Goal: Information Seeking & Learning: Learn about a topic

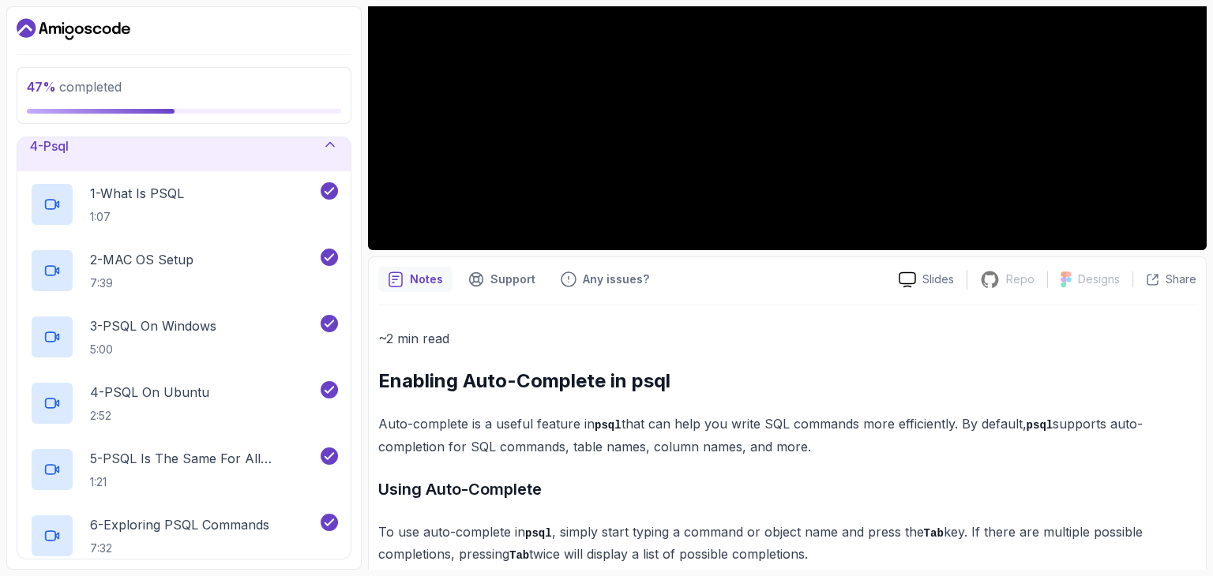
scroll to position [360, 0]
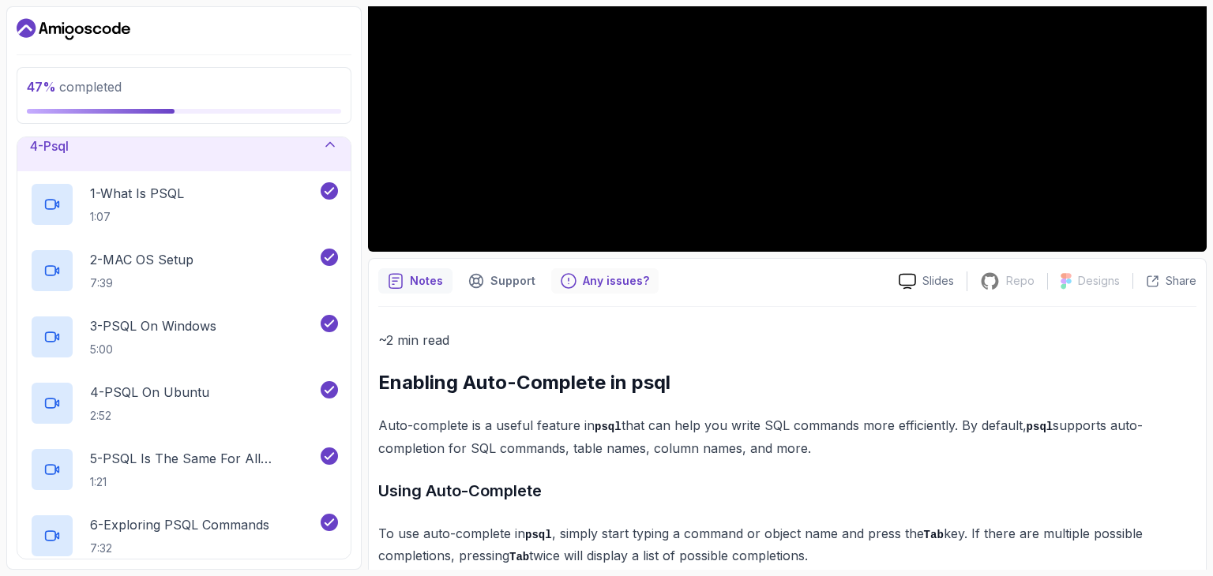
click at [602, 276] on p "Any issues?" at bounding box center [616, 281] width 66 height 16
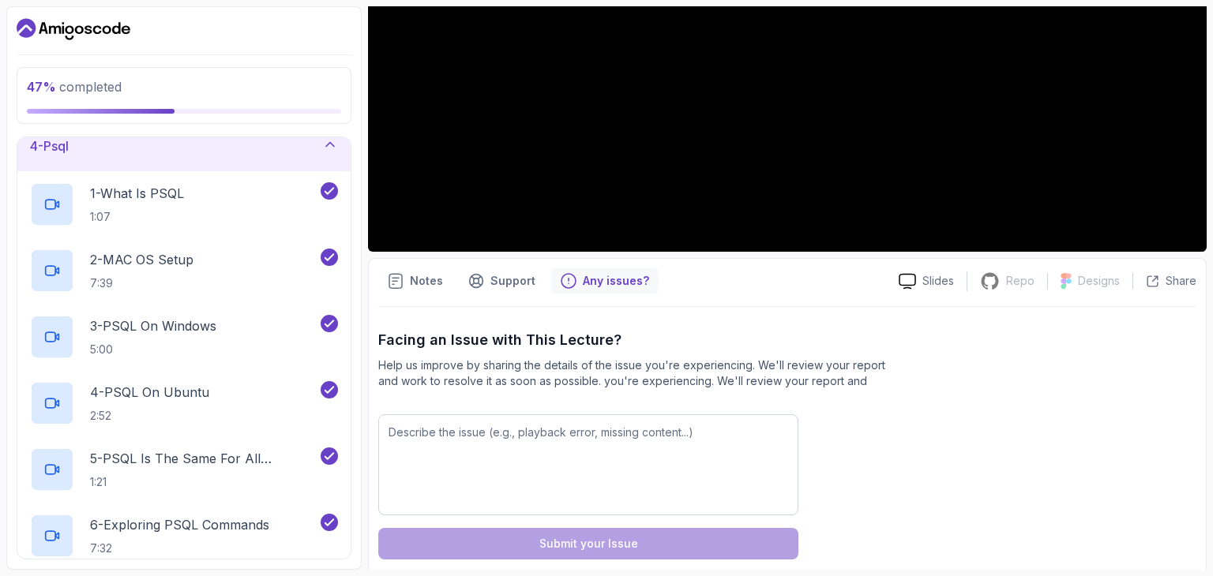
scroll to position [382, 0]
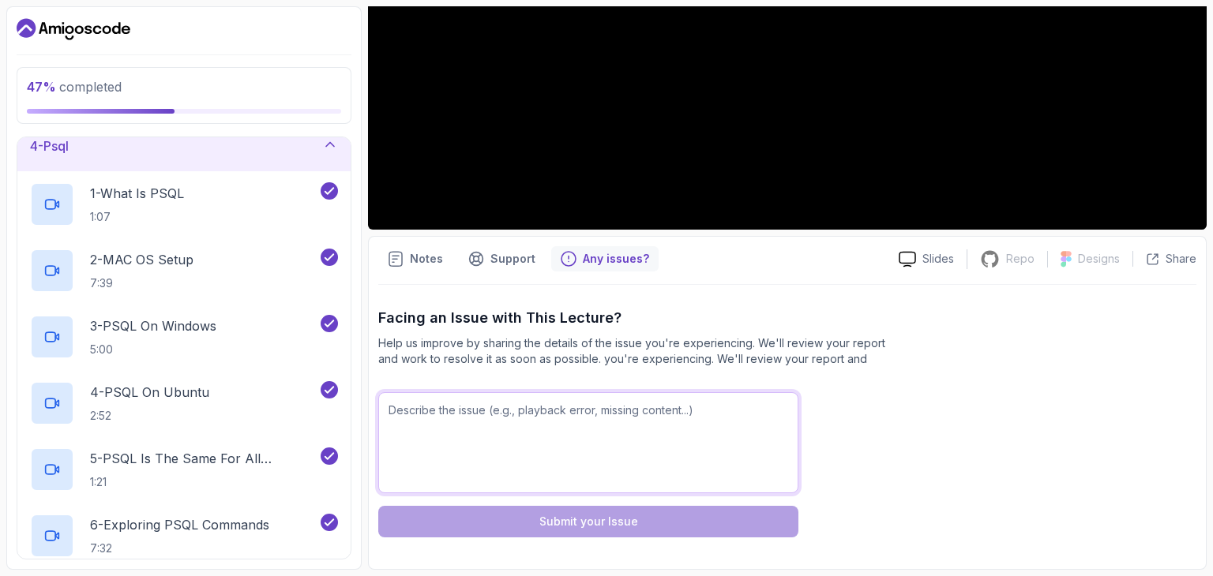
click at [527, 411] on textarea at bounding box center [588, 442] width 420 height 101
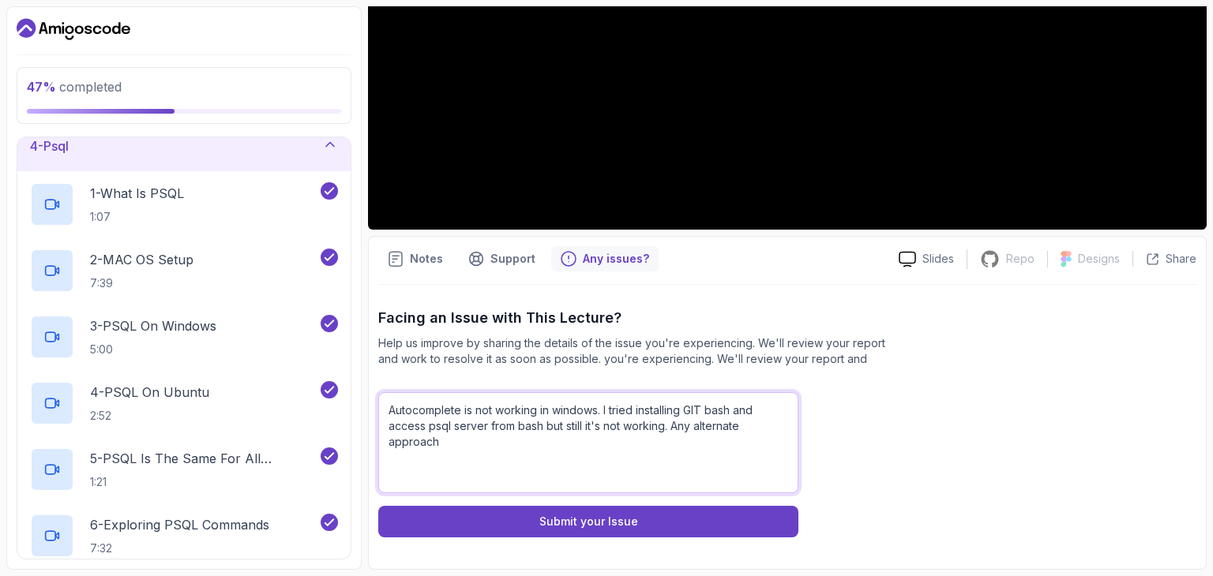
click at [689, 426] on textarea "Autocomplete is not working in windows. I tried installing GIT bash and access …" at bounding box center [588, 442] width 420 height 101
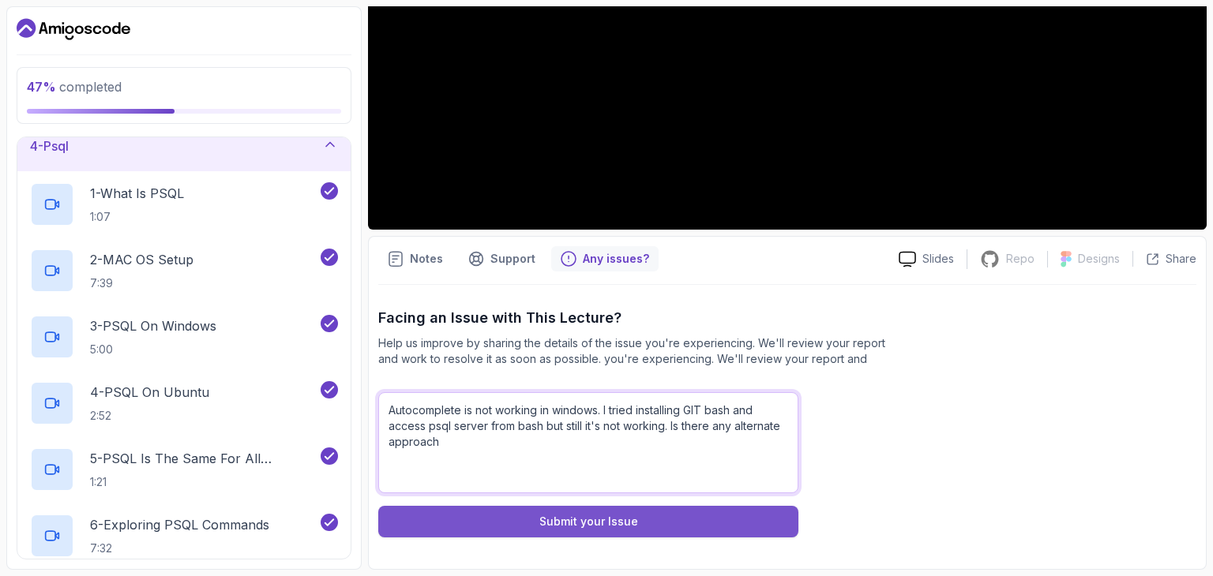
type textarea "Autocomplete is not working in windows. I tried installing GIT bash and access …"
click at [625, 522] on div "Submit your Issue" at bounding box center [588, 522] width 99 height 16
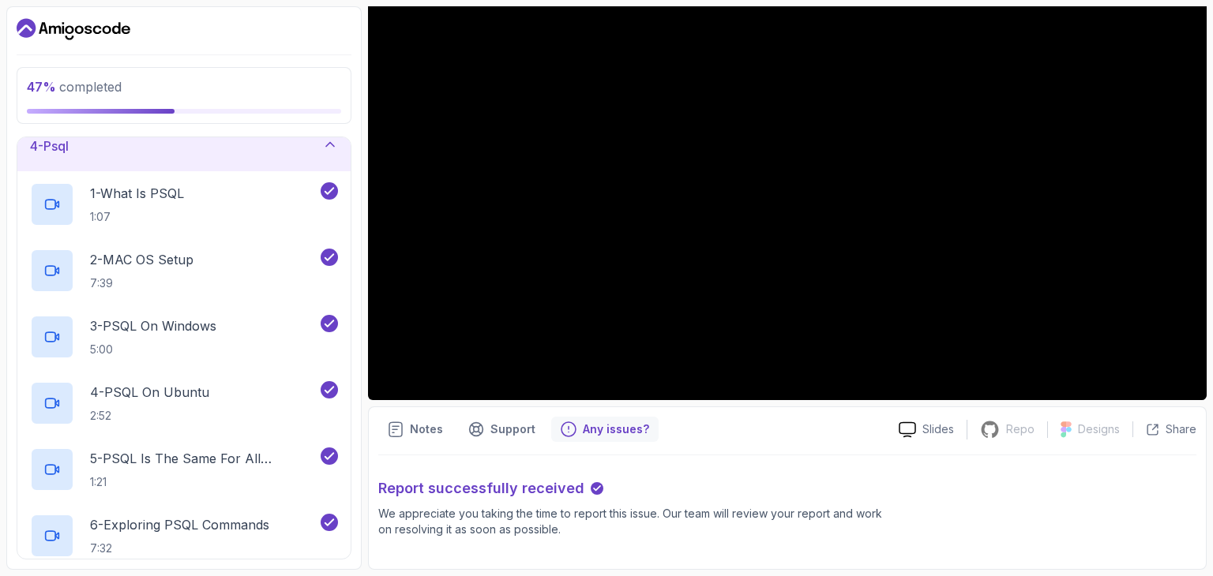
scroll to position [212, 0]
click at [417, 432] on p "Notes" at bounding box center [426, 430] width 33 height 16
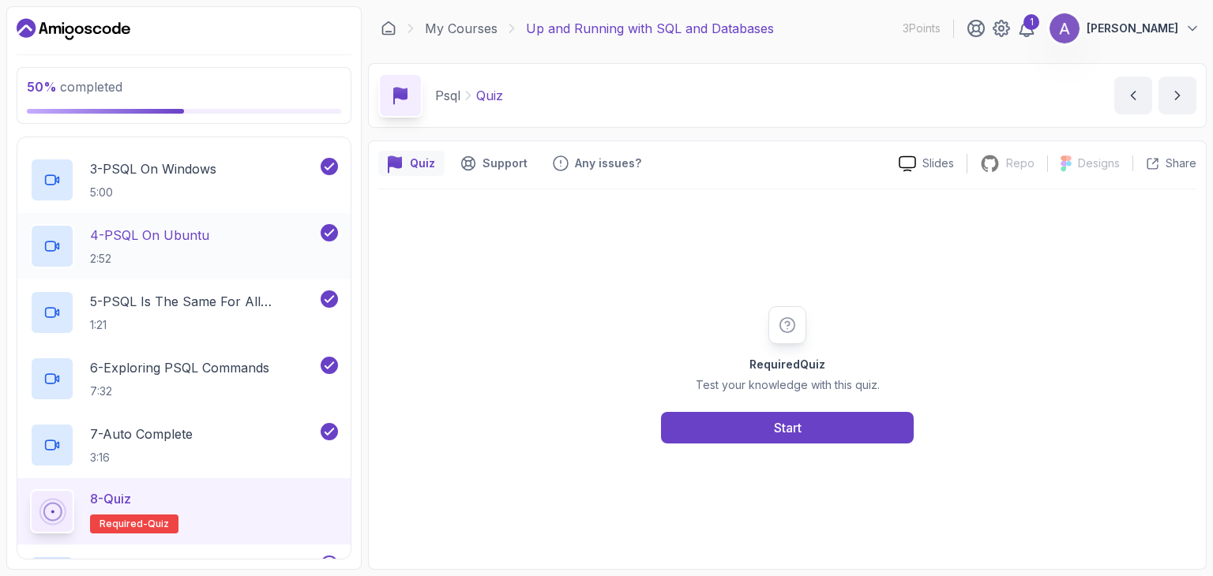
scroll to position [328, 0]
click at [206, 430] on div "7 - Auto Complete 3:16" at bounding box center [173, 444] width 287 height 44
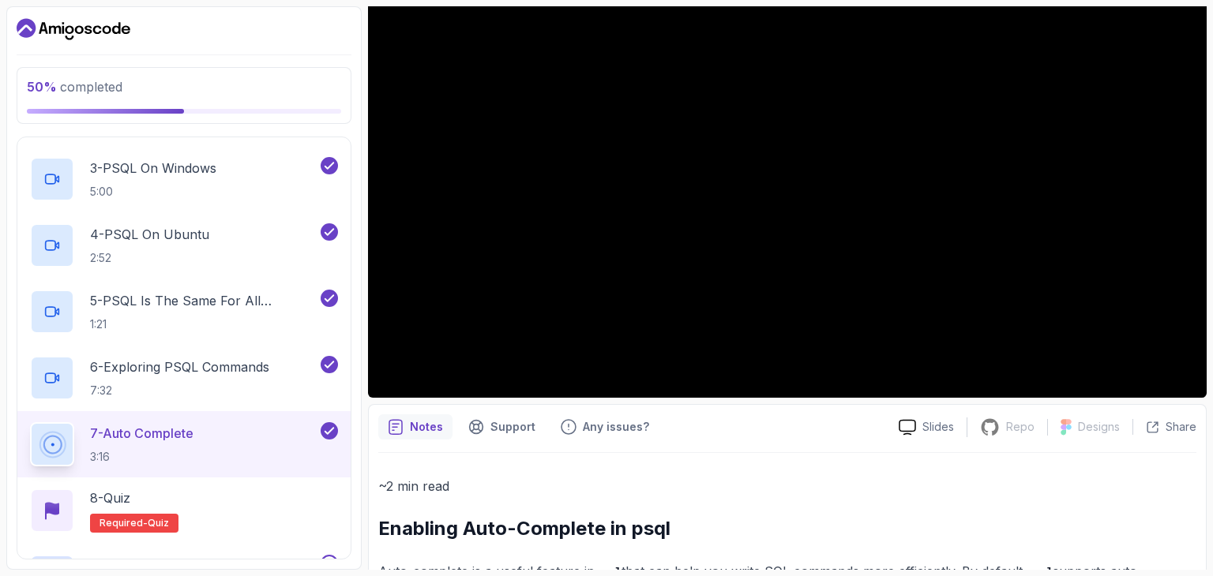
scroll to position [221, 0]
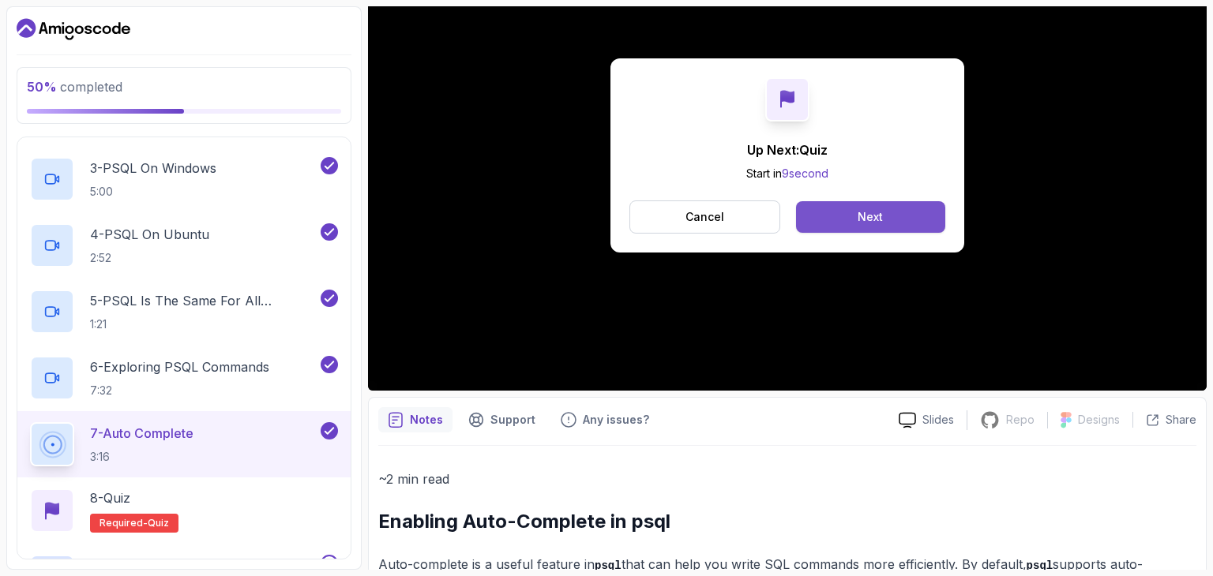
click at [847, 216] on button "Next" at bounding box center [870, 217] width 149 height 32
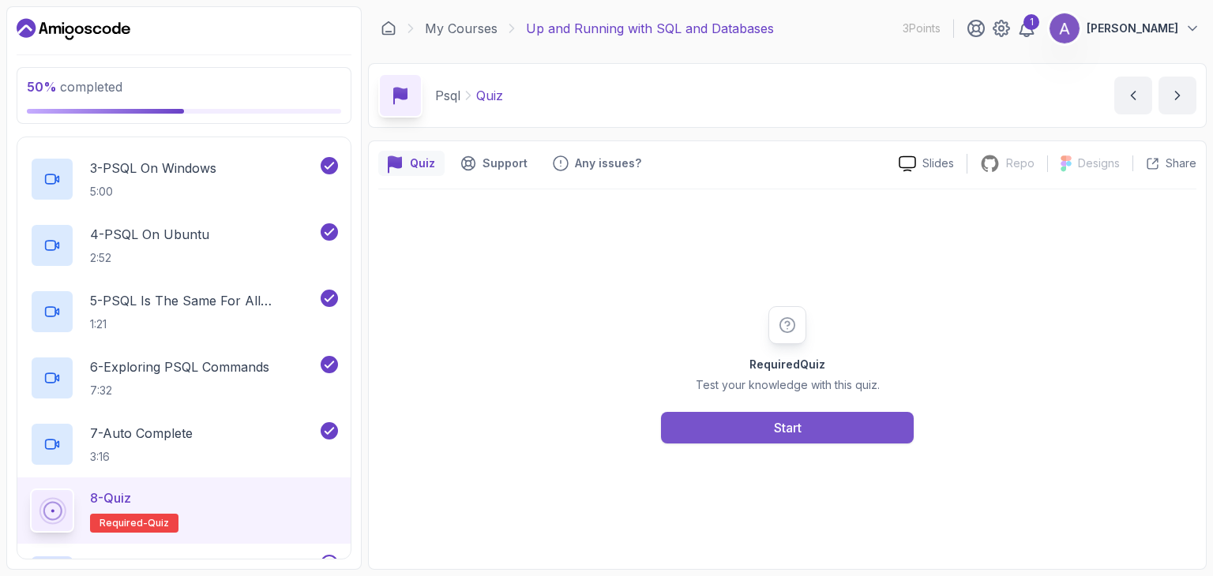
click at [798, 424] on div "Start" at bounding box center [788, 428] width 28 height 19
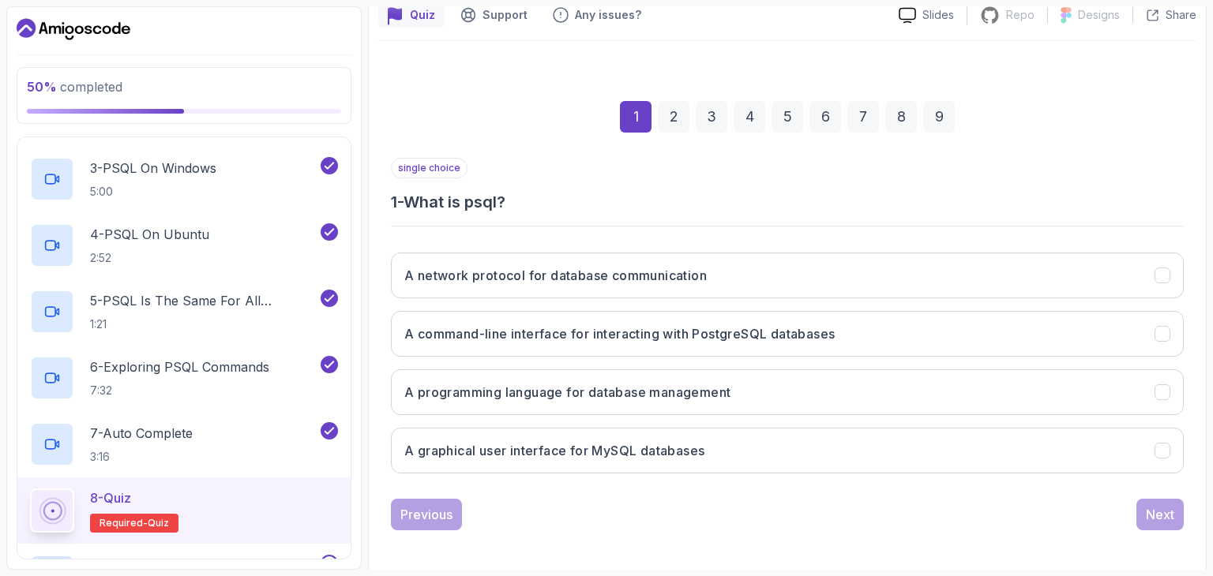
scroll to position [148, 0]
click at [654, 329] on h3 "A command-line interface for interacting with PostgreSQL databases" at bounding box center [619, 334] width 430 height 19
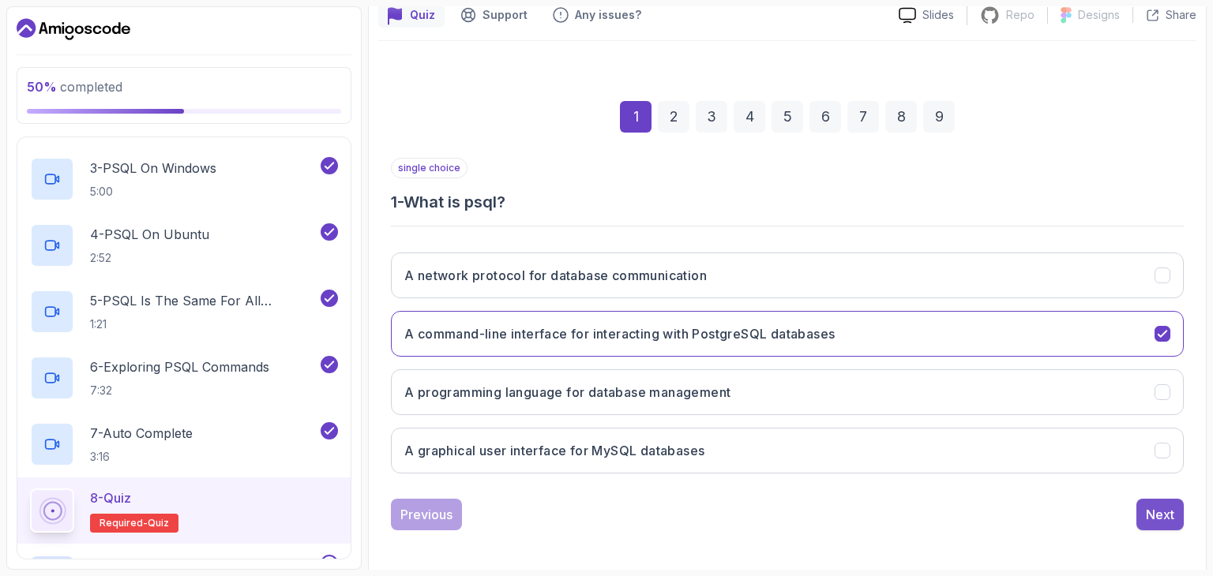
click at [1162, 520] on div "Next" at bounding box center [1160, 514] width 28 height 19
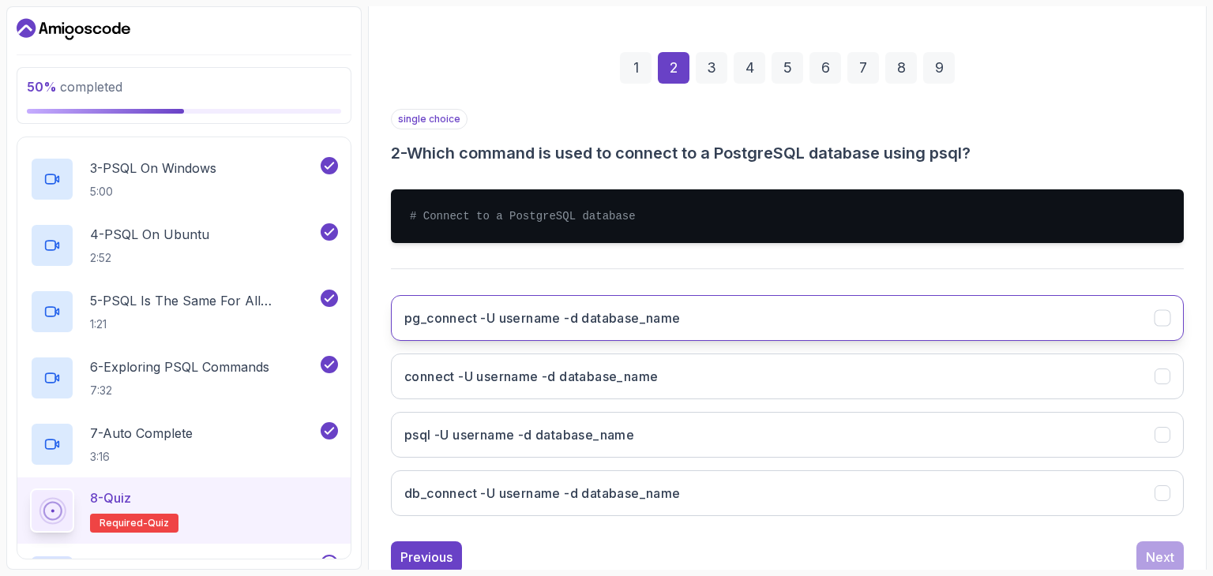
scroll to position [196, 0]
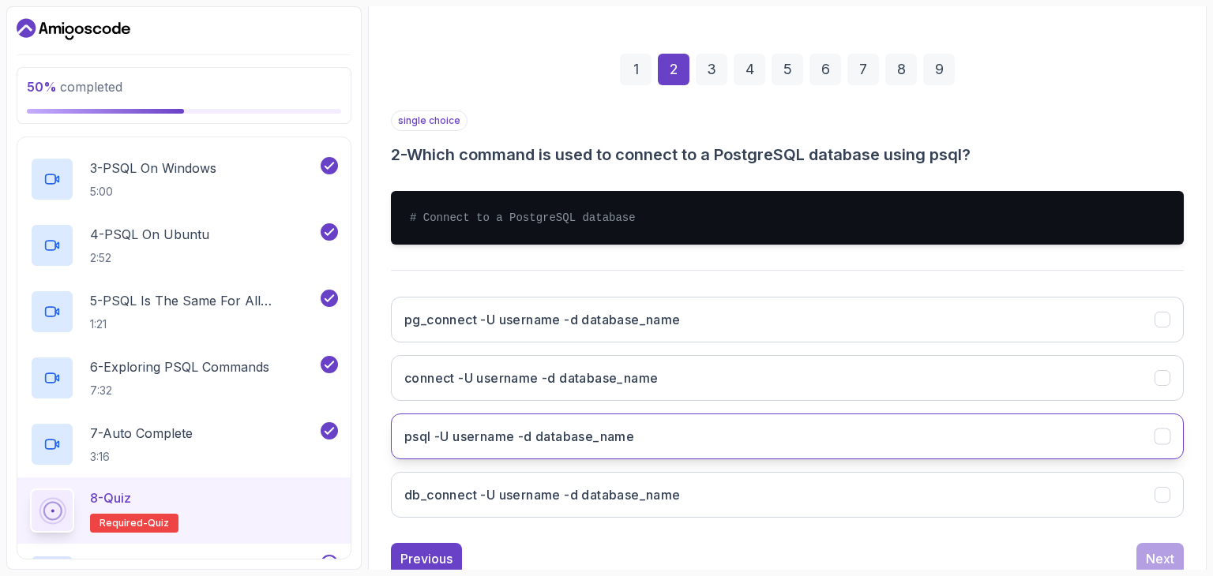
click at [741, 443] on button "psql -U username -d database_name" at bounding box center [787, 437] width 793 height 46
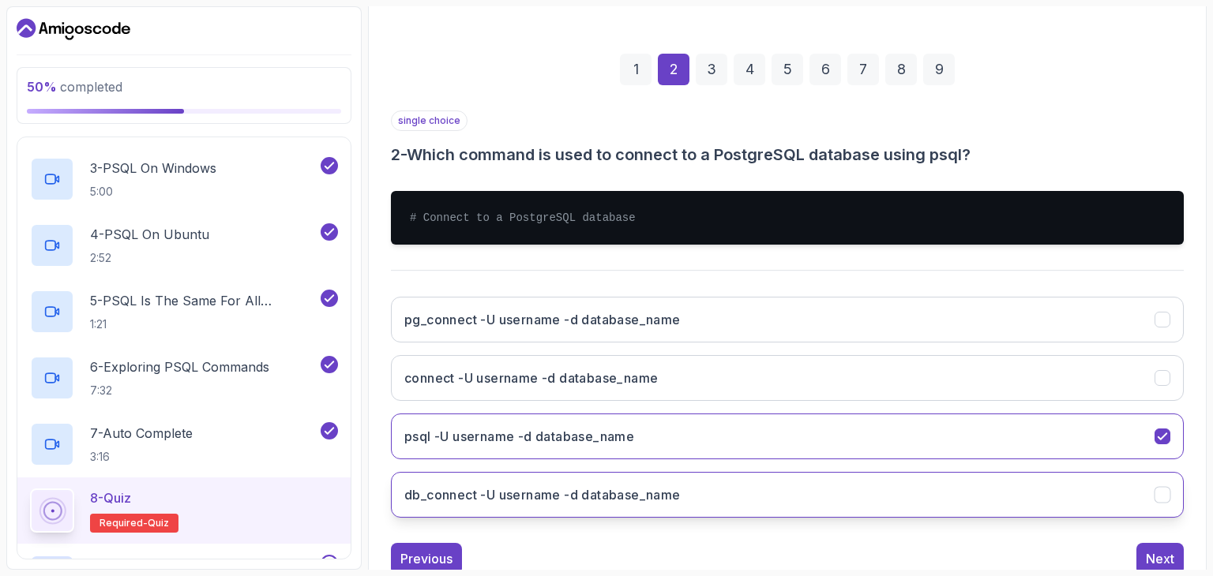
scroll to position [243, 0]
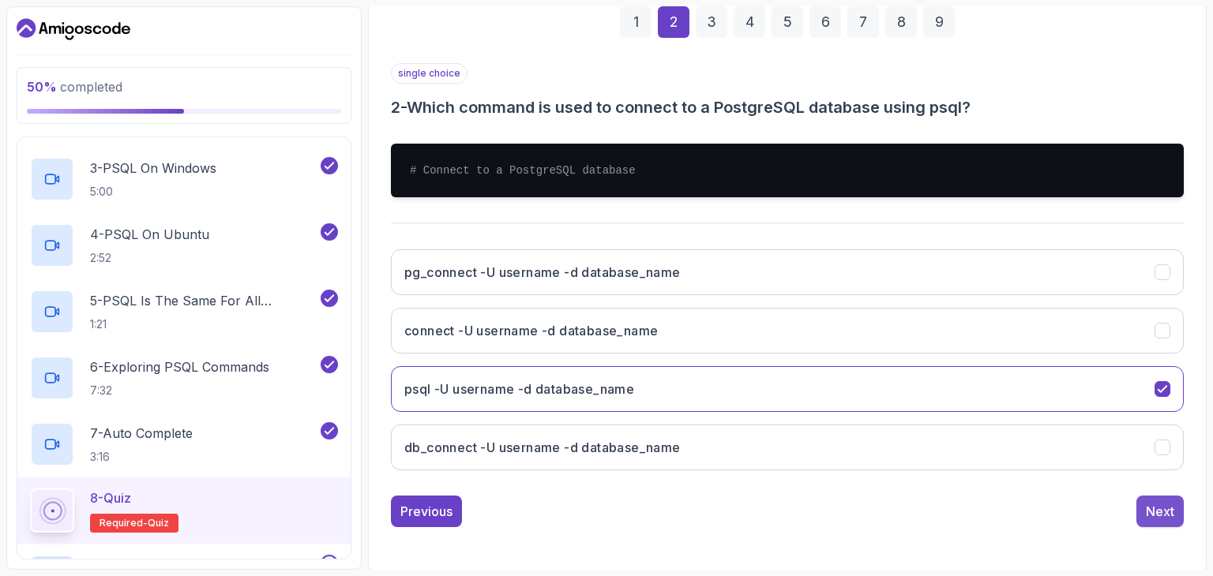
click at [1174, 524] on button "Next" at bounding box center [1159, 512] width 47 height 32
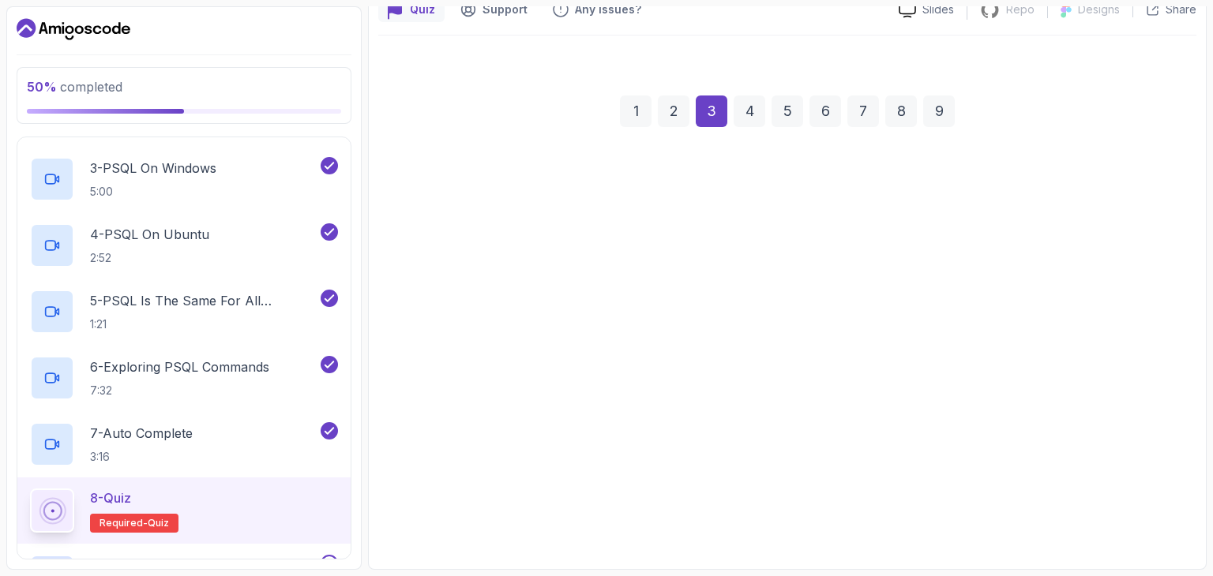
scroll to position [152, 0]
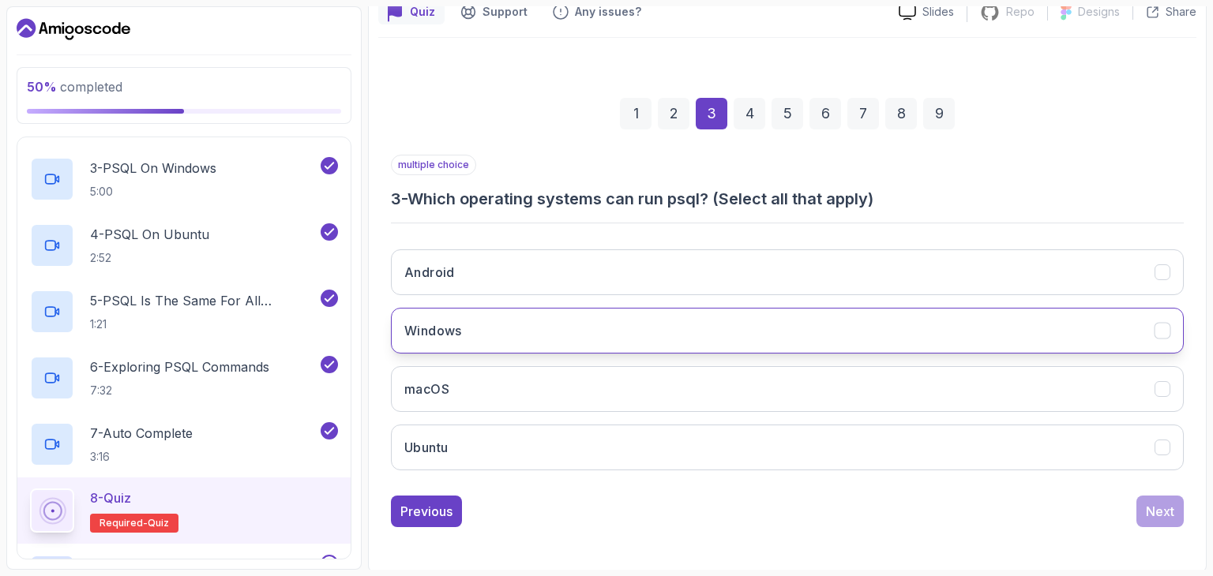
click at [799, 320] on button "Windows" at bounding box center [787, 331] width 793 height 46
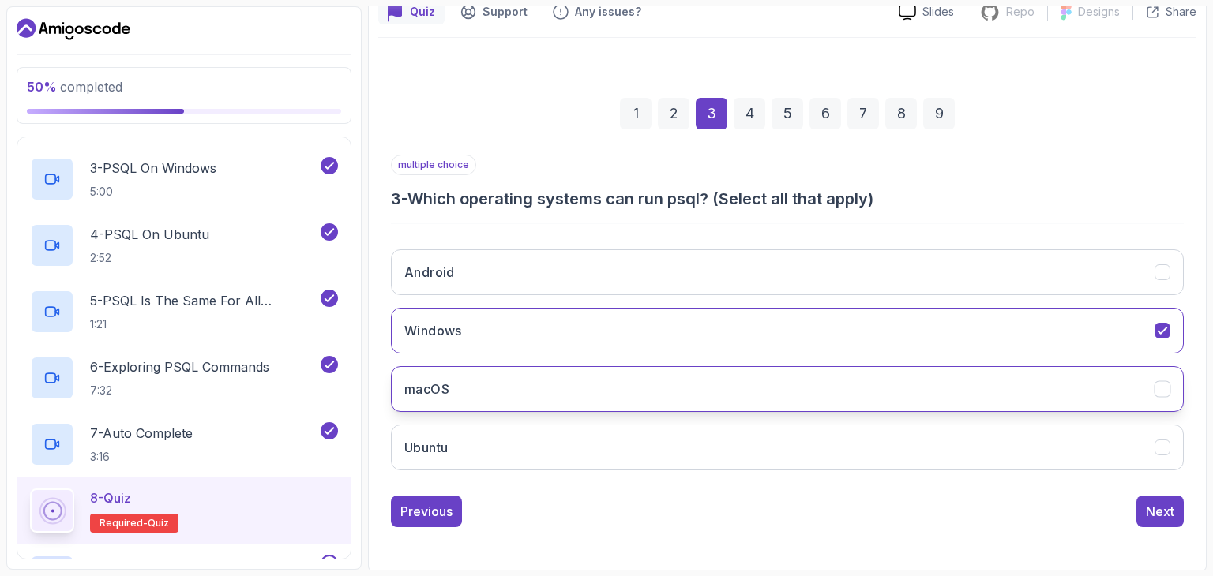
click at [751, 394] on button "macOS" at bounding box center [787, 389] width 793 height 46
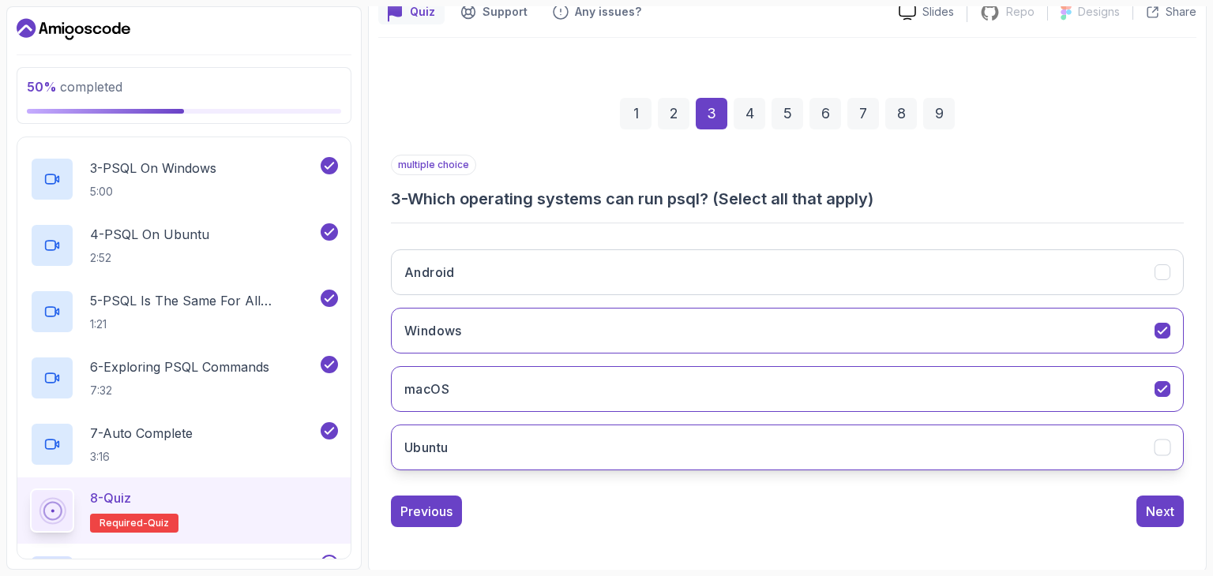
click at [733, 465] on button "Ubuntu" at bounding box center [787, 448] width 793 height 46
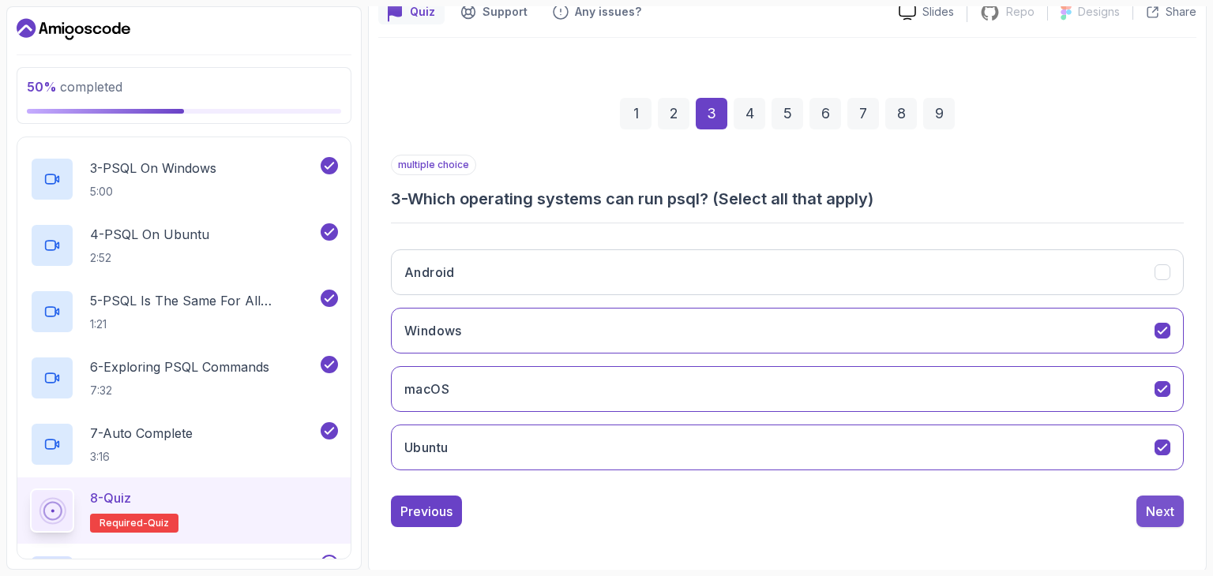
click at [1165, 513] on div "Next" at bounding box center [1160, 511] width 28 height 19
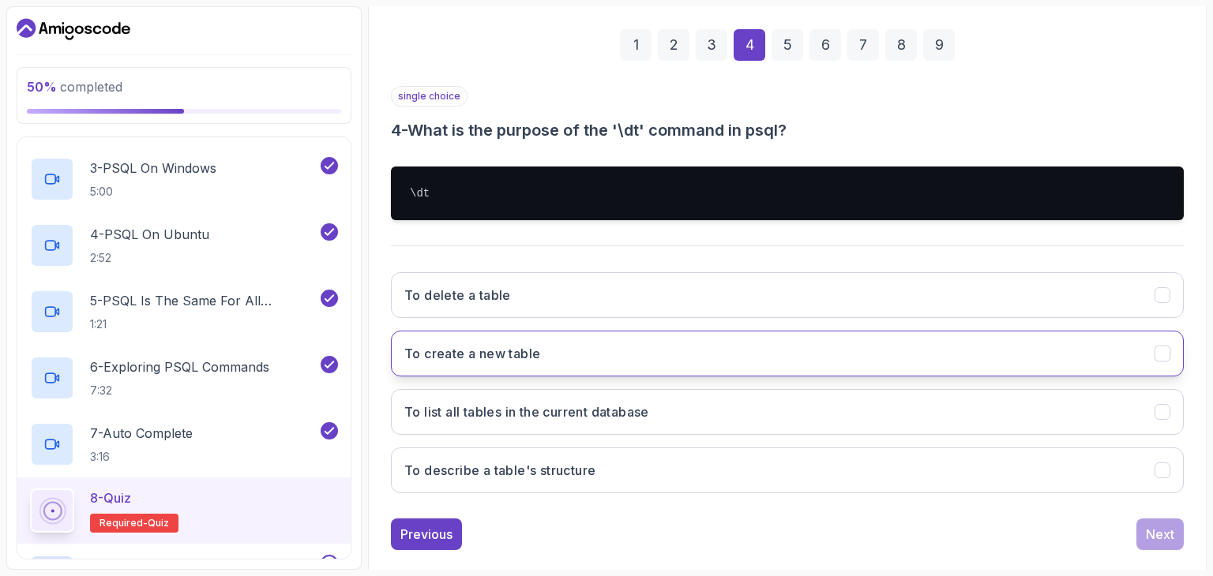
scroll to position [221, 0]
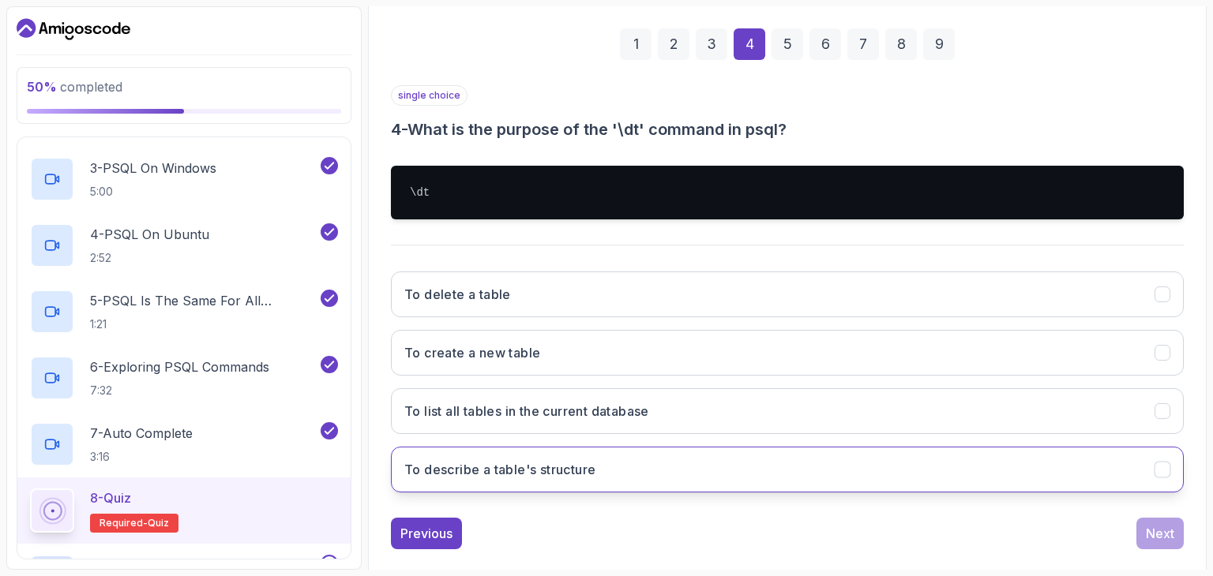
click at [928, 471] on button "To describe a table's structure" at bounding box center [787, 470] width 793 height 46
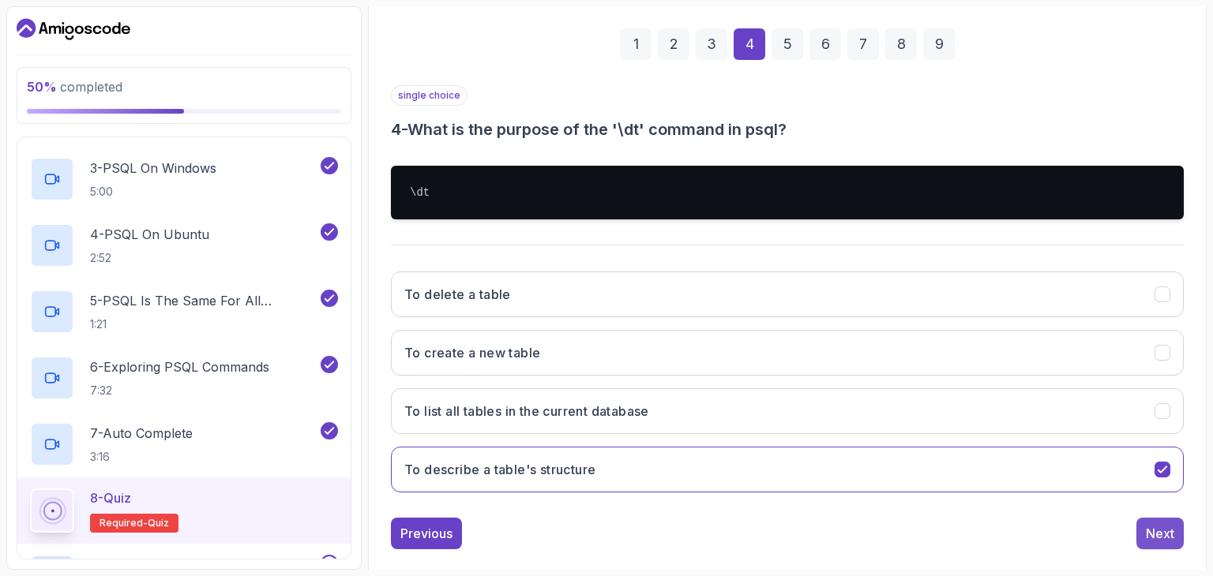
click at [1173, 537] on div "Next" at bounding box center [1160, 533] width 28 height 19
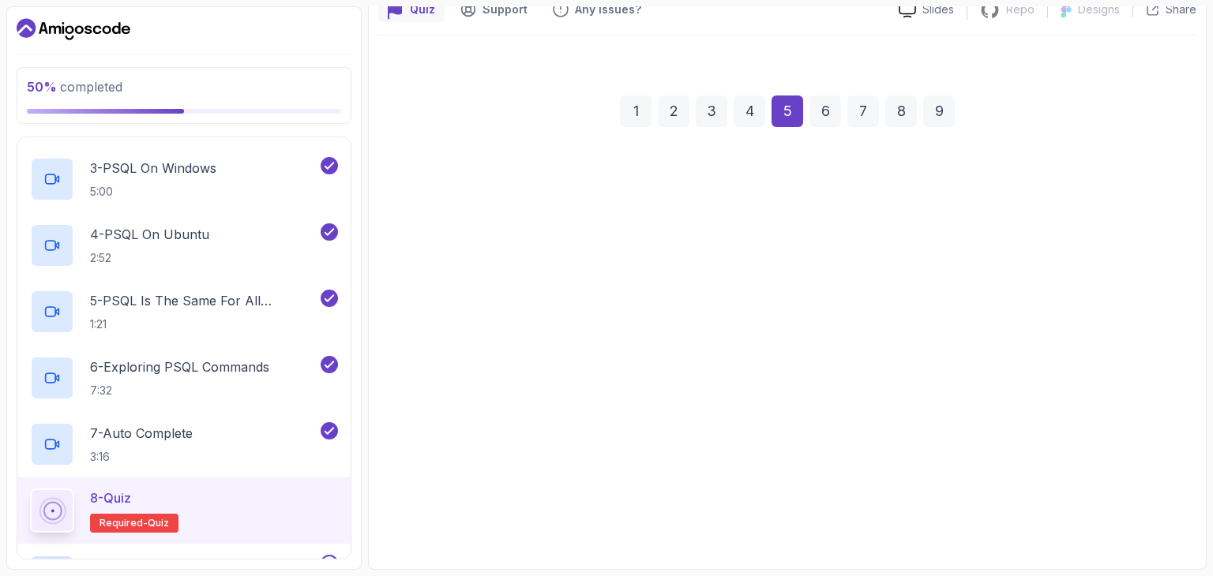
scroll to position [152, 0]
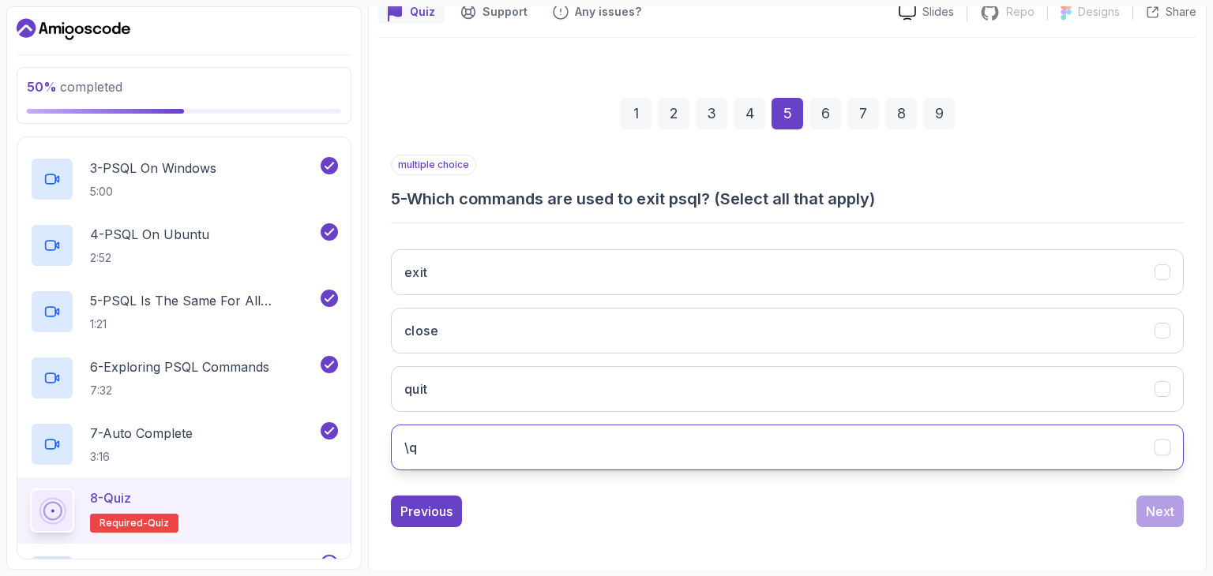
click at [919, 437] on button "\q" at bounding box center [787, 448] width 793 height 46
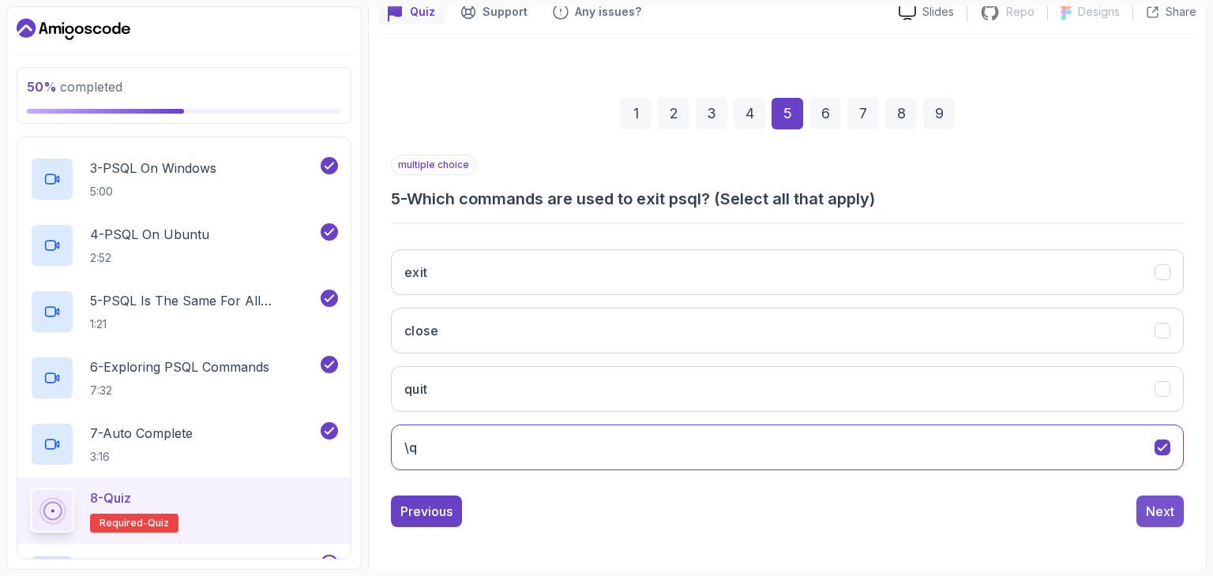
click at [1159, 512] on div "Next" at bounding box center [1160, 511] width 28 height 19
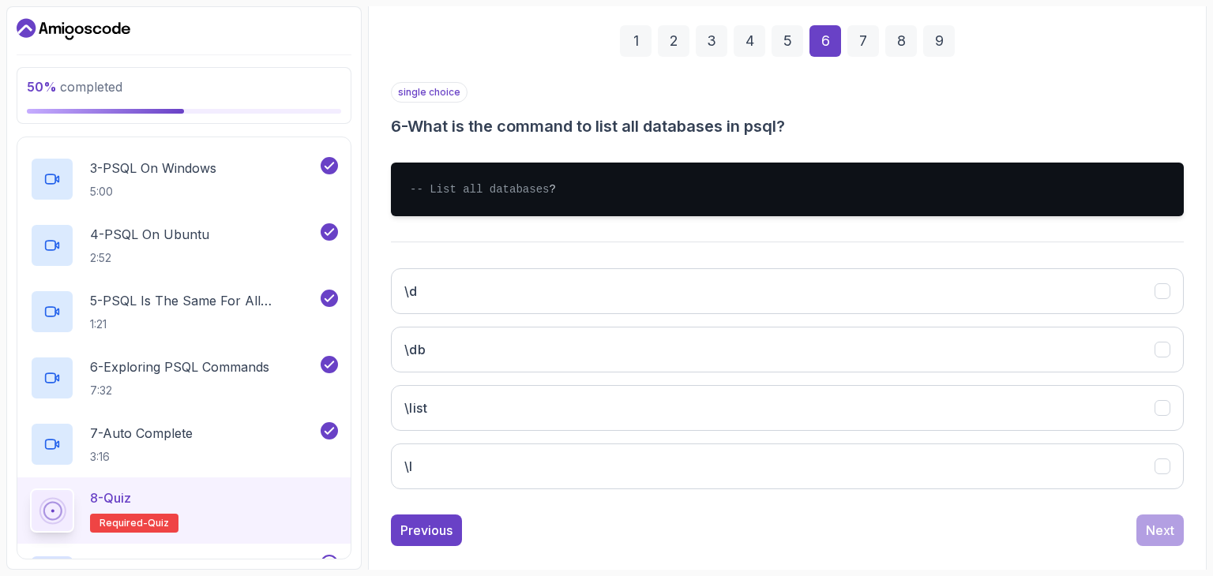
scroll to position [224, 0]
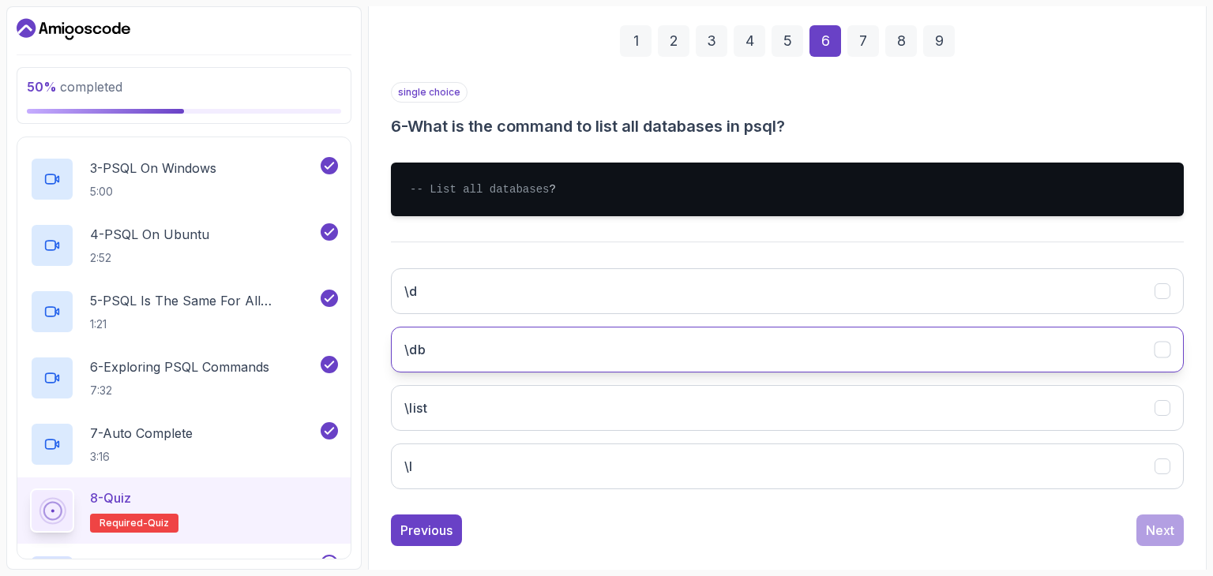
click at [891, 371] on button "\db" at bounding box center [787, 350] width 793 height 46
click at [1154, 540] on div "Next" at bounding box center [1160, 530] width 28 height 19
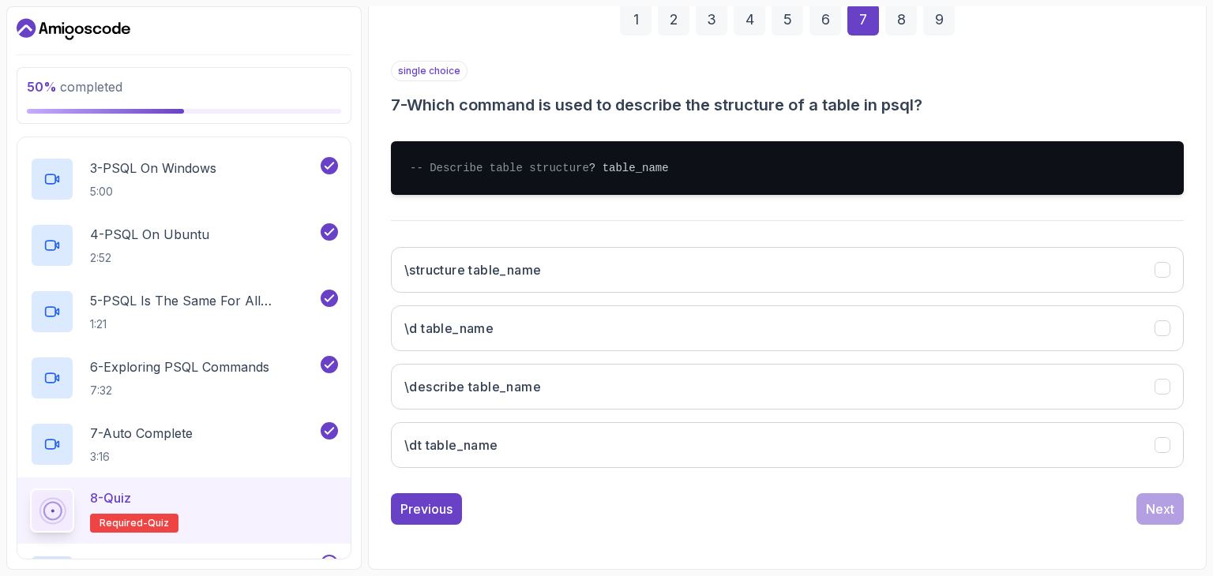
scroll to position [259, 0]
click at [874, 445] on button "\dt table_name" at bounding box center [787, 445] width 793 height 46
click at [1152, 513] on div "Next" at bounding box center [1160, 509] width 28 height 19
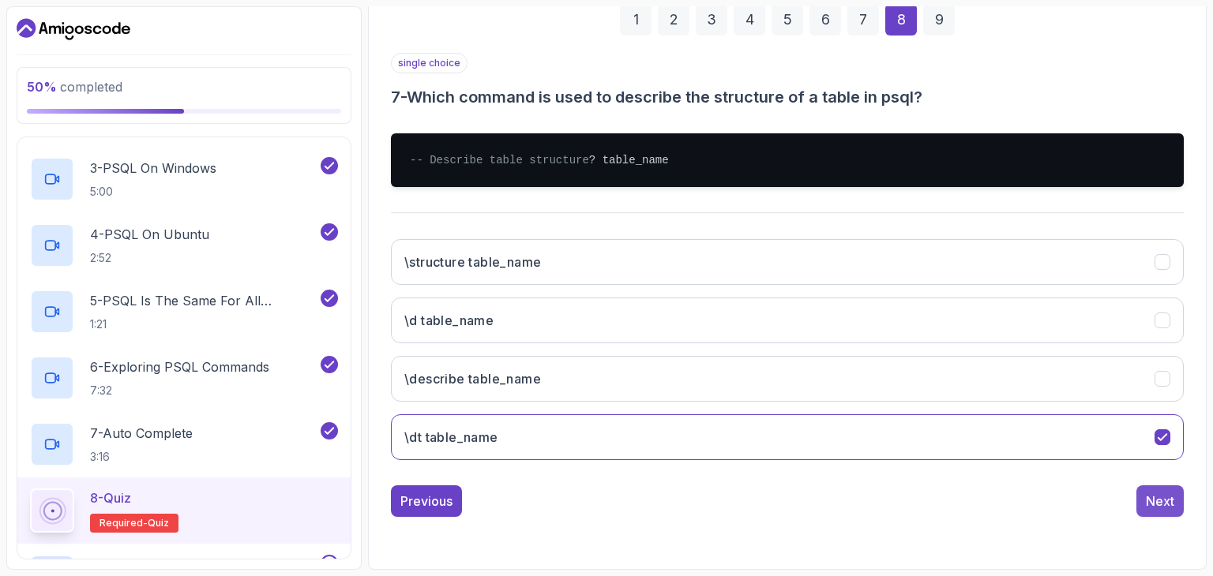
scroll to position [152, 0]
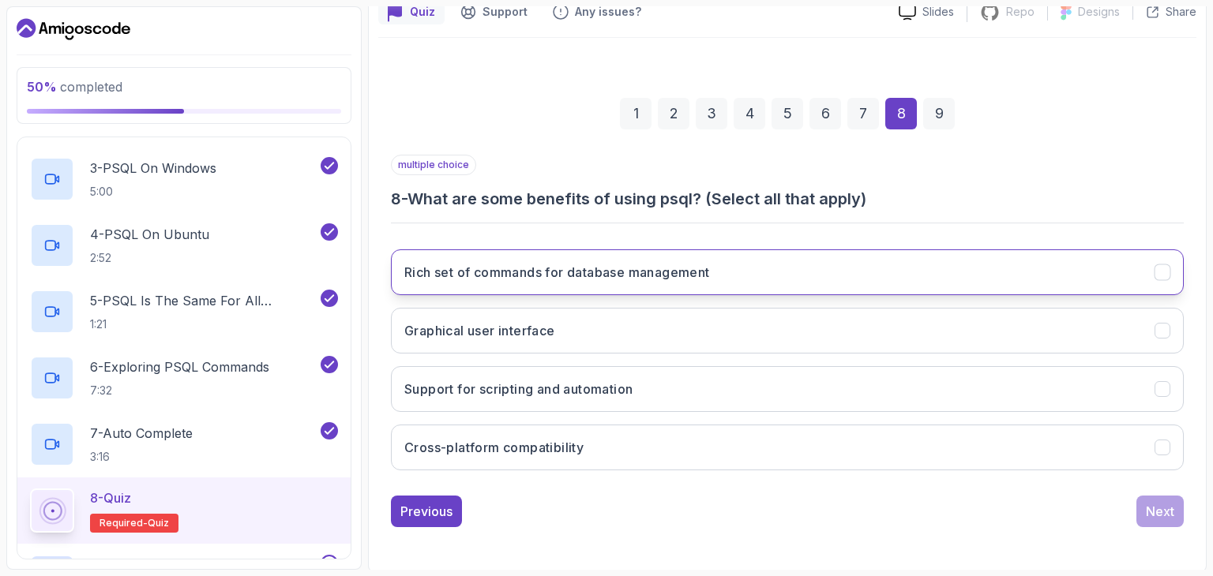
click at [817, 291] on button "Rich set of commands for database management" at bounding box center [787, 273] width 793 height 46
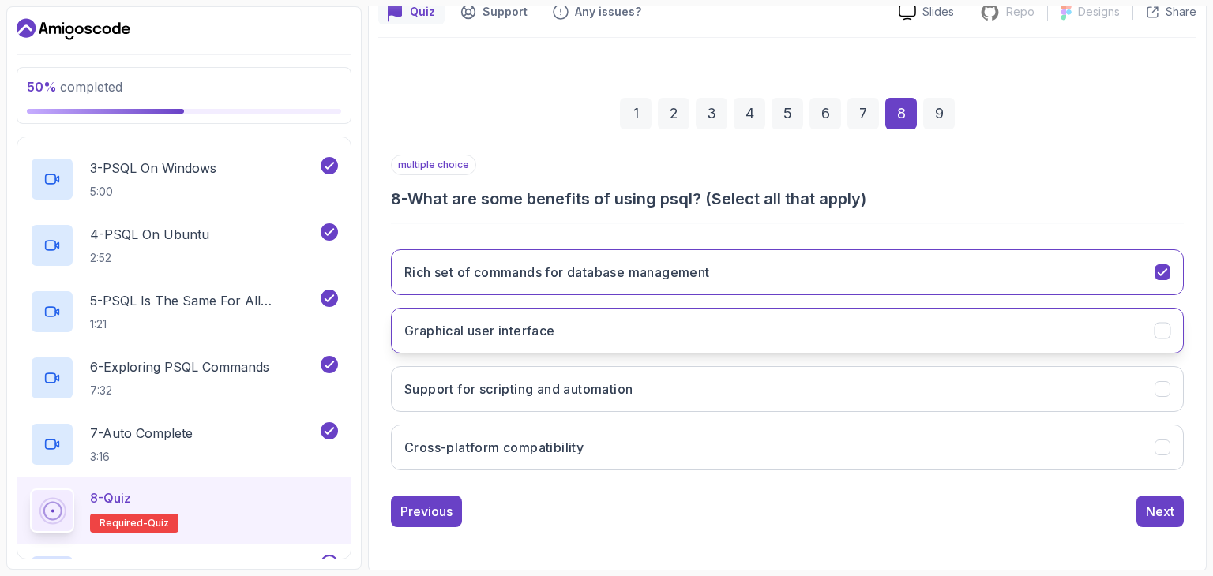
click at [869, 336] on button "Graphical user interface" at bounding box center [787, 331] width 793 height 46
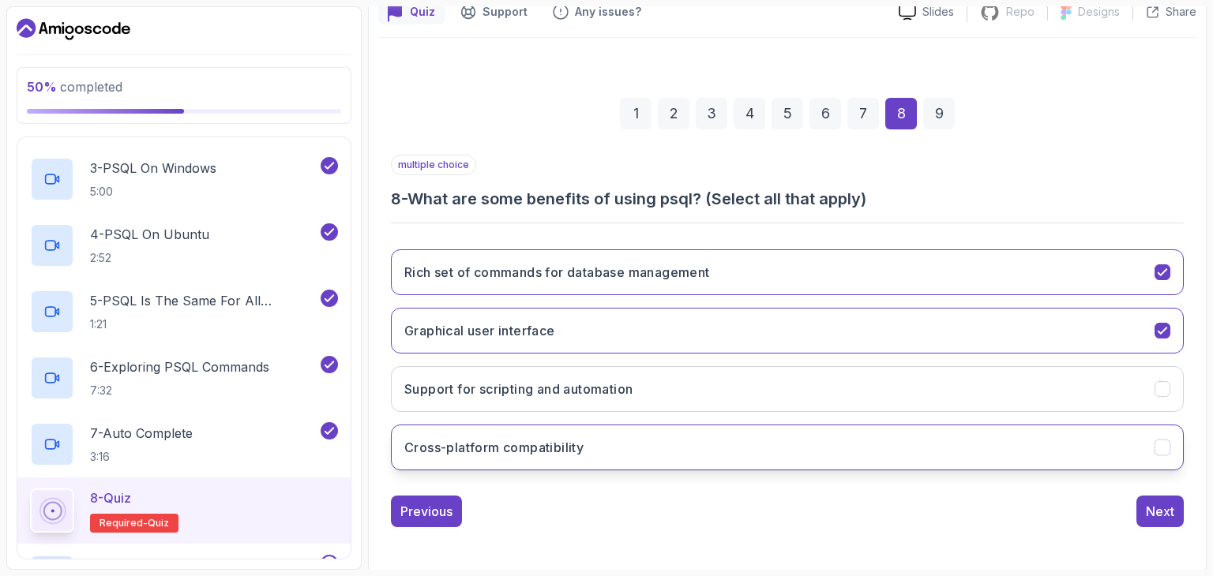
click at [857, 442] on button "Cross-platform compatibility" at bounding box center [787, 448] width 793 height 46
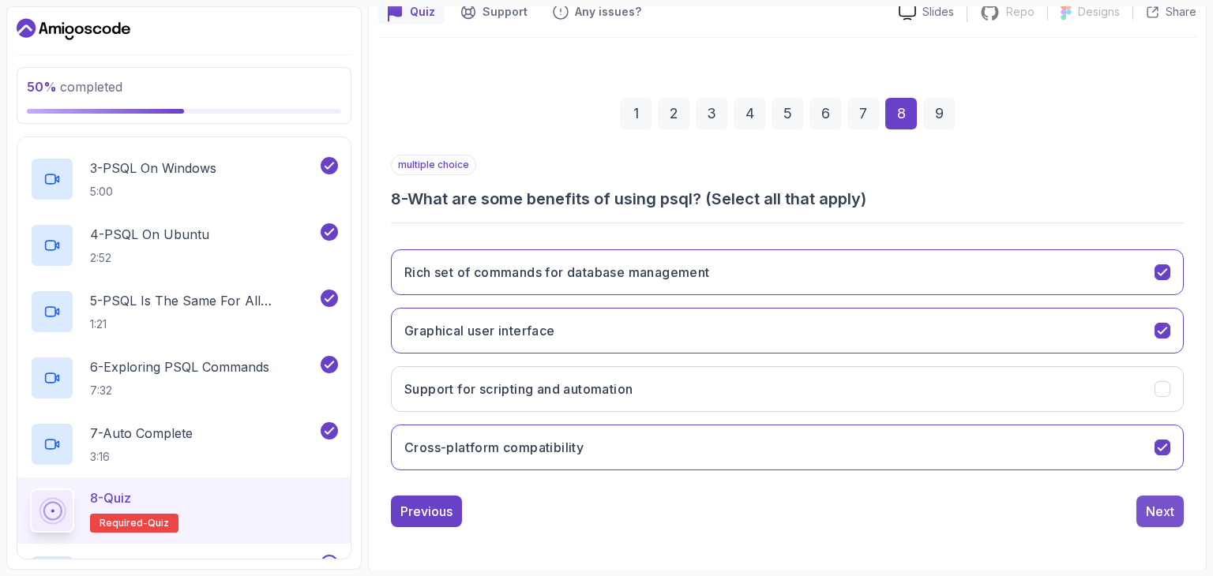
click at [1158, 522] on button "Next" at bounding box center [1159, 512] width 47 height 32
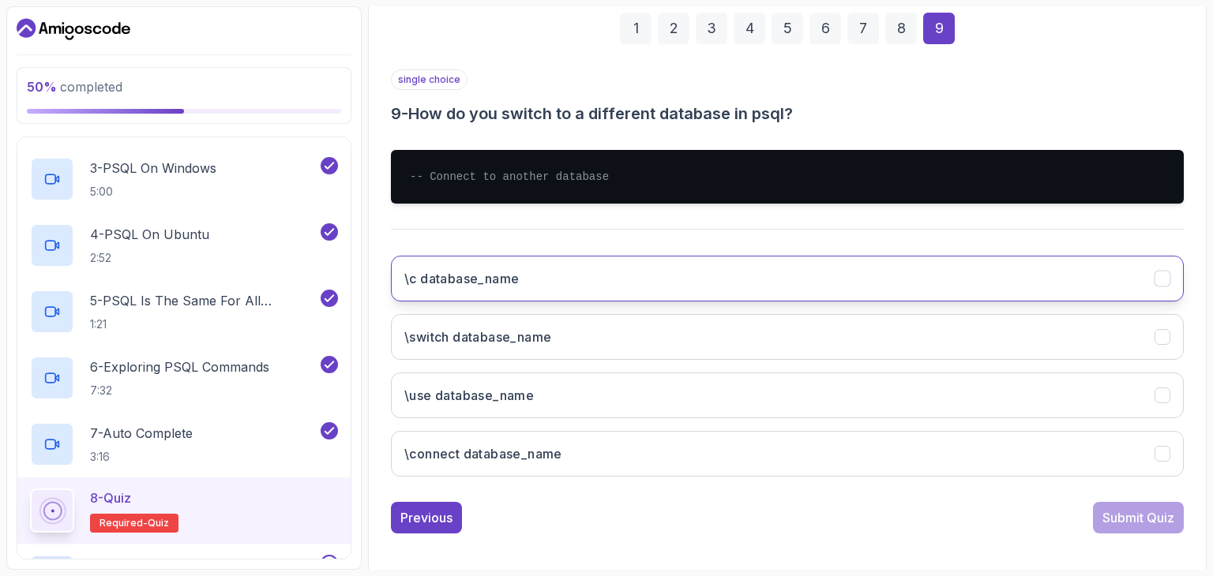
scroll to position [240, 0]
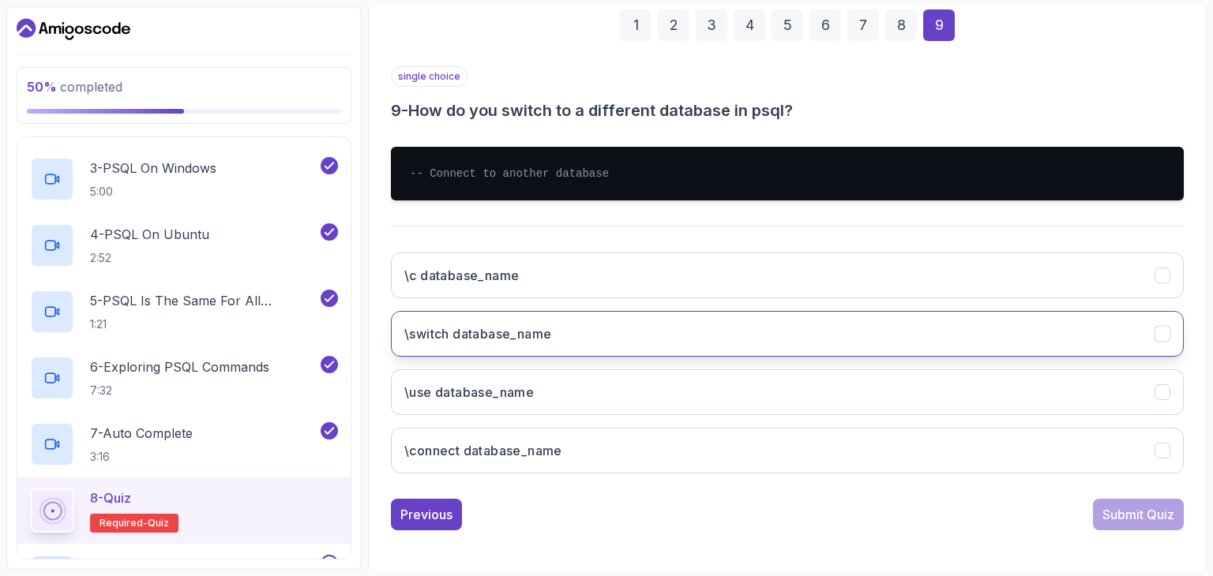
click at [854, 326] on button "\switch database_name" at bounding box center [787, 334] width 793 height 46
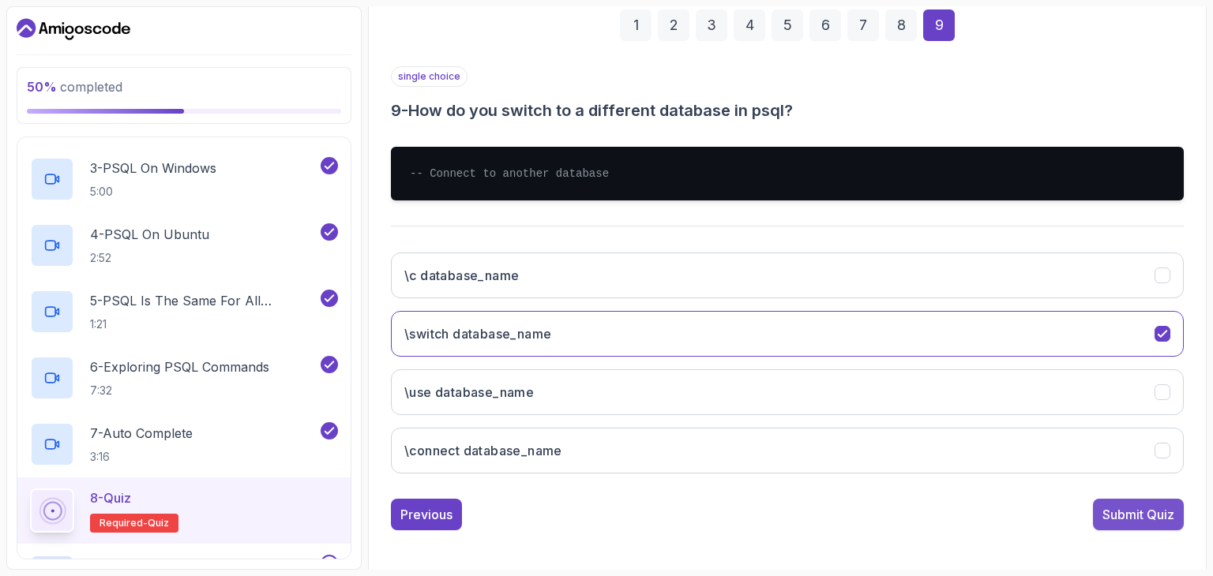
click at [1124, 511] on div "Submit Quiz" at bounding box center [1138, 514] width 72 height 19
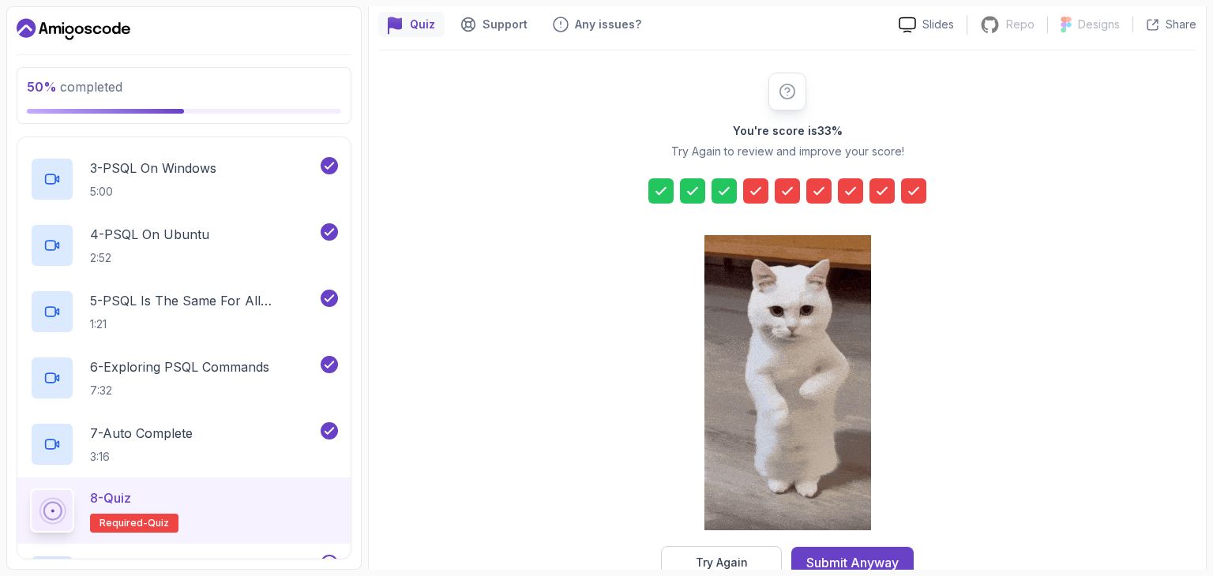
scroll to position [139, 0]
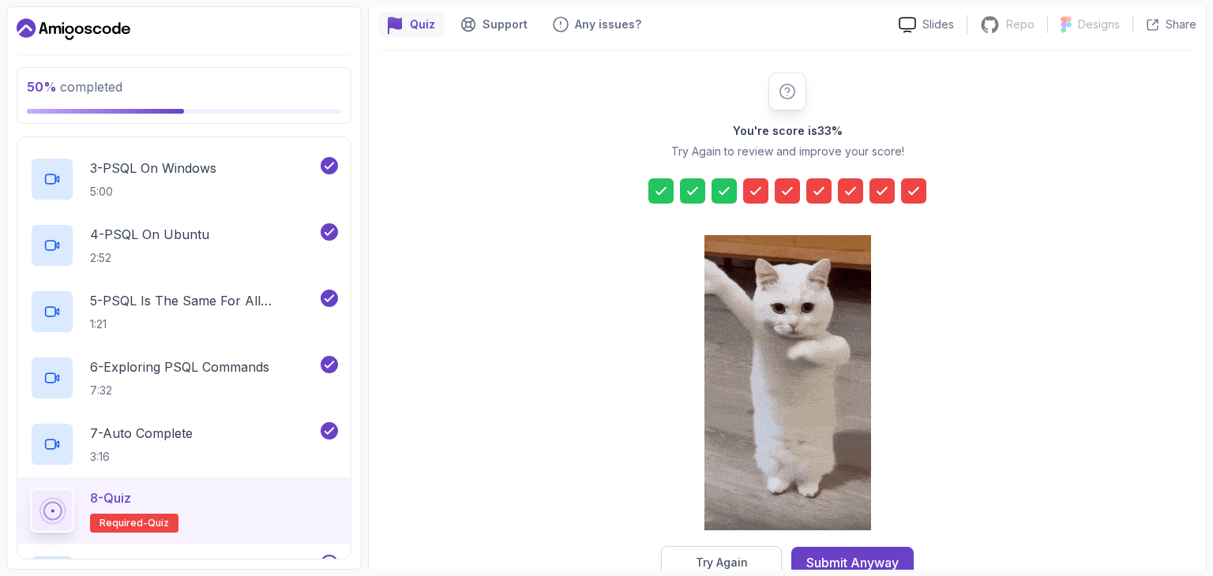
click at [691, 560] on button "Try Again" at bounding box center [721, 562] width 121 height 33
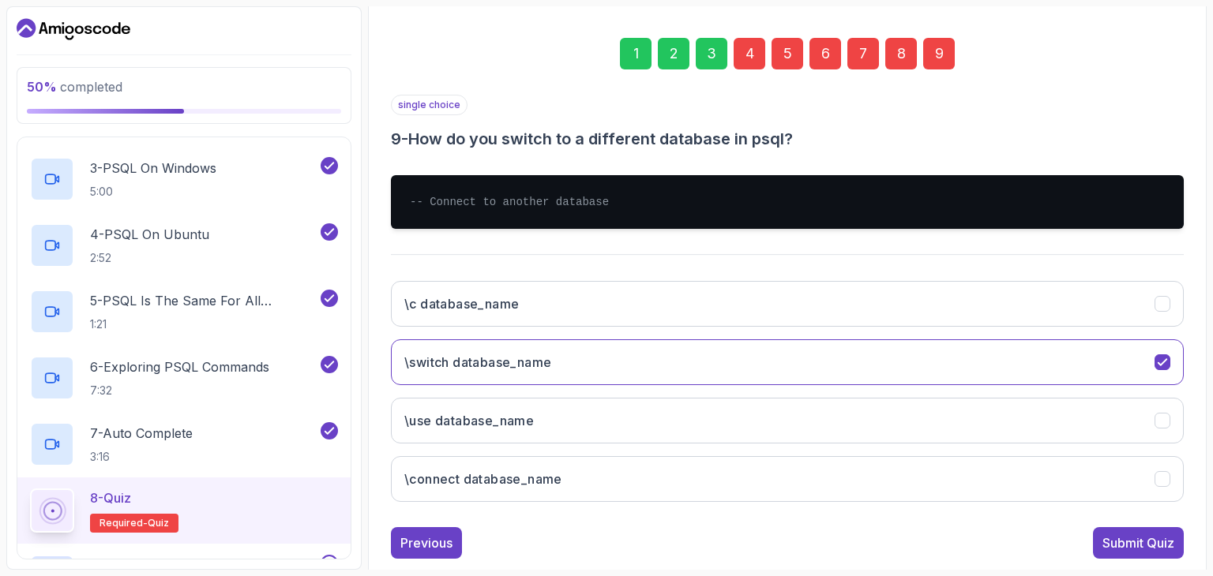
scroll to position [227, 0]
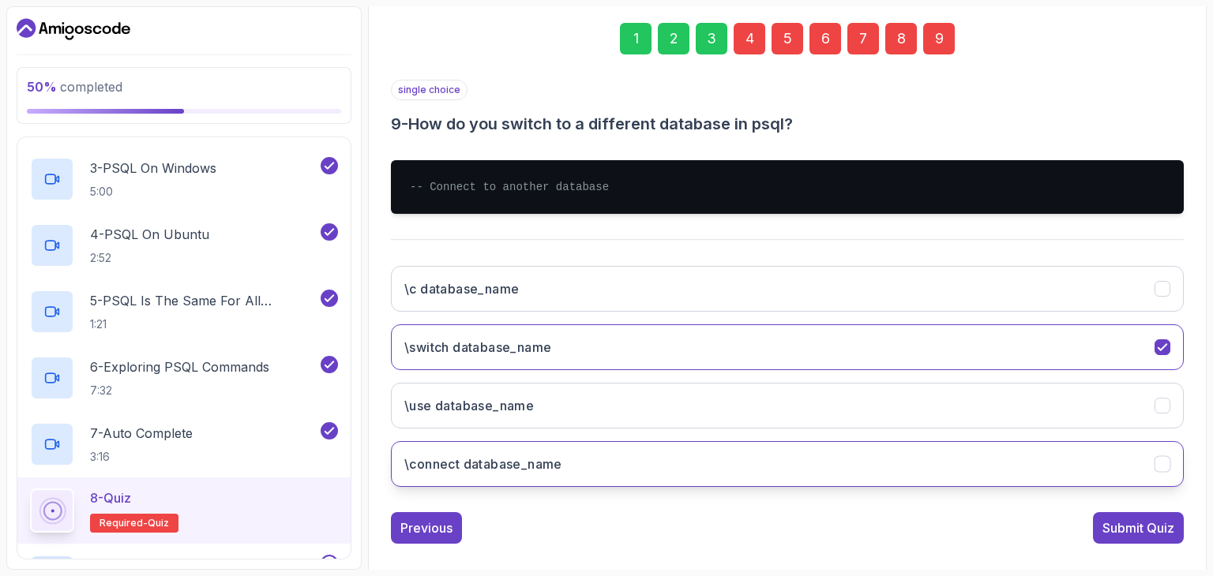
click at [779, 447] on button "\connect database_name" at bounding box center [787, 464] width 793 height 46
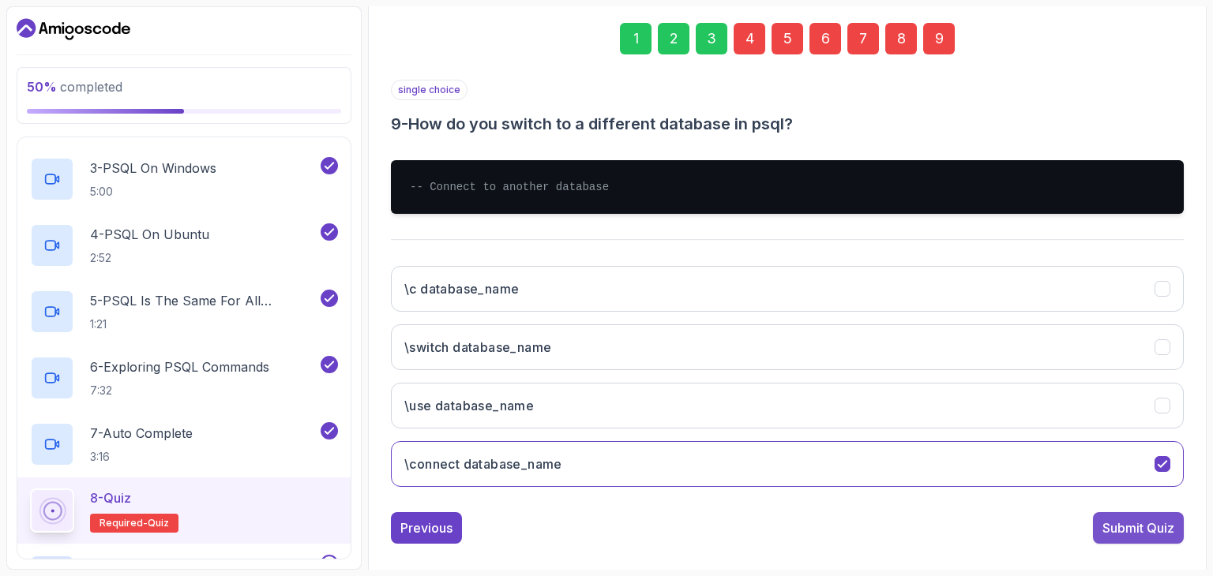
click at [1129, 531] on div "Submit Quiz" at bounding box center [1138, 528] width 72 height 19
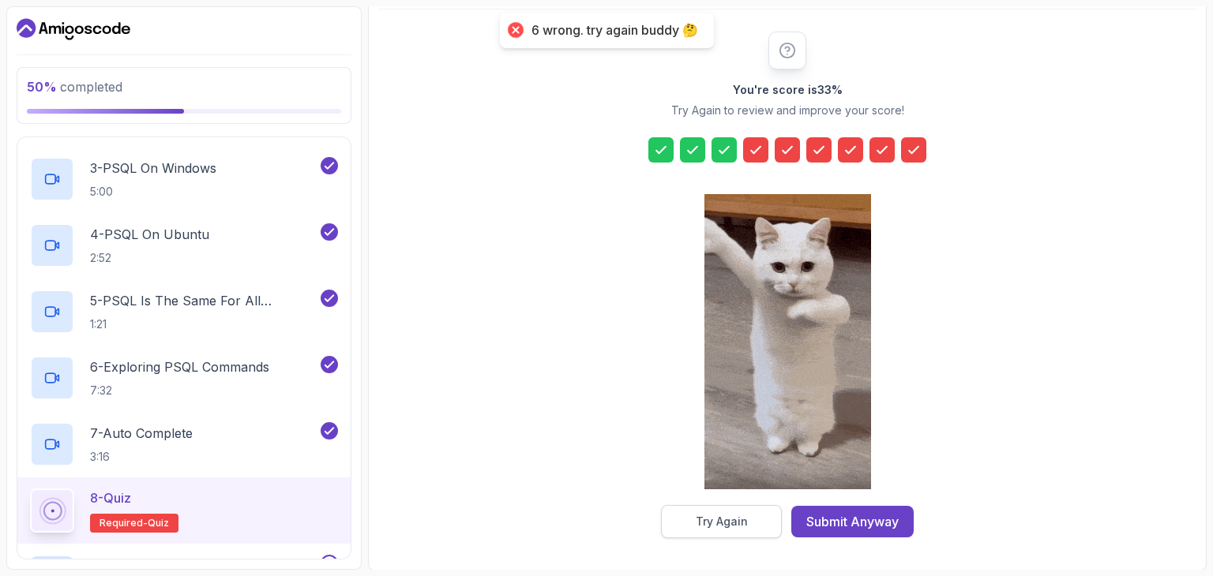
click at [742, 512] on button "Try Again" at bounding box center [721, 521] width 121 height 33
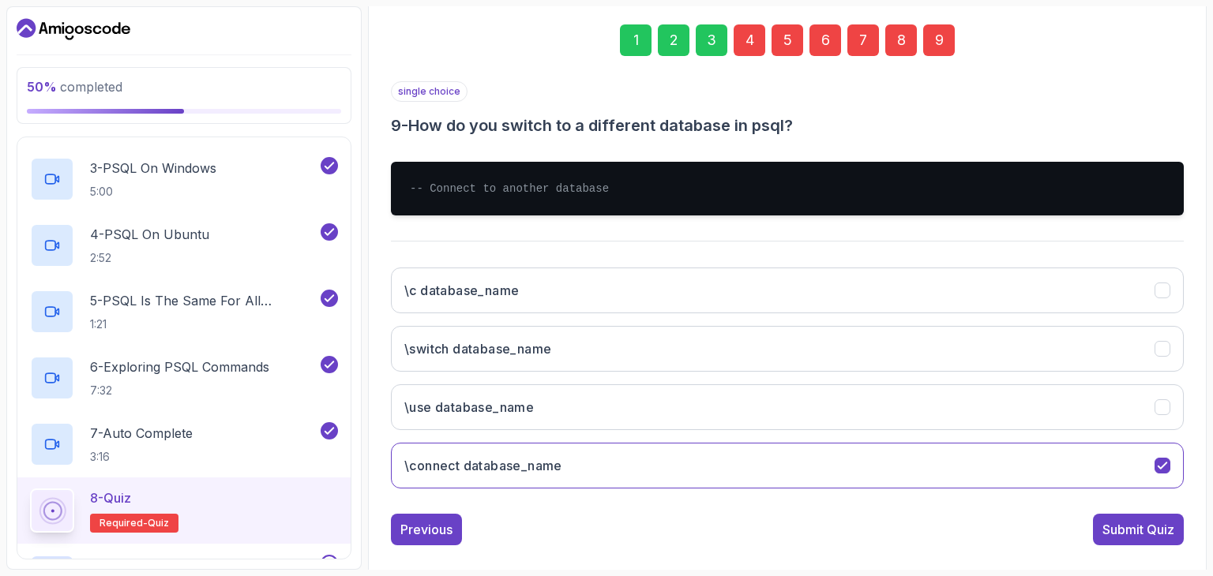
scroll to position [243, 0]
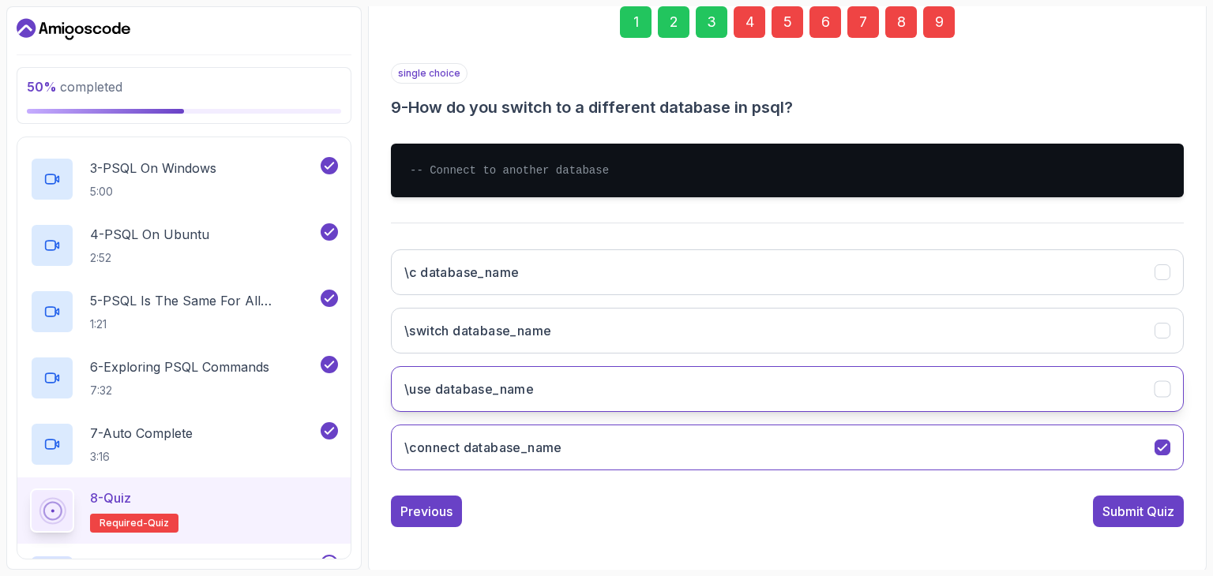
click at [833, 377] on button "\use database_name" at bounding box center [787, 389] width 793 height 46
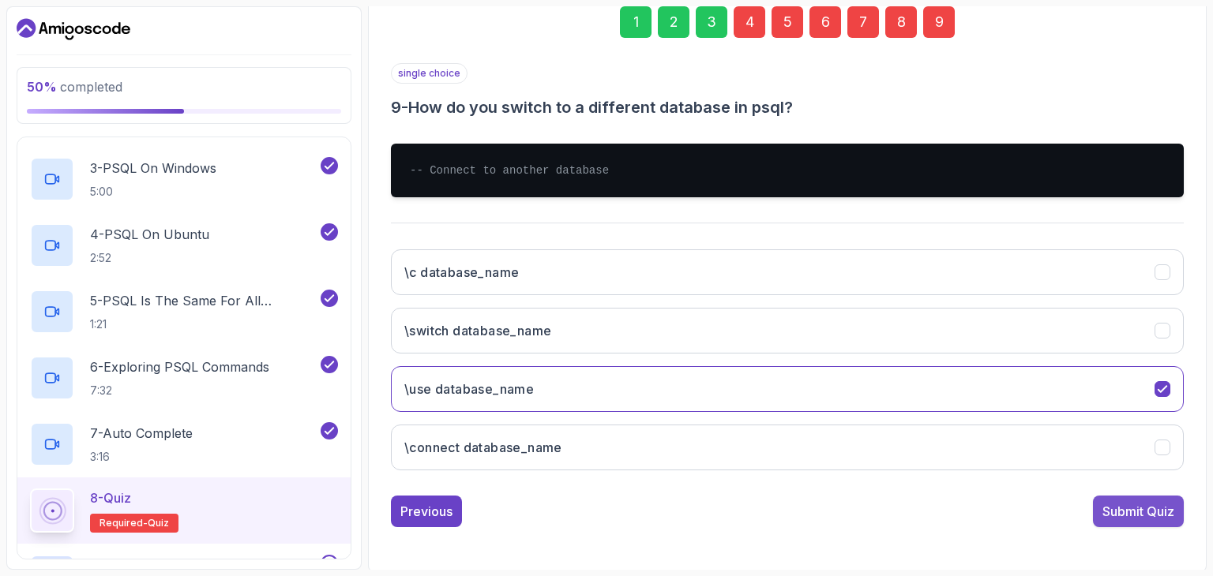
click at [1118, 498] on button "Submit Quiz" at bounding box center [1138, 512] width 91 height 32
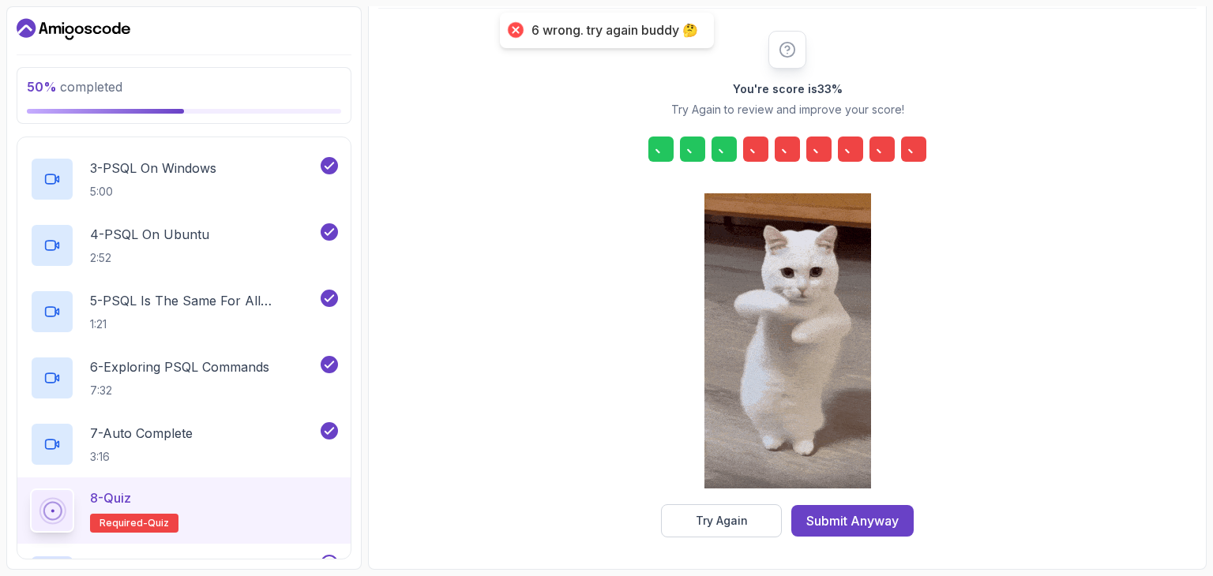
scroll to position [180, 0]
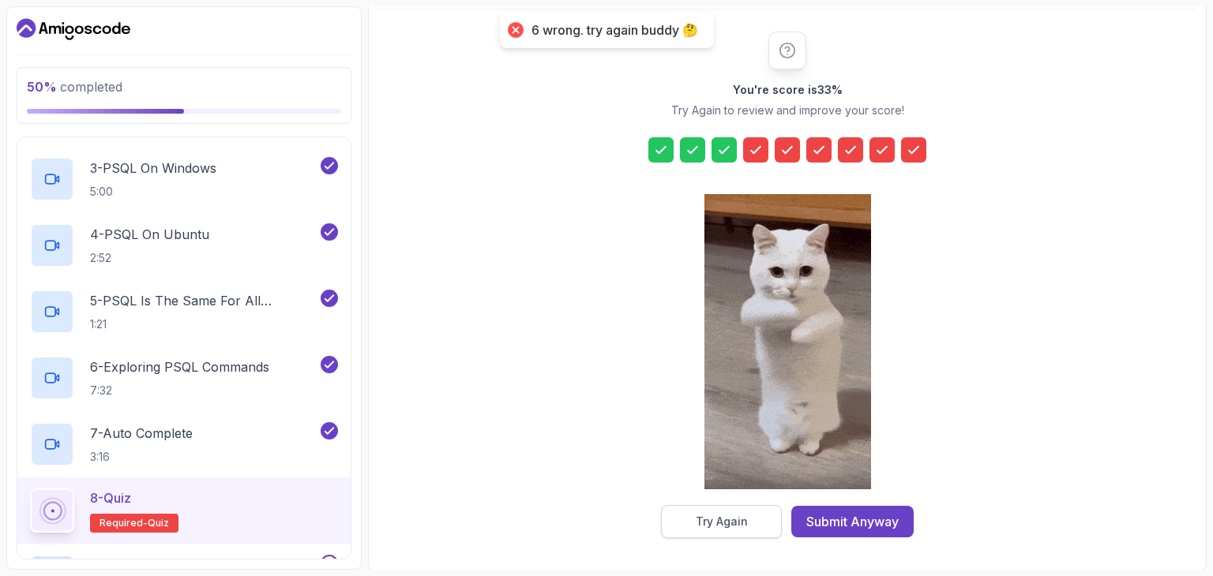
click at [726, 530] on button "Try Again" at bounding box center [721, 521] width 121 height 33
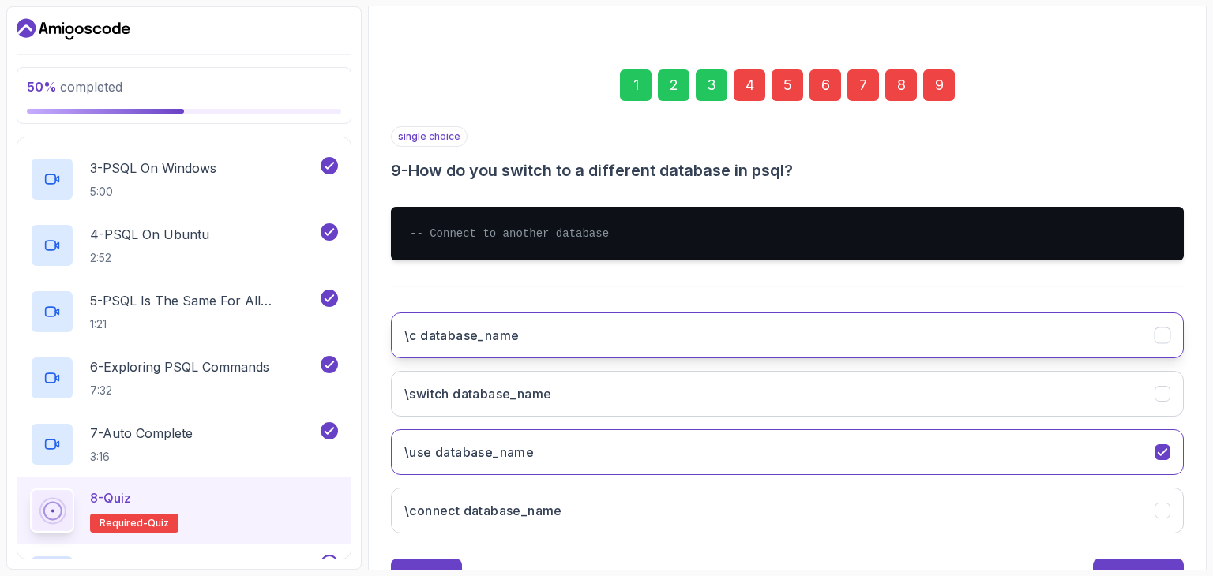
click at [751, 347] on button "\c database_name" at bounding box center [787, 336] width 793 height 46
click at [1113, 559] on button "Submit Quiz" at bounding box center [1138, 575] width 91 height 32
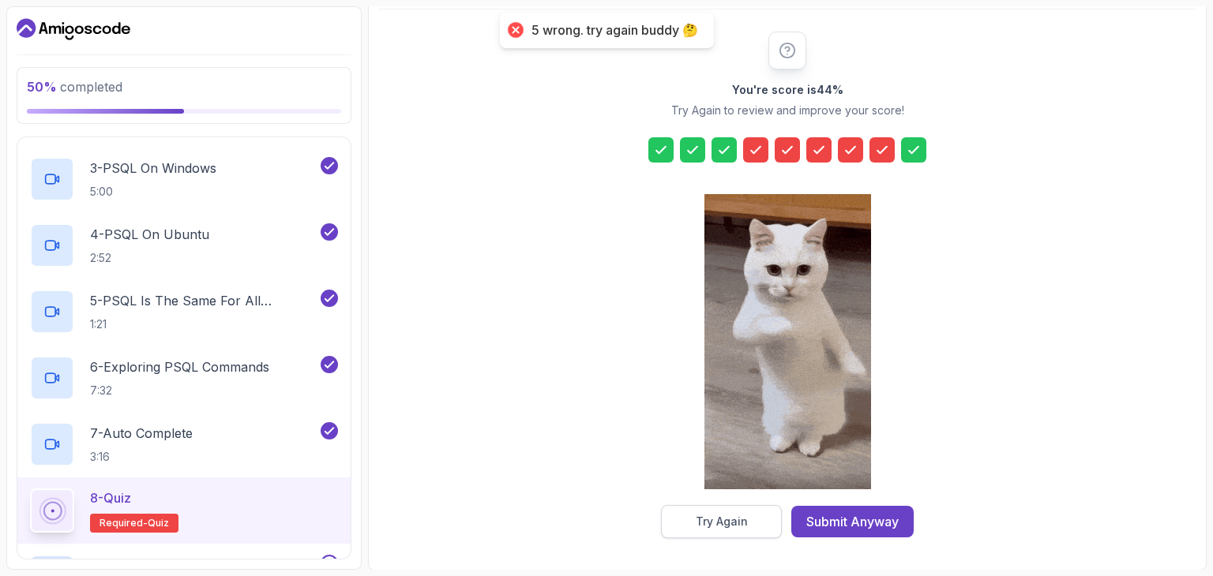
click at [749, 525] on button "Try Again" at bounding box center [721, 521] width 121 height 33
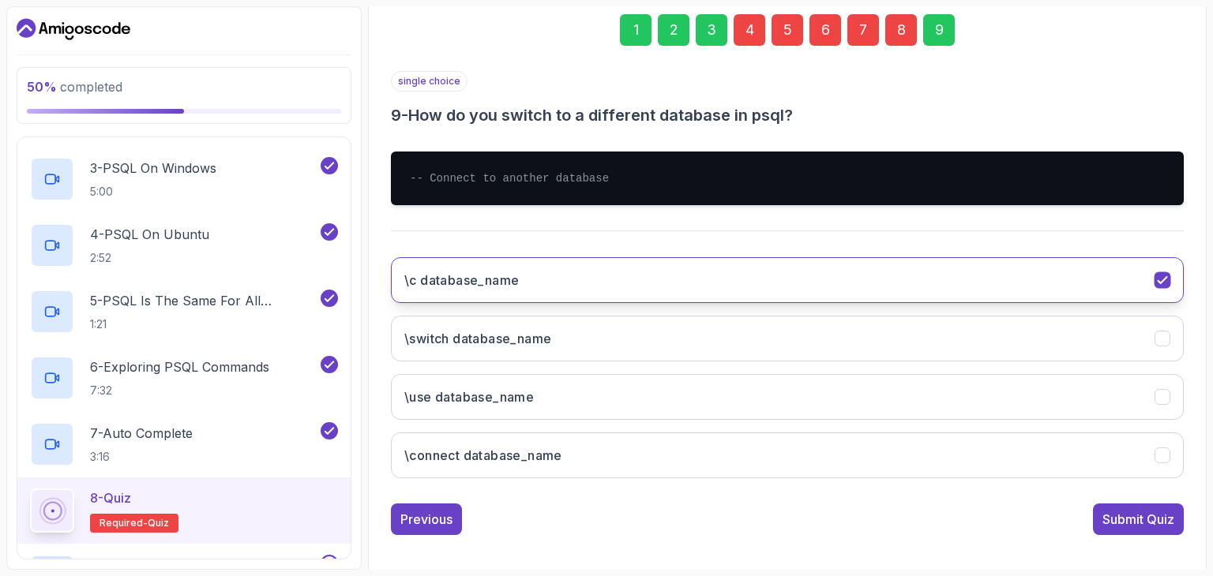
scroll to position [237, 0]
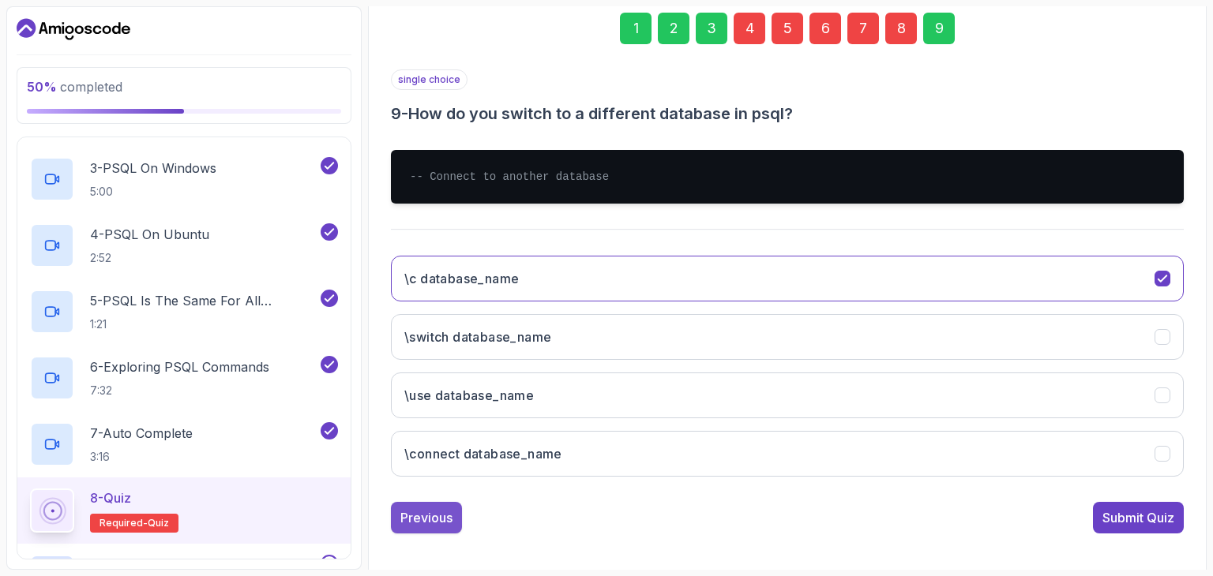
click at [430, 520] on div "Previous" at bounding box center [426, 518] width 52 height 19
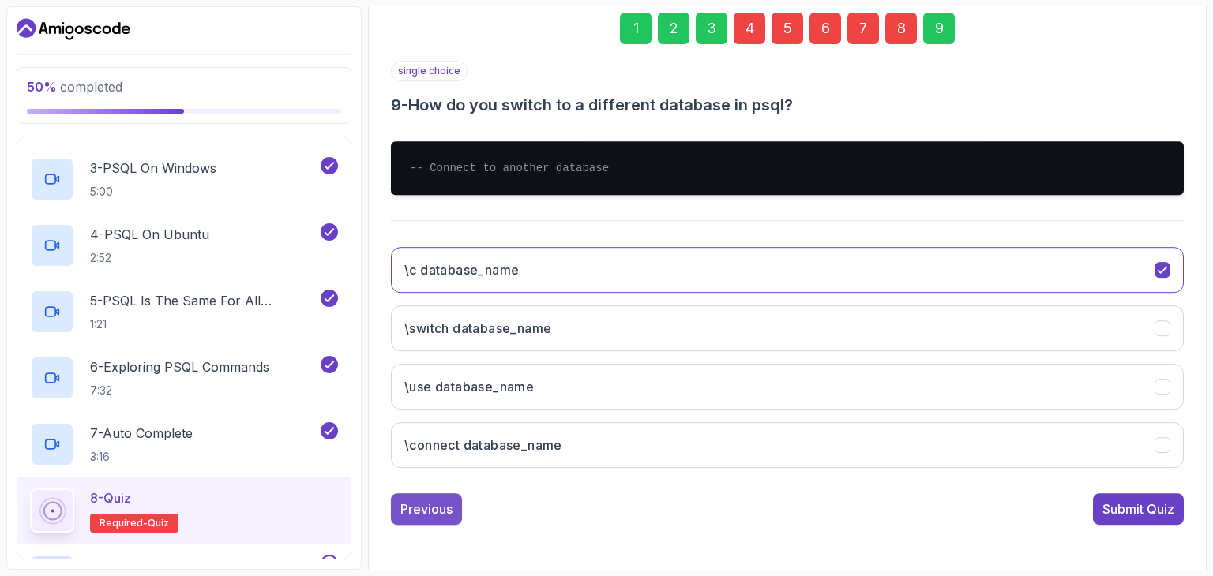
scroll to position [152, 0]
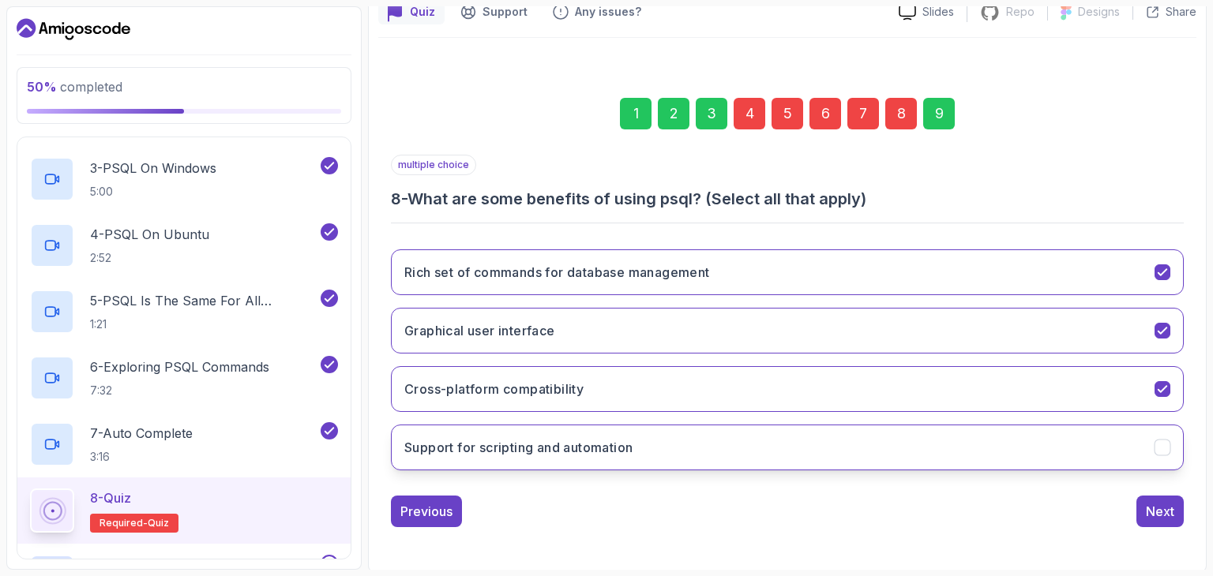
click at [1166, 448] on icon "Support for scripting and automation" at bounding box center [1162, 448] width 15 height 15
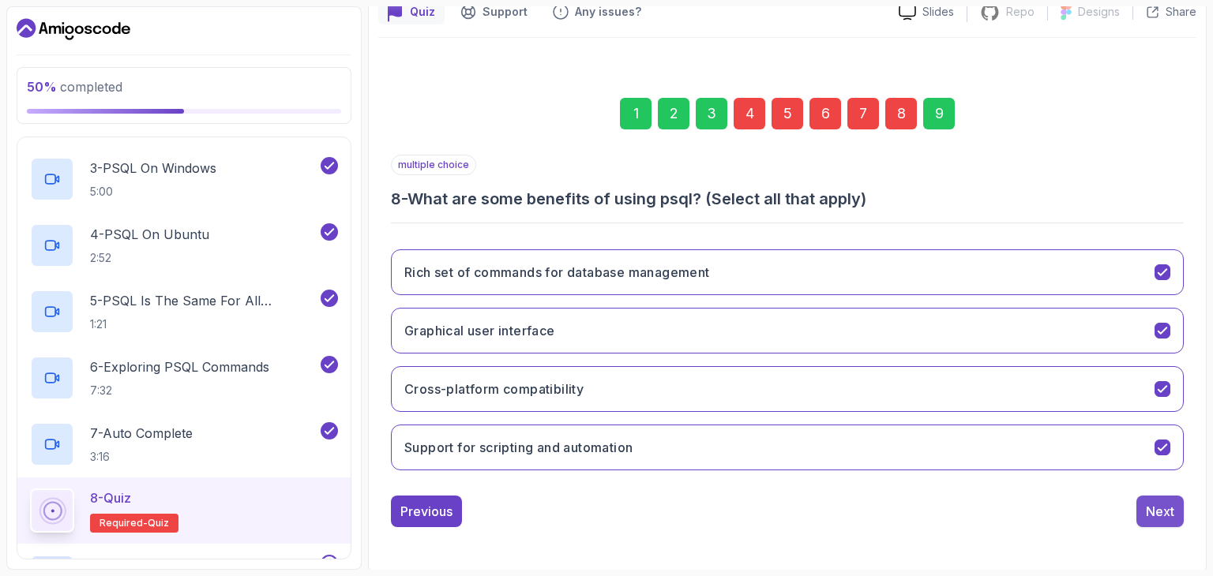
click at [1164, 509] on div "Next" at bounding box center [1160, 511] width 28 height 19
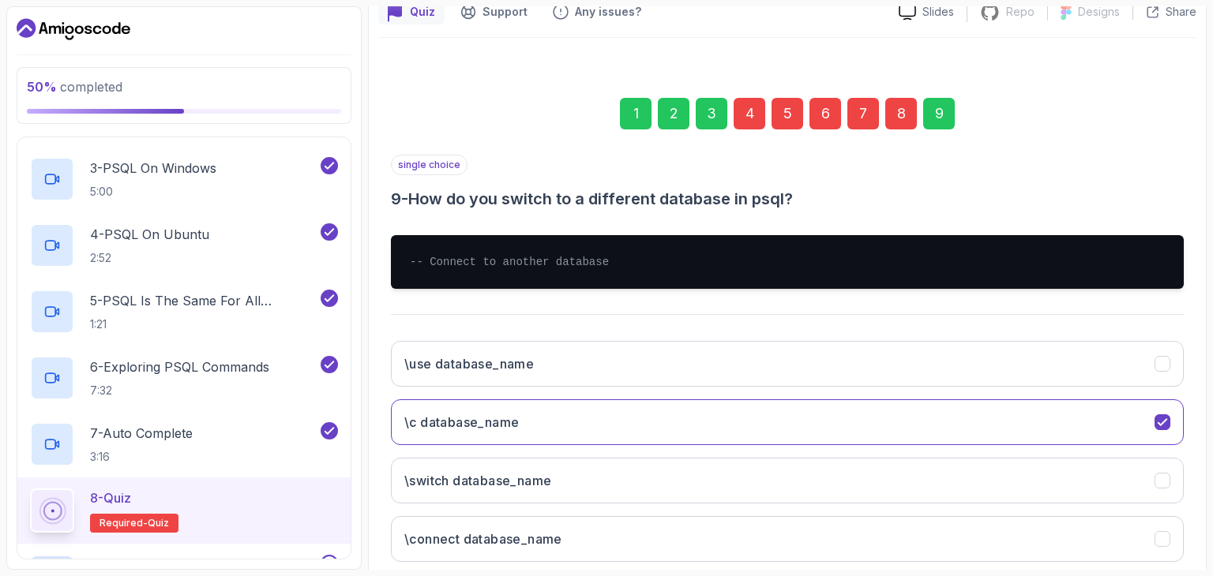
scroll to position [243, 0]
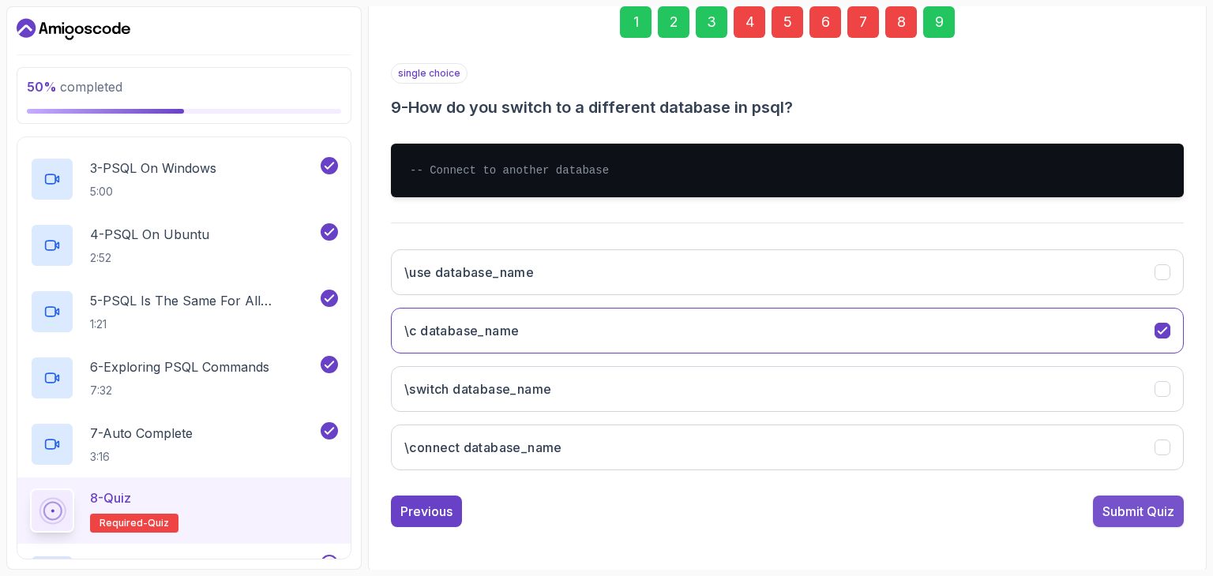
click at [1140, 511] on div "Submit Quiz" at bounding box center [1138, 511] width 72 height 19
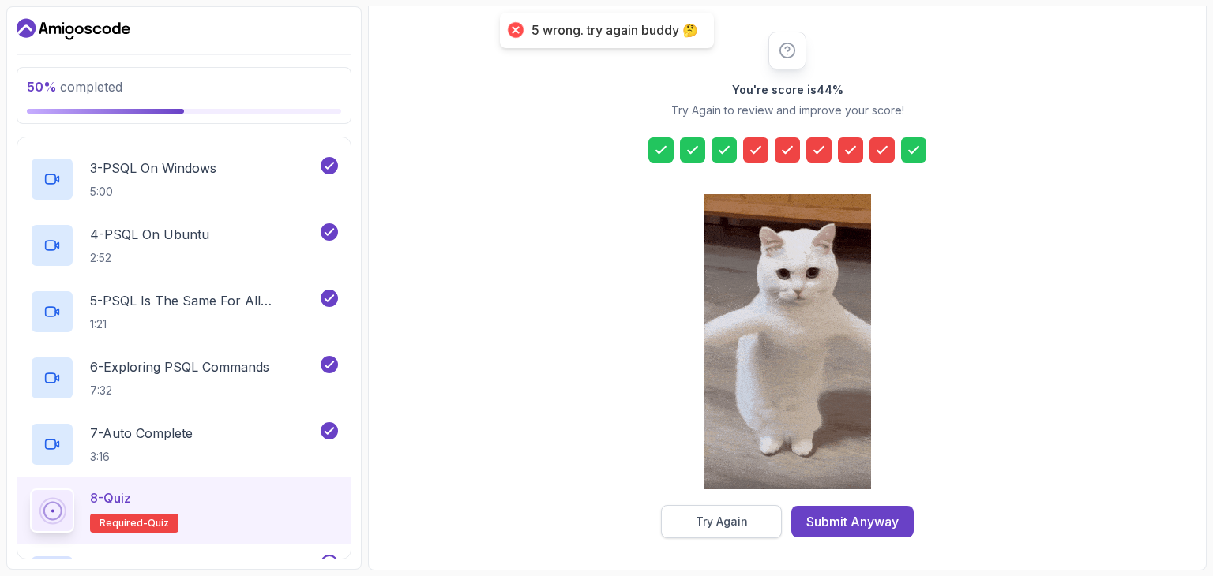
click at [687, 509] on button "Try Again" at bounding box center [721, 521] width 121 height 33
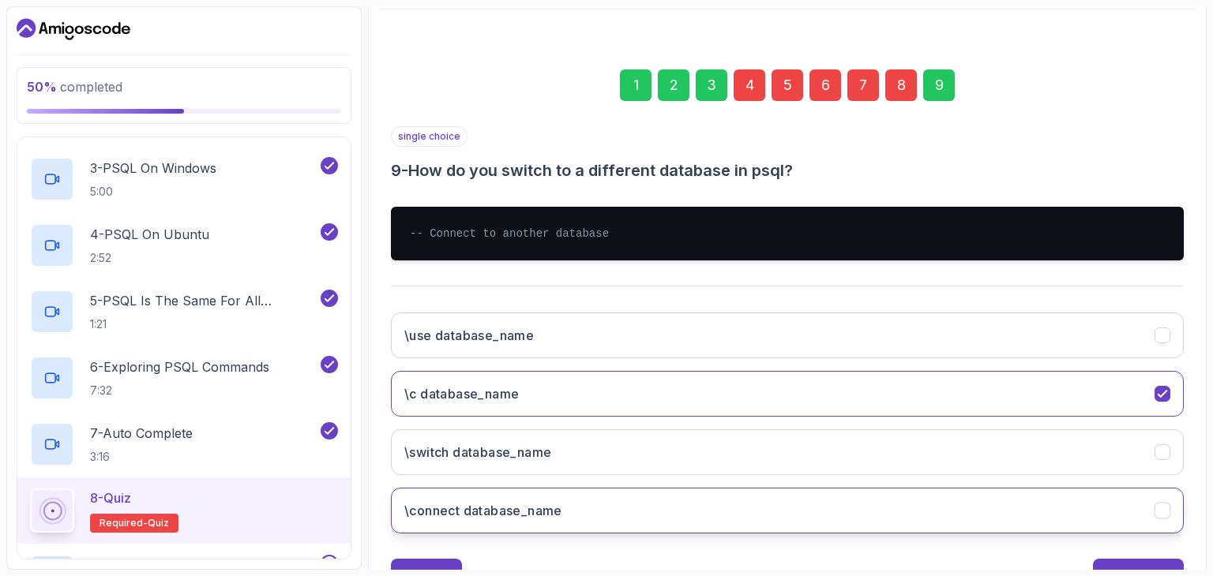
scroll to position [243, 0]
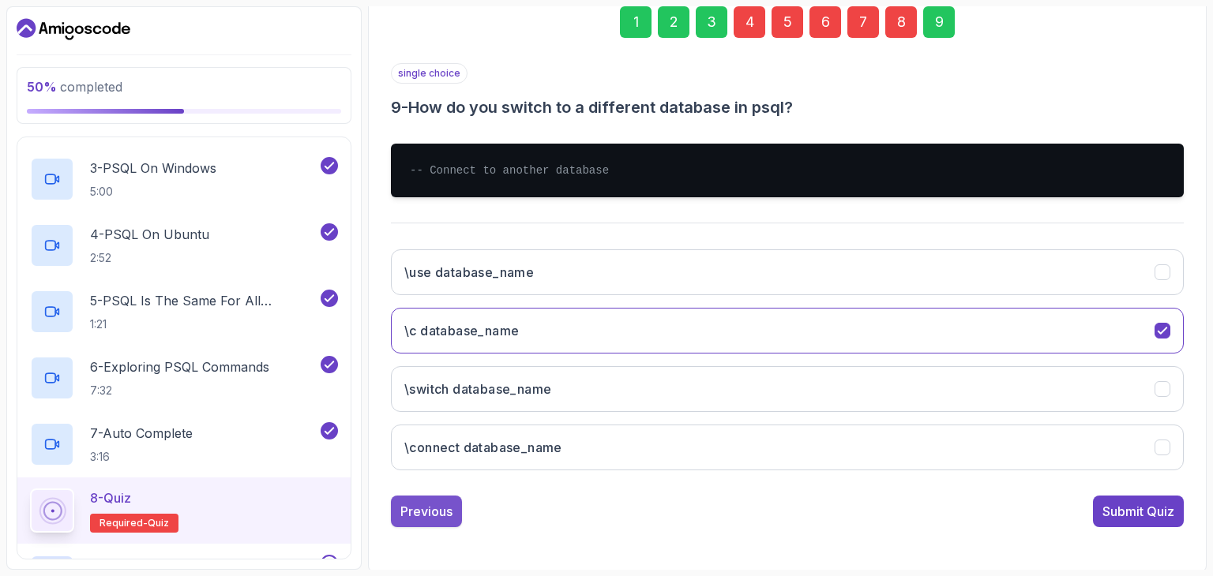
click at [438, 510] on div "Previous" at bounding box center [426, 511] width 52 height 19
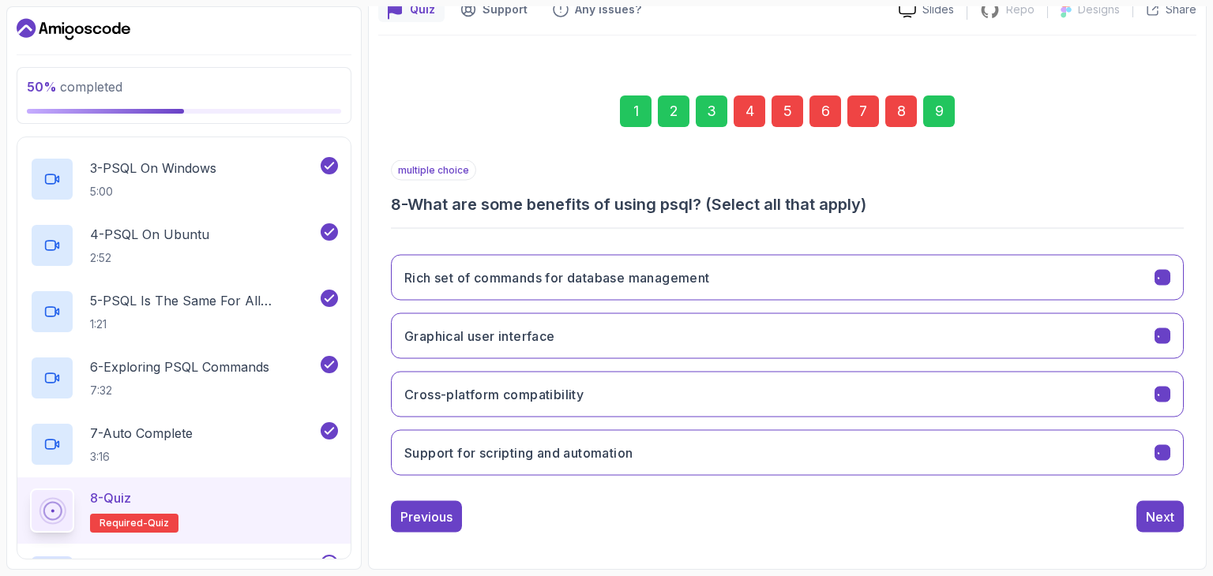
scroll to position [152, 0]
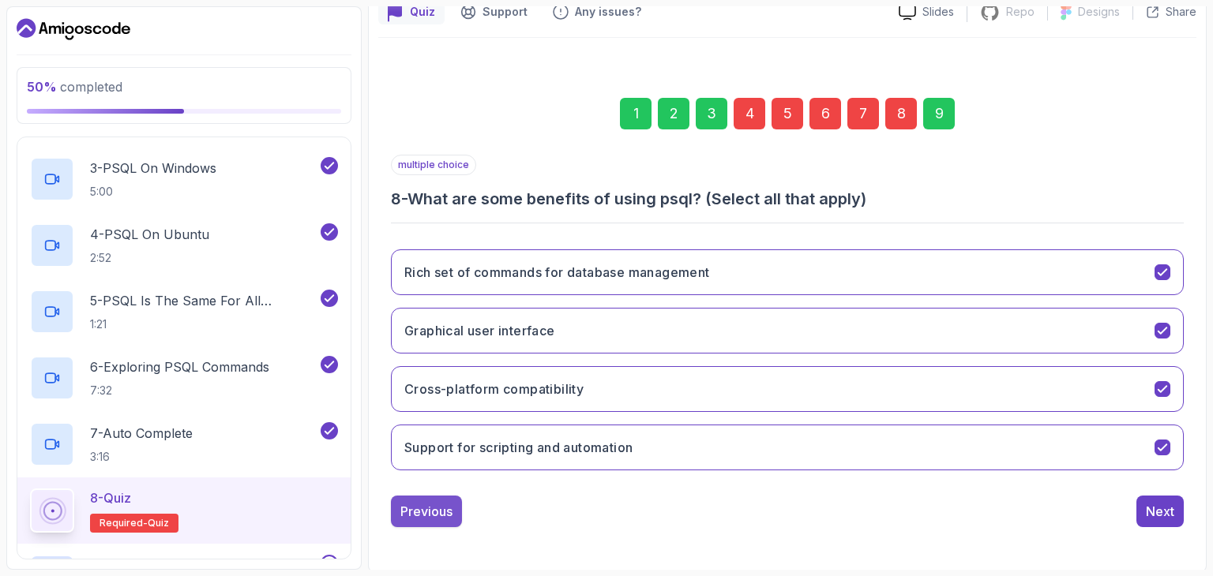
click at [432, 502] on div "Previous" at bounding box center [426, 511] width 52 height 19
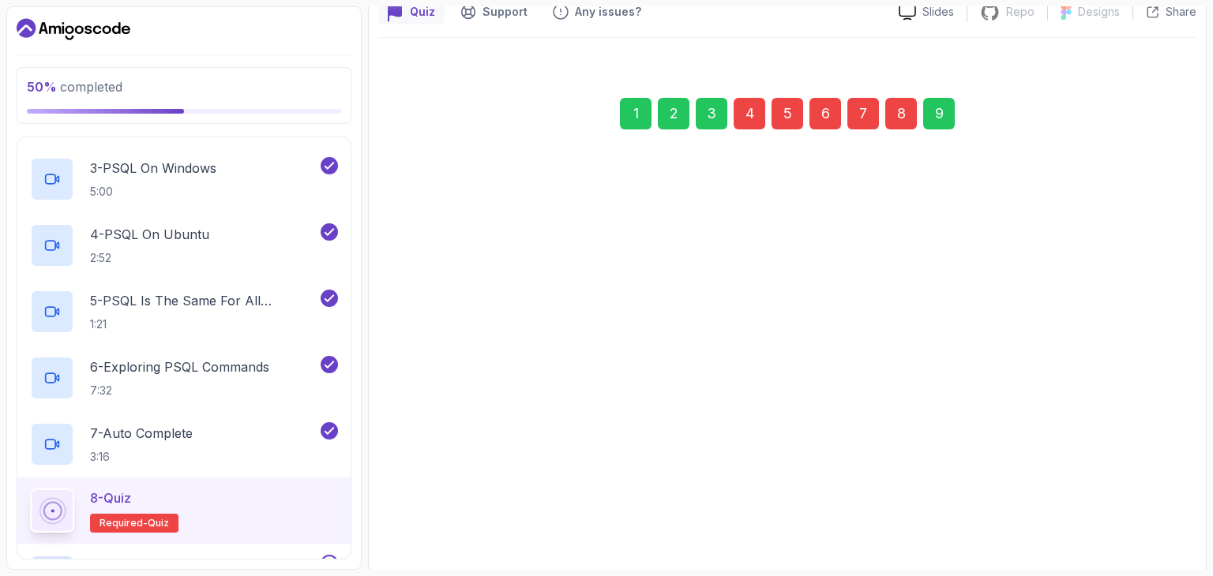
click at [432, 502] on div "Previous" at bounding box center [426, 503] width 52 height 19
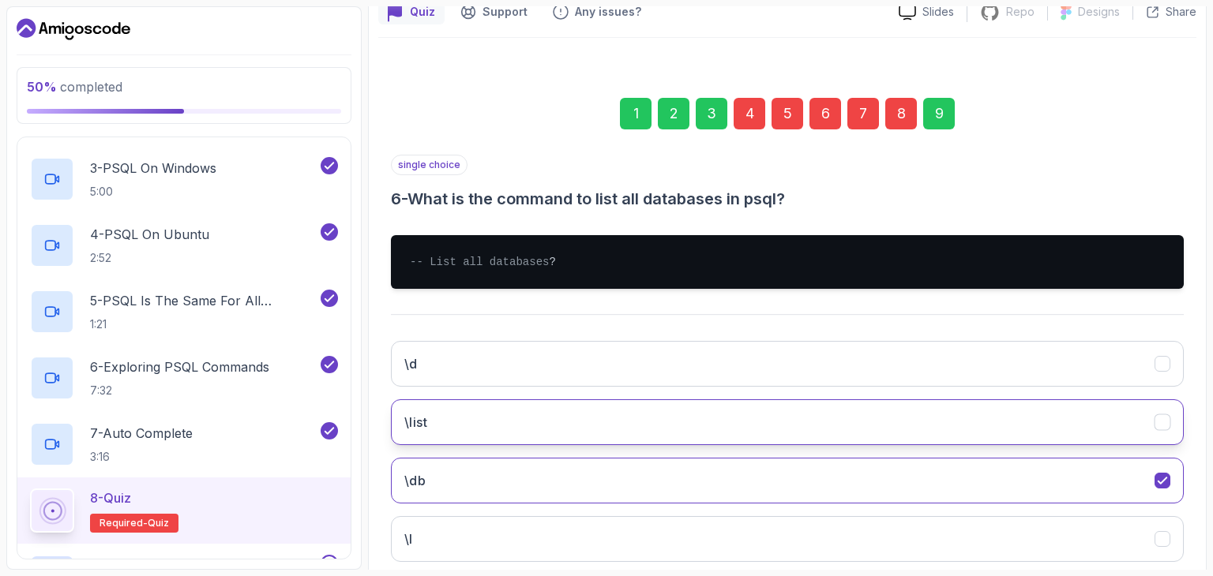
scroll to position [212, 0]
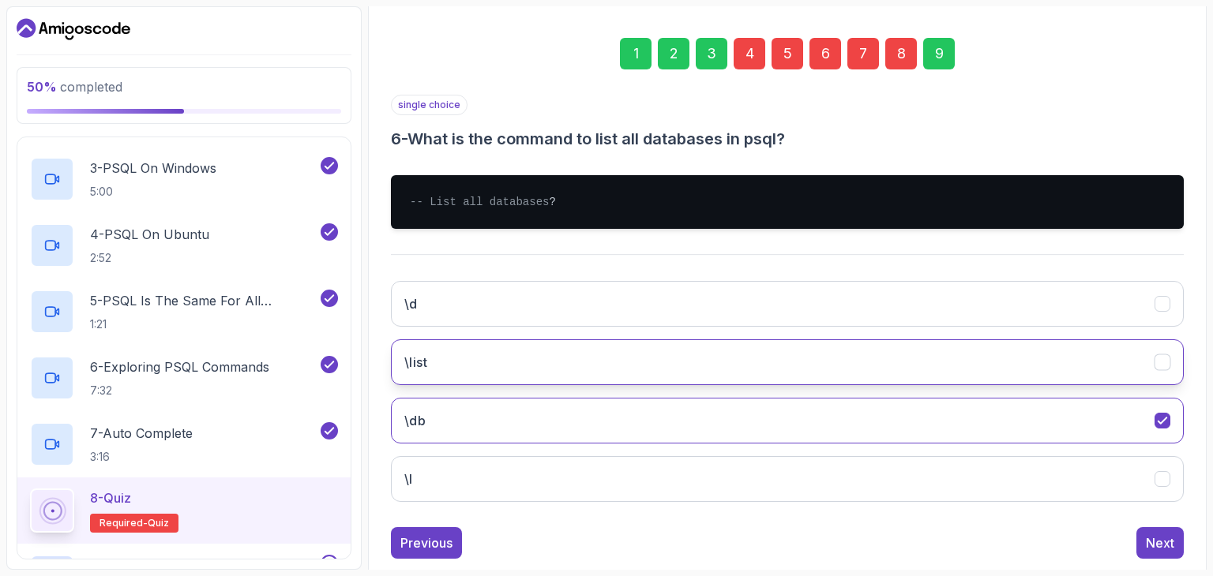
click at [657, 373] on button "\list" at bounding box center [787, 363] width 793 height 46
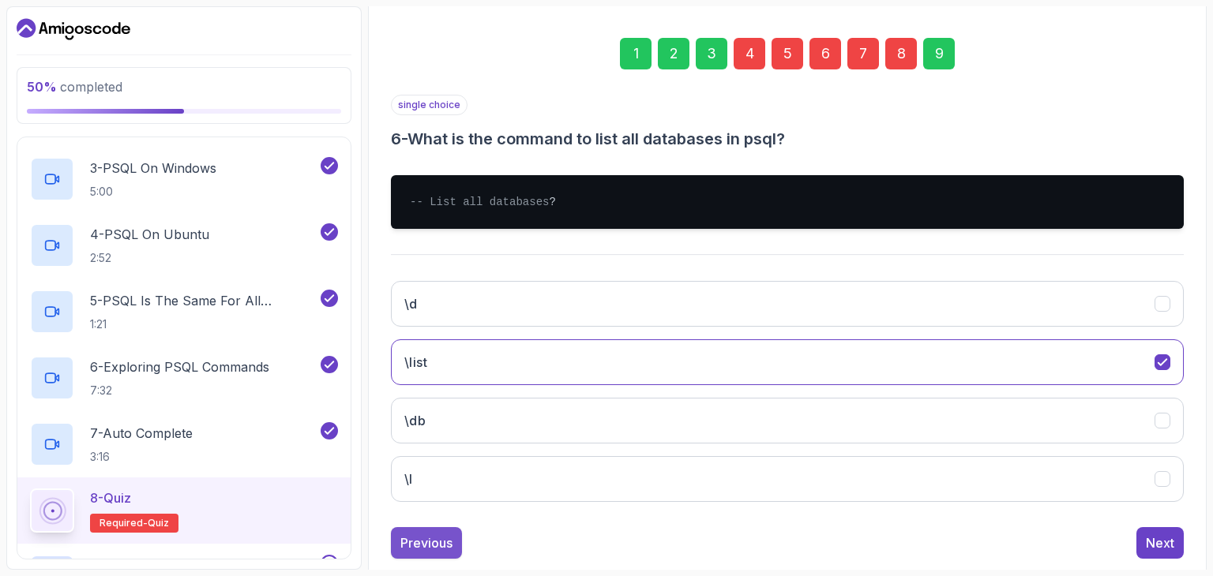
click at [415, 553] on div "Previous" at bounding box center [426, 543] width 52 height 19
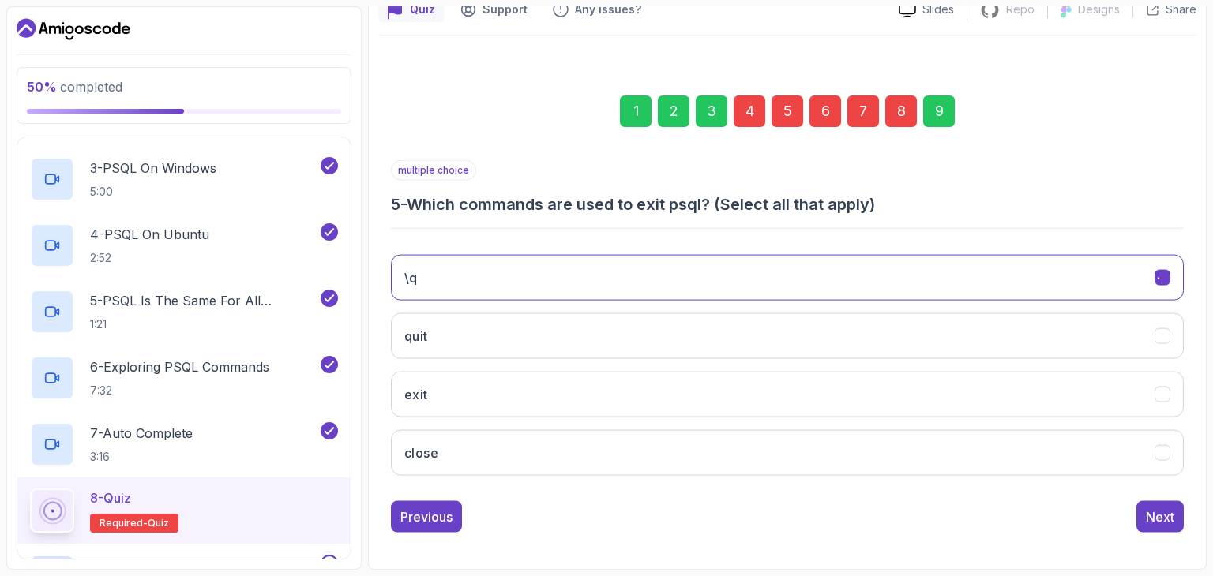
scroll to position [152, 0]
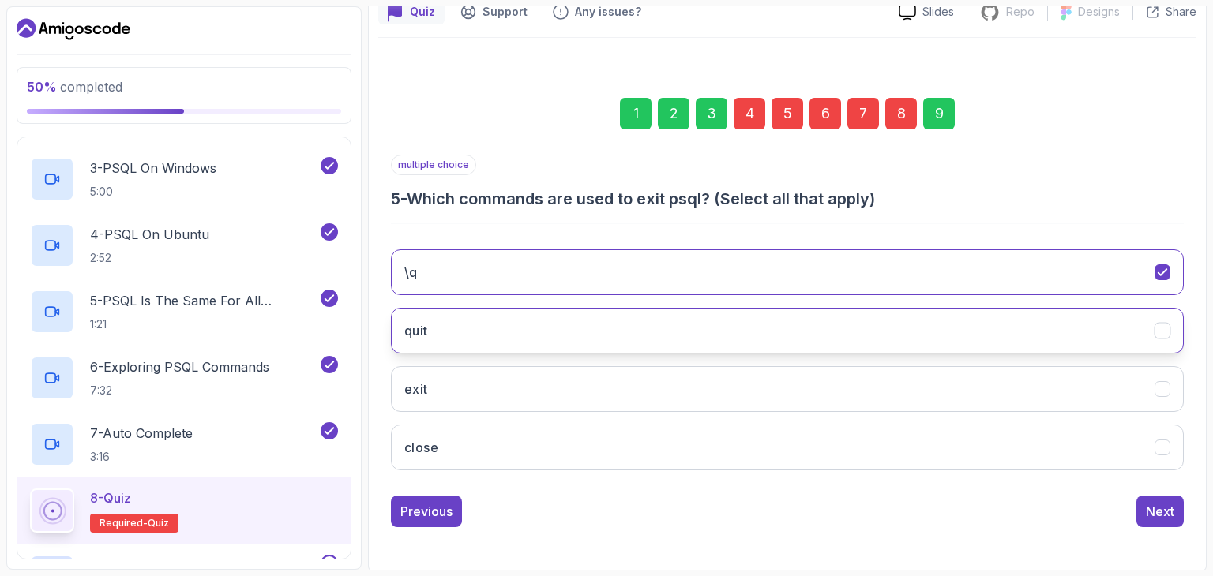
click at [739, 332] on button "quit" at bounding box center [787, 331] width 793 height 46
click at [1162, 332] on icon "quit" at bounding box center [1162, 331] width 15 height 15
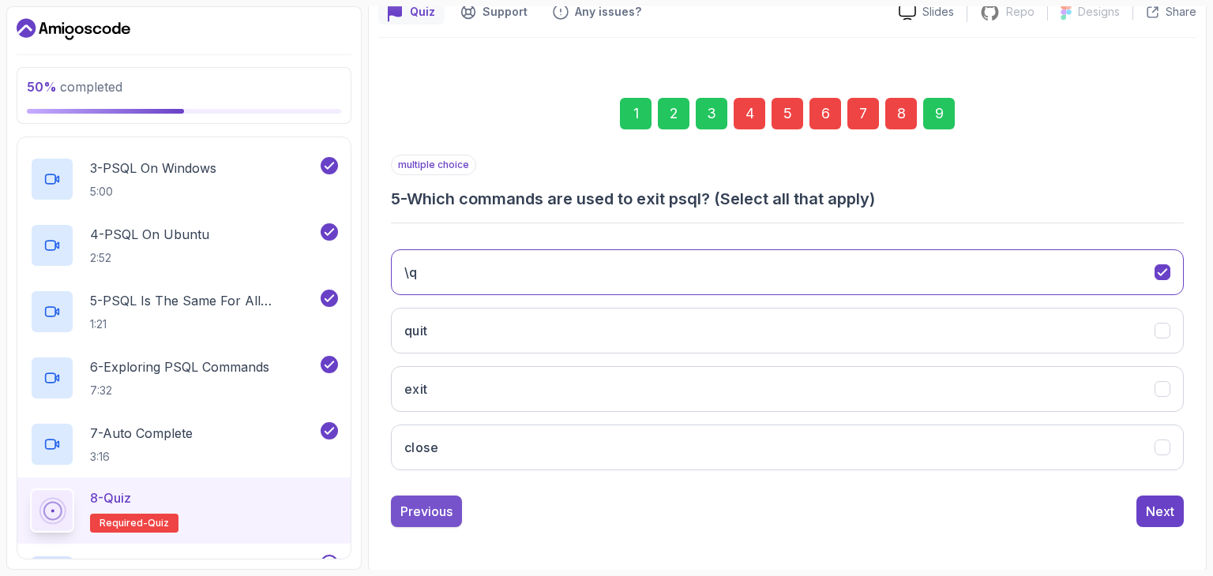
click at [438, 509] on div "Previous" at bounding box center [426, 511] width 52 height 19
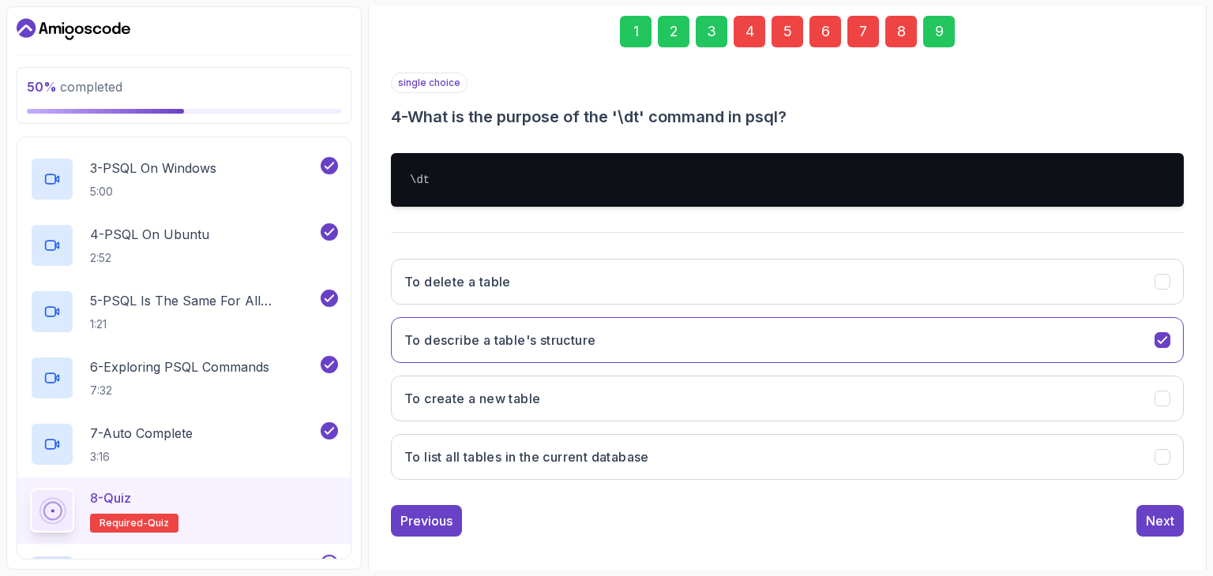
scroll to position [235, 0]
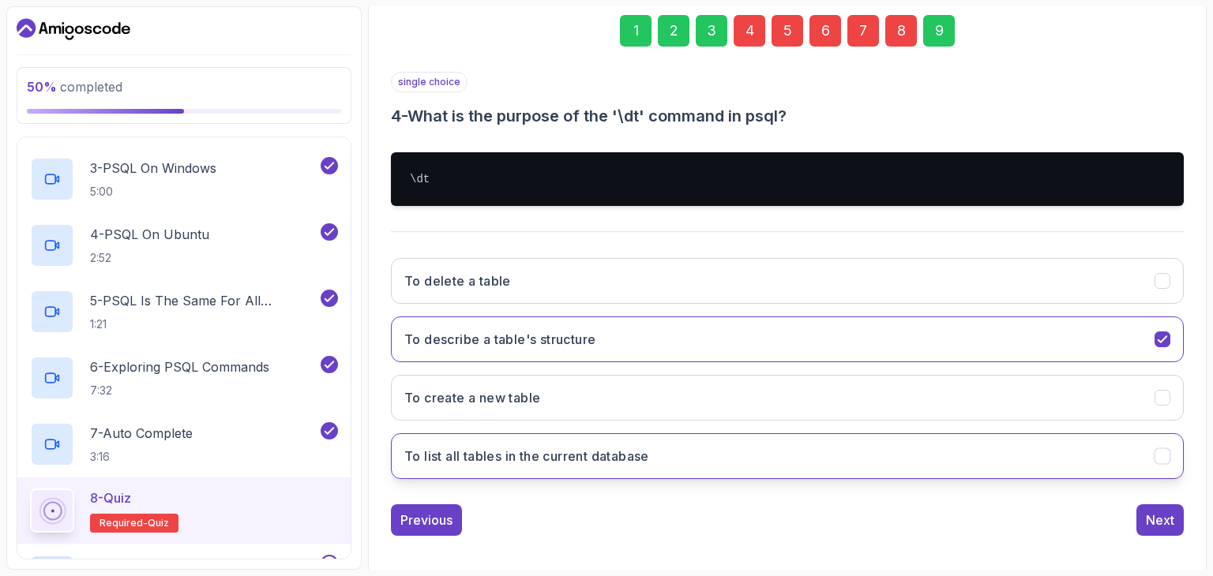
click at [859, 450] on button "To list all tables in the current database" at bounding box center [787, 457] width 793 height 46
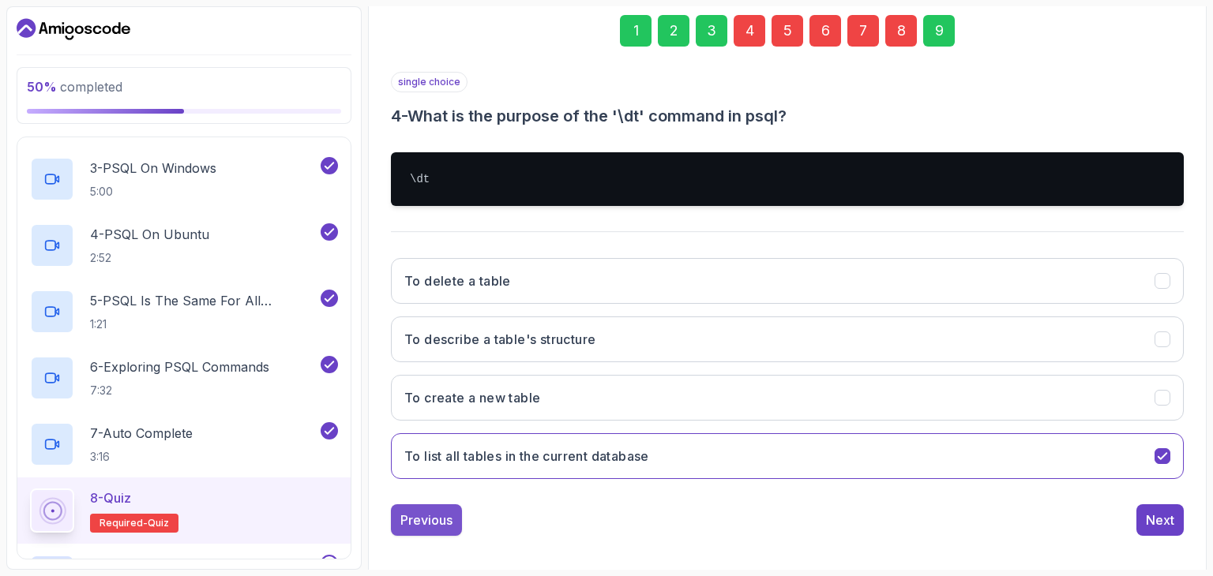
click at [451, 524] on div "Previous" at bounding box center [426, 520] width 52 height 19
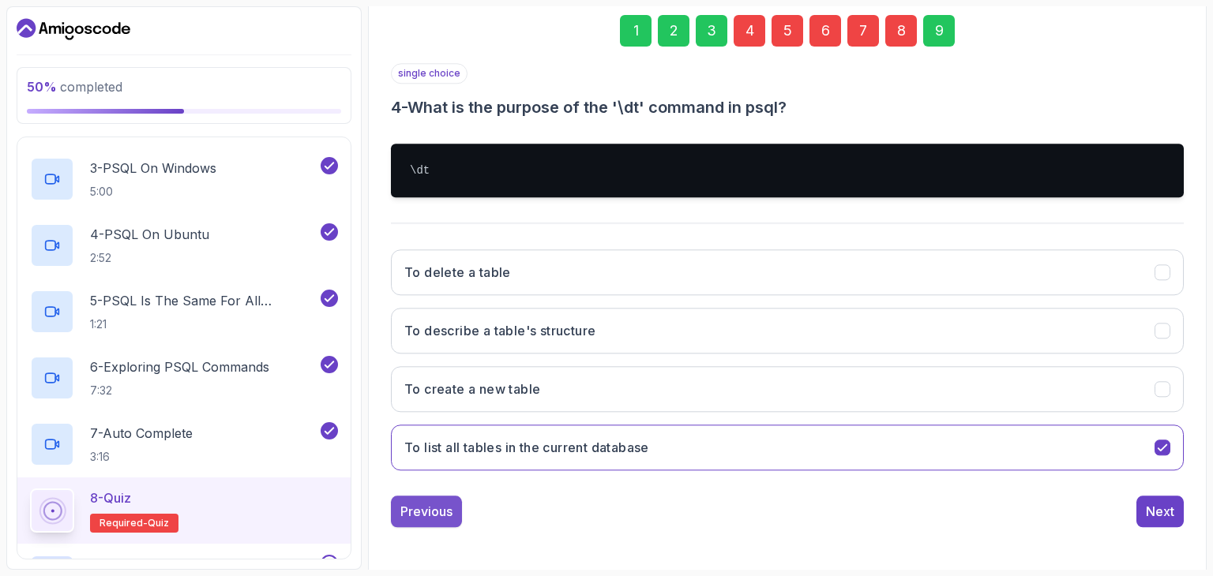
scroll to position [152, 0]
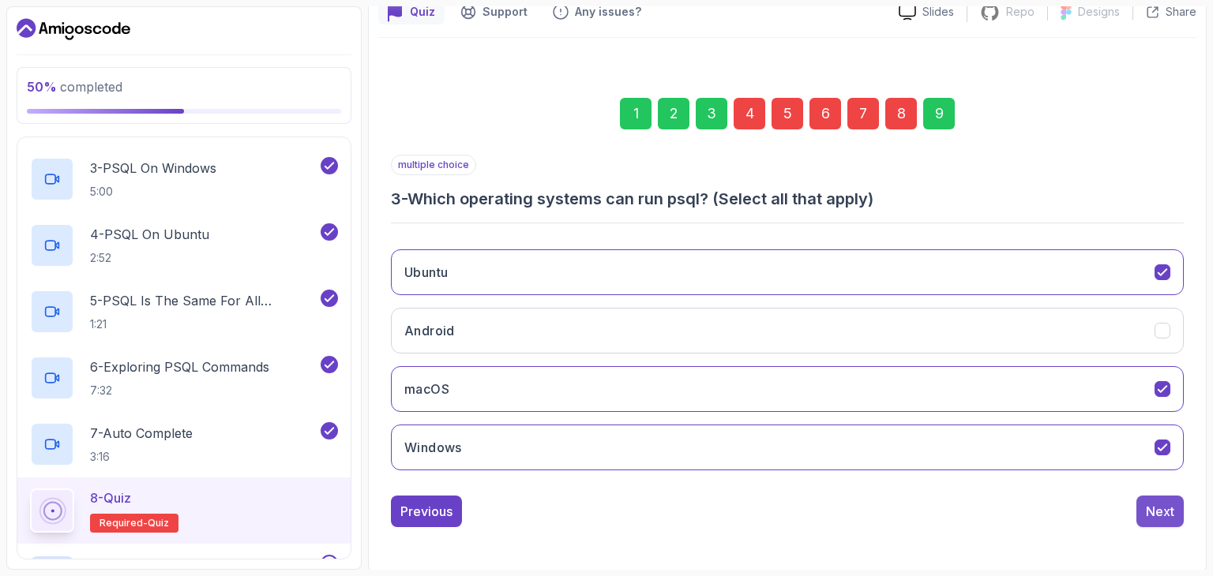
click at [1166, 510] on div "Next" at bounding box center [1160, 511] width 28 height 19
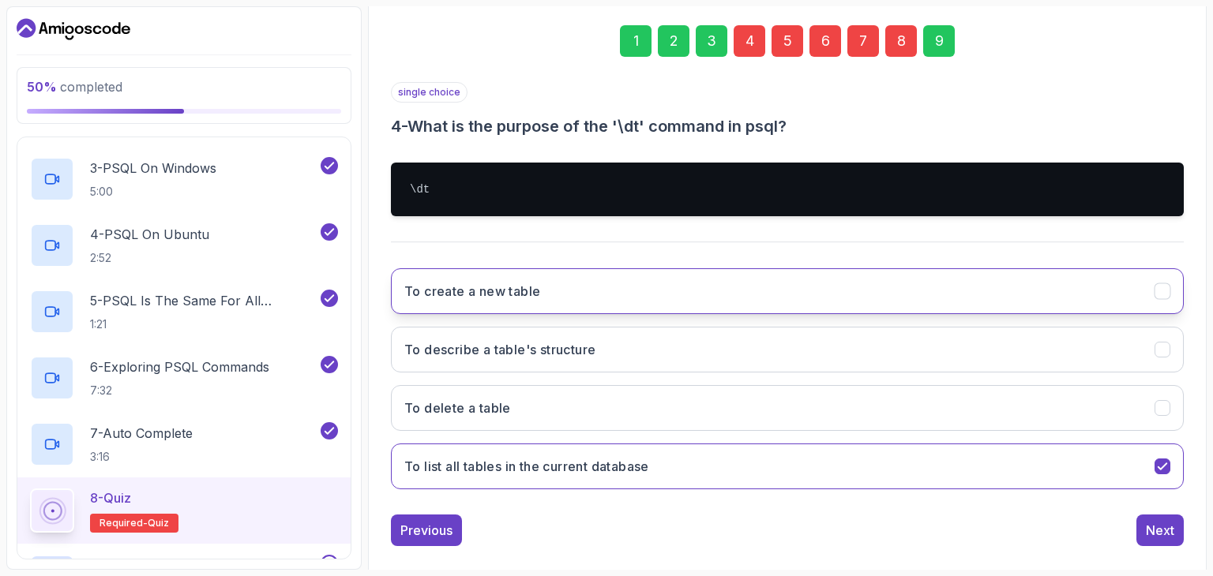
scroll to position [226, 0]
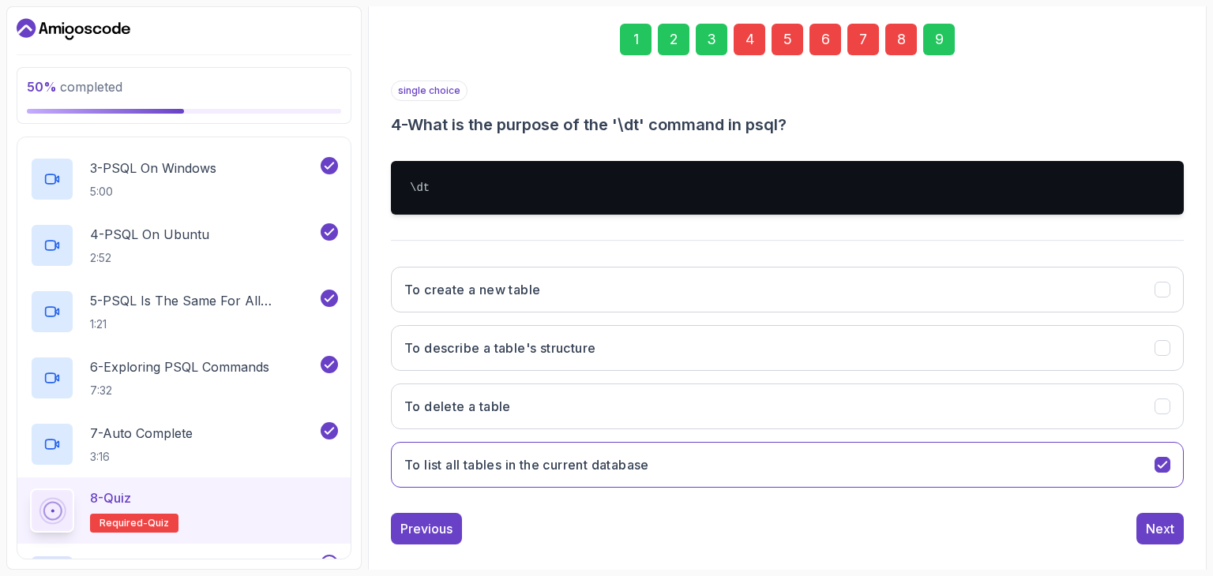
click at [700, 505] on div "single choice 4 - What is the purpose of the '\dt' command in psql? \dt To crea…" at bounding box center [787, 313] width 793 height 464
click at [1162, 516] on button "Next" at bounding box center [1159, 529] width 47 height 32
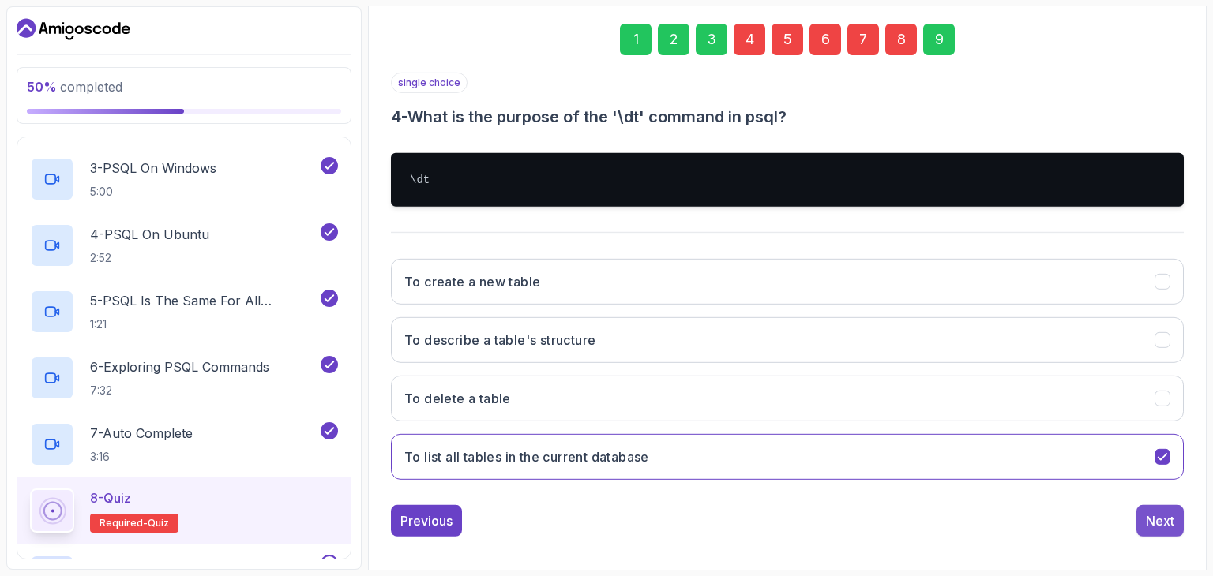
scroll to position [152, 0]
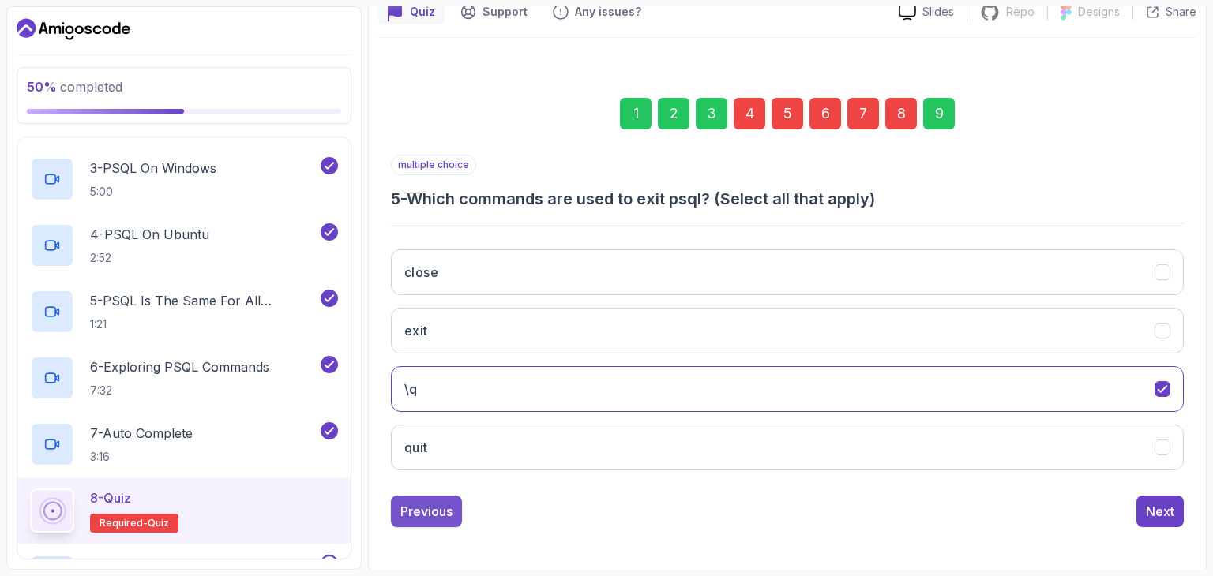
click at [419, 515] on div "Previous" at bounding box center [426, 511] width 52 height 19
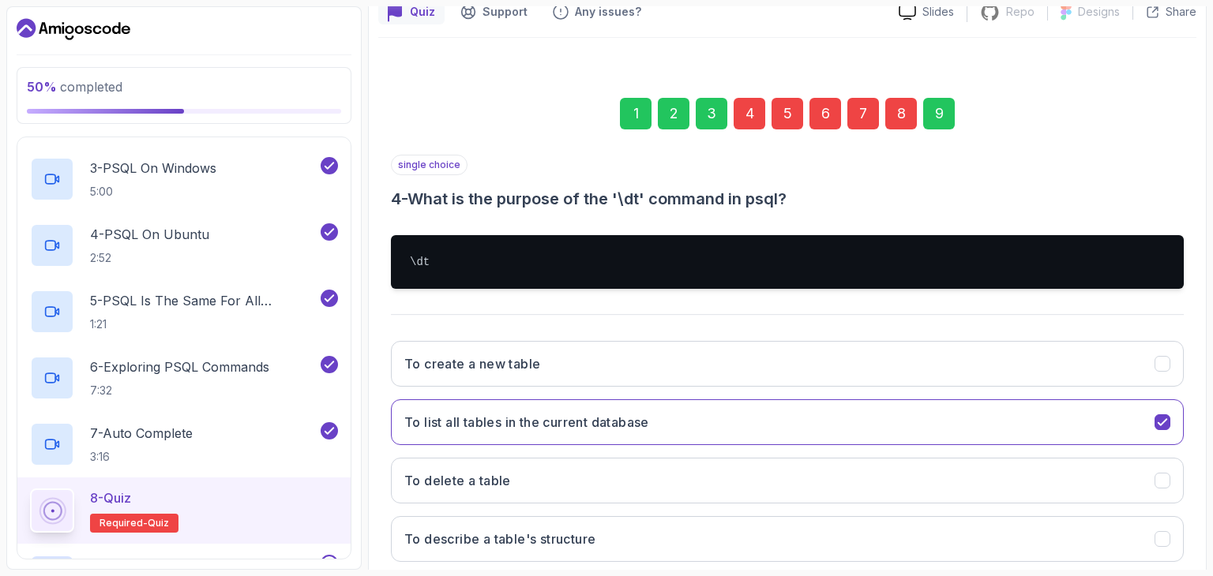
scroll to position [243, 0]
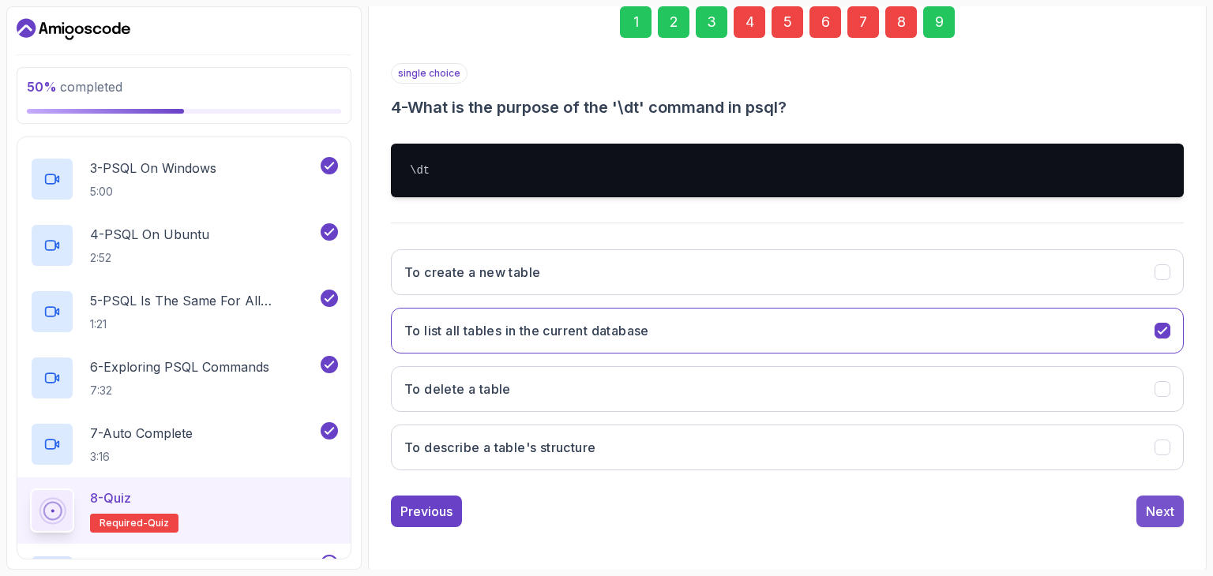
click at [1149, 507] on div "Next" at bounding box center [1160, 511] width 28 height 19
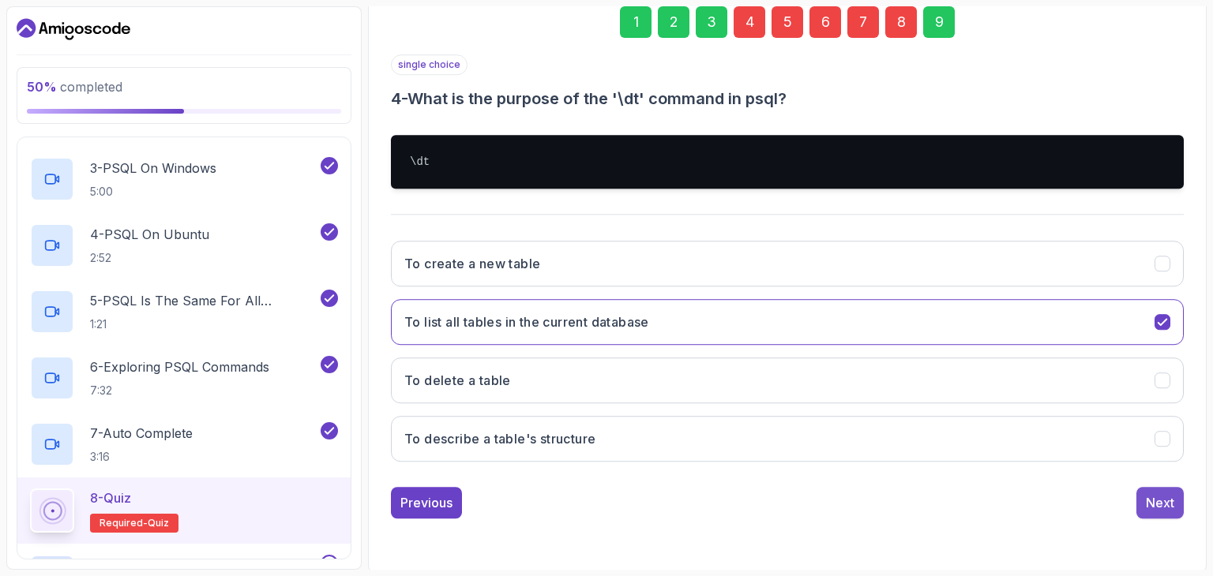
scroll to position [152, 0]
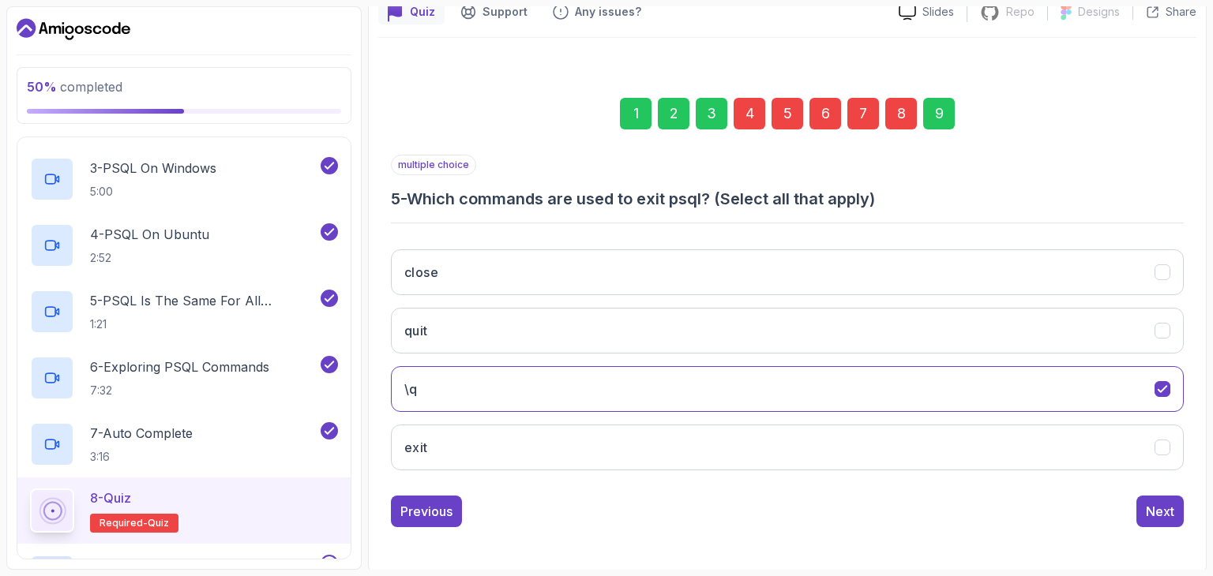
click at [1149, 507] on div "Next" at bounding box center [1160, 511] width 28 height 19
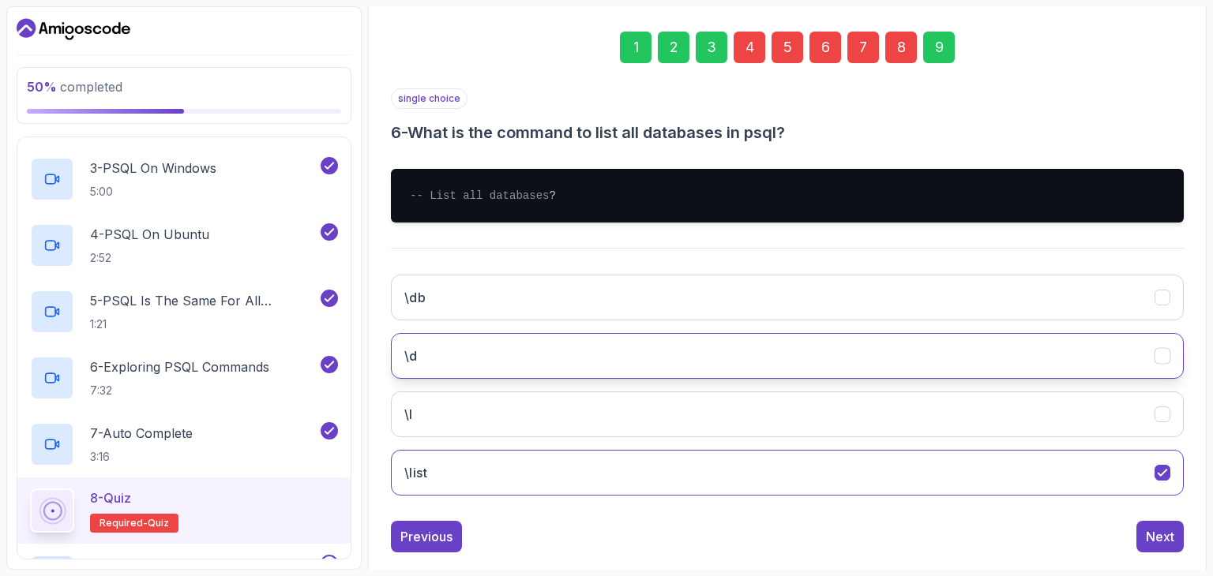
scroll to position [219, 0]
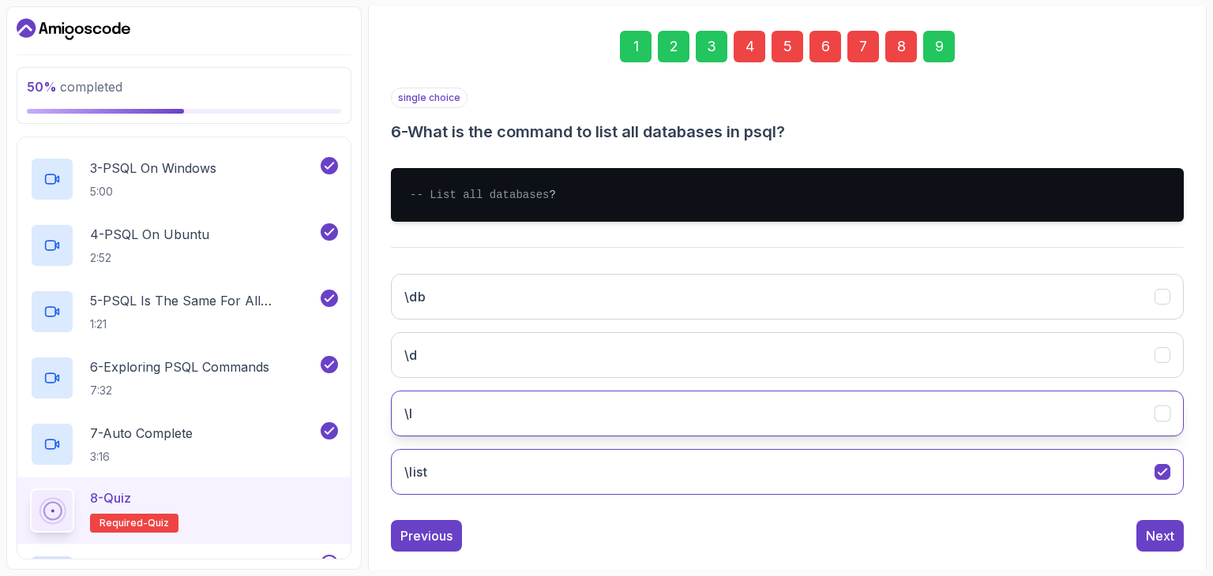
click at [532, 424] on button "\l" at bounding box center [787, 414] width 793 height 46
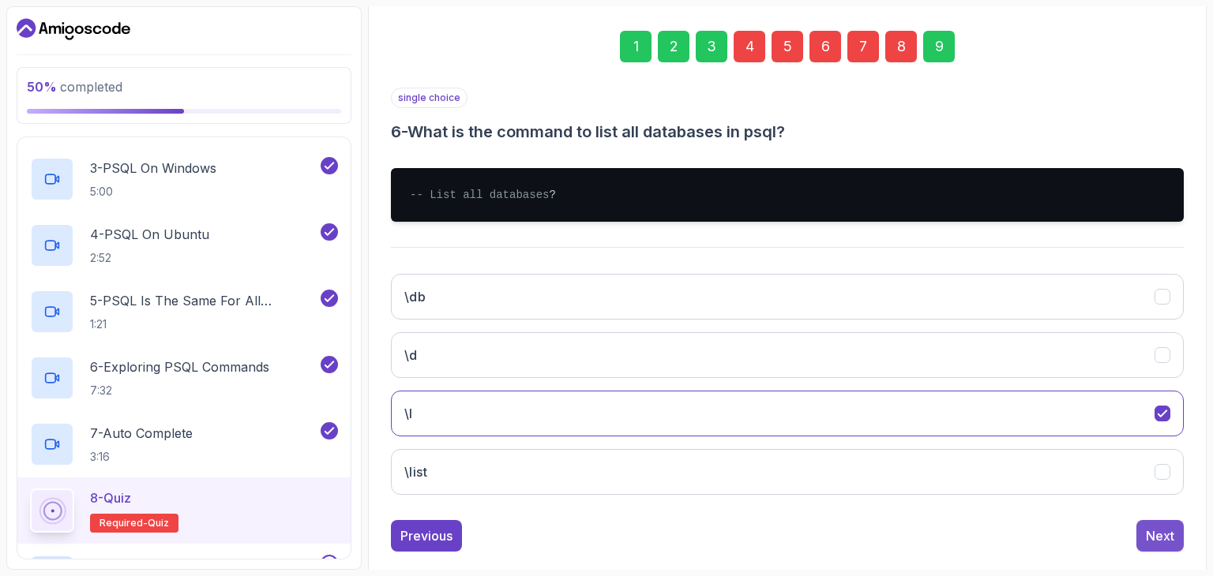
click at [1164, 546] on div "Next" at bounding box center [1160, 536] width 28 height 19
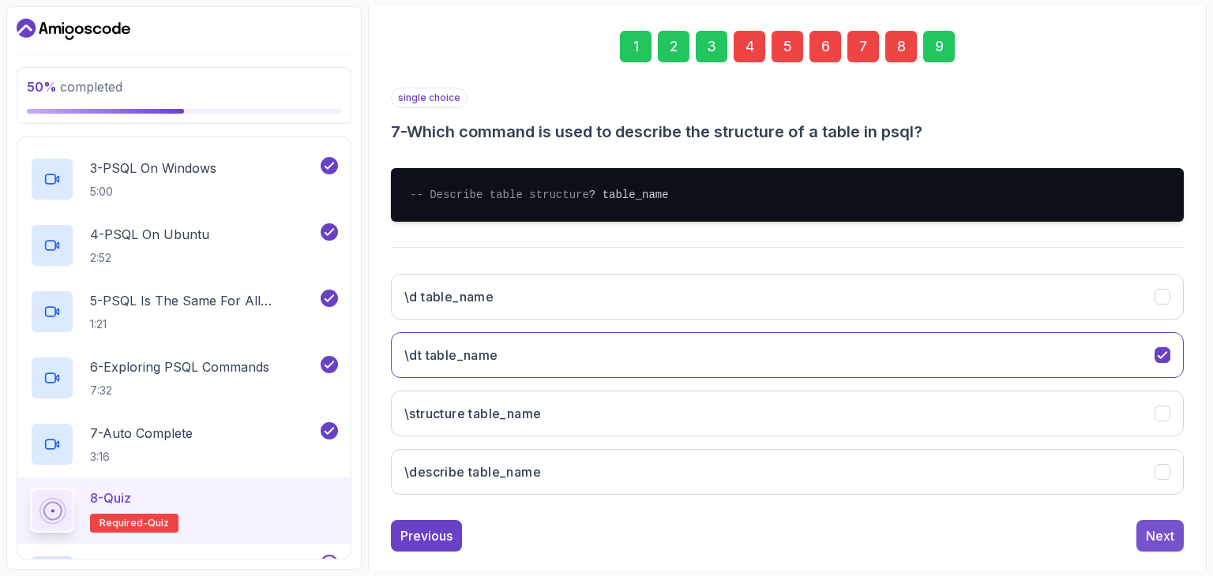
click at [1154, 546] on div "Next" at bounding box center [1160, 536] width 28 height 19
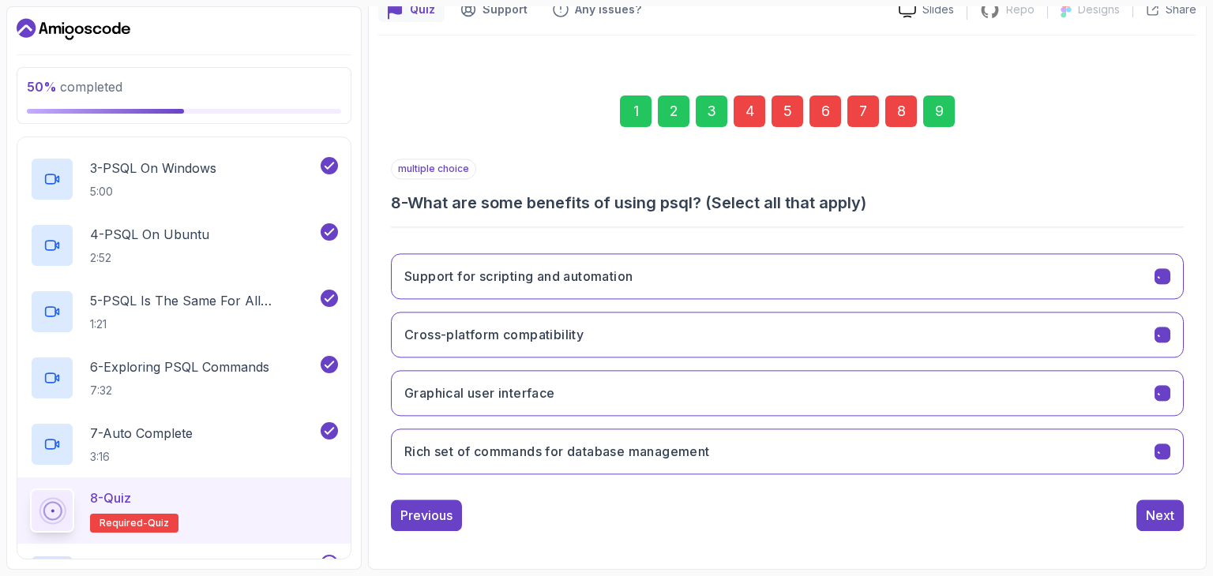
scroll to position [152, 0]
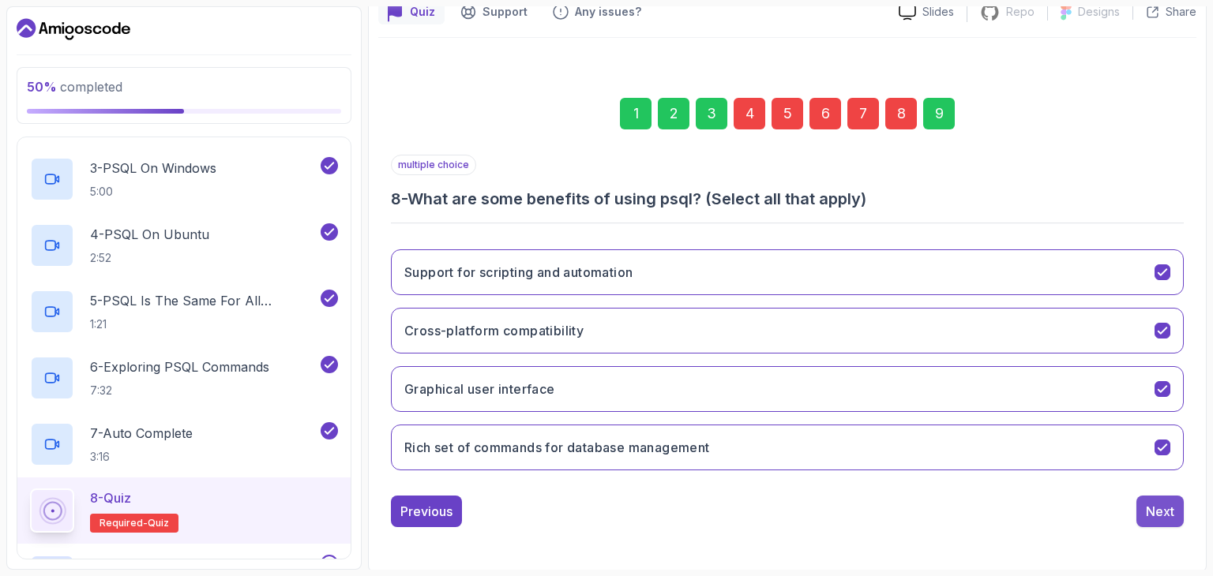
click at [1154, 514] on div "Next" at bounding box center [1160, 511] width 28 height 19
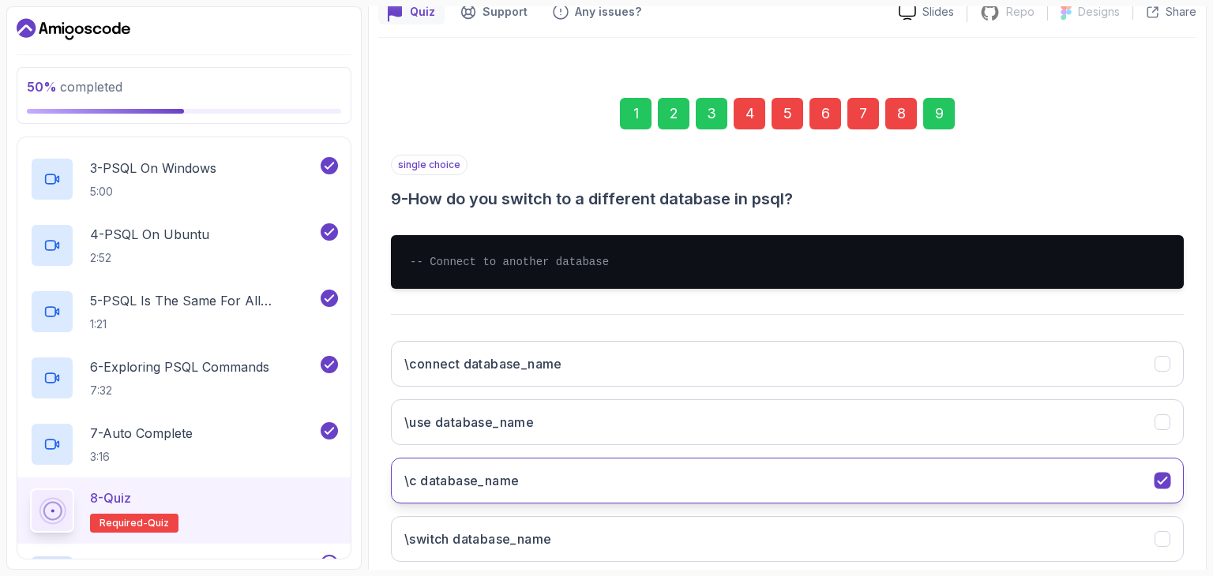
scroll to position [243, 0]
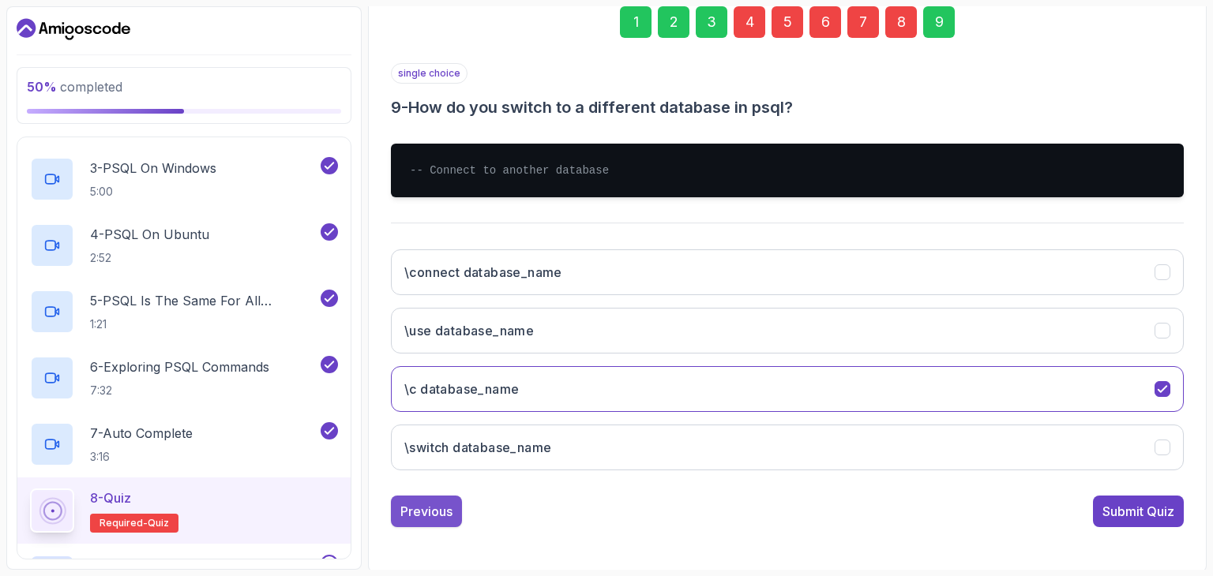
click at [430, 511] on div "Previous" at bounding box center [426, 511] width 52 height 19
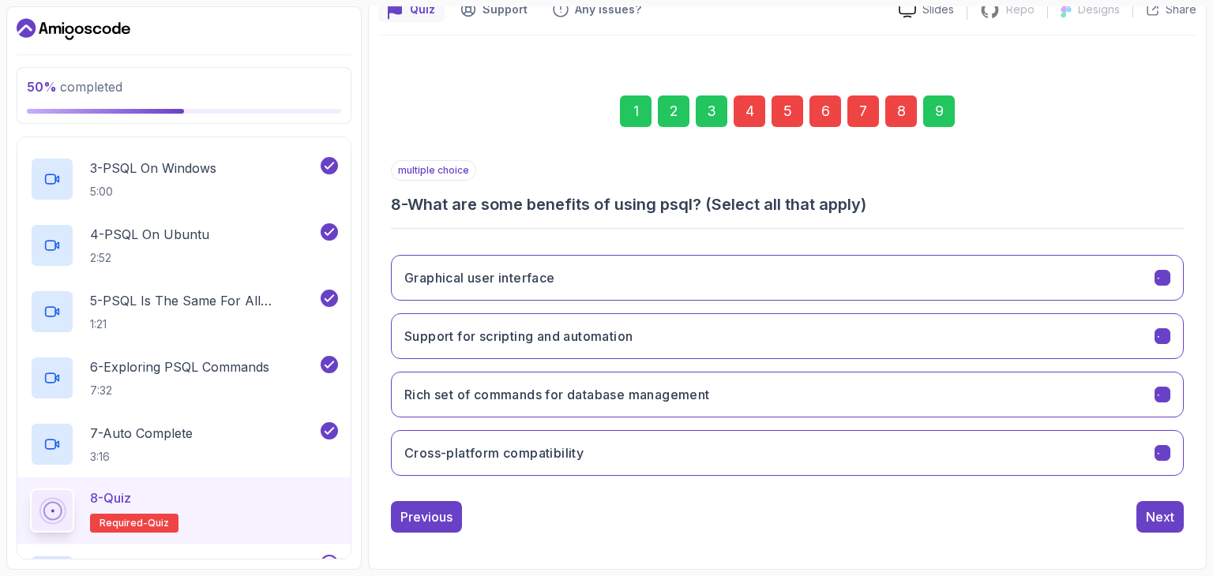
scroll to position [152, 0]
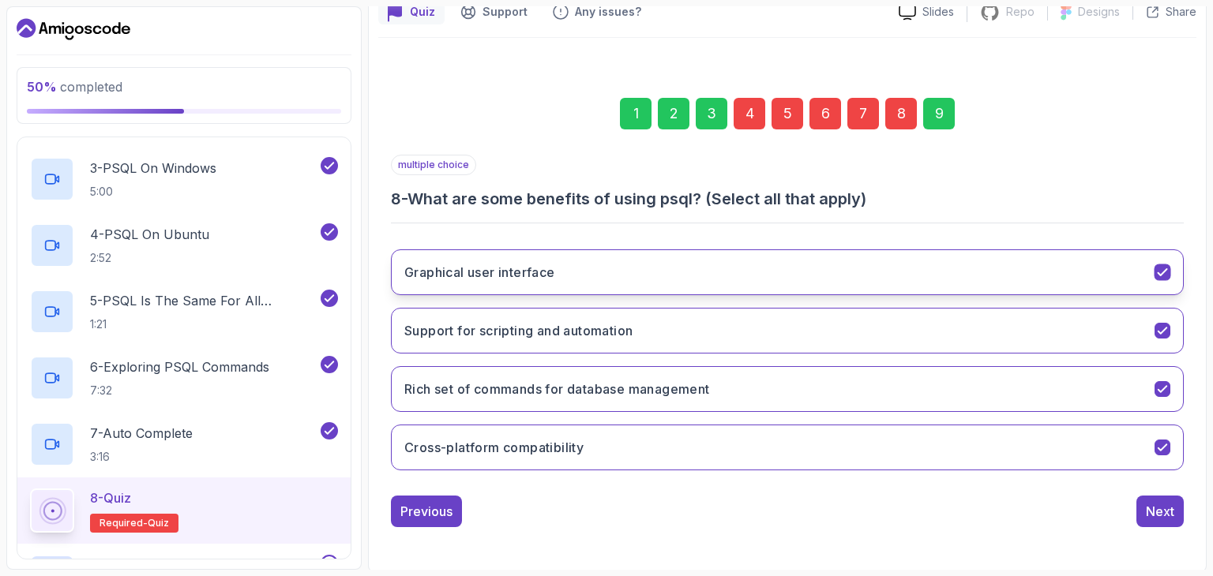
click at [1159, 268] on icon "Graphical user interface" at bounding box center [1162, 272] width 15 height 15
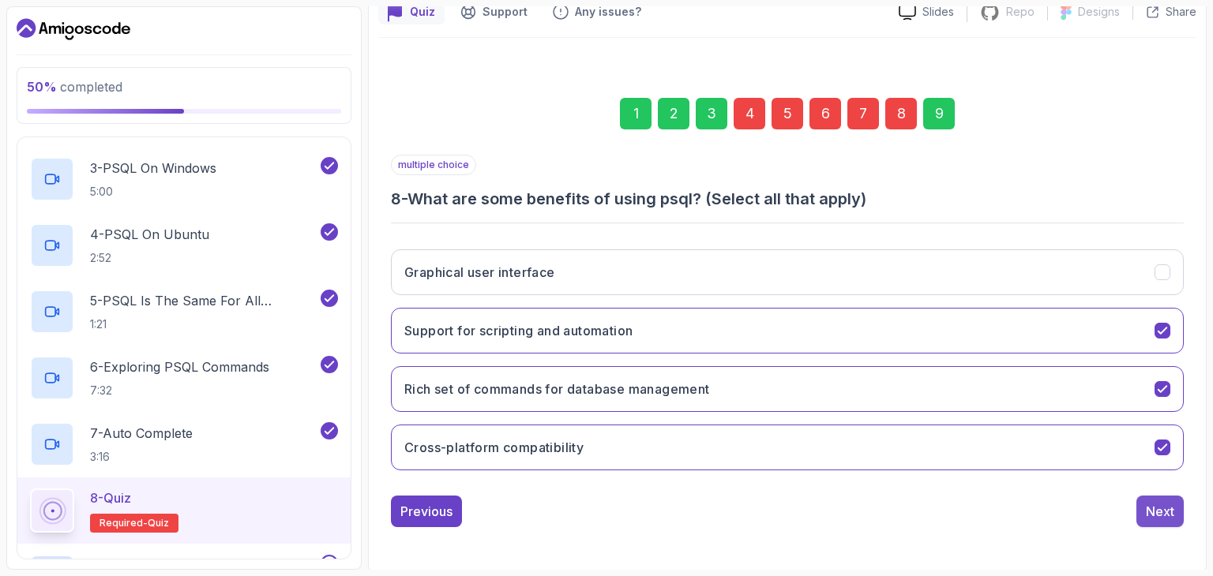
click at [1156, 512] on div "Next" at bounding box center [1160, 511] width 28 height 19
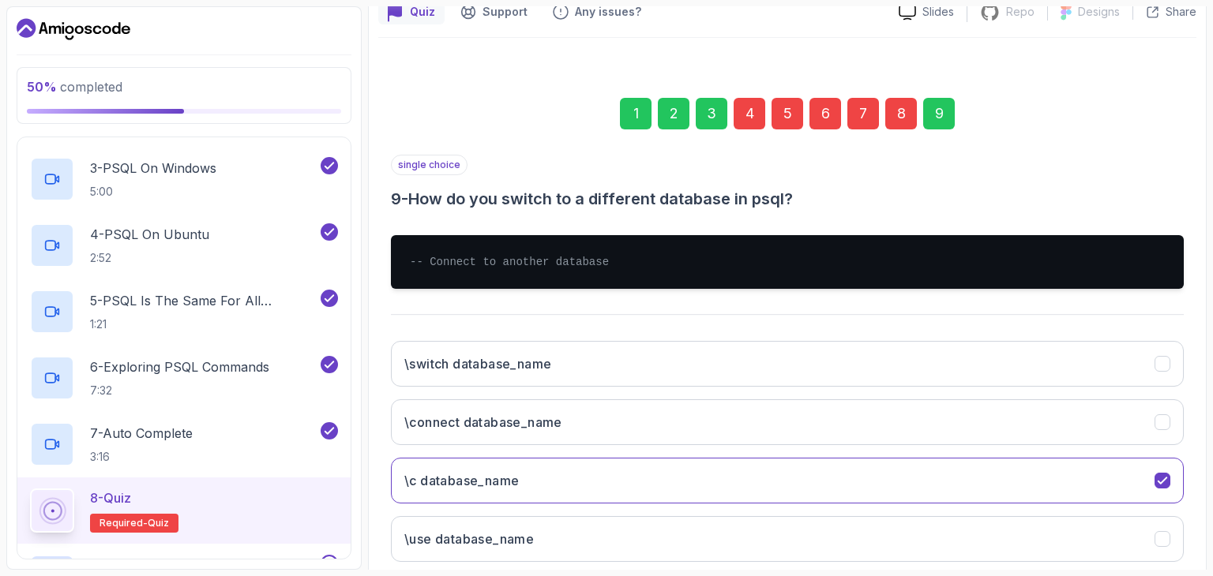
scroll to position [243, 0]
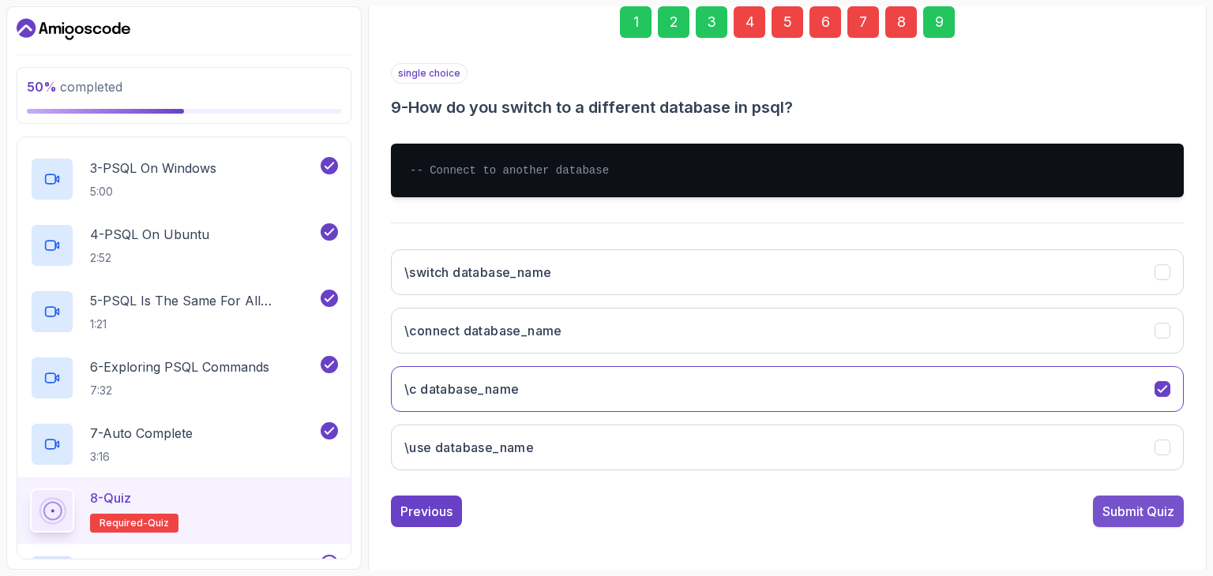
click at [1120, 522] on button "Submit Quiz" at bounding box center [1138, 512] width 91 height 32
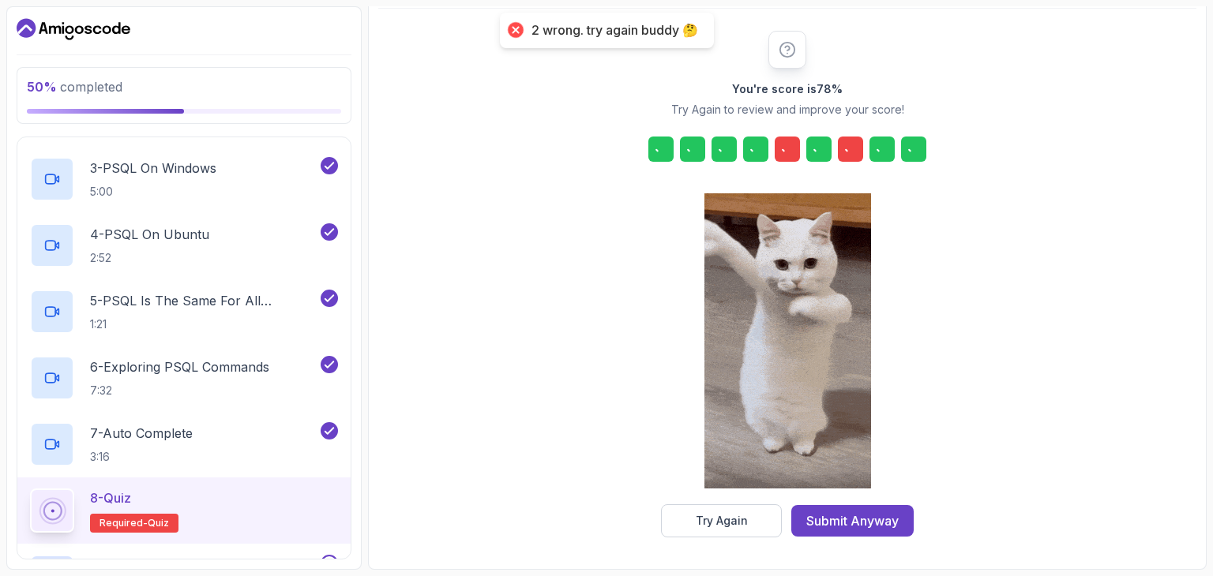
scroll to position [180, 0]
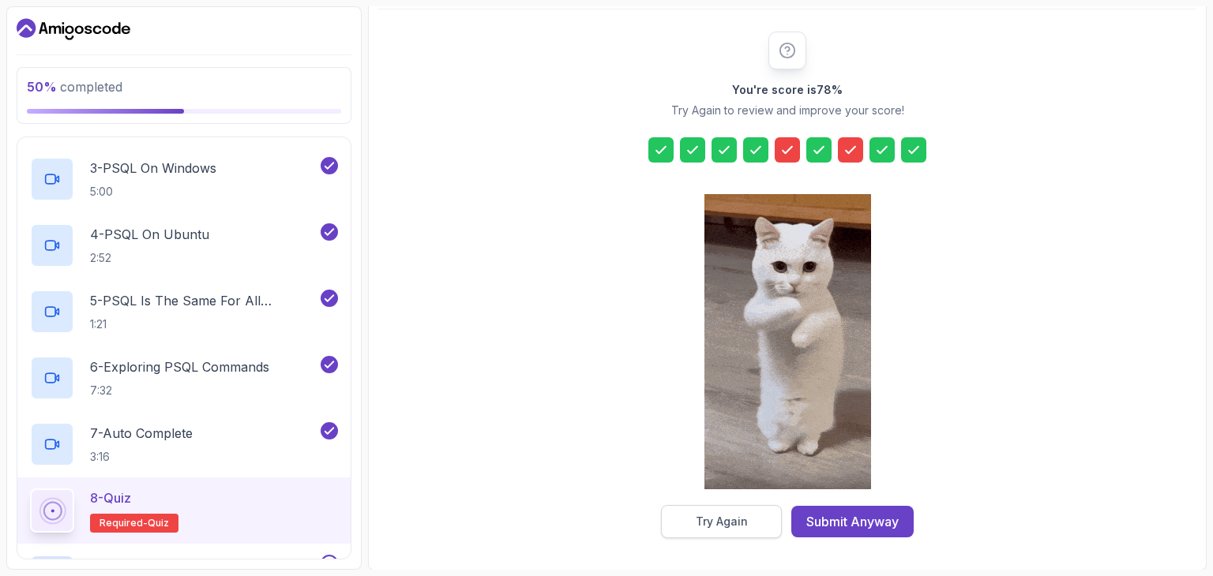
click at [710, 517] on div "Try Again" at bounding box center [722, 522] width 52 height 16
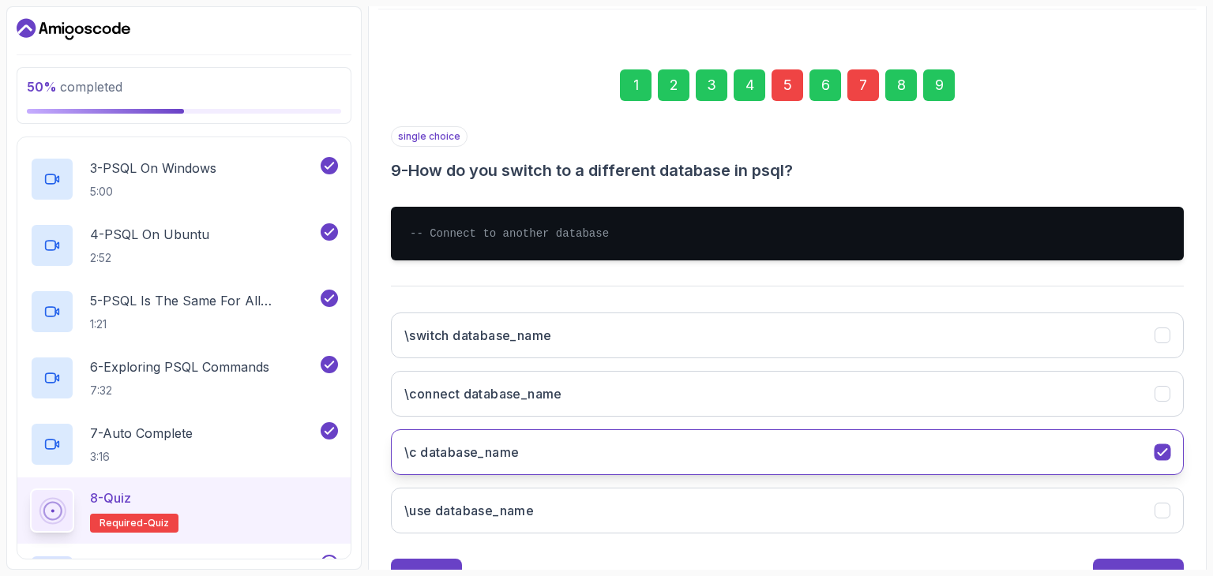
scroll to position [243, 0]
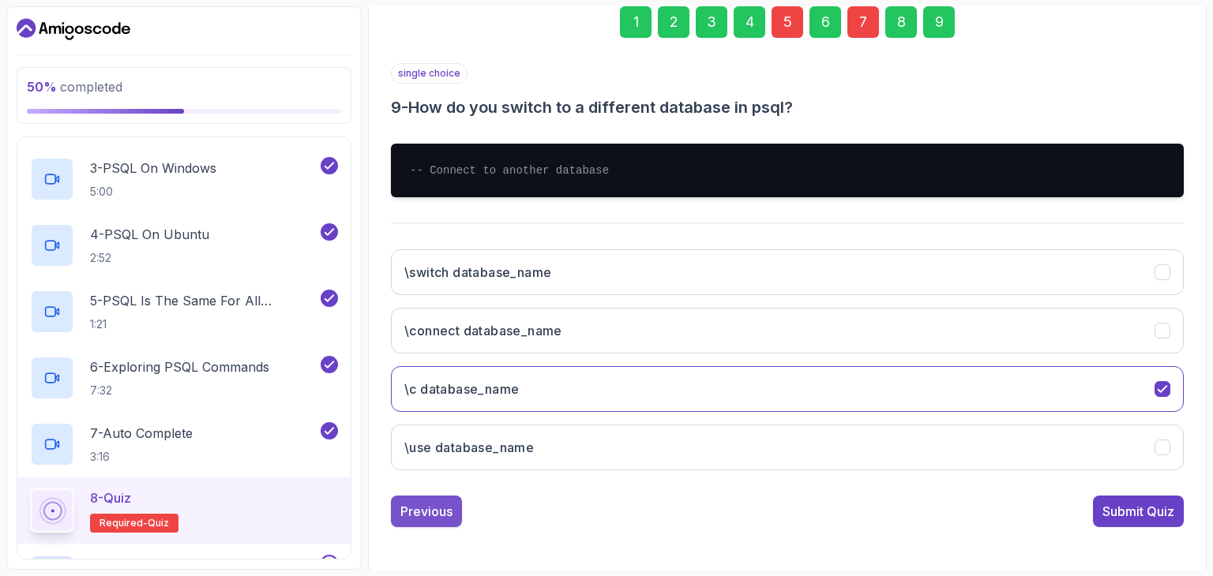
click at [418, 509] on div "Previous" at bounding box center [426, 511] width 52 height 19
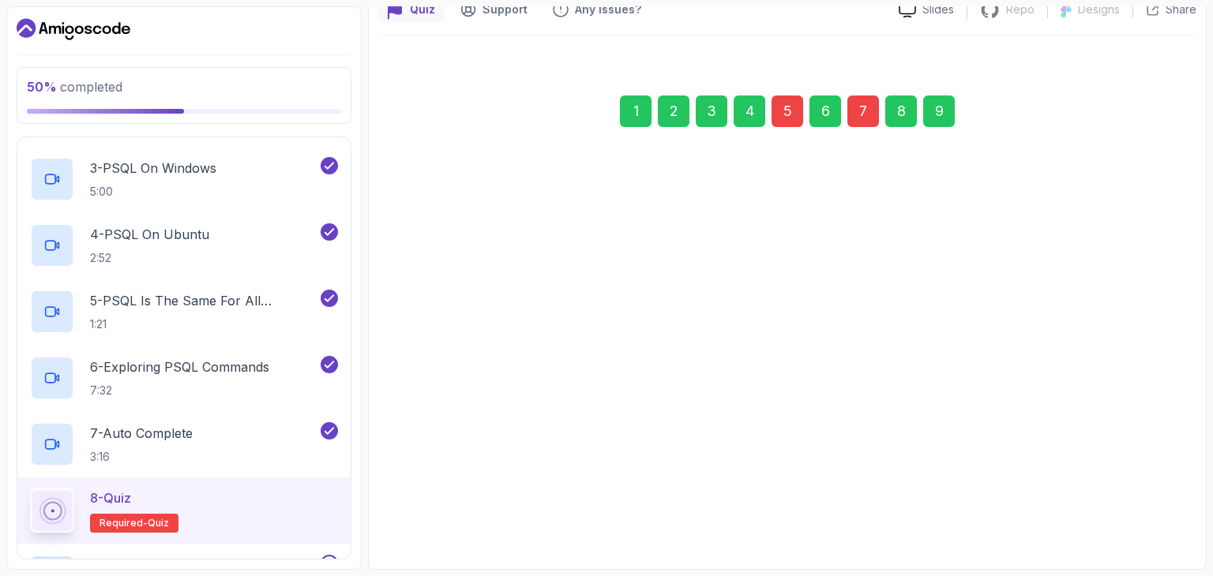
scroll to position [152, 0]
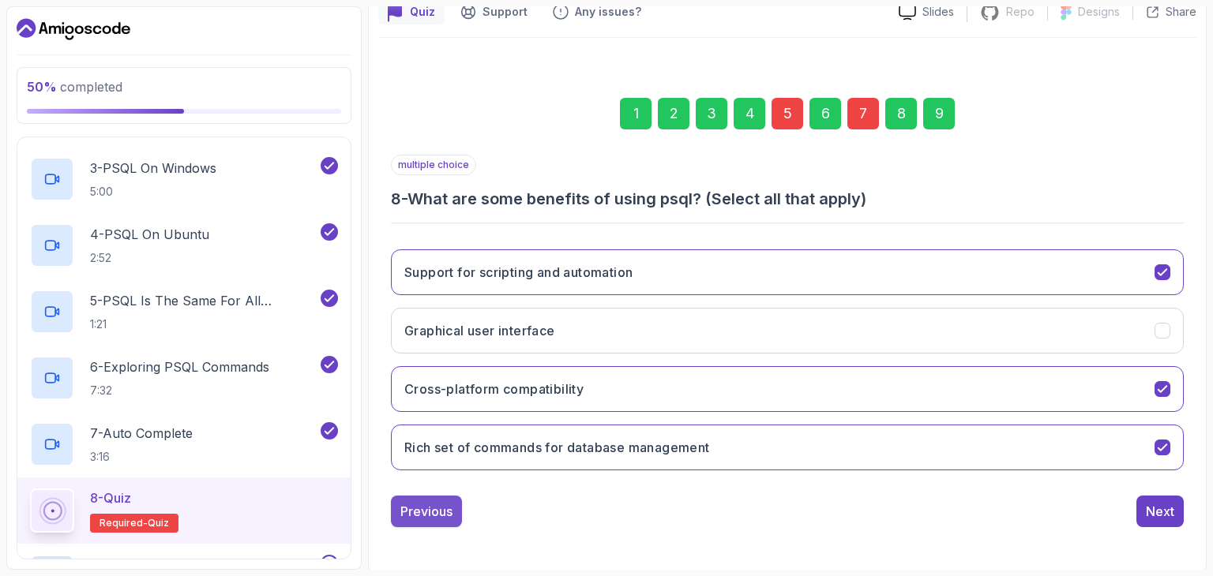
click at [422, 506] on div "Previous" at bounding box center [426, 511] width 52 height 19
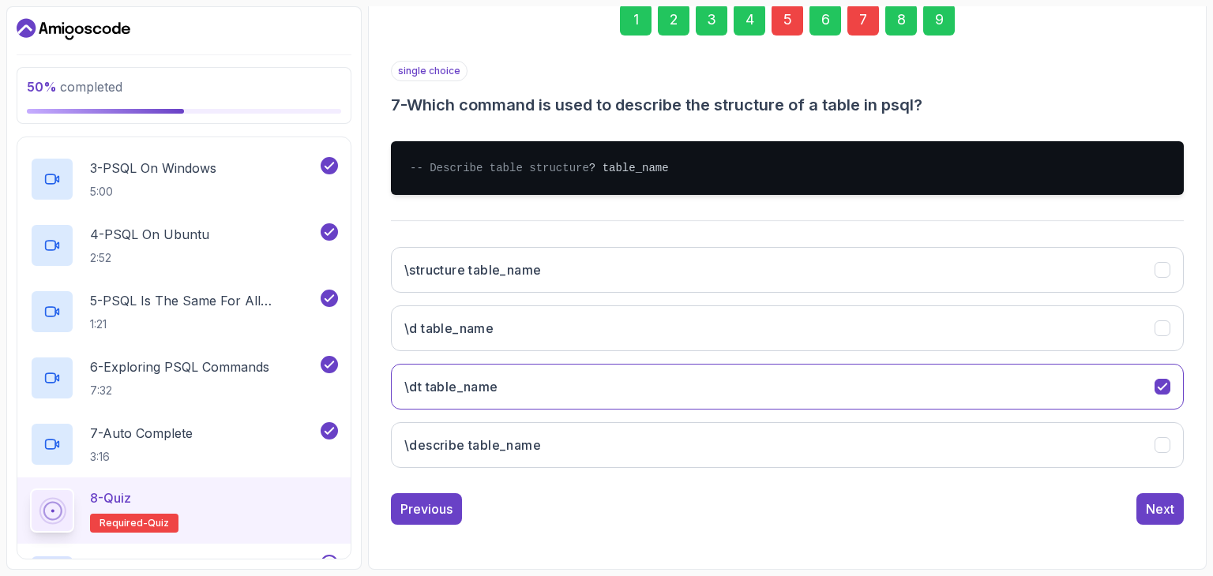
scroll to position [259, 0]
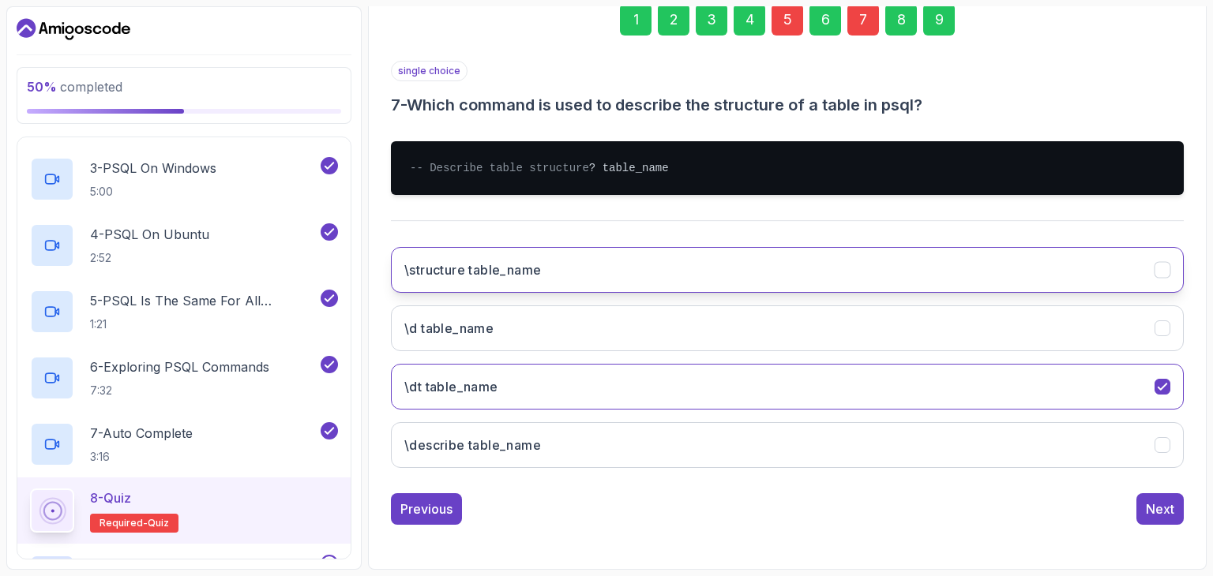
click at [933, 265] on button "\structure table_name" at bounding box center [787, 270] width 793 height 46
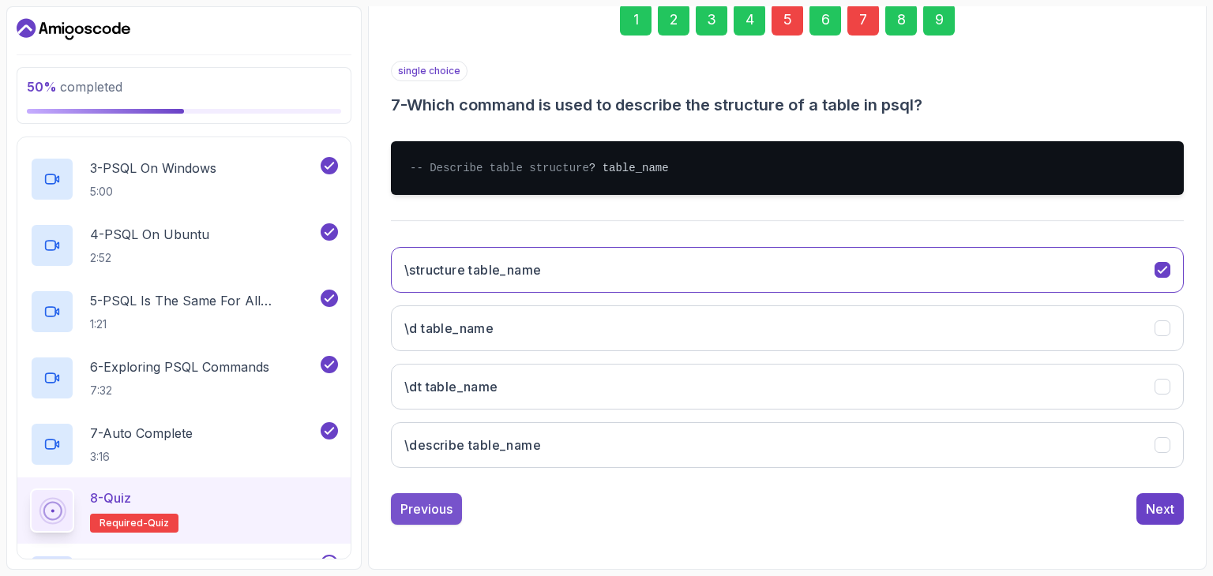
click at [430, 516] on div "Previous" at bounding box center [426, 509] width 52 height 19
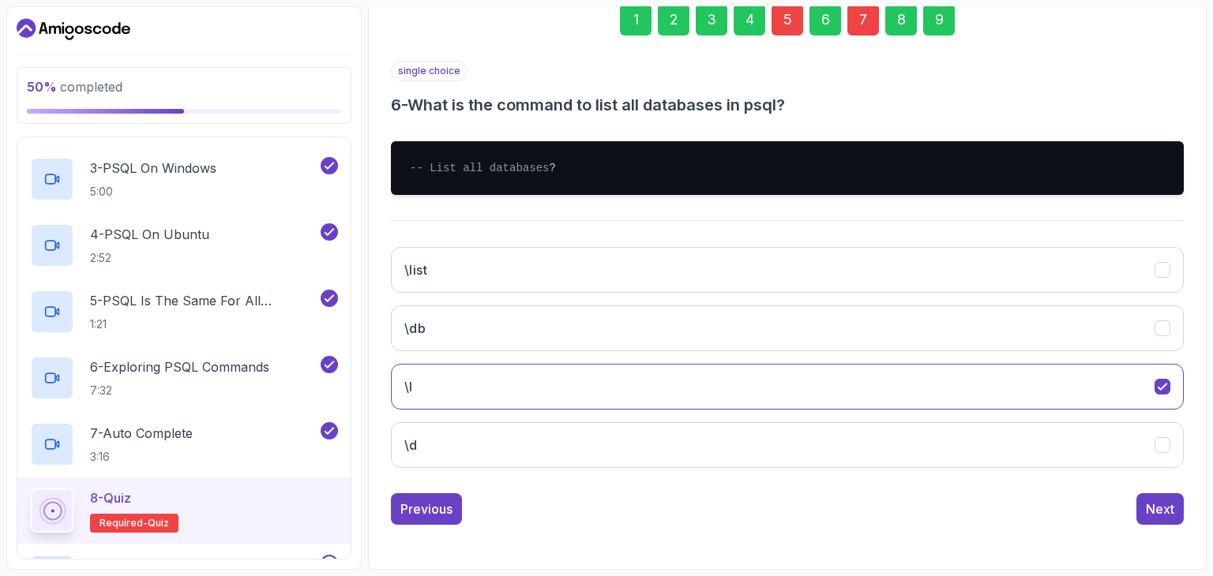
click at [430, 516] on div "Previous" at bounding box center [426, 509] width 52 height 19
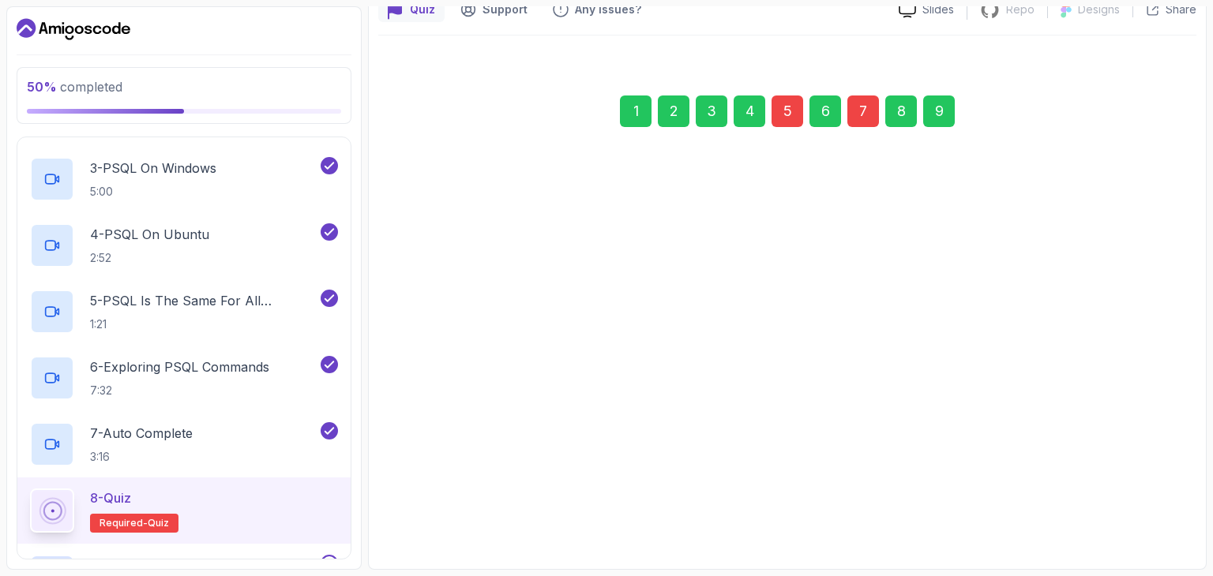
scroll to position [152, 0]
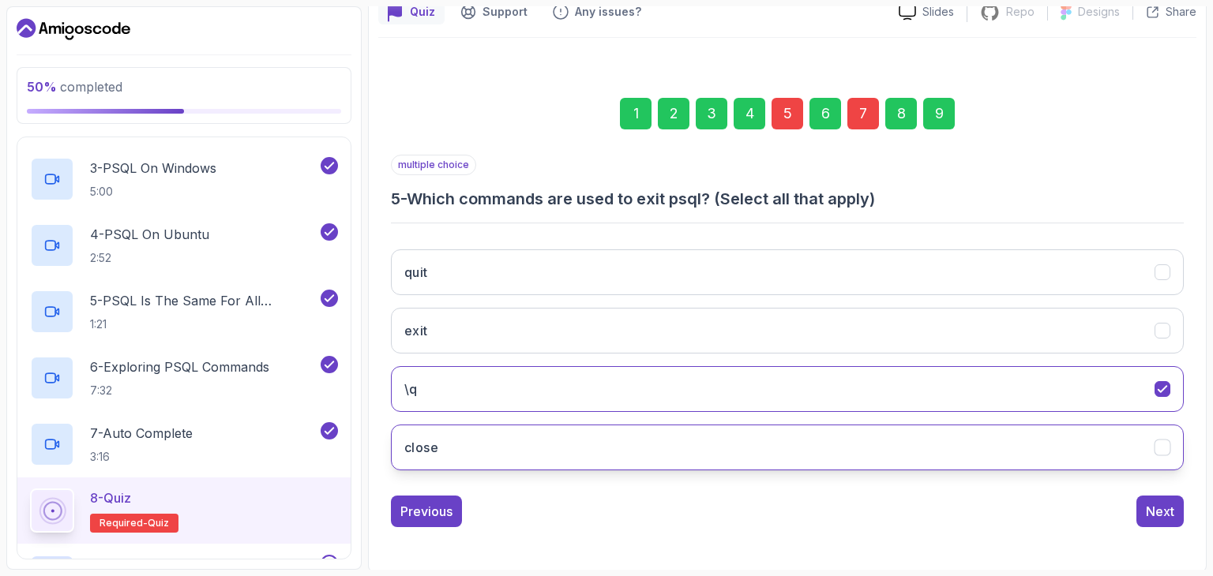
click at [1017, 442] on button "close" at bounding box center [787, 448] width 793 height 46
click at [1131, 440] on button "close" at bounding box center [787, 448] width 793 height 46
click at [1141, 437] on button "close" at bounding box center [787, 448] width 793 height 46
click at [1159, 442] on icon "close" at bounding box center [1162, 448] width 15 height 15
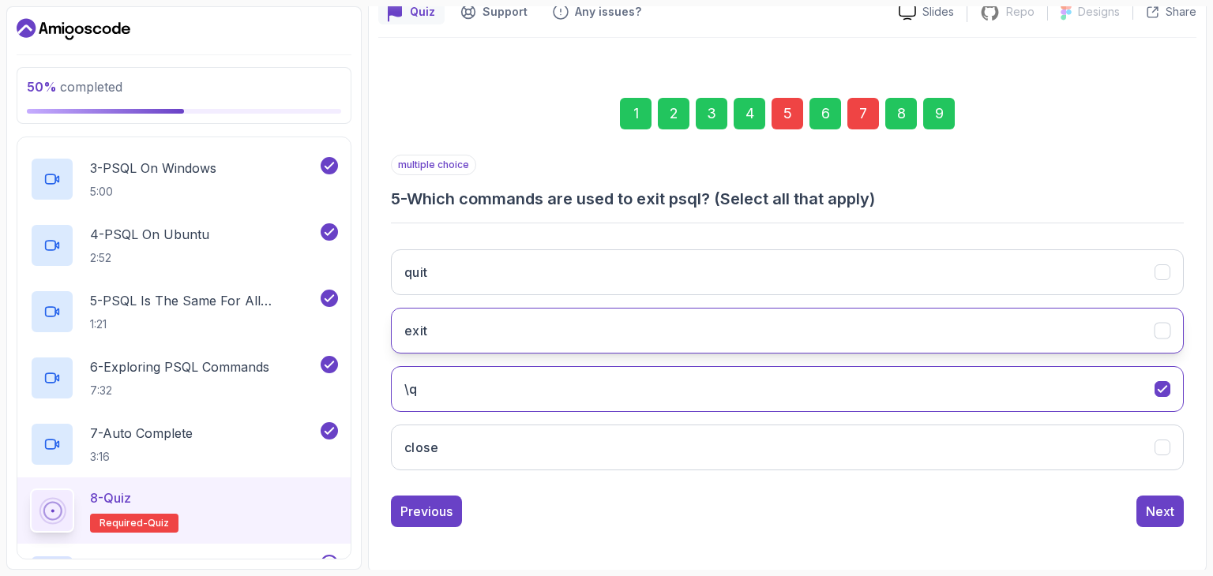
click at [1126, 333] on button "exit" at bounding box center [787, 331] width 793 height 46
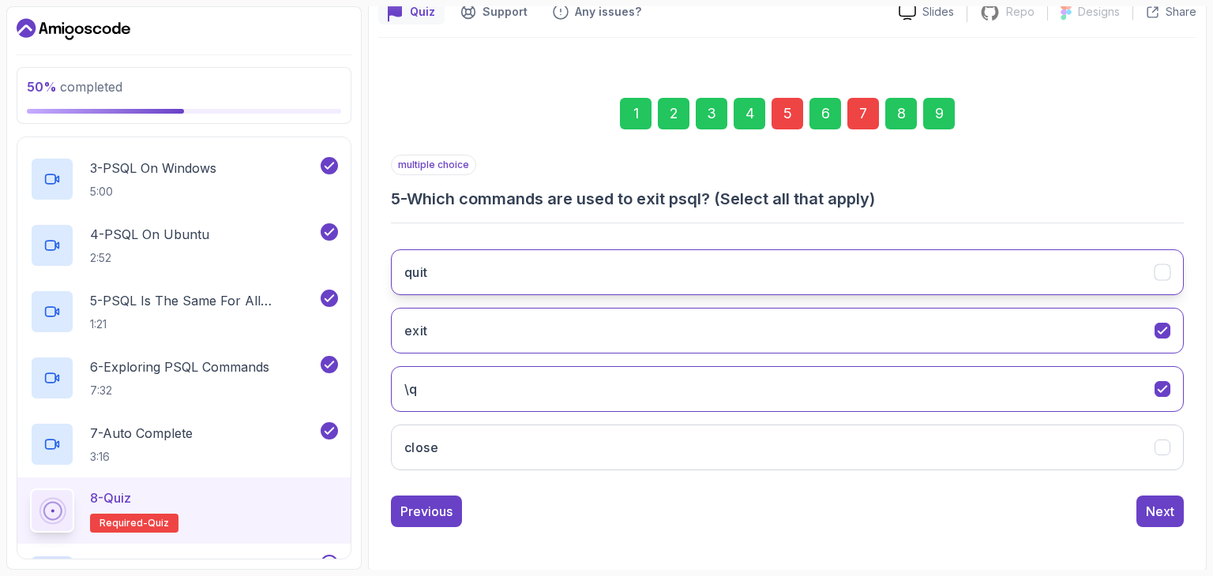
click at [1111, 269] on button "quit" at bounding box center [787, 273] width 793 height 46
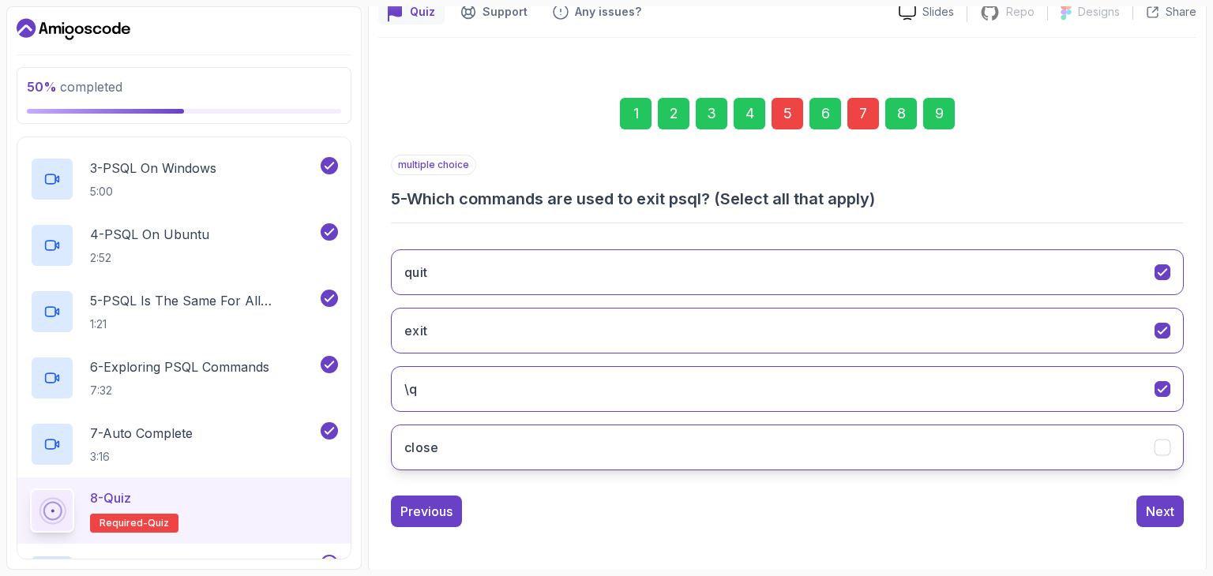
click at [1113, 438] on button "close" at bounding box center [787, 448] width 793 height 46
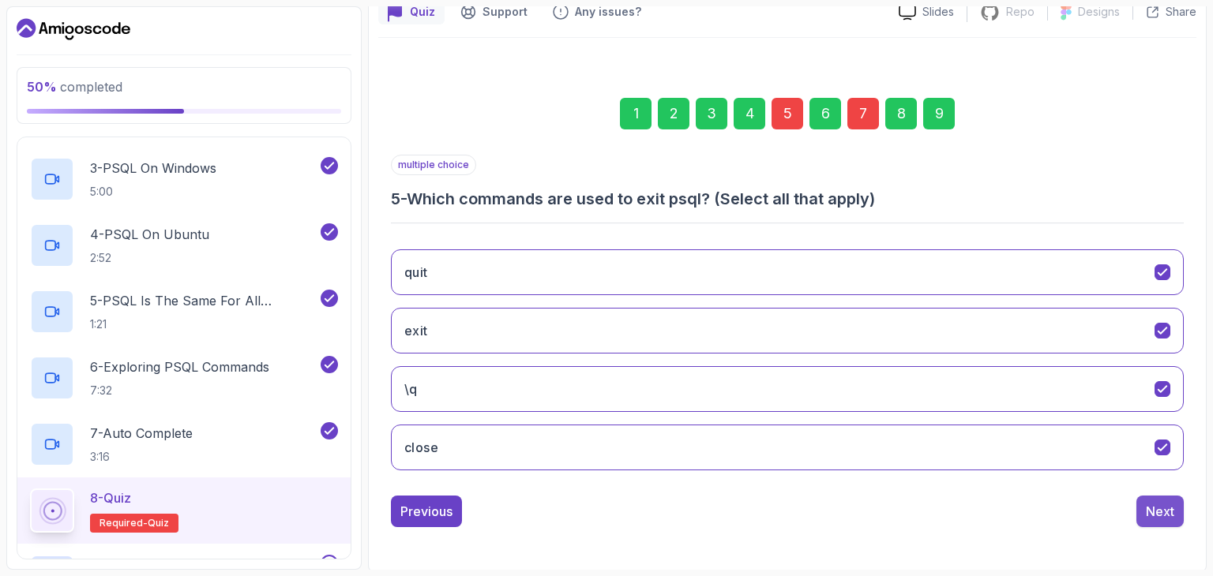
click at [1160, 509] on div "Next" at bounding box center [1160, 511] width 28 height 19
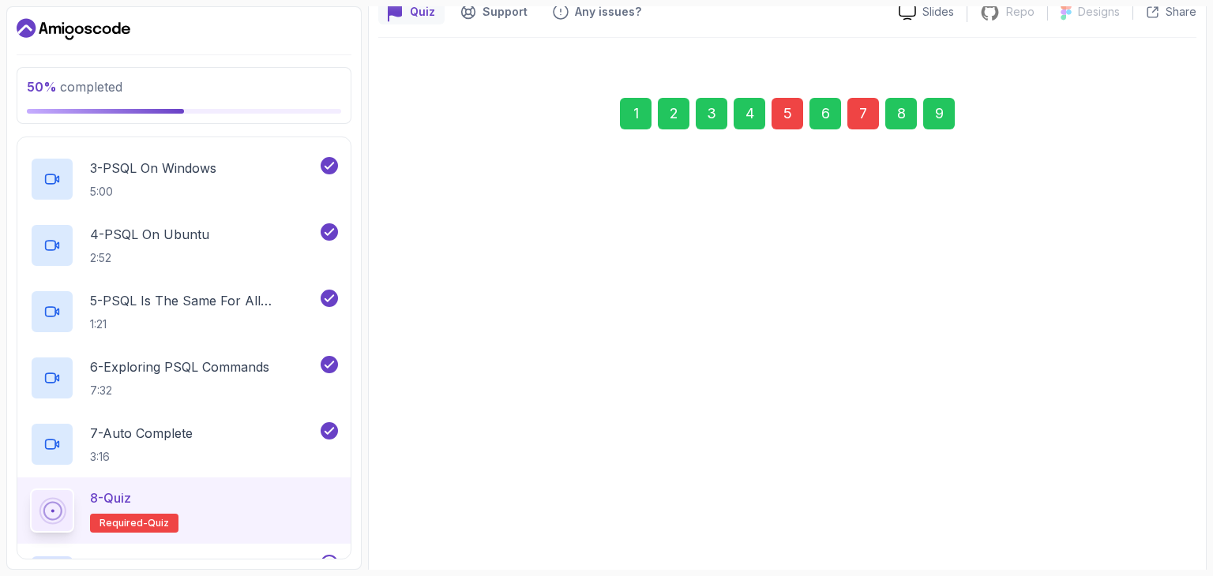
click at [1160, 504] on button "\db" at bounding box center [787, 481] width 793 height 46
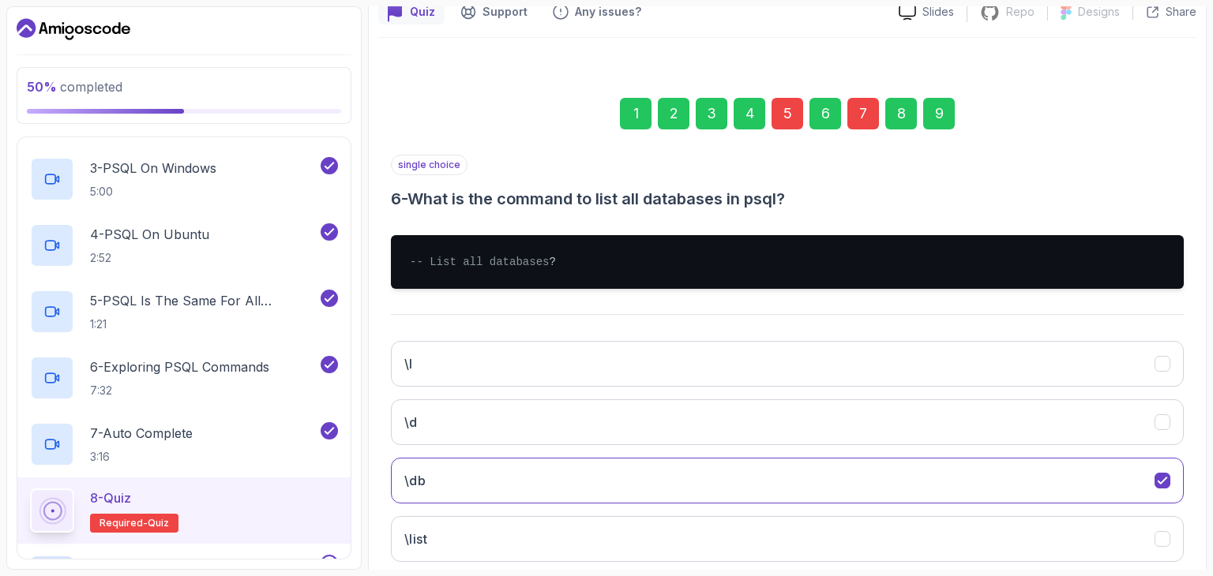
click at [1160, 504] on button "\db" at bounding box center [787, 481] width 793 height 46
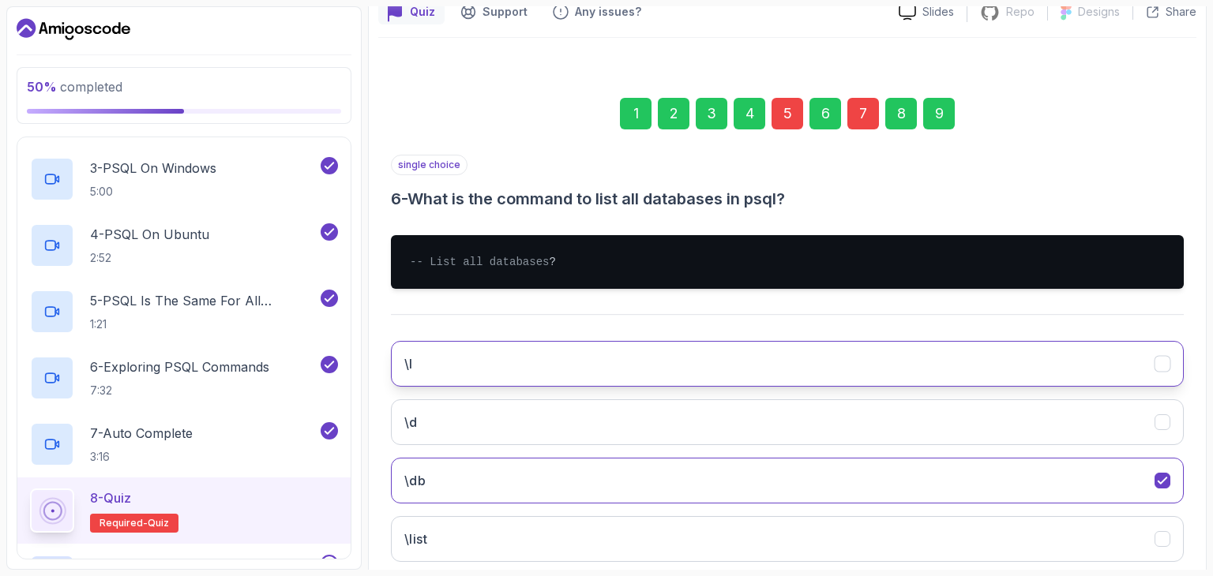
click at [1151, 382] on button "\l" at bounding box center [787, 364] width 793 height 46
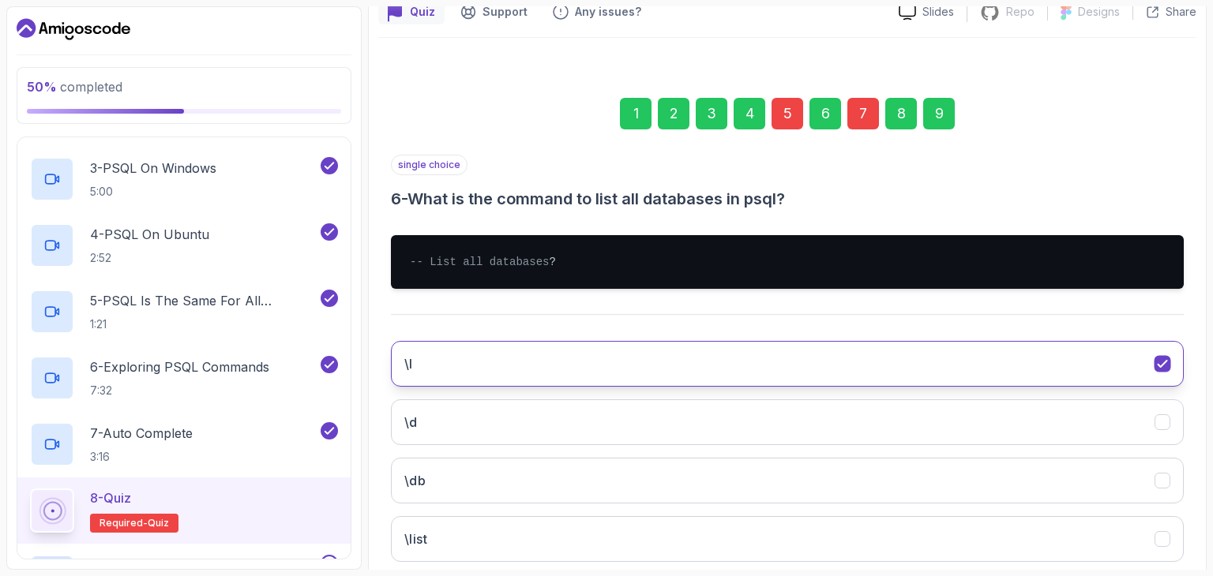
scroll to position [259, 0]
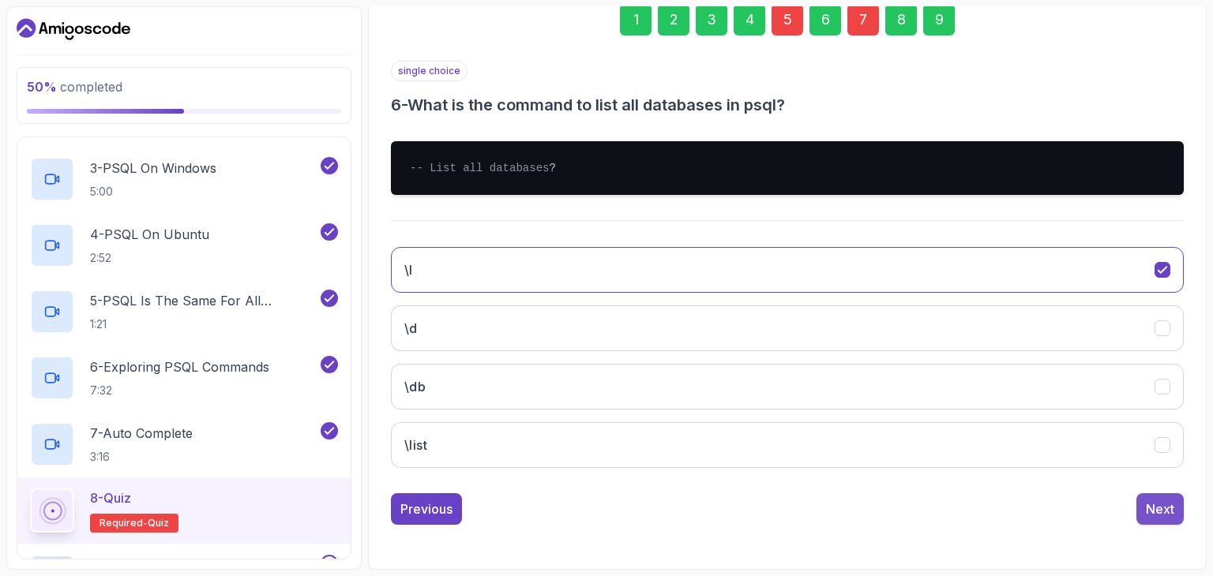
click at [1156, 514] on div "Next" at bounding box center [1160, 509] width 28 height 19
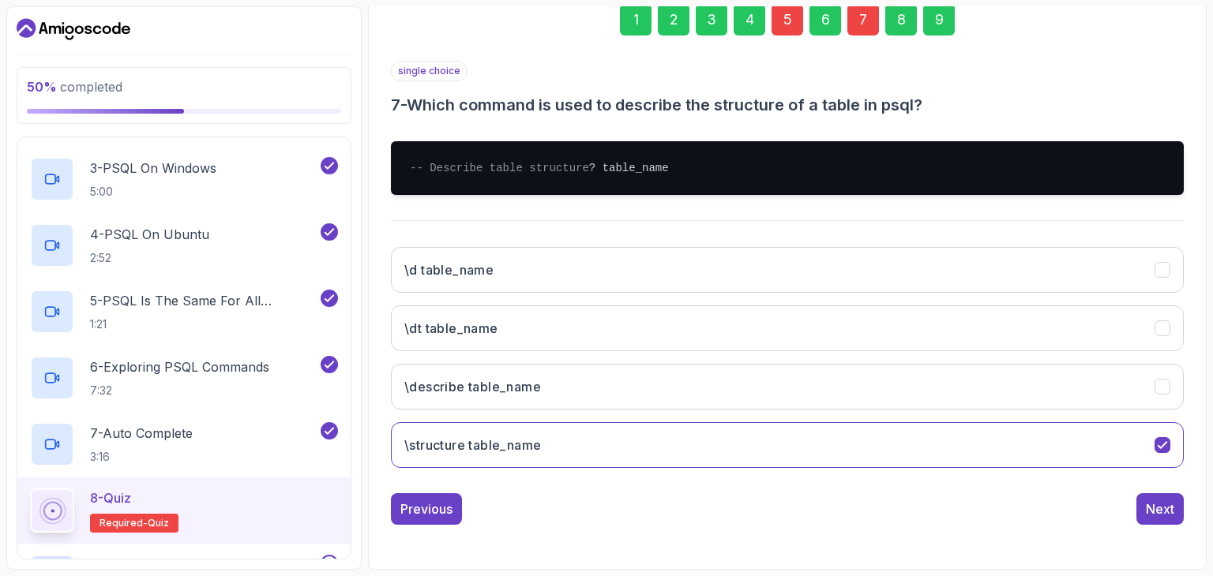
click at [1156, 514] on div "Next" at bounding box center [1160, 509] width 28 height 19
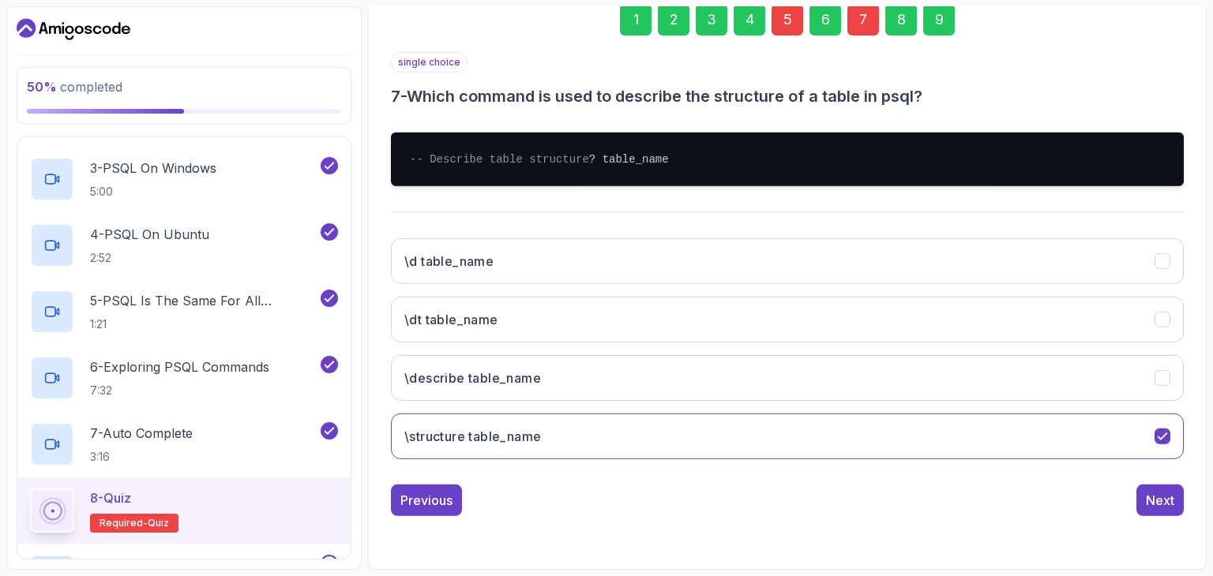
scroll to position [152, 0]
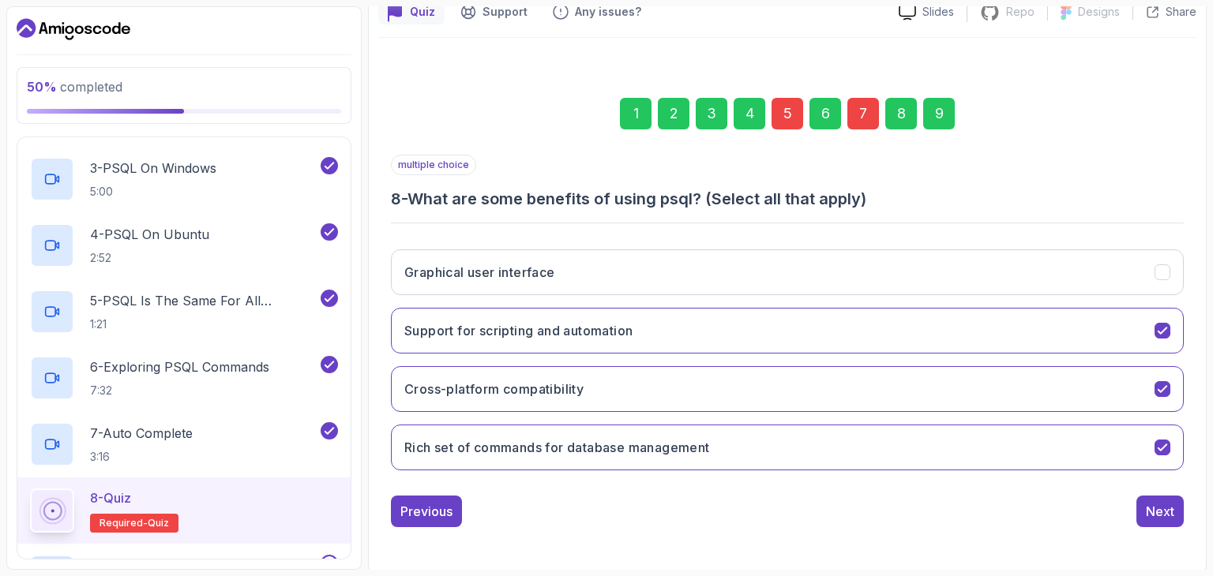
click at [1156, 514] on div "Next" at bounding box center [1160, 511] width 28 height 19
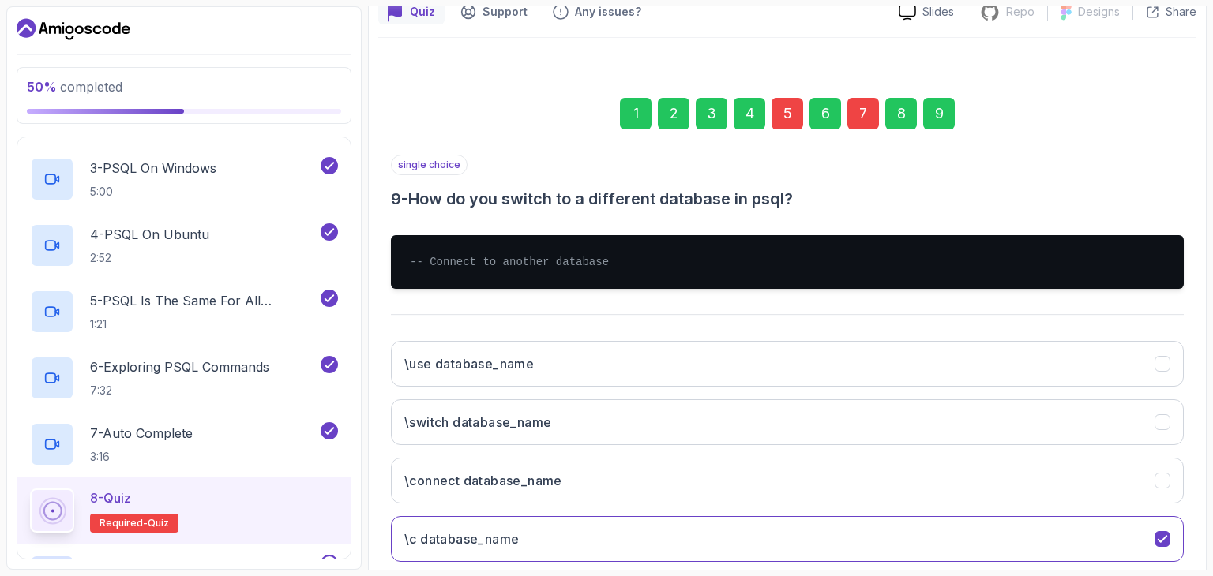
scroll to position [243, 0]
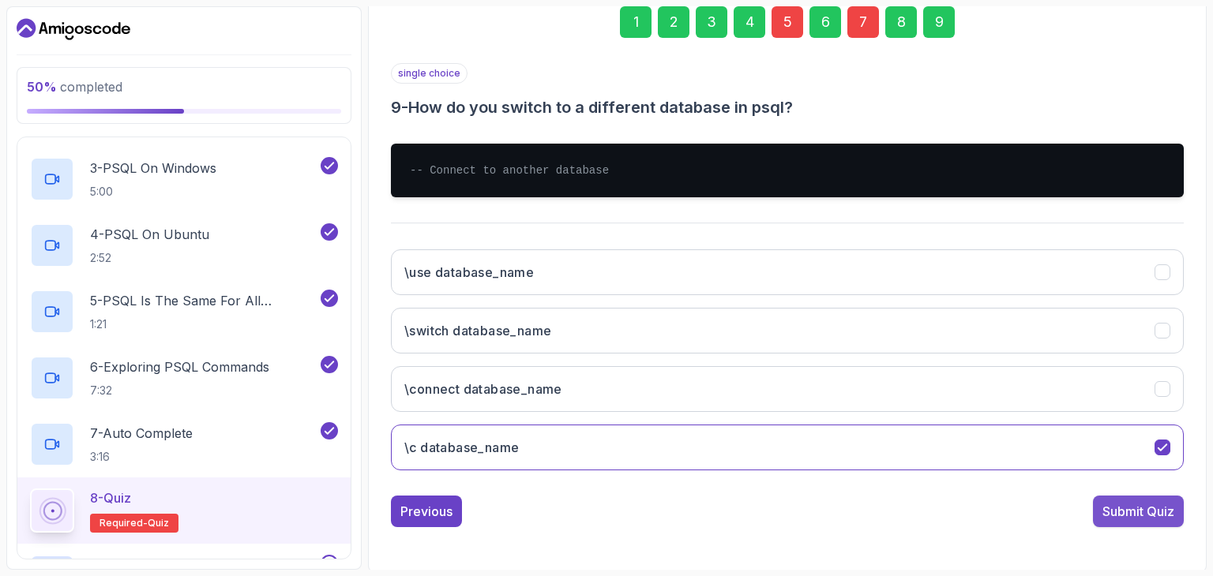
click at [1136, 511] on div "Submit Quiz" at bounding box center [1138, 511] width 72 height 19
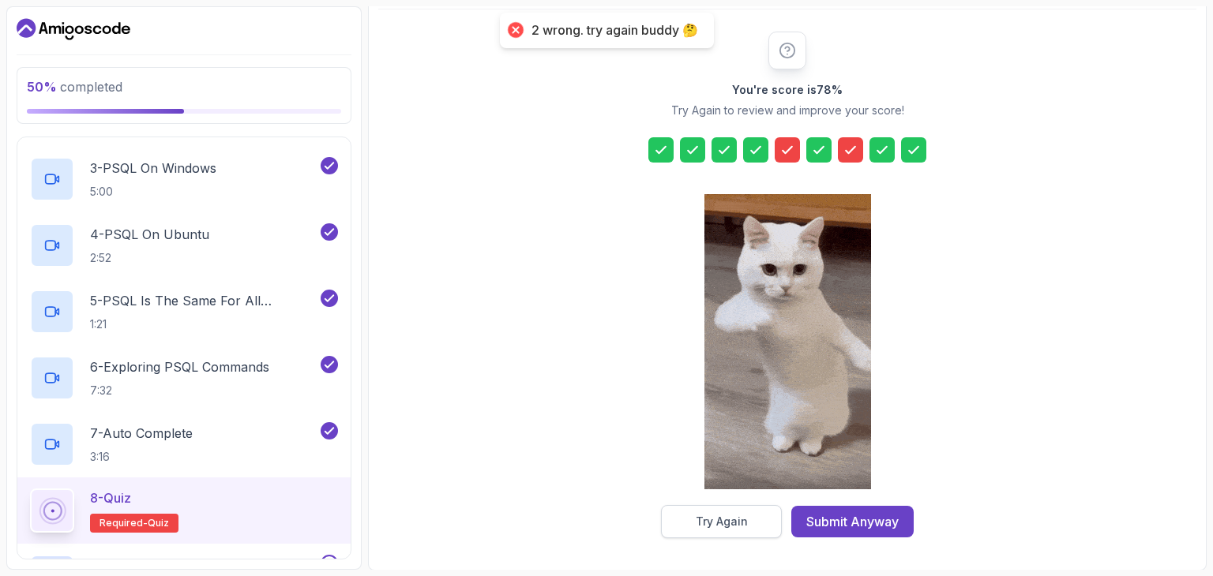
click at [730, 527] on div "Try Again" at bounding box center [722, 522] width 52 height 16
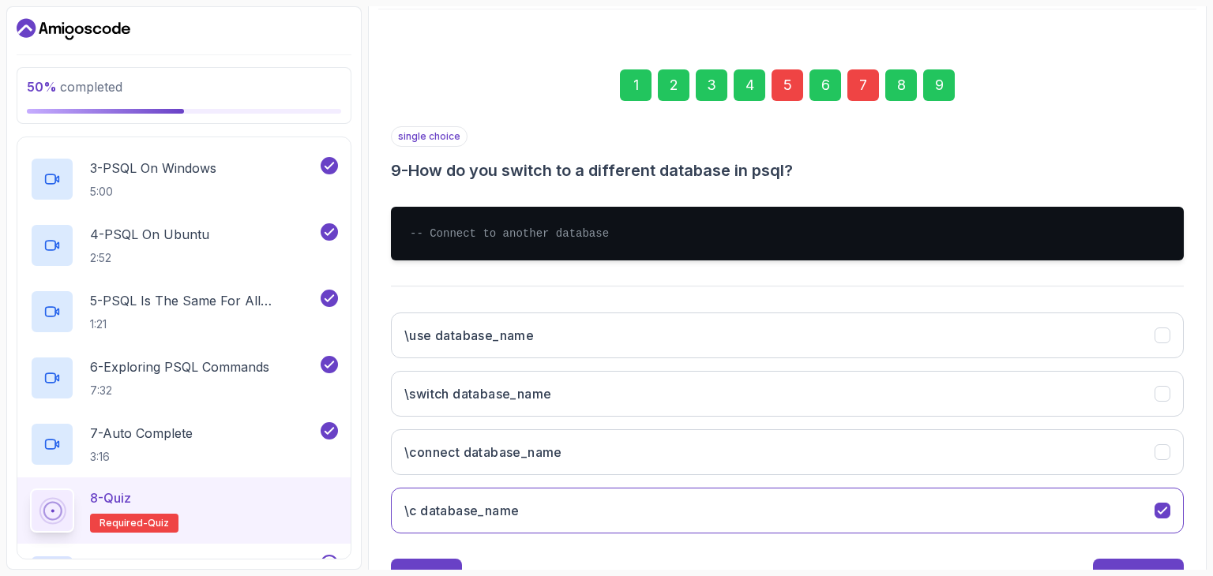
scroll to position [243, 0]
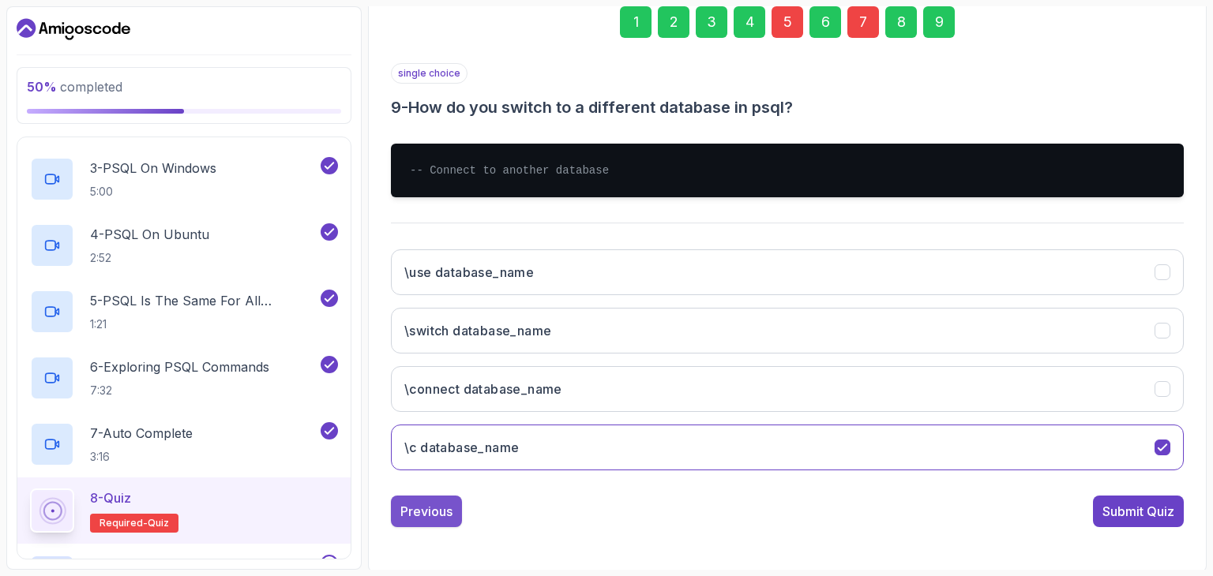
click at [441, 515] on div "Previous" at bounding box center [426, 511] width 52 height 19
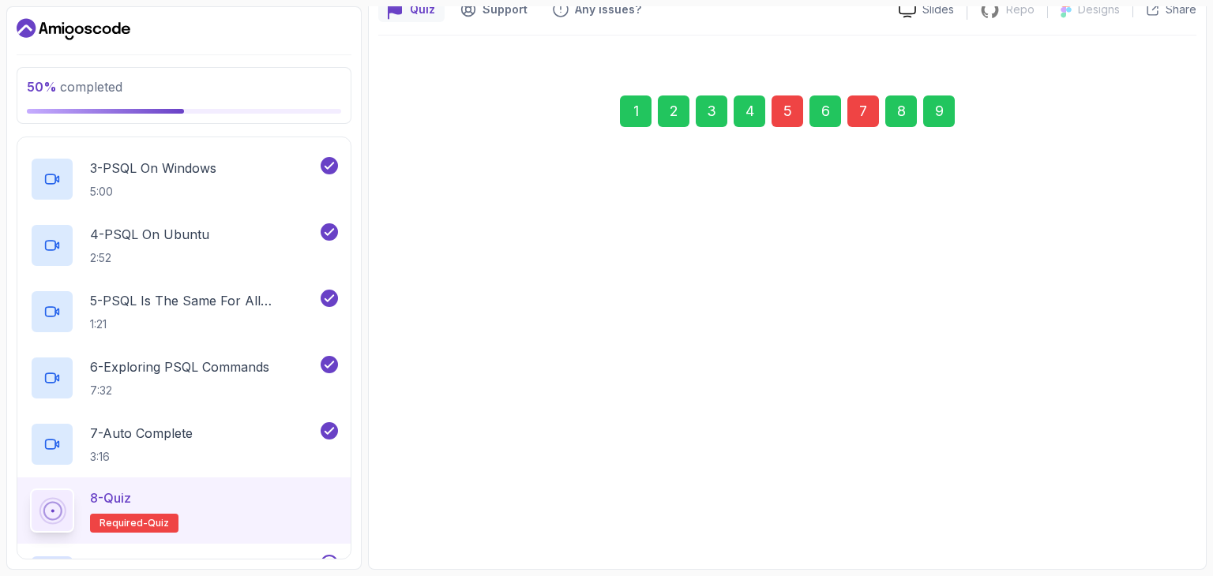
scroll to position [152, 0]
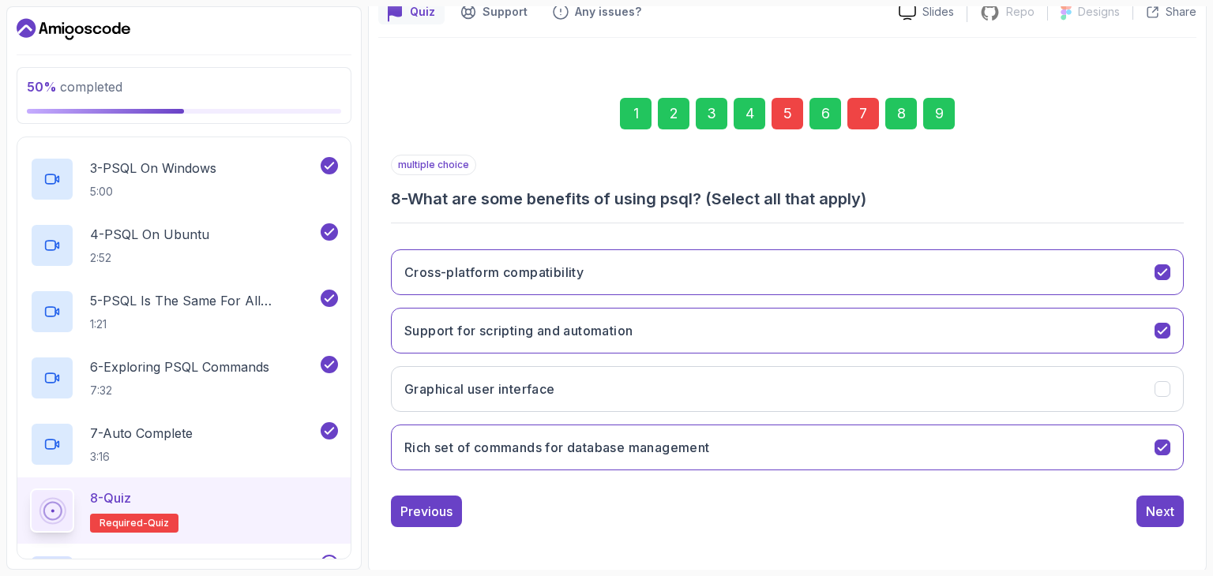
click at [441, 515] on div "Previous" at bounding box center [426, 511] width 52 height 19
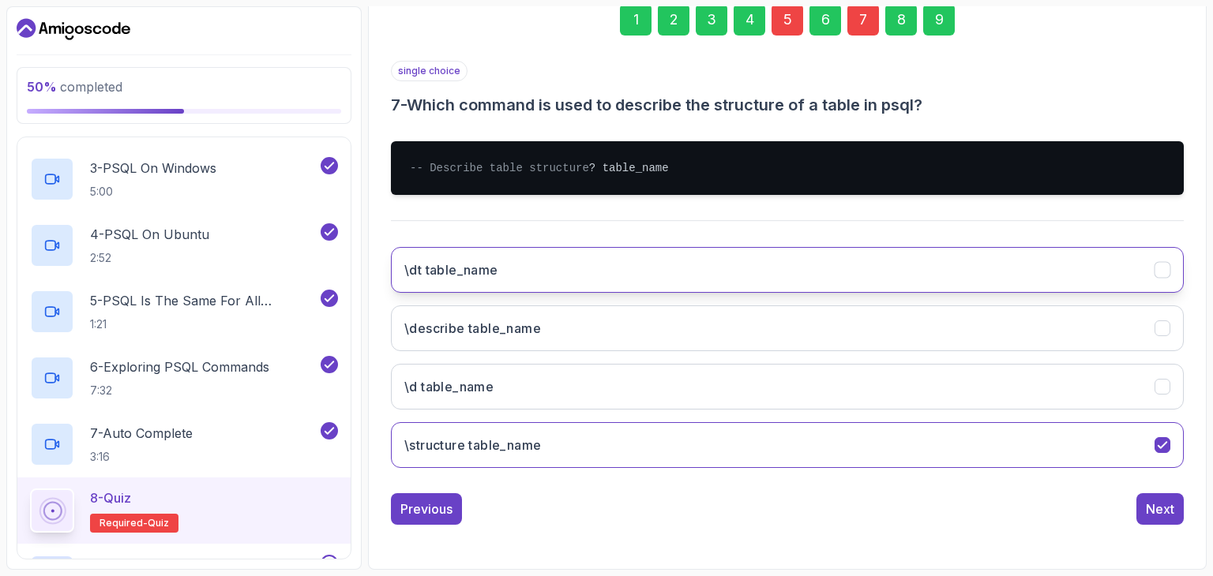
scroll to position [259, 0]
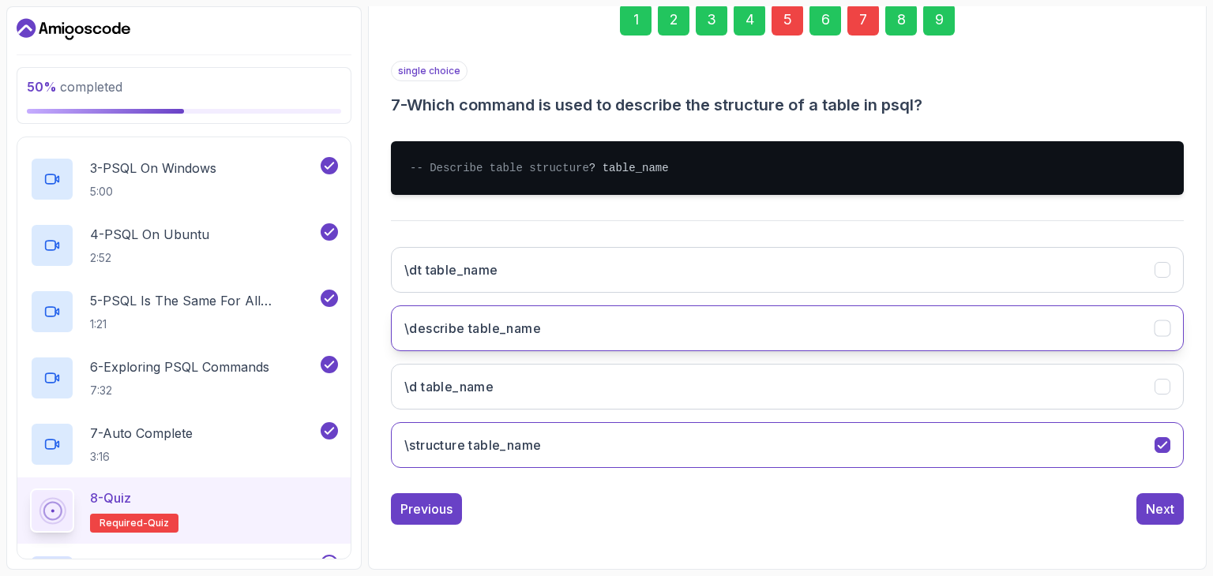
click at [805, 336] on button "\describe table_name" at bounding box center [787, 329] width 793 height 46
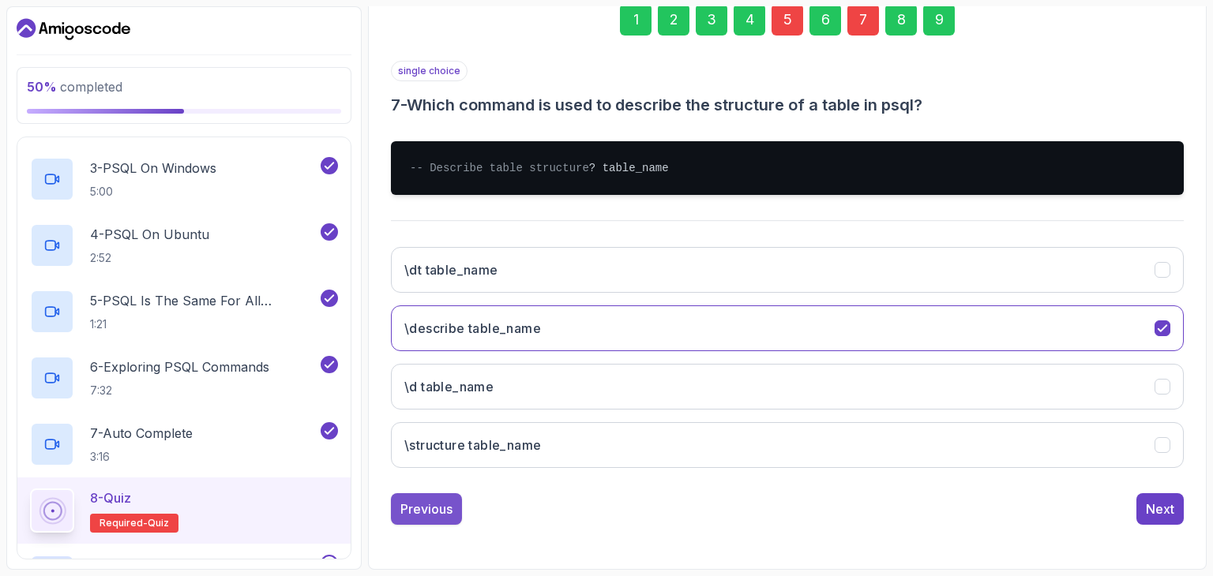
click at [411, 510] on div "Previous" at bounding box center [426, 509] width 52 height 19
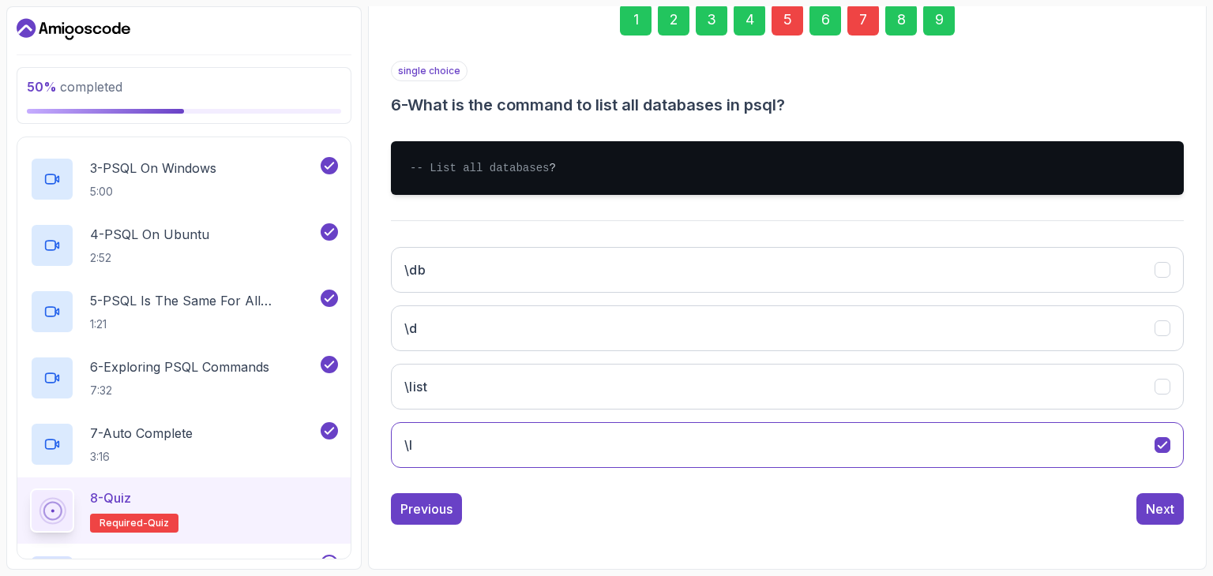
click at [411, 510] on div "Previous" at bounding box center [426, 509] width 52 height 19
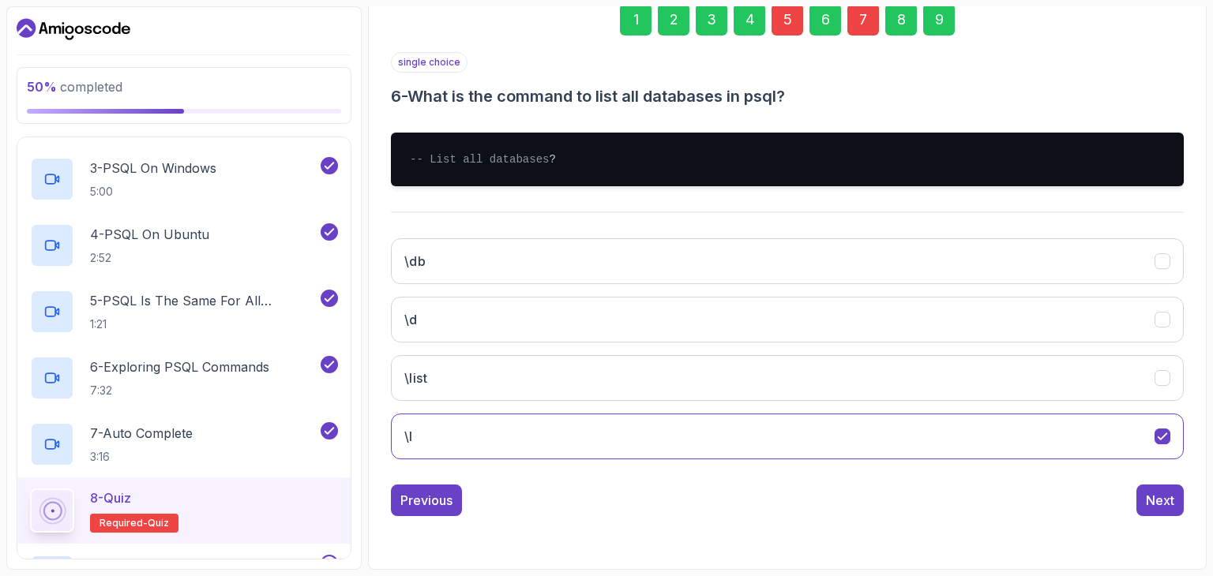
scroll to position [152, 0]
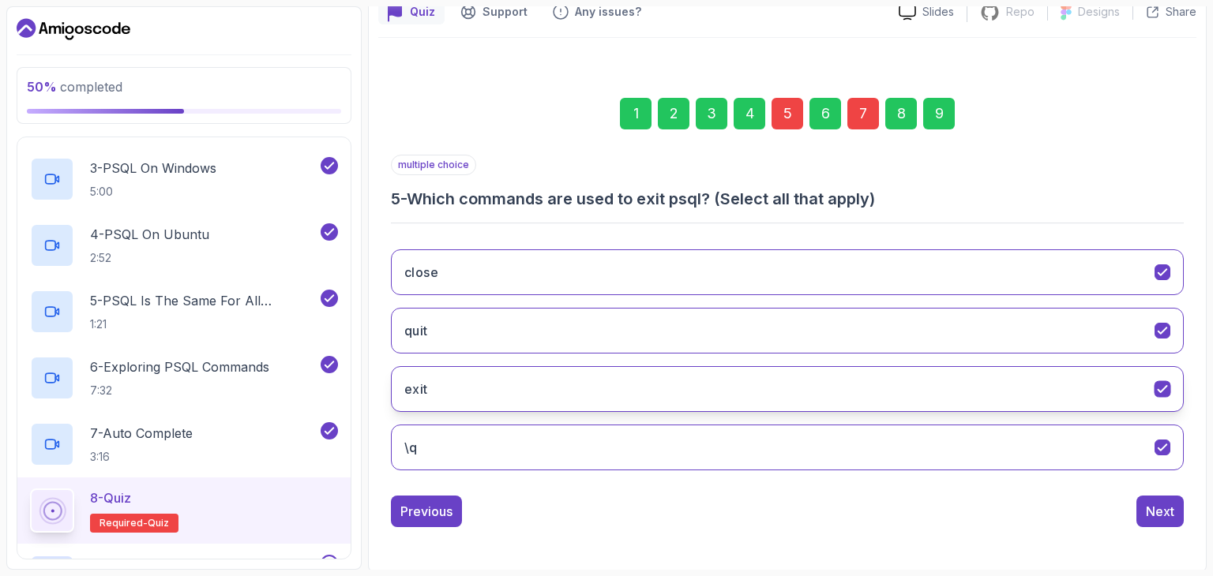
click at [1157, 382] on icon "exit" at bounding box center [1162, 389] width 15 height 15
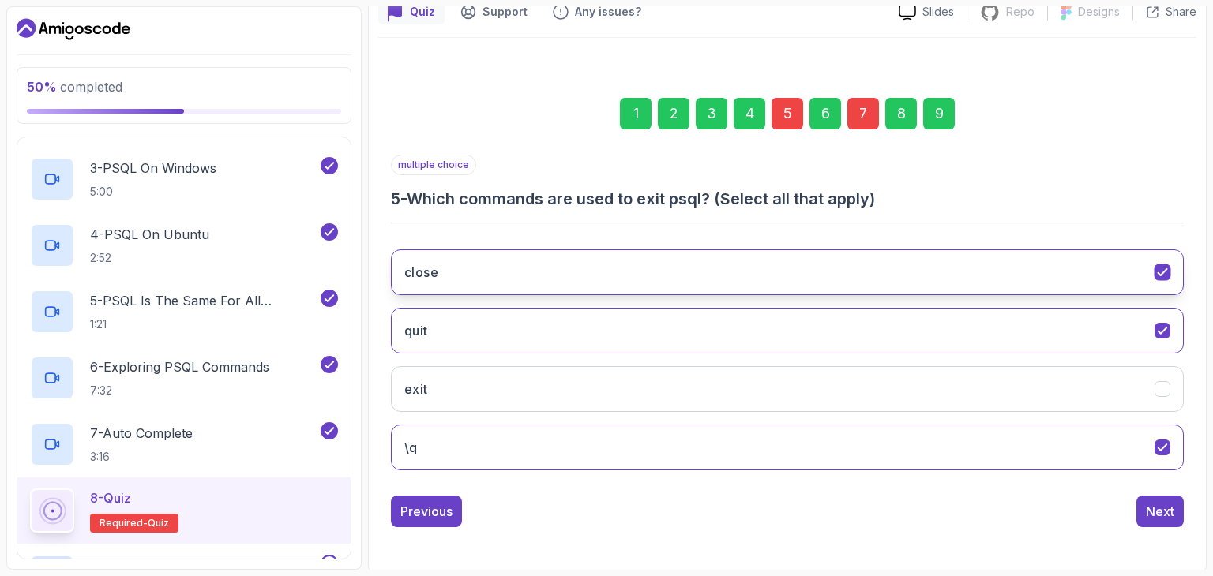
click at [1158, 273] on icon "close" at bounding box center [1162, 272] width 15 height 15
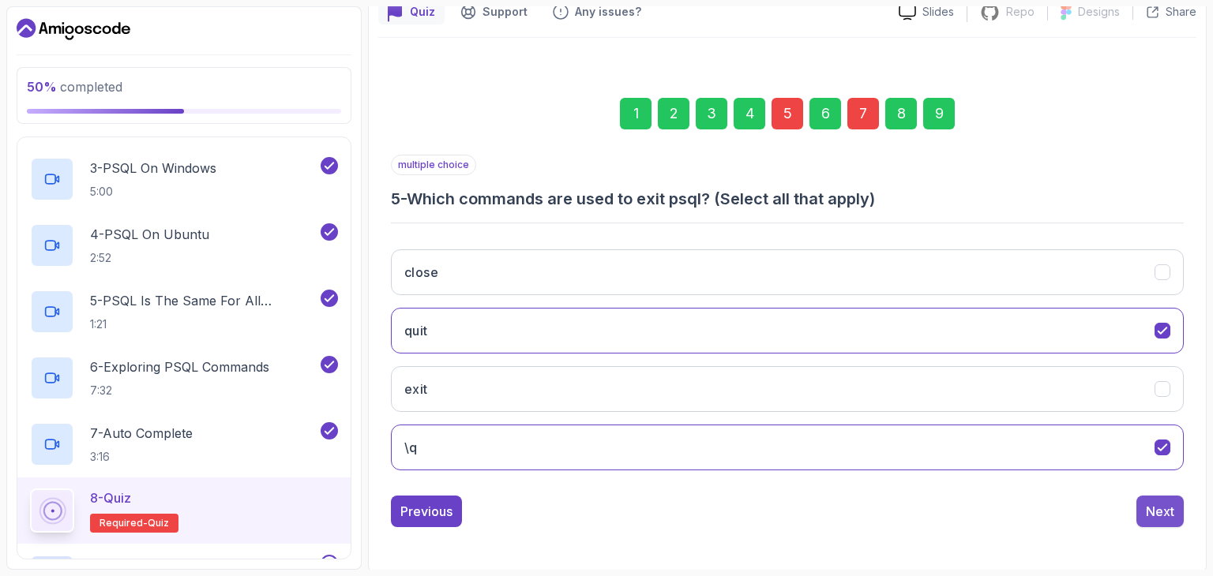
click at [1151, 513] on div "Next" at bounding box center [1160, 511] width 28 height 19
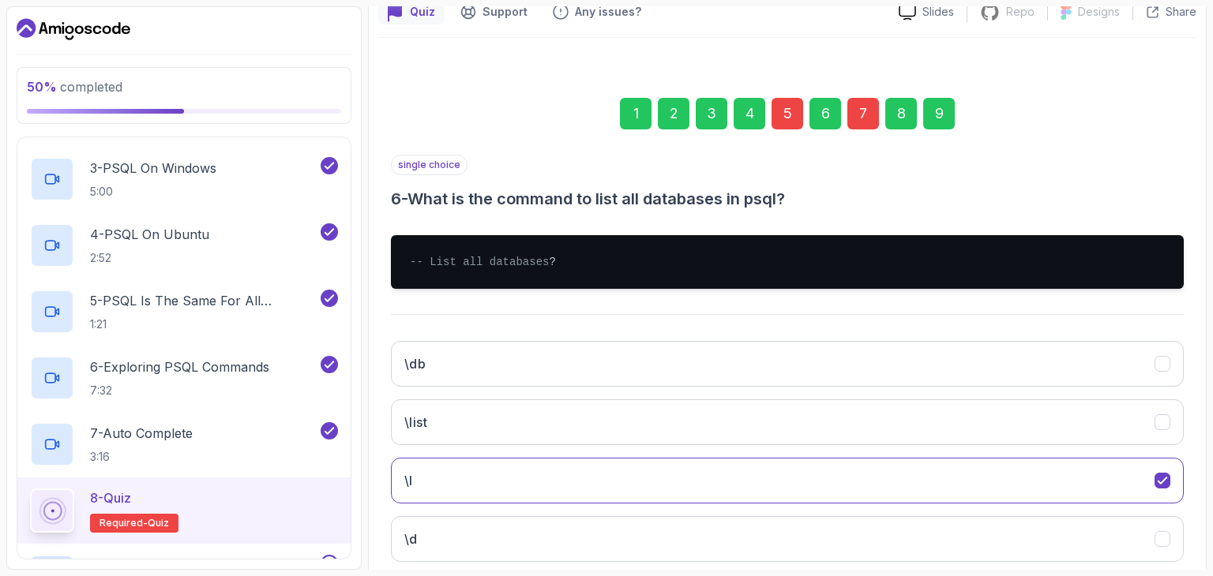
scroll to position [259, 0]
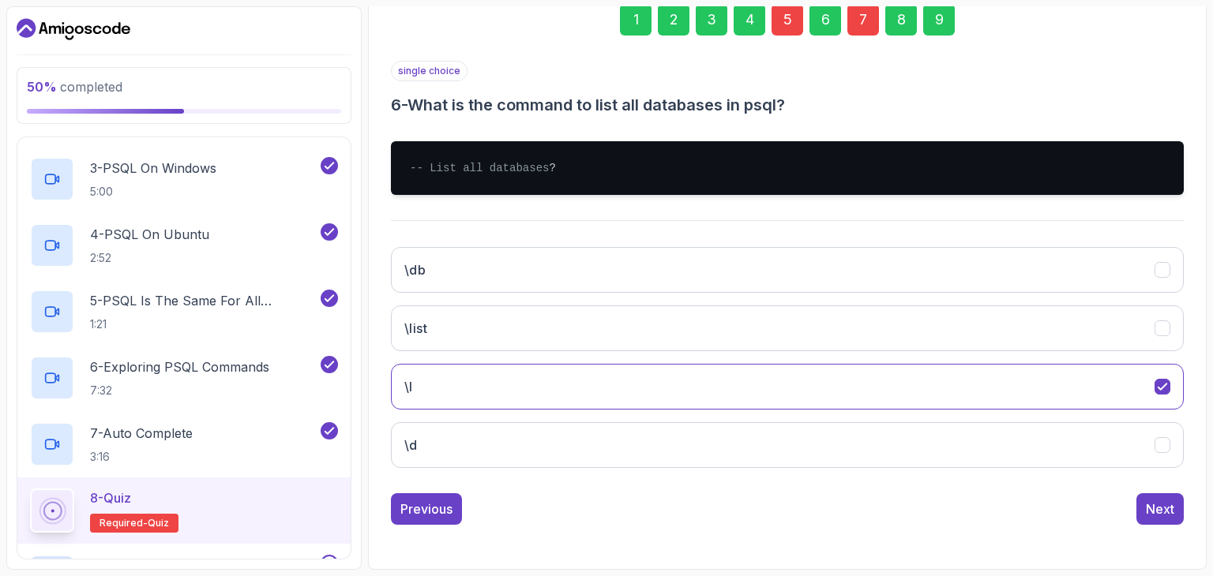
click at [1151, 513] on div "Next" at bounding box center [1160, 509] width 28 height 19
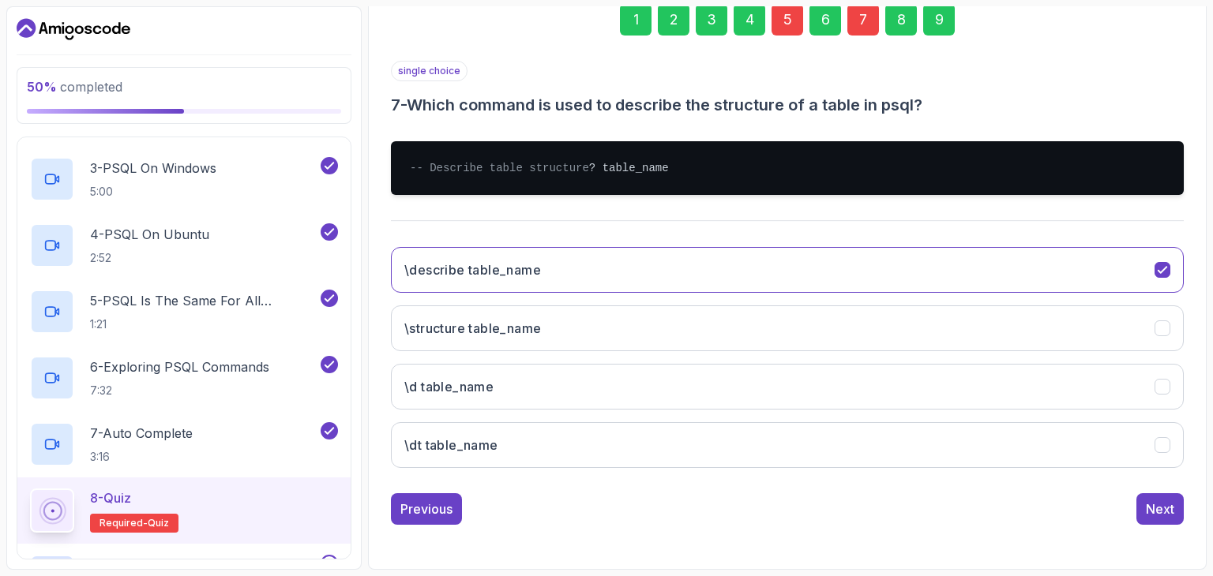
click at [1151, 513] on div "Next" at bounding box center [1160, 509] width 28 height 19
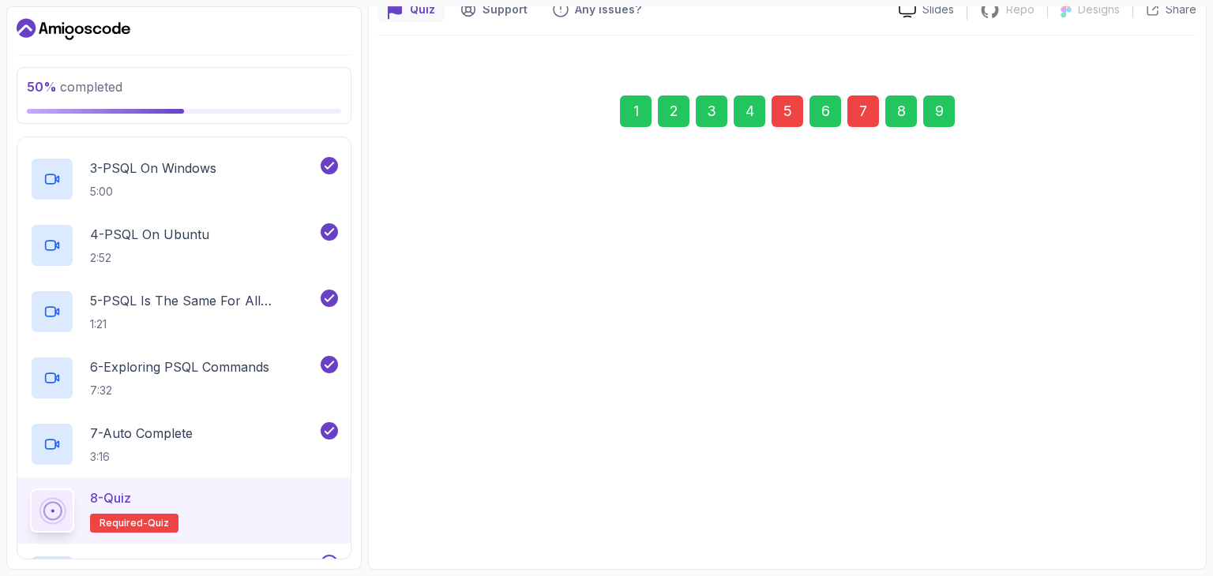
scroll to position [152, 0]
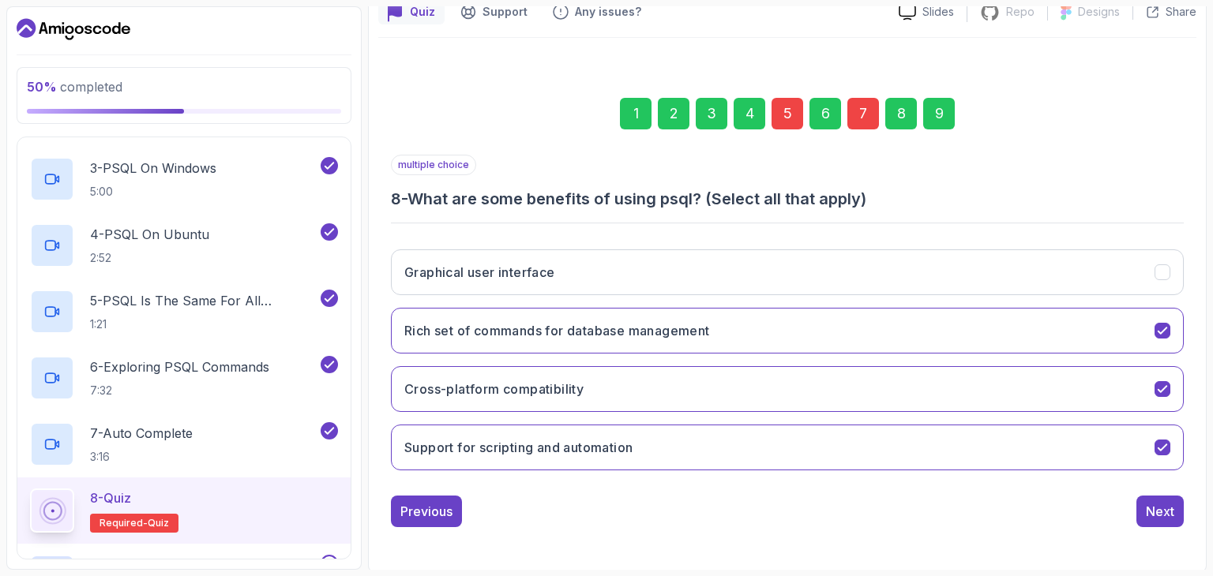
click at [1151, 513] on div "Next" at bounding box center [1160, 511] width 28 height 19
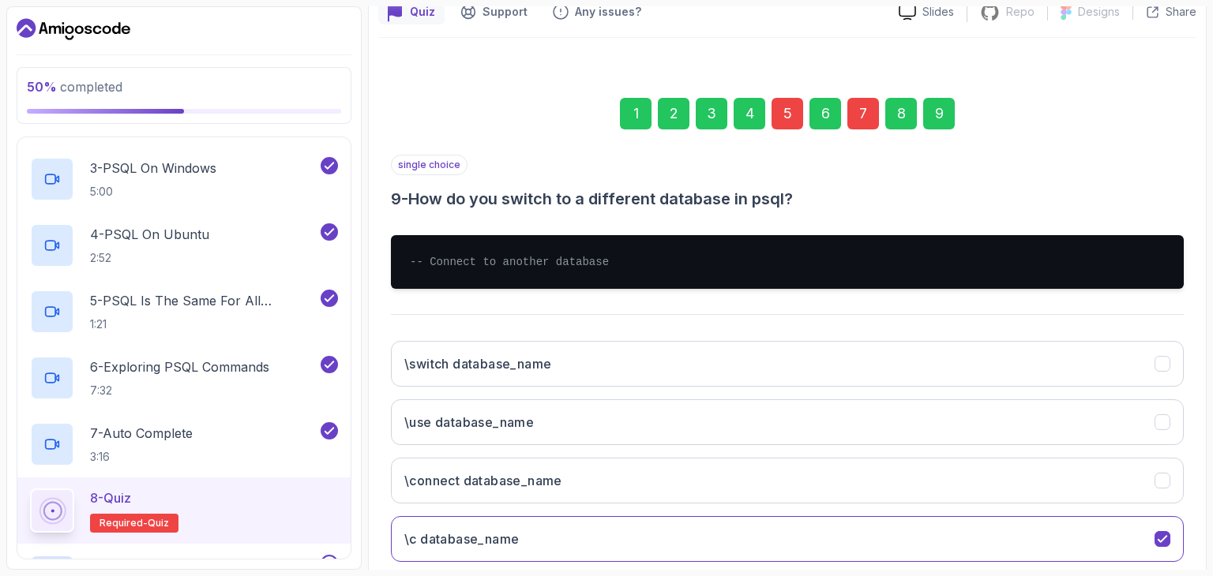
scroll to position [243, 0]
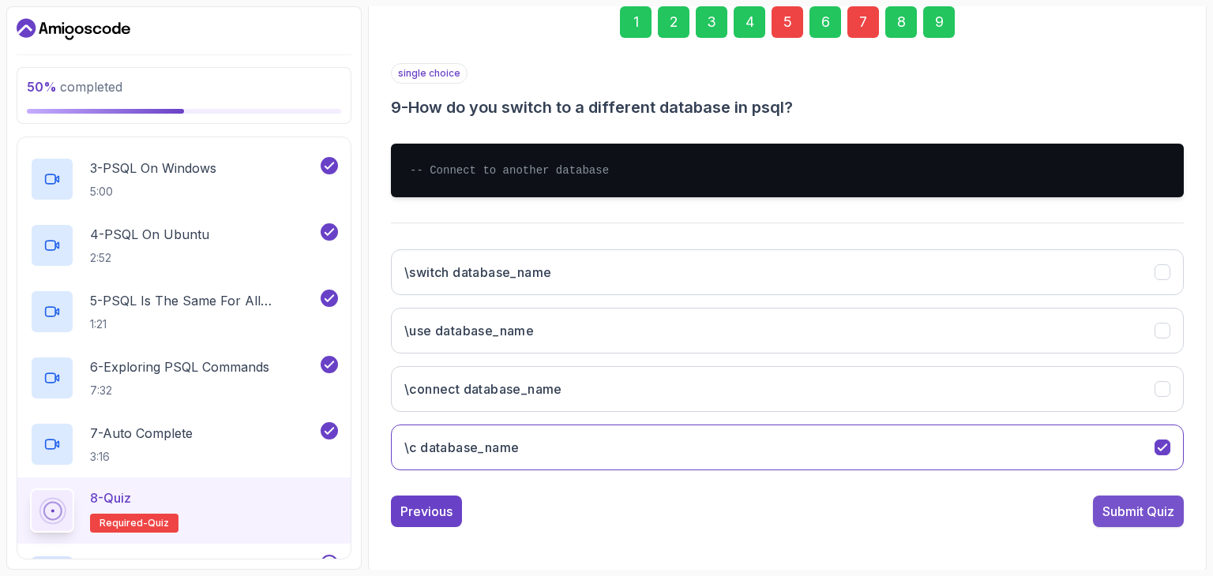
click at [1151, 518] on div "Submit Quiz" at bounding box center [1138, 511] width 72 height 19
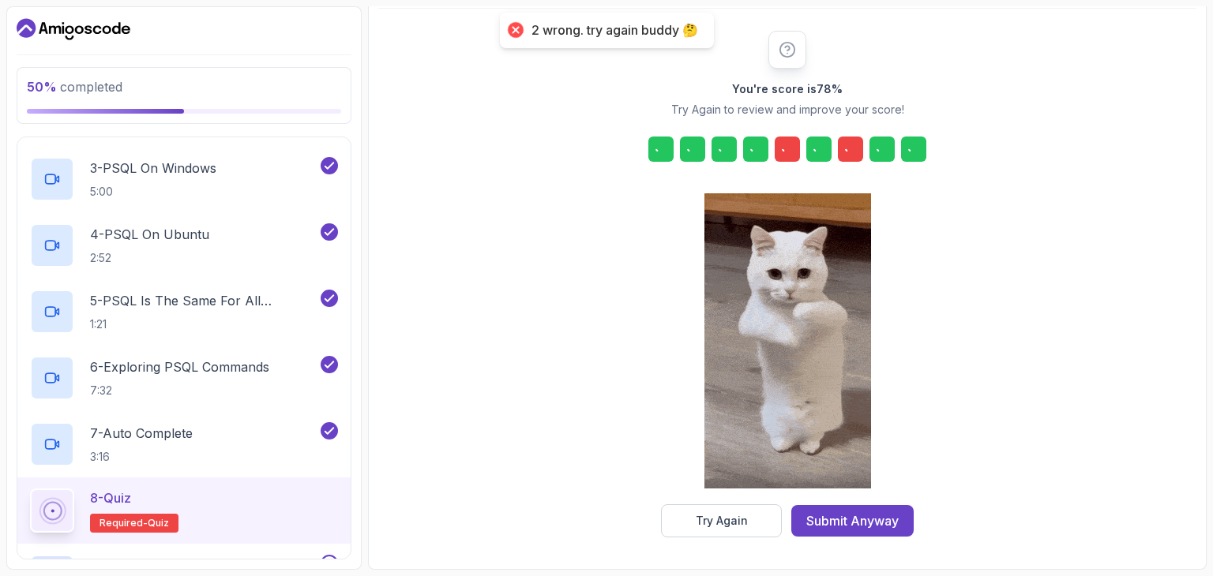
scroll to position [180, 0]
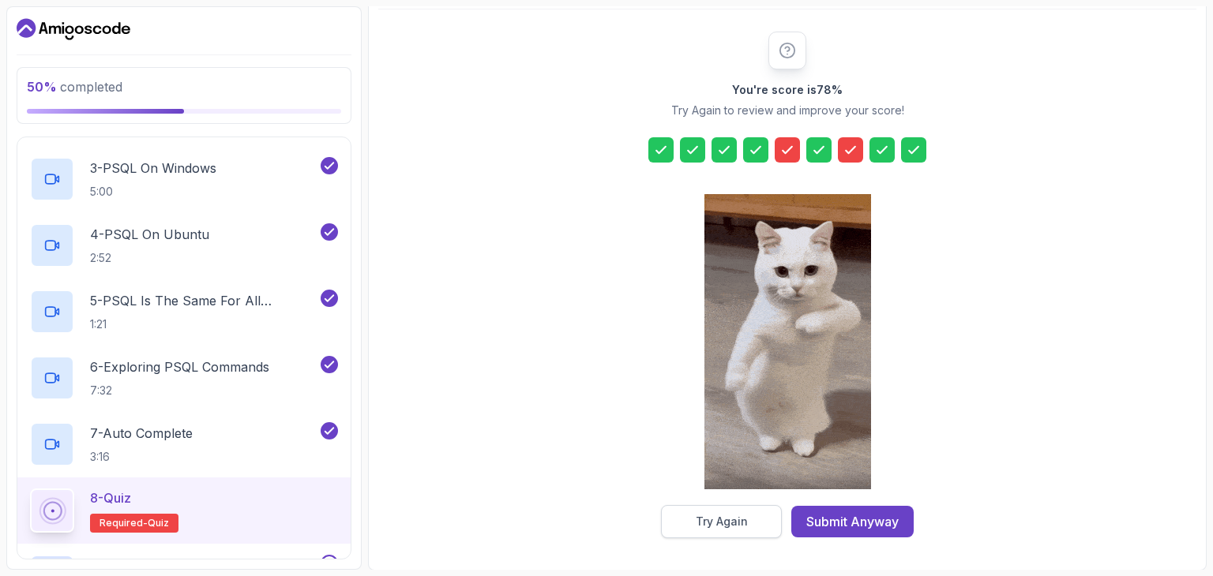
click at [708, 520] on div "Try Again" at bounding box center [722, 522] width 52 height 16
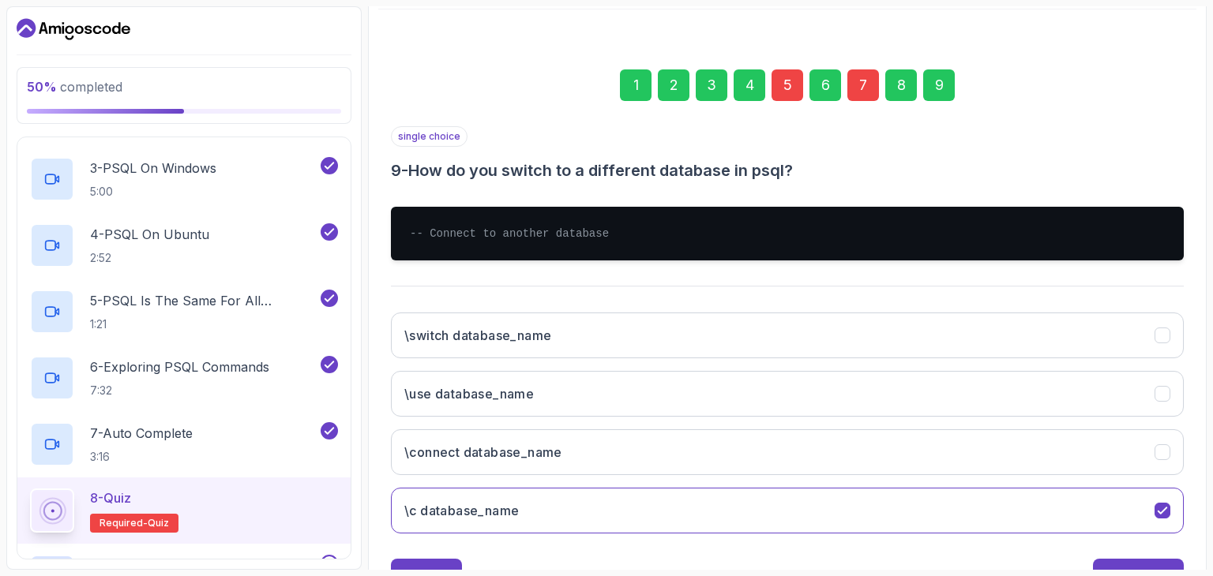
click at [785, 92] on div "5" at bounding box center [787, 85] width 32 height 32
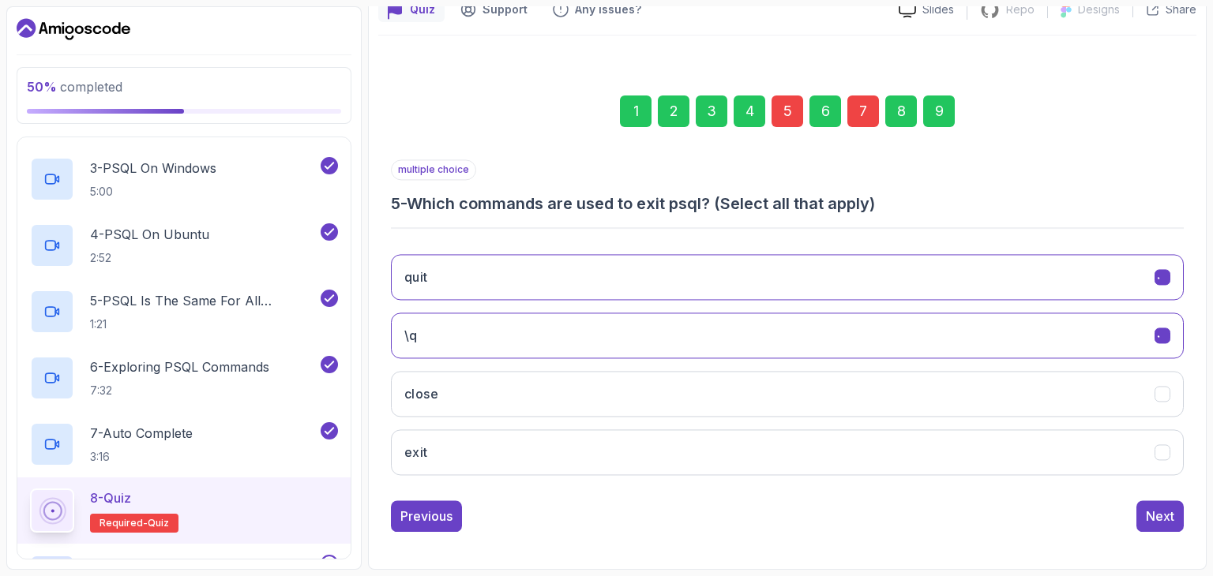
scroll to position [152, 0]
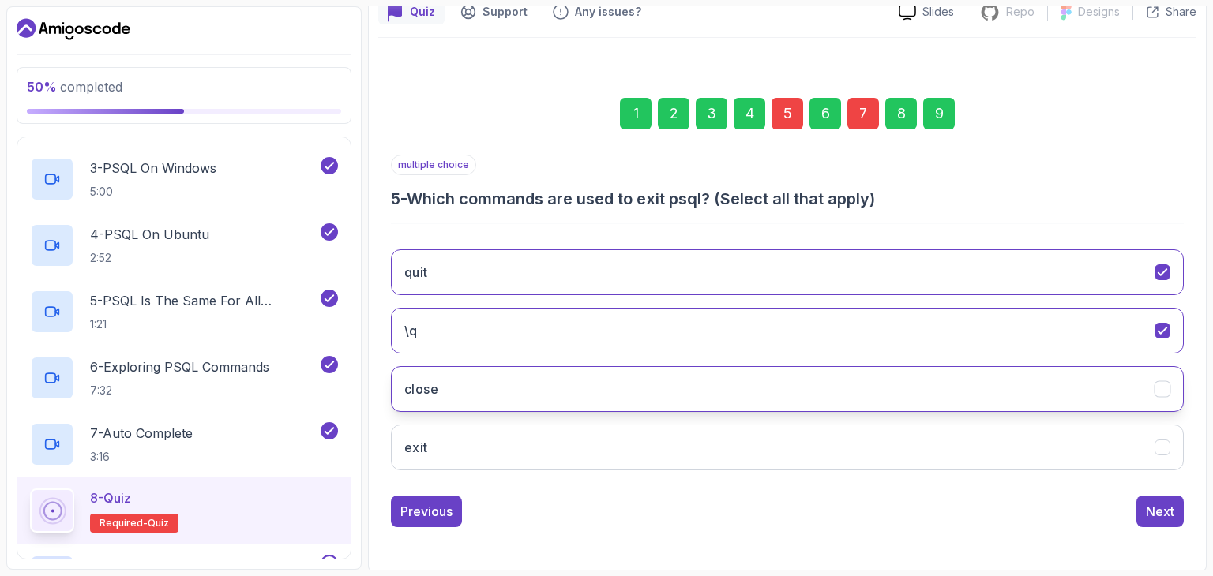
click at [891, 396] on button "close" at bounding box center [787, 389] width 793 height 46
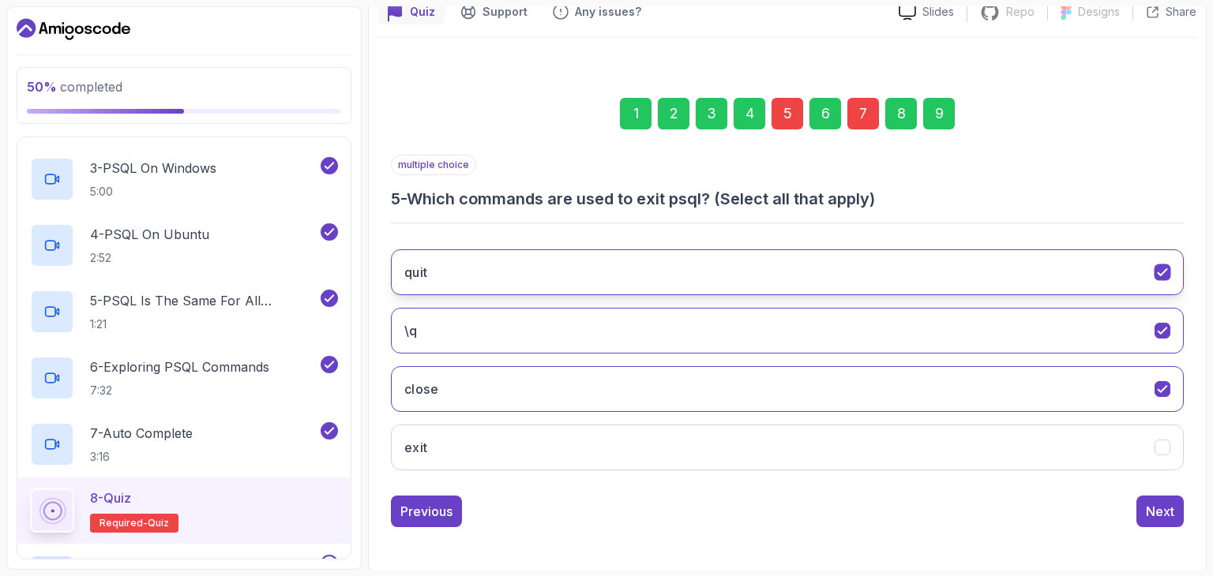
click at [1160, 265] on icon "quit" at bounding box center [1162, 272] width 15 height 15
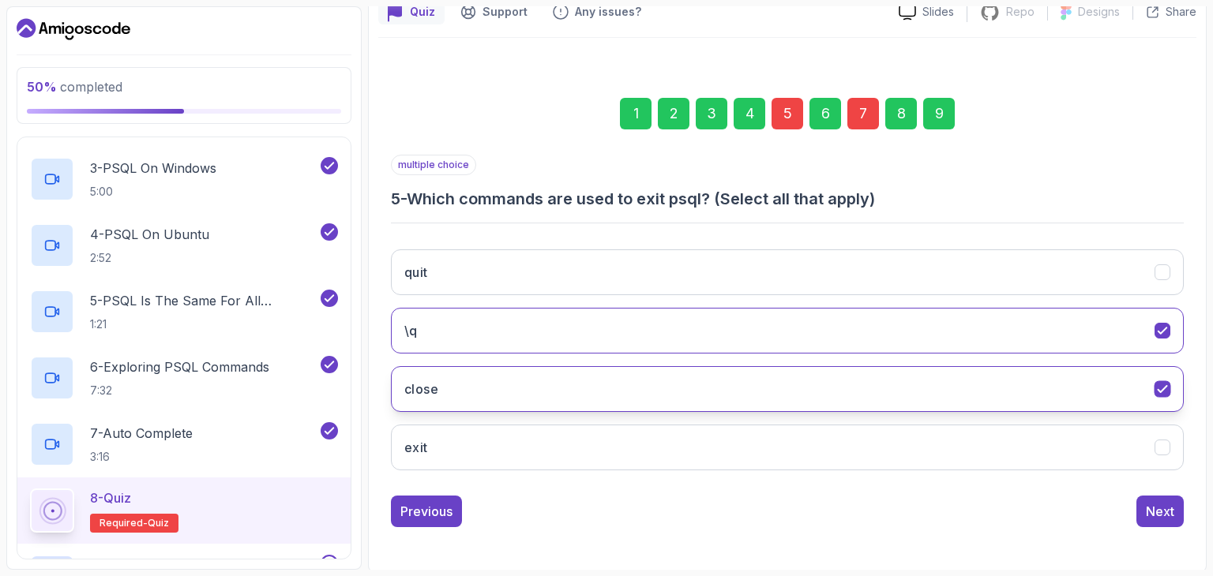
click at [1159, 388] on icon "close" at bounding box center [1162, 389] width 15 height 15
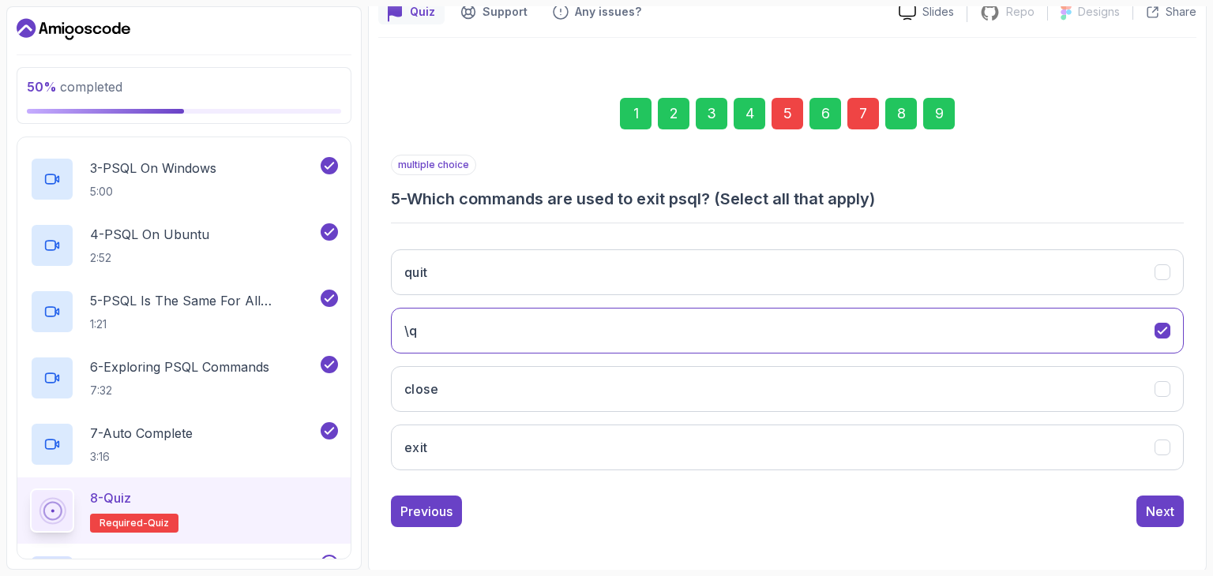
click at [864, 115] on div "7" at bounding box center [863, 114] width 32 height 32
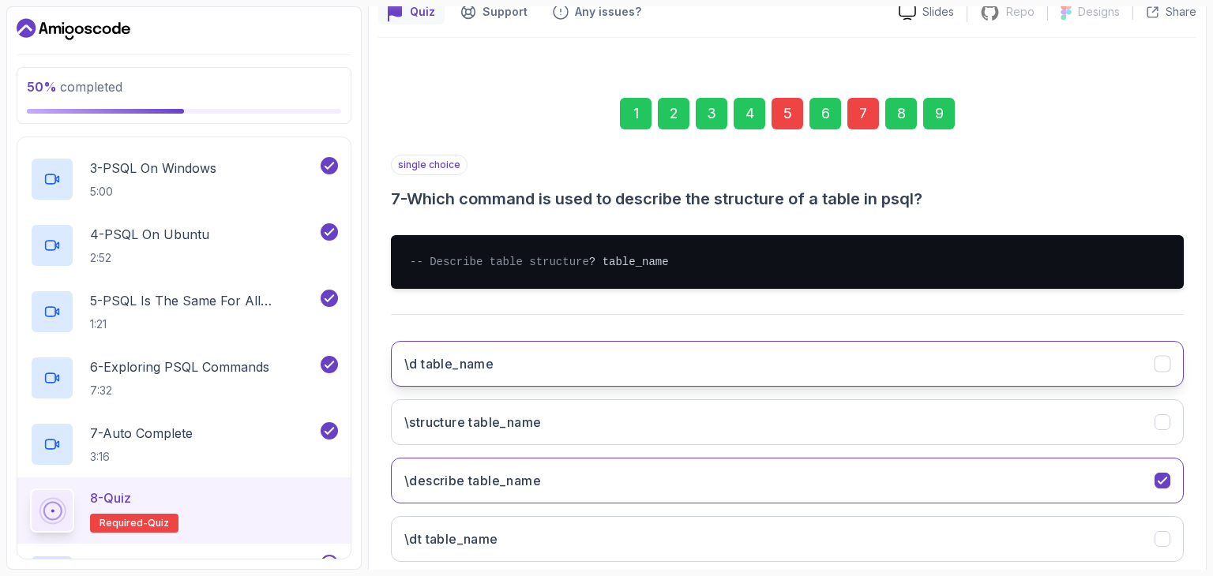
scroll to position [259, 0]
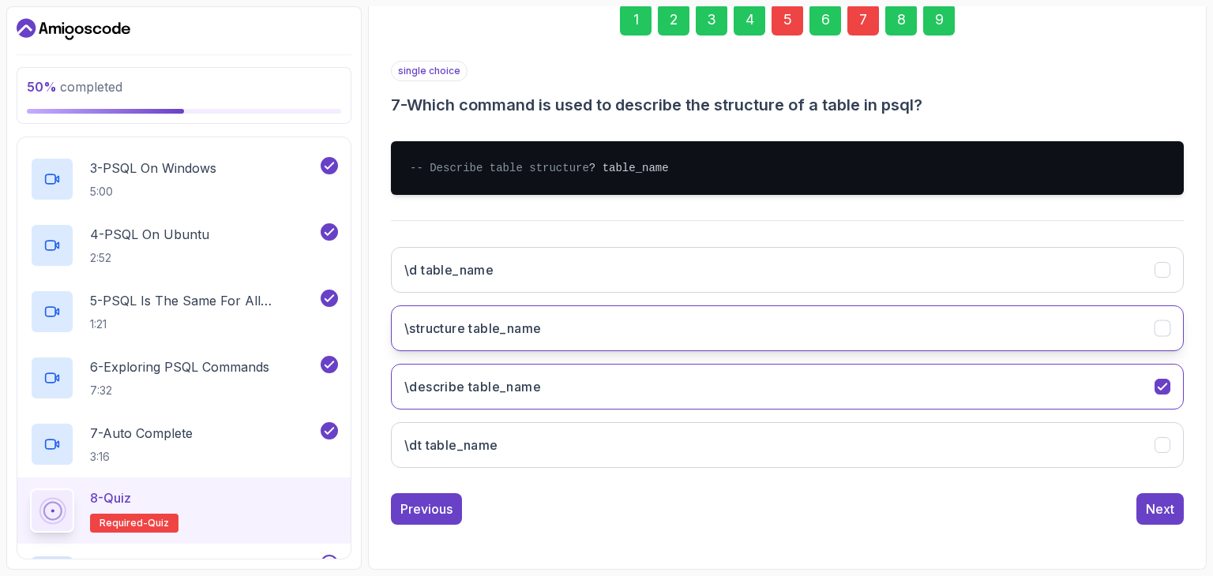
click at [995, 331] on button "\structure table_name" at bounding box center [787, 329] width 793 height 46
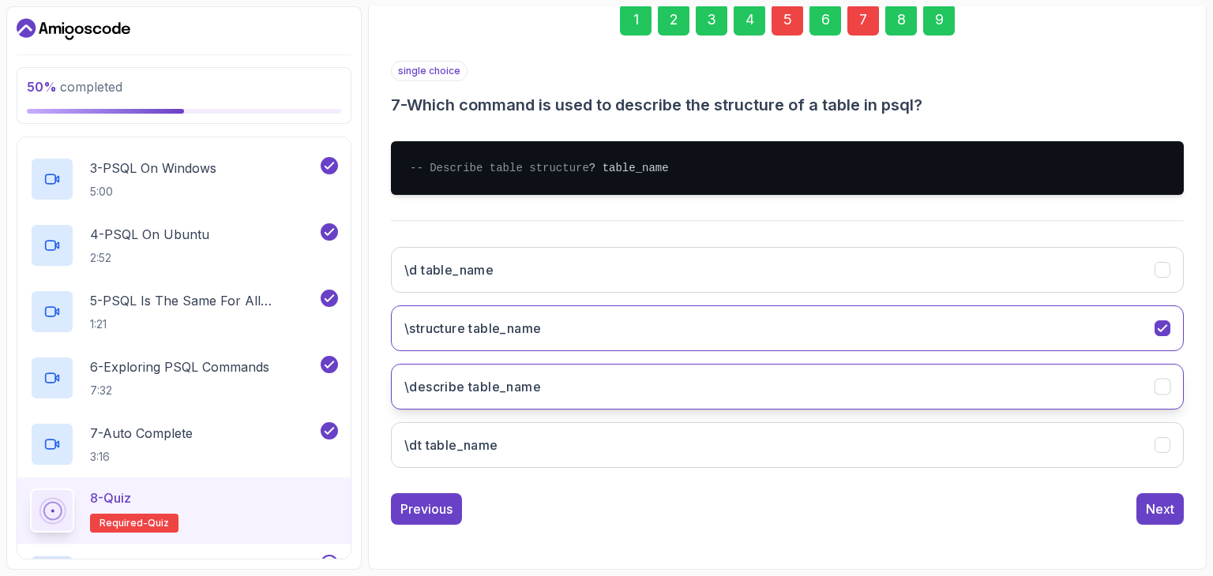
click at [1159, 387] on icon "\\describe table_name" at bounding box center [1162, 387] width 15 height 15
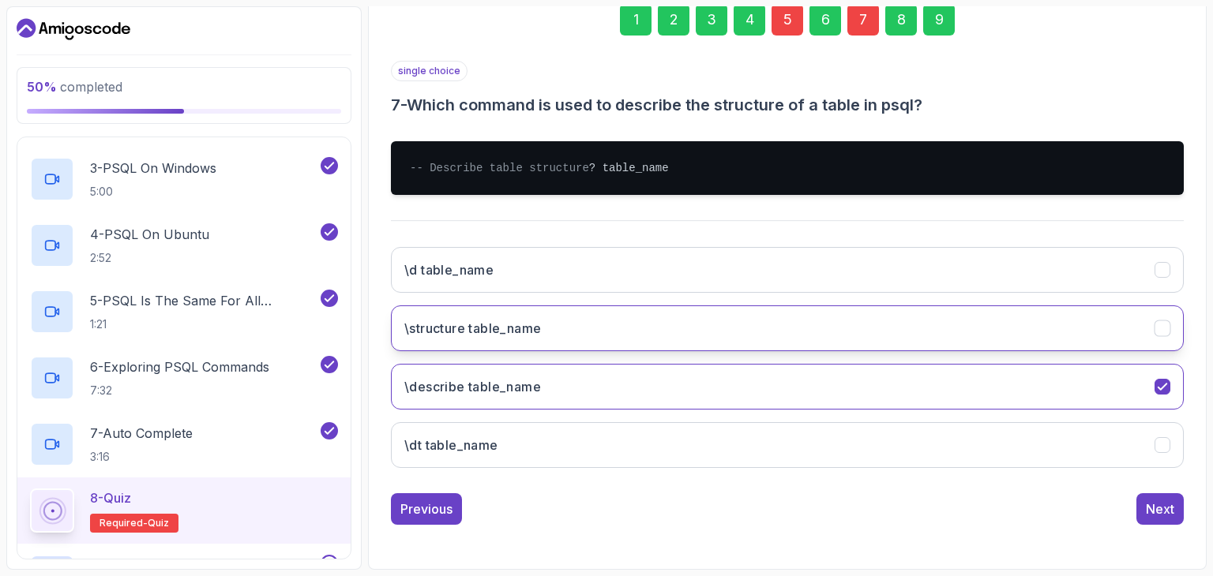
click at [1162, 328] on icon "\\structure table_name" at bounding box center [1162, 328] width 15 height 15
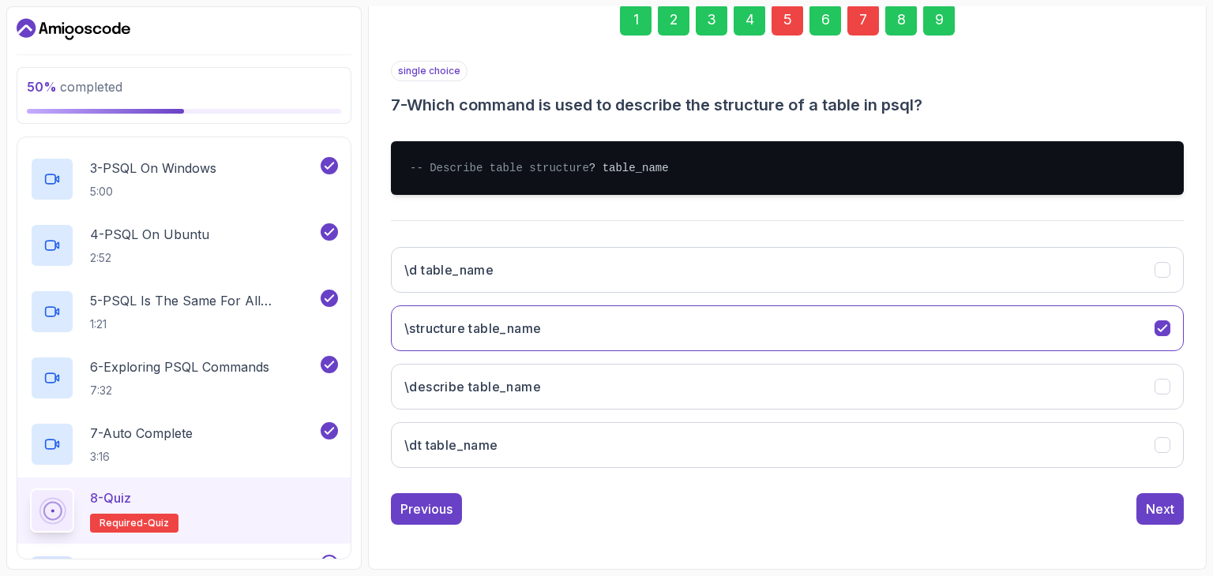
click at [936, 15] on div "9" at bounding box center [939, 20] width 32 height 32
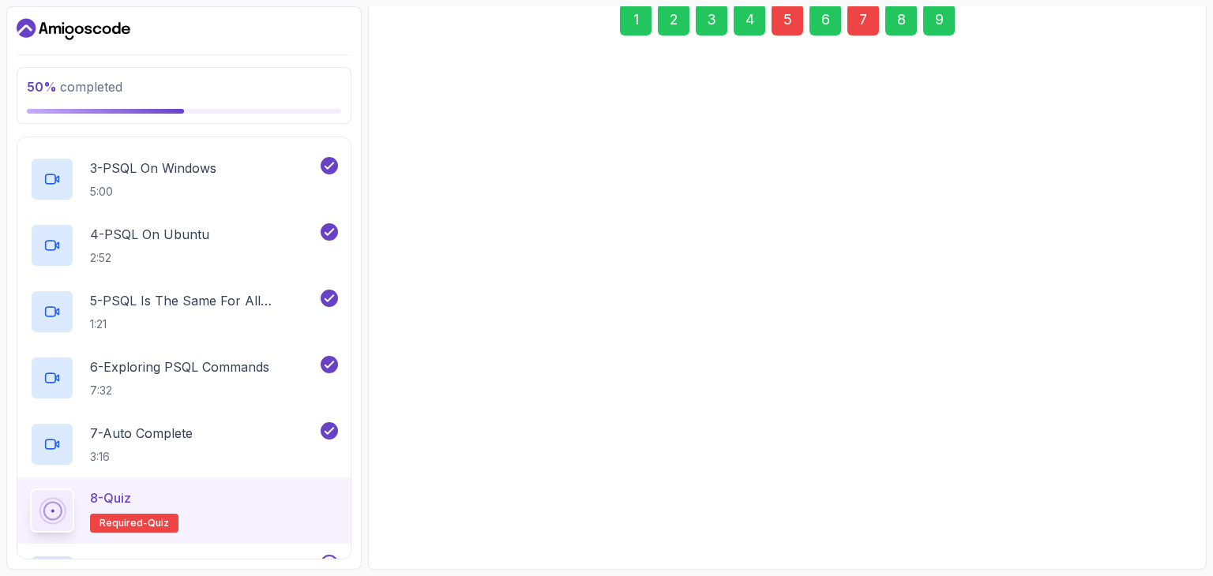
scroll to position [243, 0]
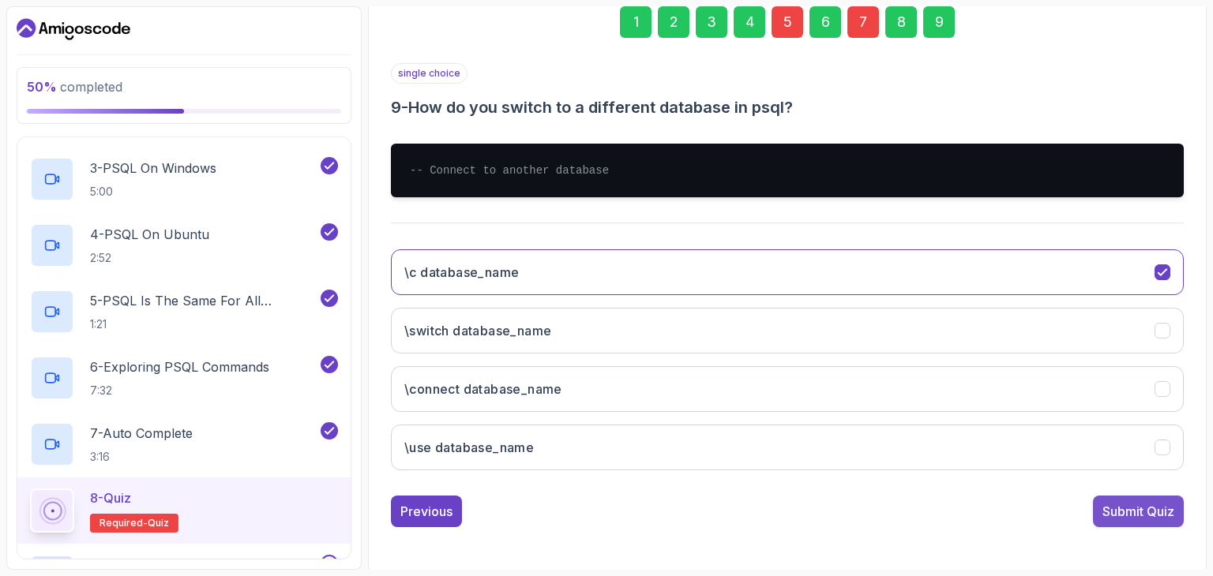
click at [1121, 497] on button "Submit Quiz" at bounding box center [1138, 512] width 91 height 32
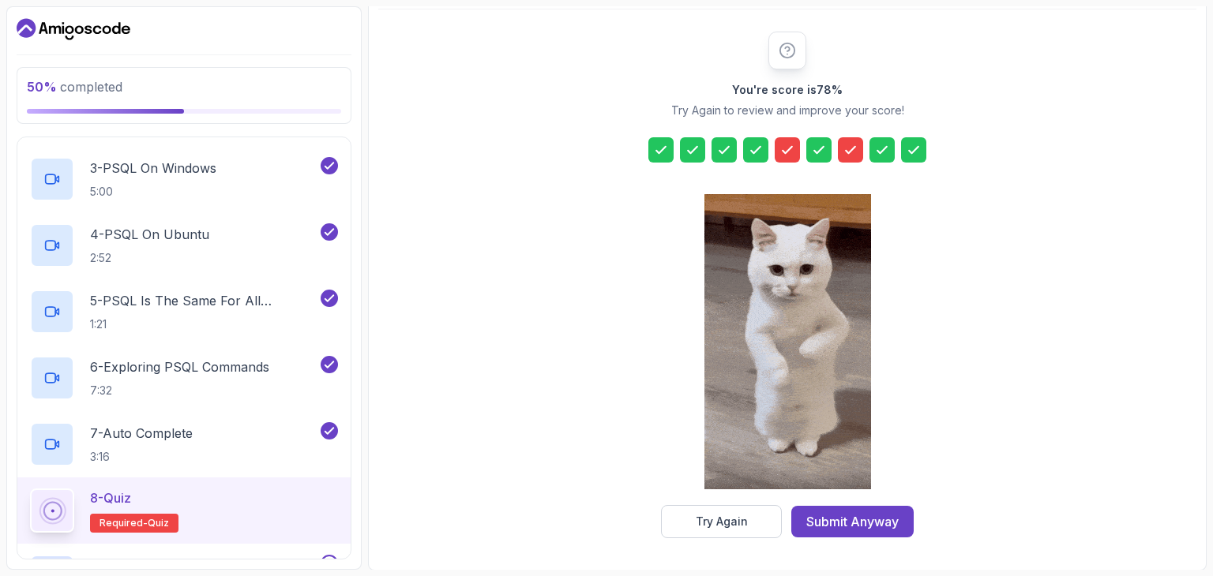
click at [839, 142] on div at bounding box center [850, 149] width 25 height 25
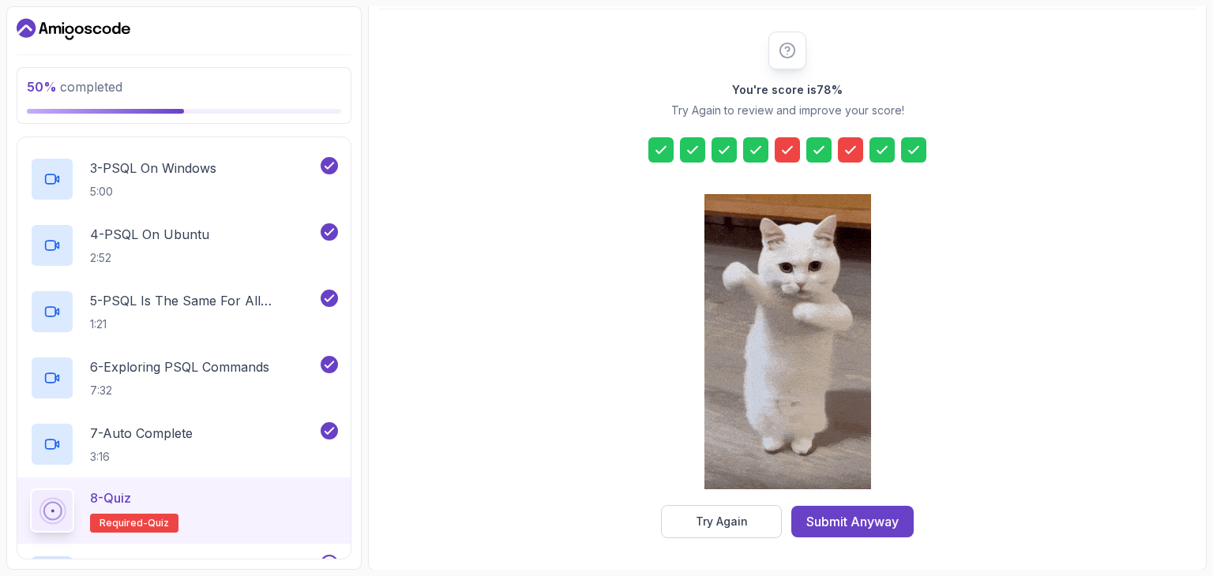
click at [843, 143] on icon at bounding box center [851, 150] width 16 height 16
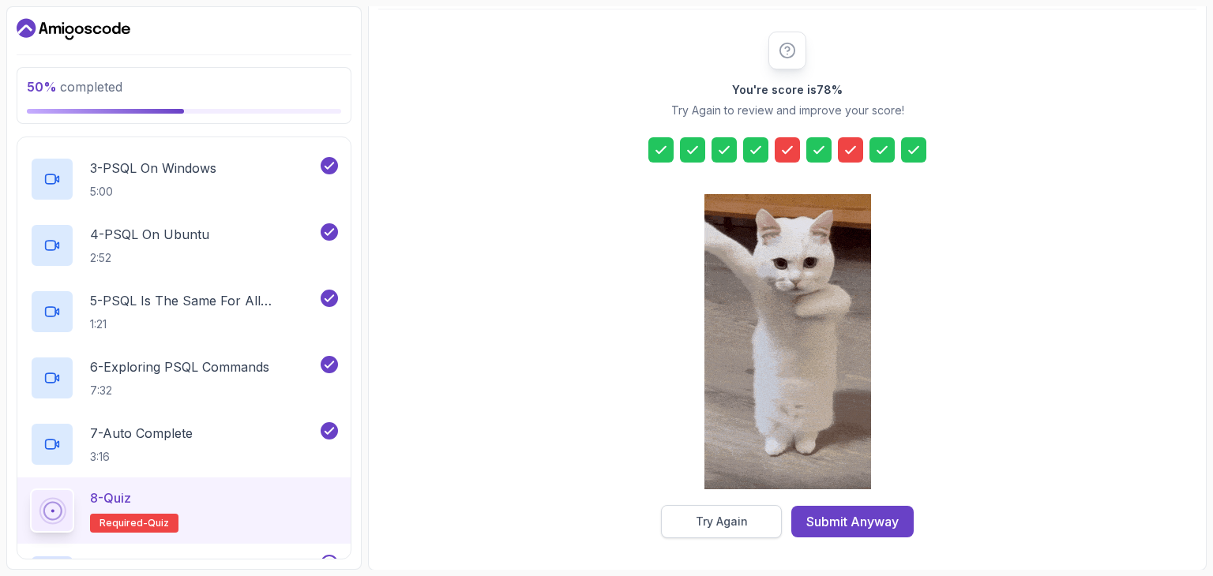
click at [714, 525] on div "Try Again" at bounding box center [722, 522] width 52 height 16
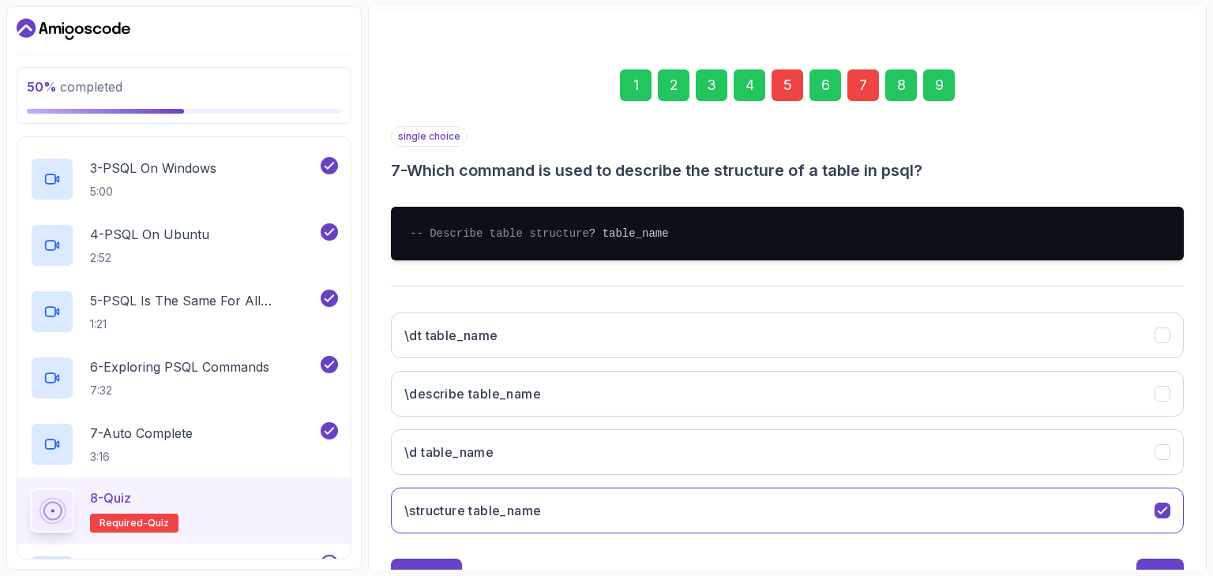
click at [786, 84] on div "5" at bounding box center [787, 85] width 32 height 32
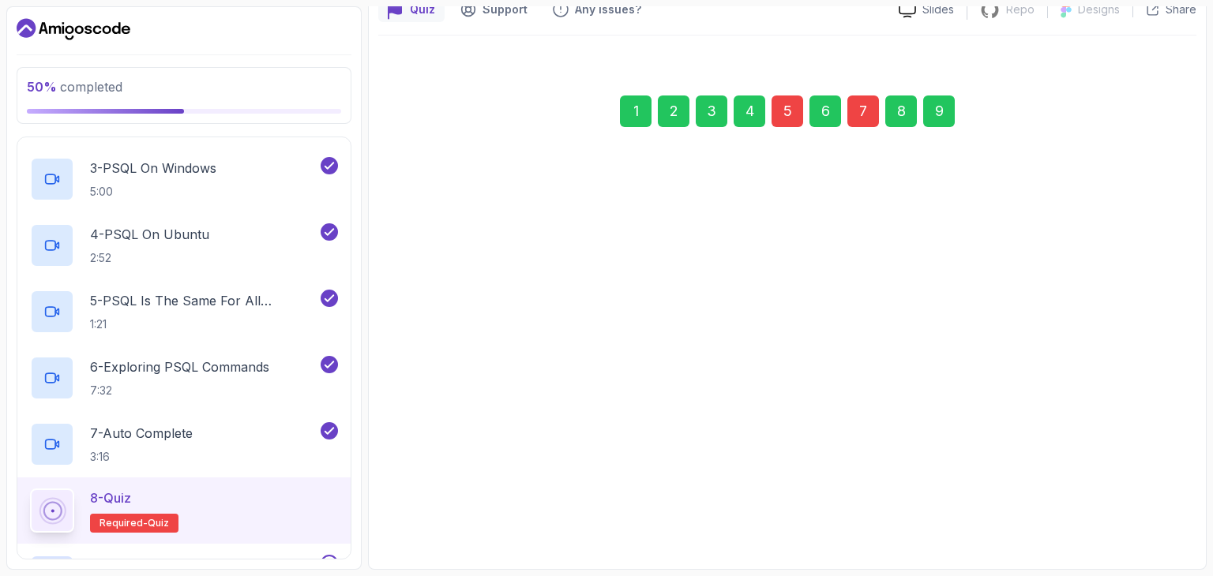
scroll to position [152, 0]
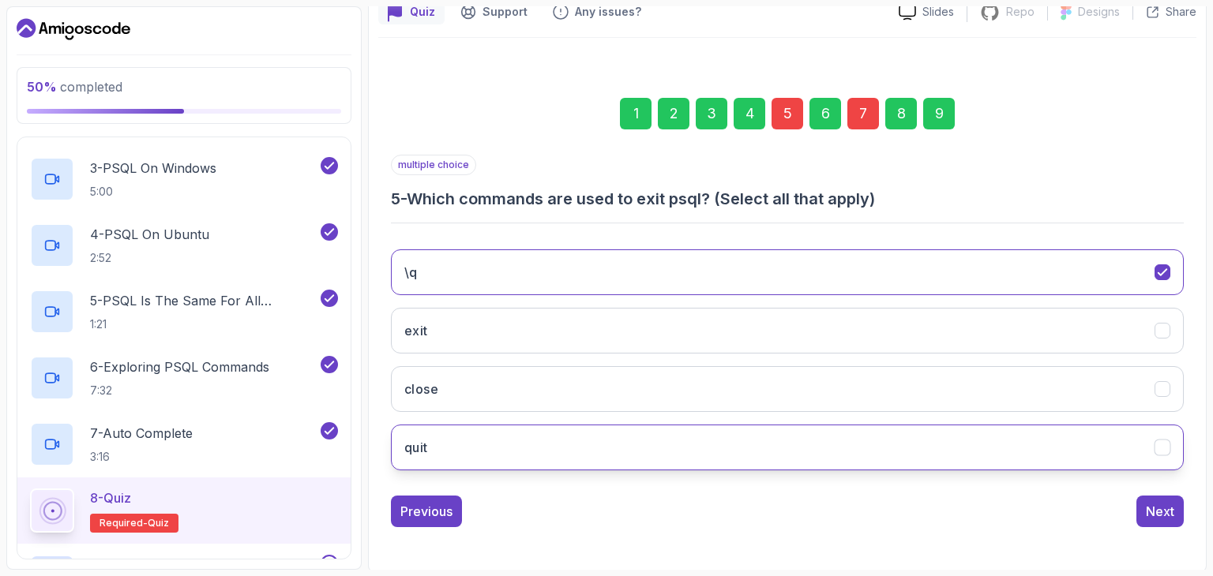
click at [734, 434] on button "quit" at bounding box center [787, 448] width 793 height 46
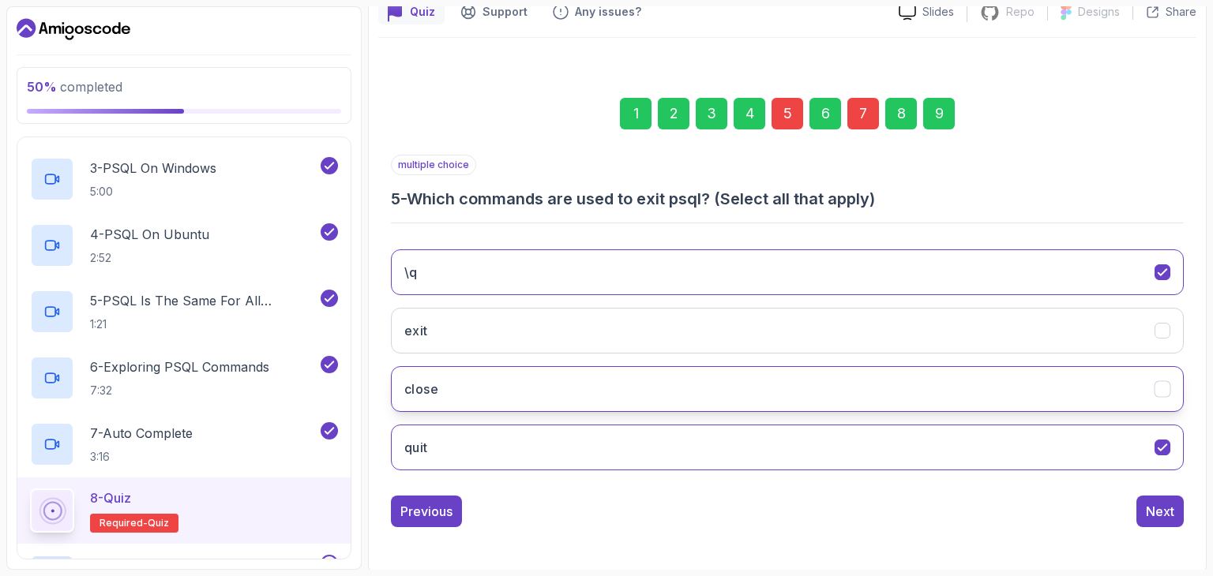
click at [749, 403] on button "close" at bounding box center [787, 389] width 793 height 46
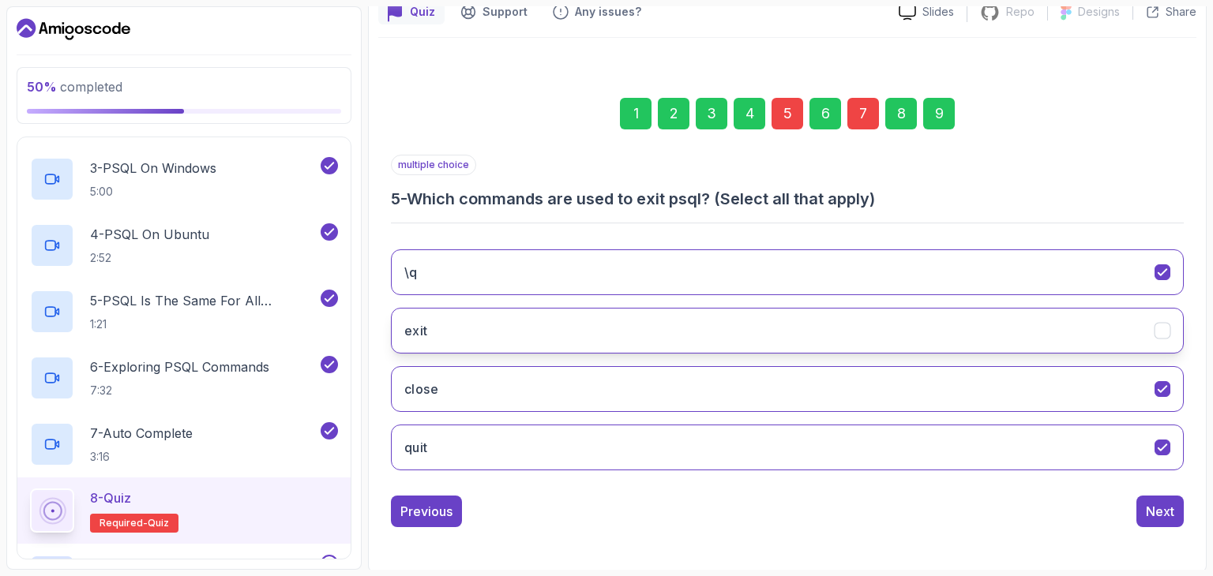
click at [758, 334] on button "exit" at bounding box center [787, 331] width 793 height 46
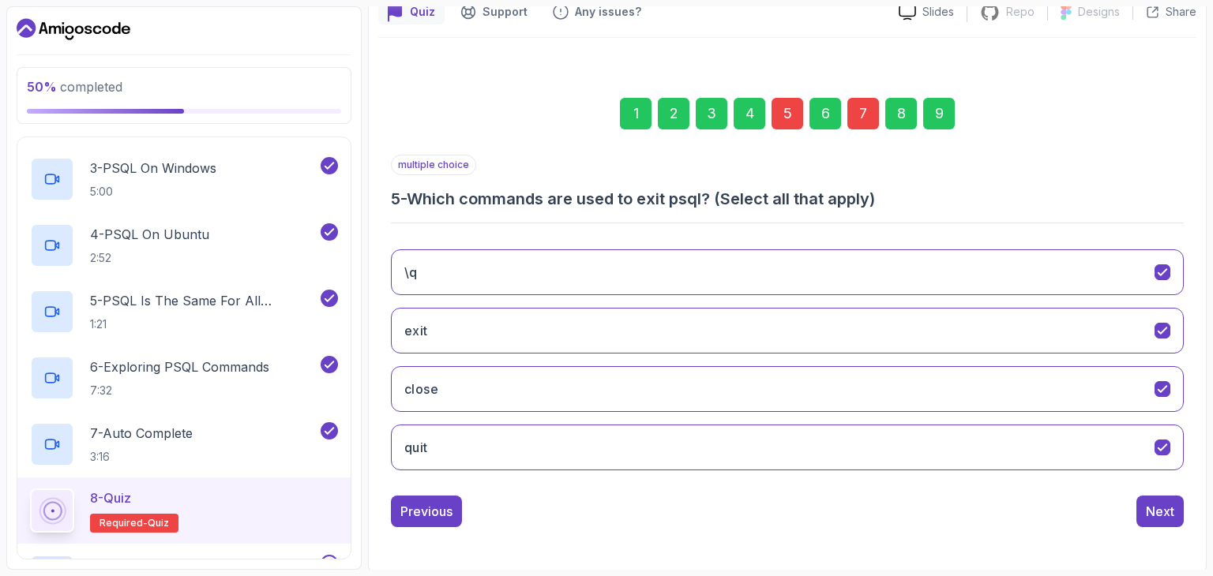
click at [859, 115] on div "7" at bounding box center [863, 114] width 32 height 32
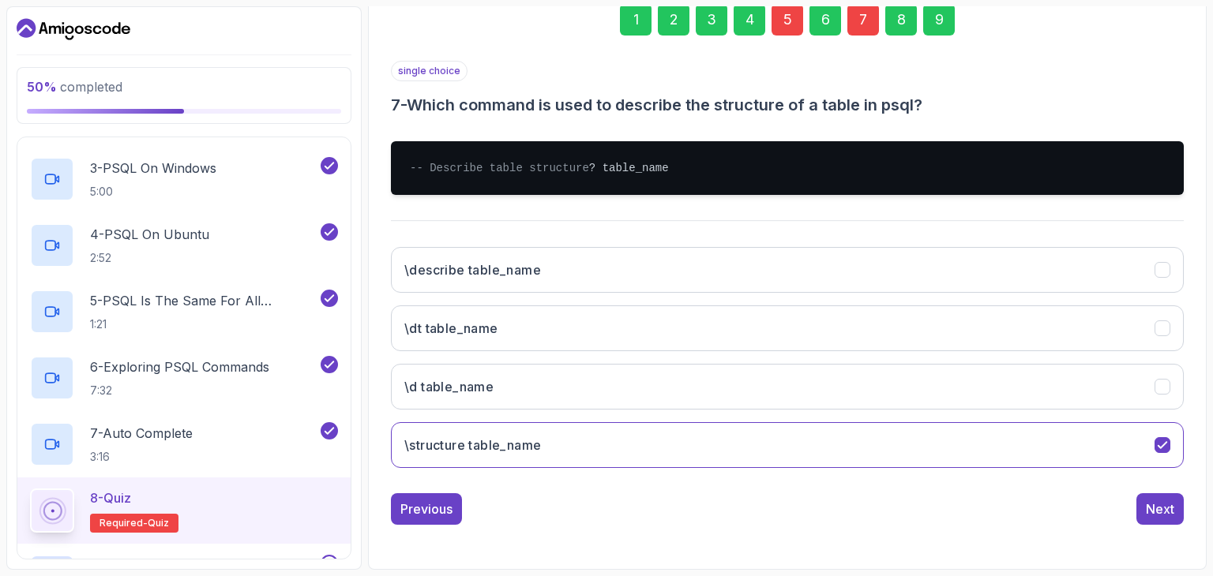
scroll to position [259, 0]
click at [869, 325] on button "\dt table_name" at bounding box center [787, 329] width 793 height 46
click at [935, 18] on div "9" at bounding box center [939, 20] width 32 height 32
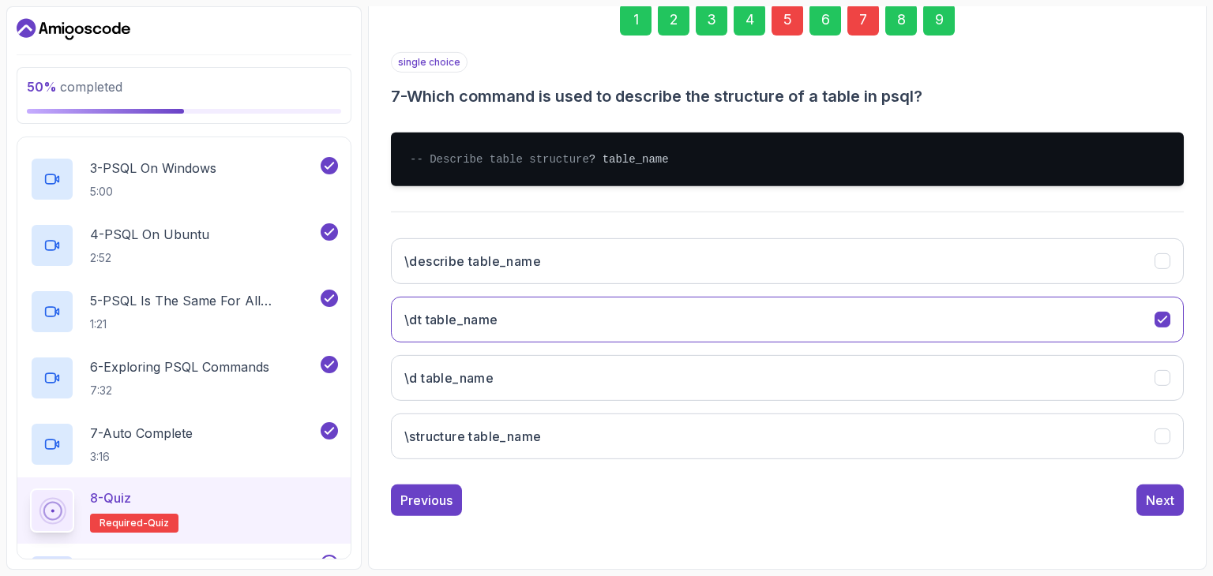
scroll to position [243, 0]
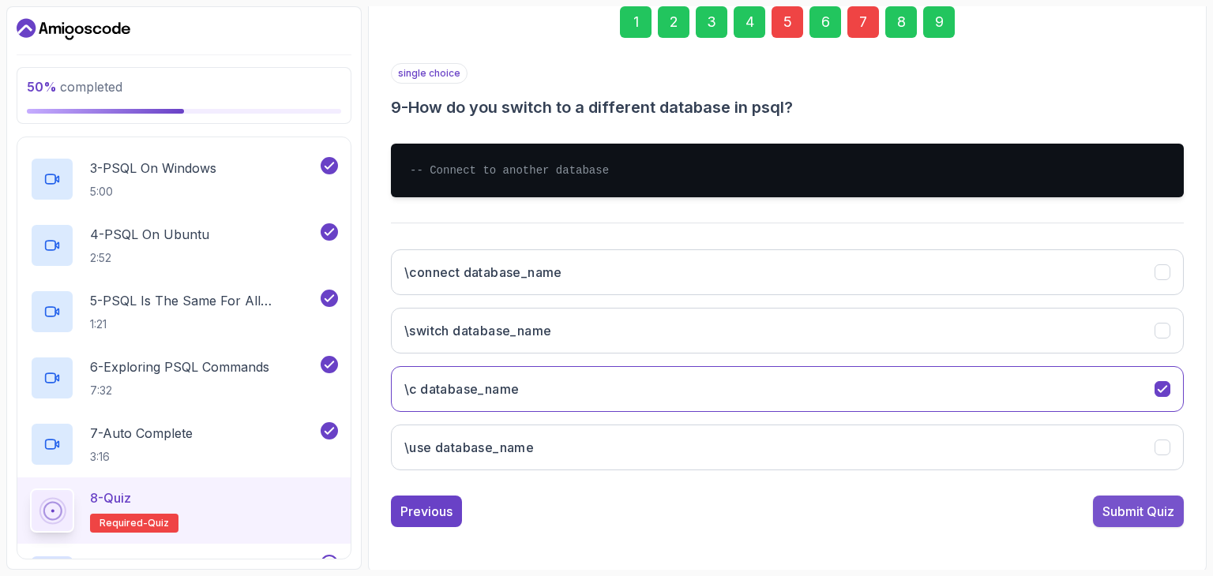
click at [1124, 503] on div "Submit Quiz" at bounding box center [1138, 511] width 72 height 19
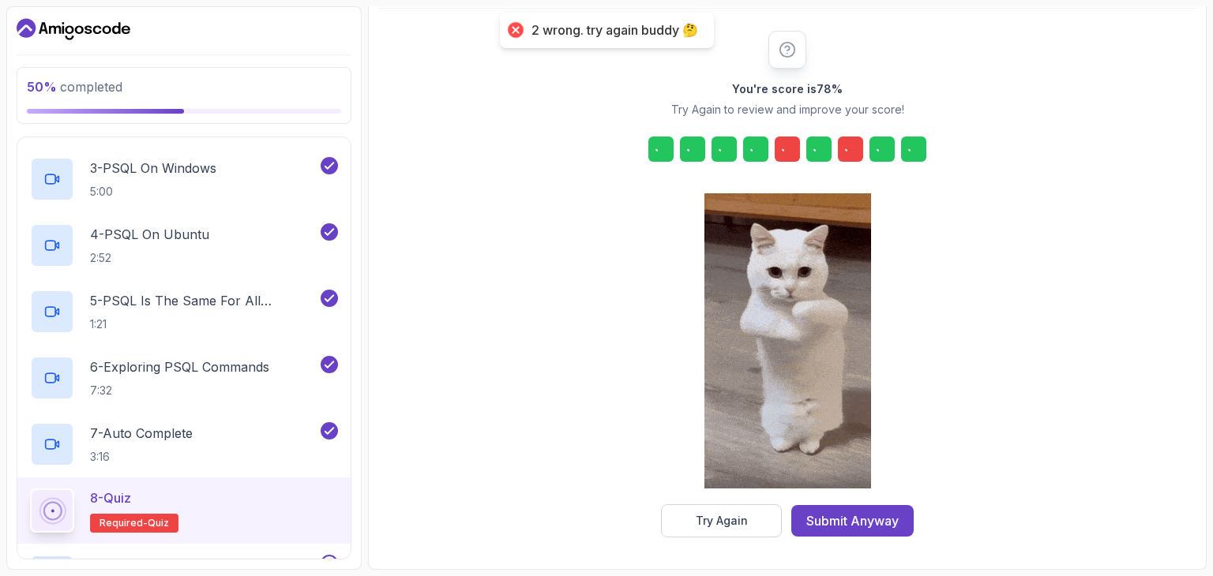
scroll to position [180, 0]
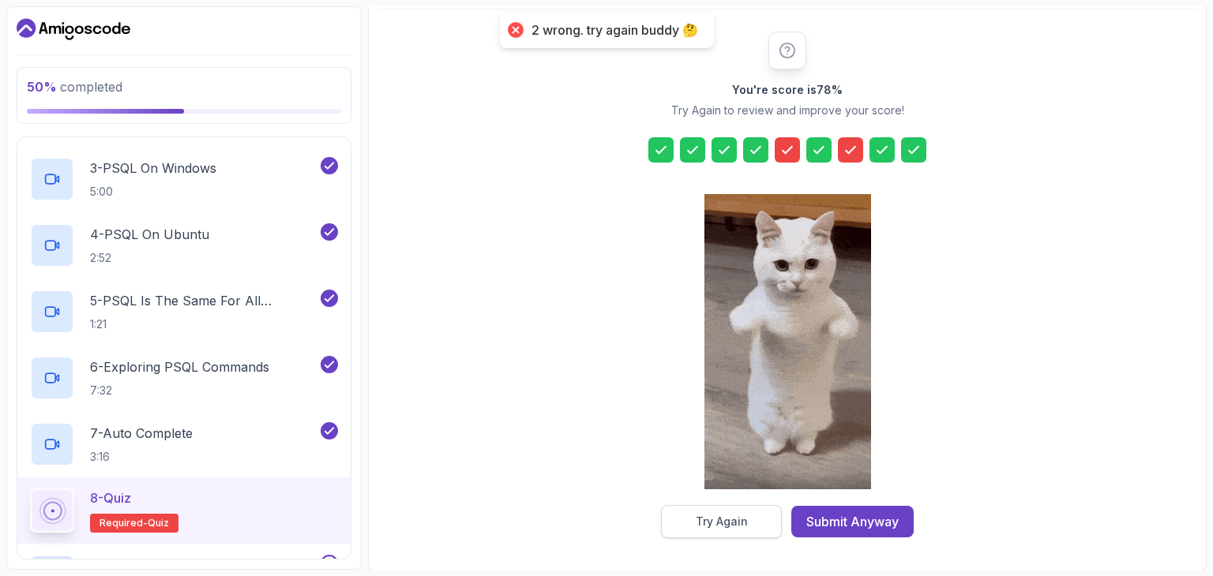
click at [745, 512] on button "Try Again" at bounding box center [721, 521] width 121 height 33
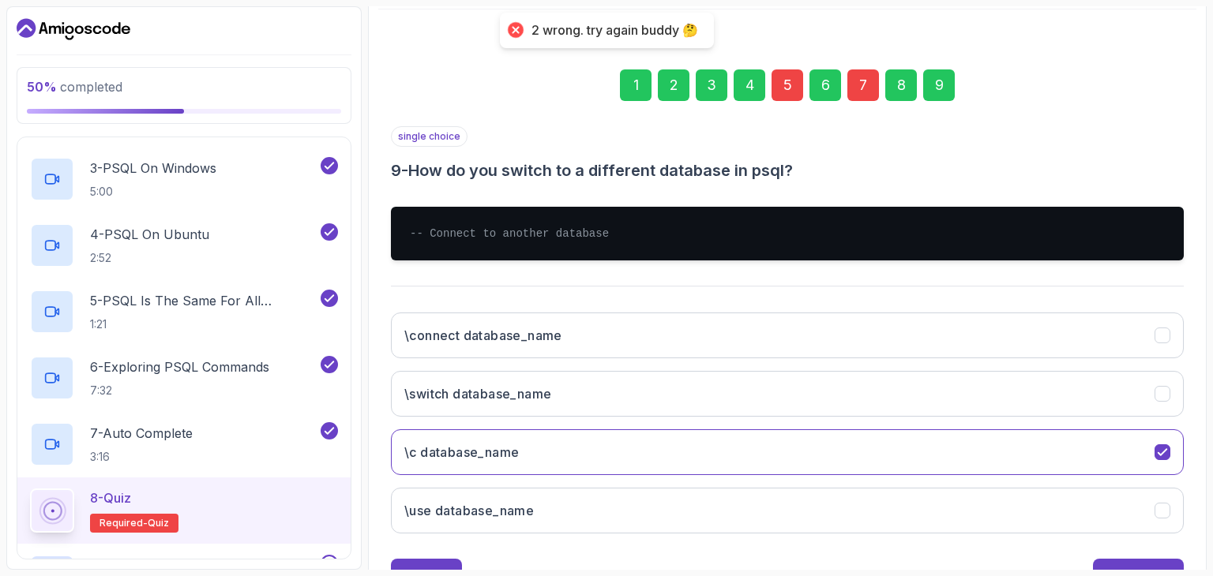
click at [853, 82] on div "7" at bounding box center [863, 85] width 32 height 32
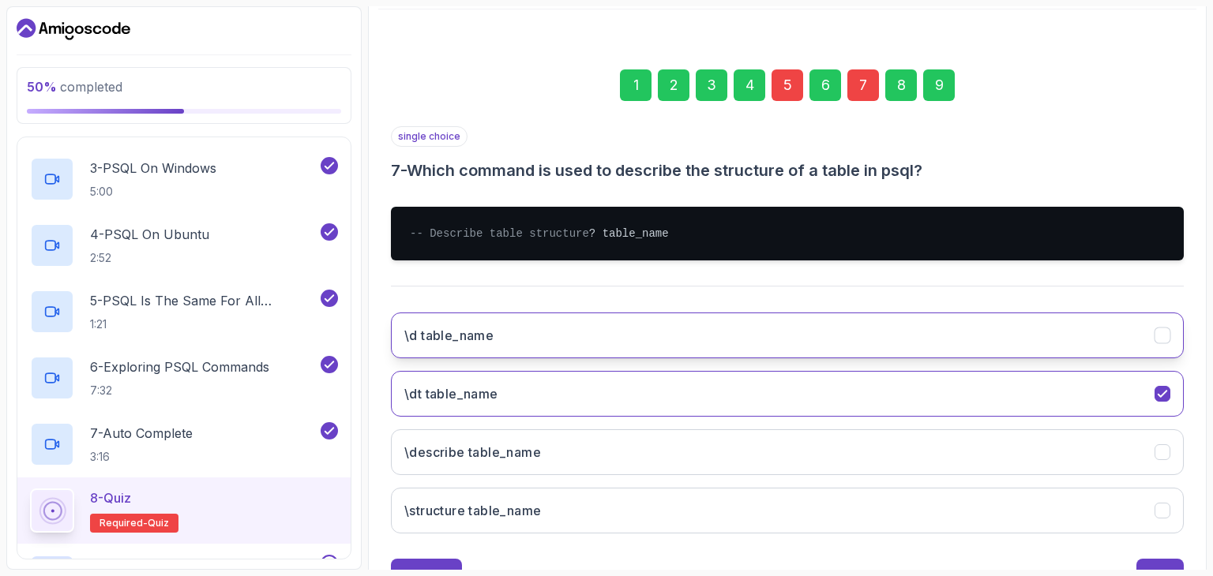
click at [1136, 358] on button "\d table_name" at bounding box center [787, 336] width 793 height 46
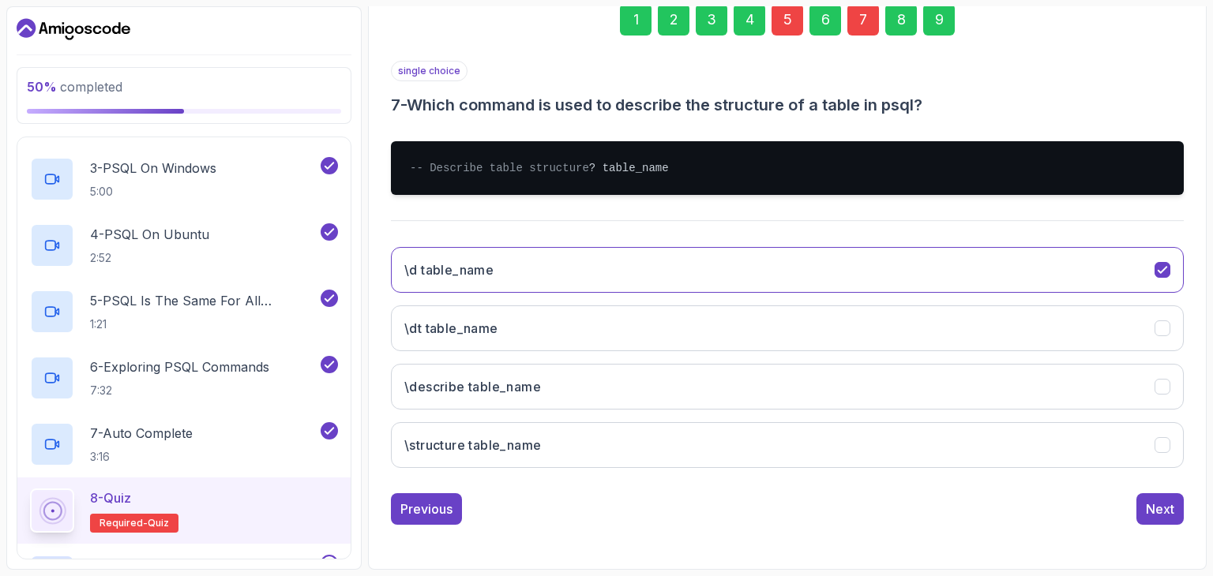
click at [786, 9] on div "5" at bounding box center [787, 20] width 32 height 32
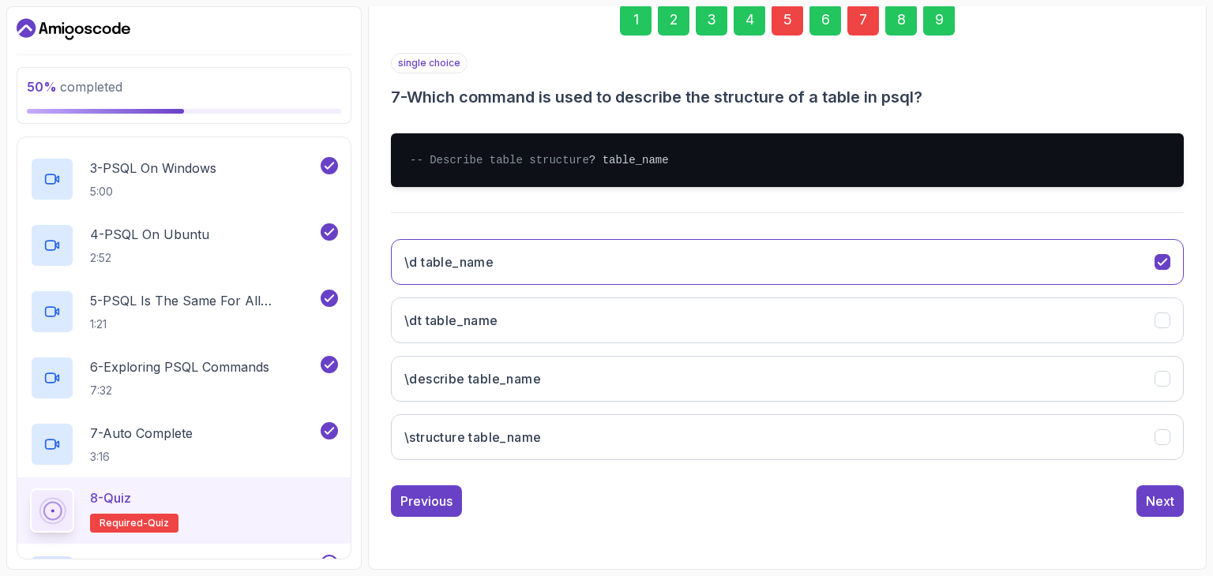
scroll to position [152, 0]
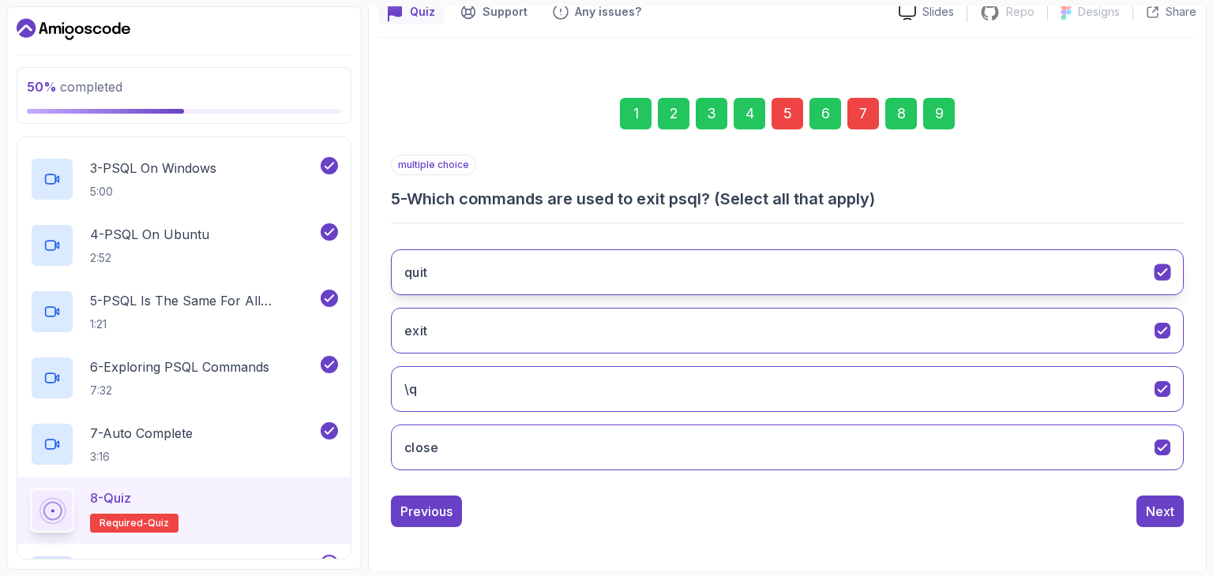
click at [1158, 276] on icon "quit" at bounding box center [1162, 272] width 15 height 15
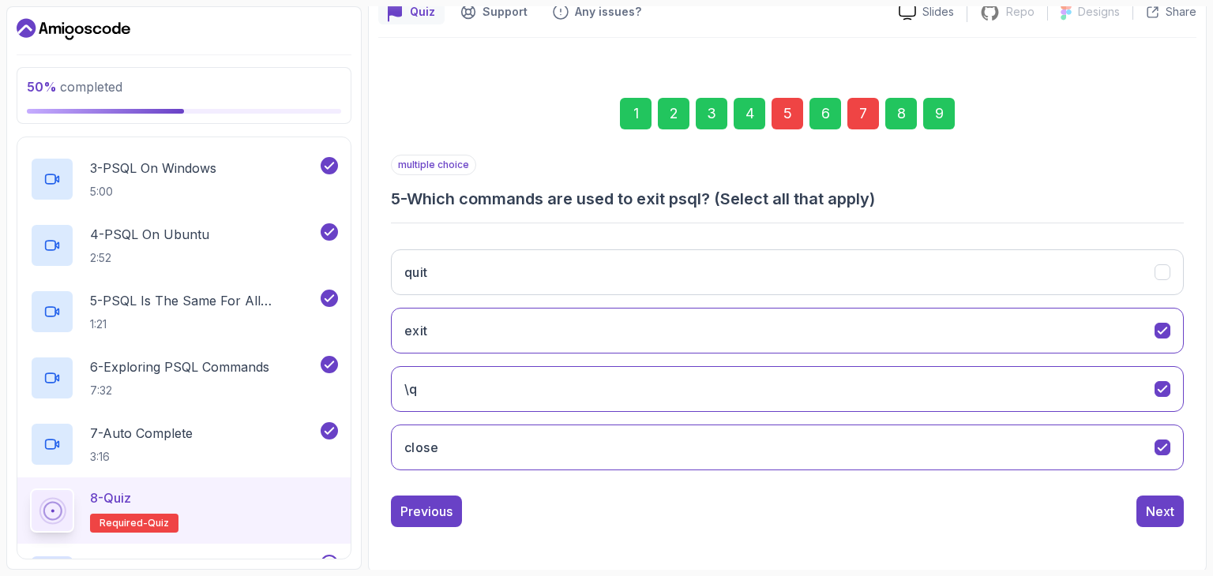
click at [936, 122] on div "9" at bounding box center [939, 114] width 32 height 32
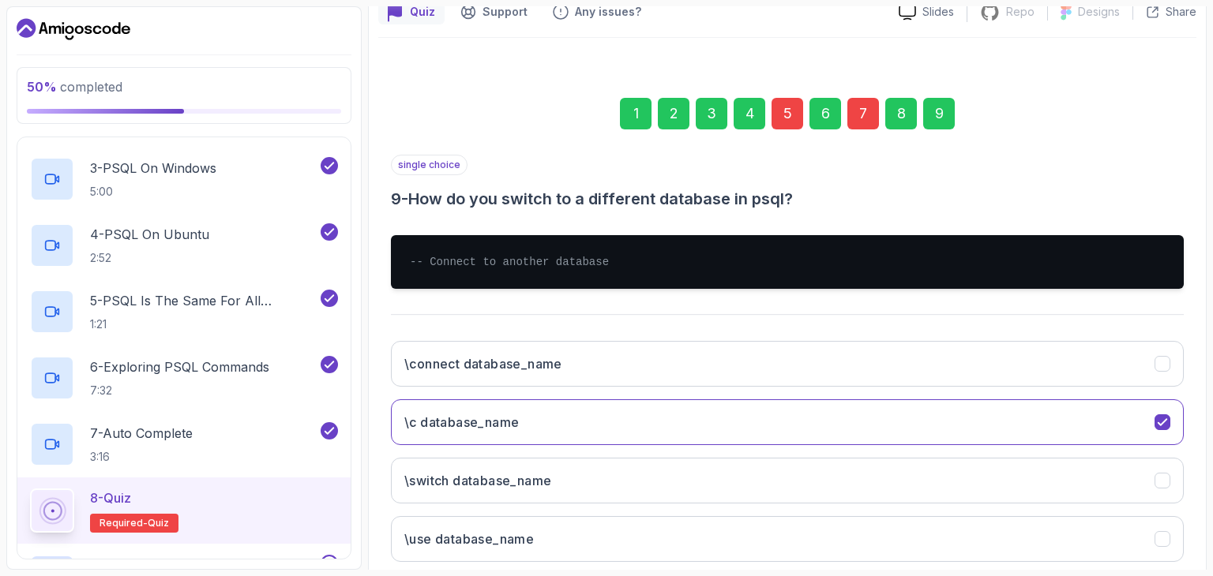
scroll to position [243, 0]
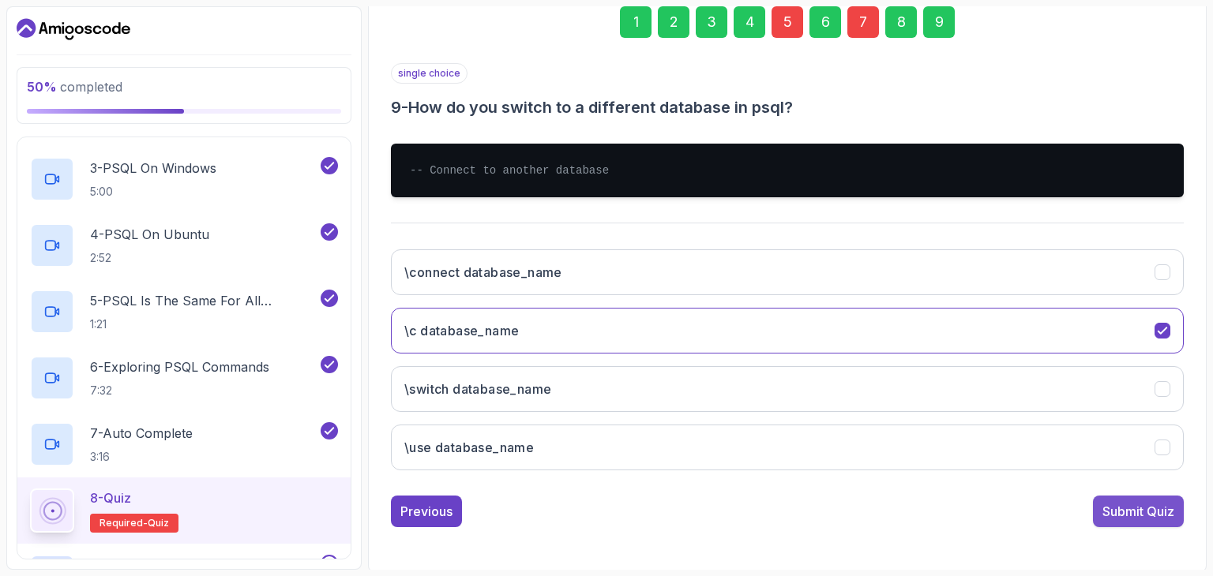
click at [1131, 512] on div "Submit Quiz" at bounding box center [1138, 511] width 72 height 19
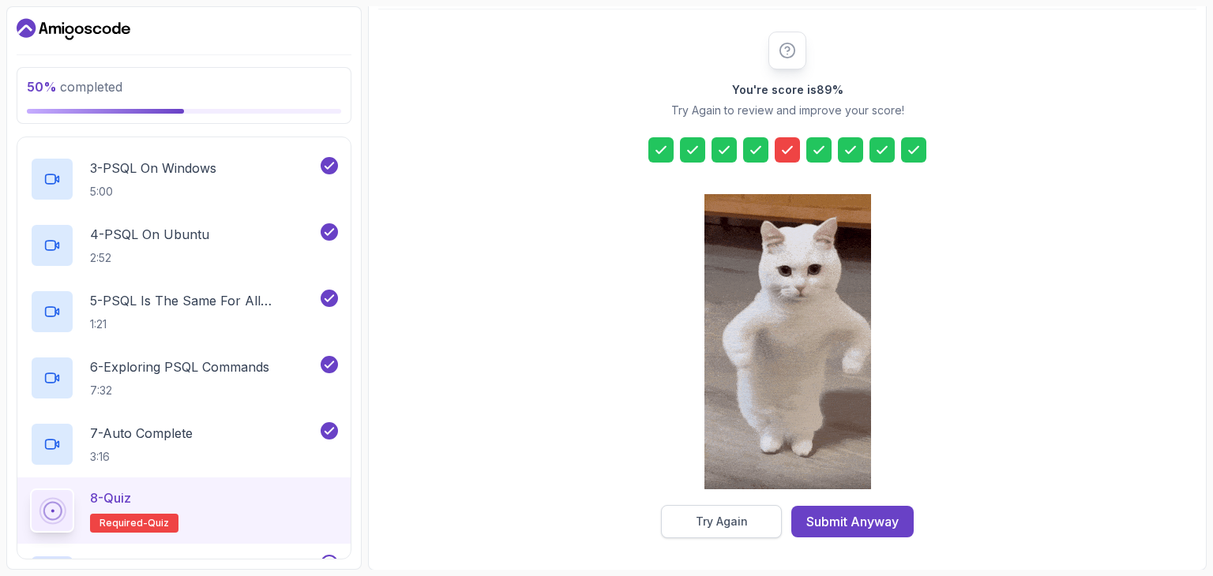
click at [725, 517] on div "Try Again" at bounding box center [722, 522] width 52 height 16
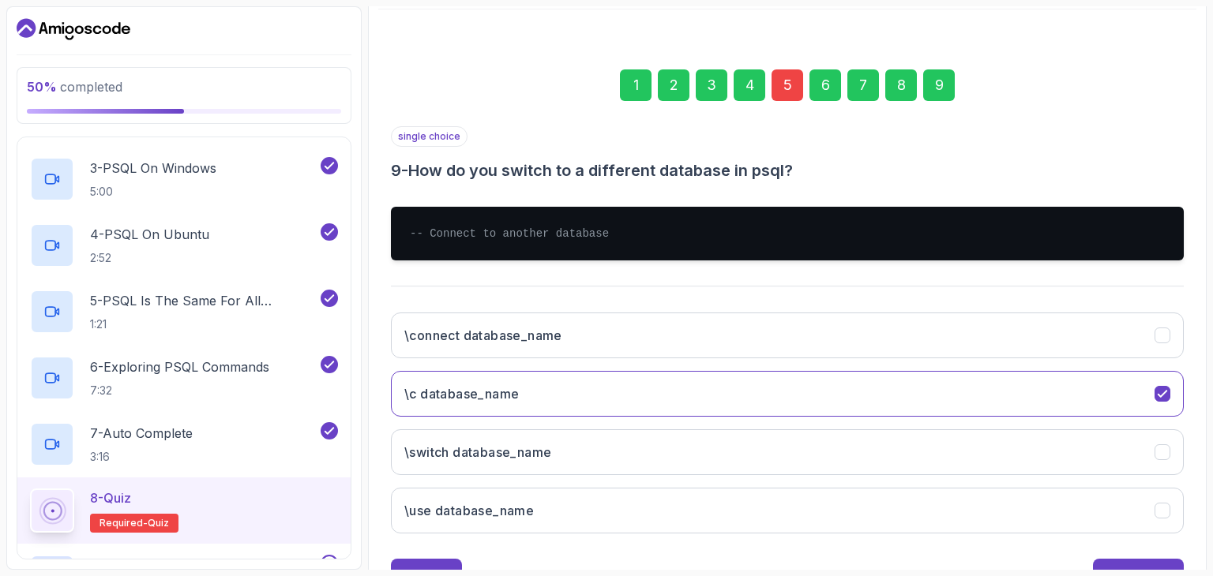
click at [869, 81] on div "7" at bounding box center [863, 85] width 32 height 32
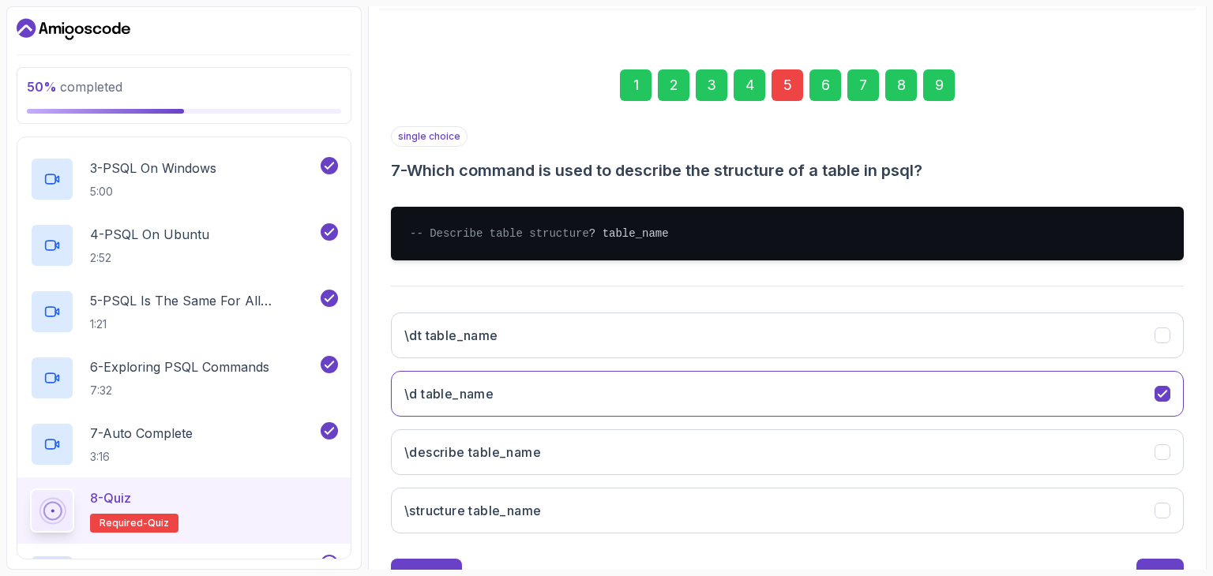
click at [793, 78] on div "5" at bounding box center [787, 85] width 32 height 32
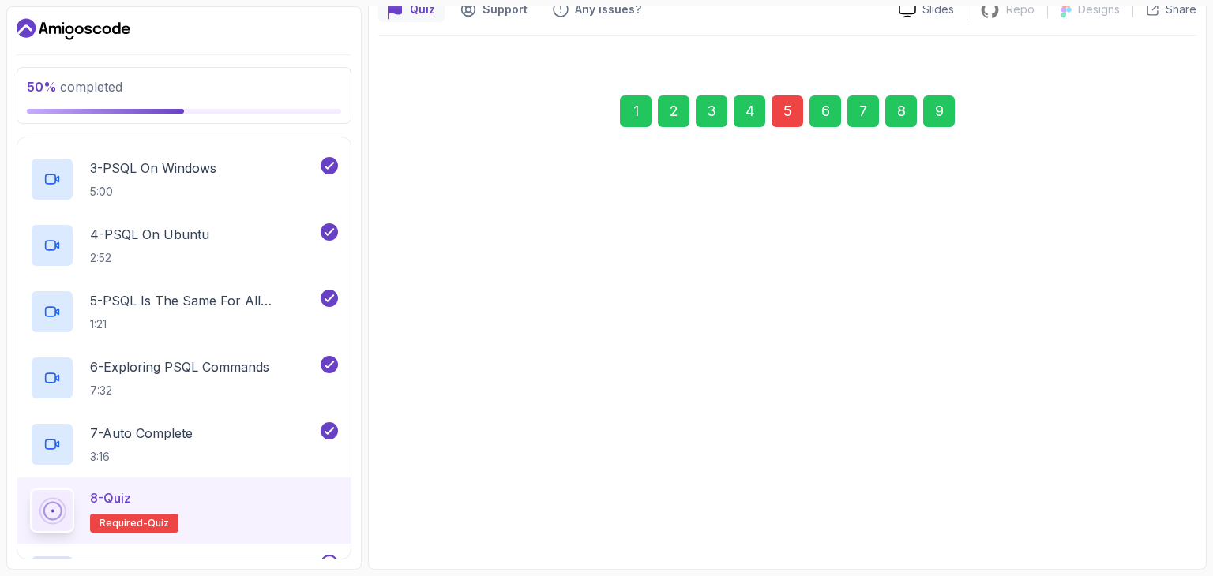
scroll to position [152, 0]
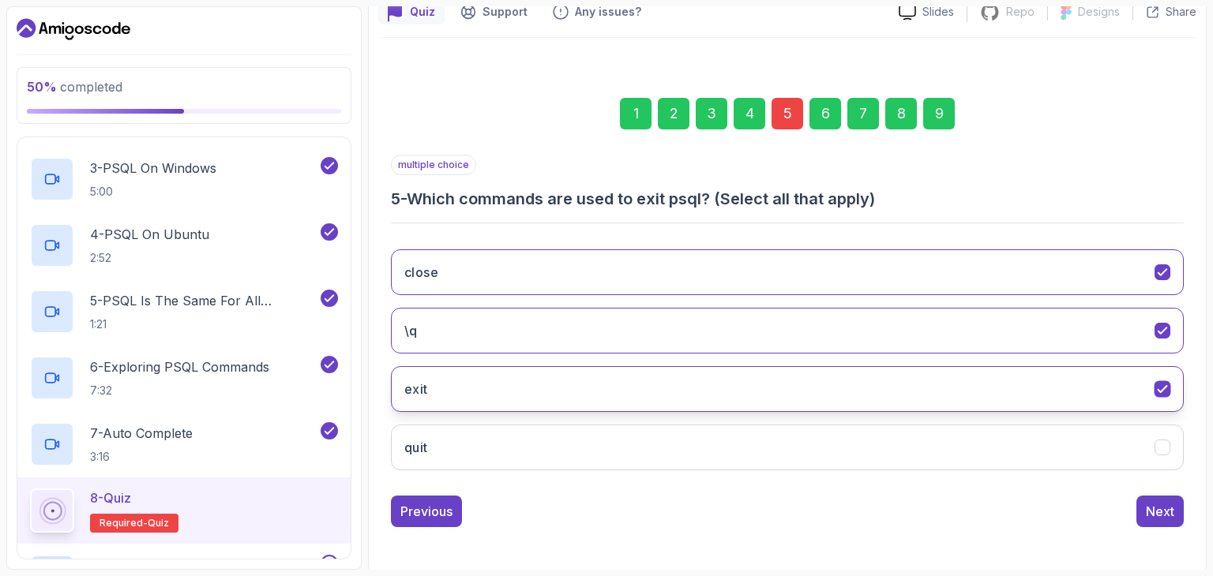
click at [1127, 385] on button "exit" at bounding box center [787, 389] width 793 height 46
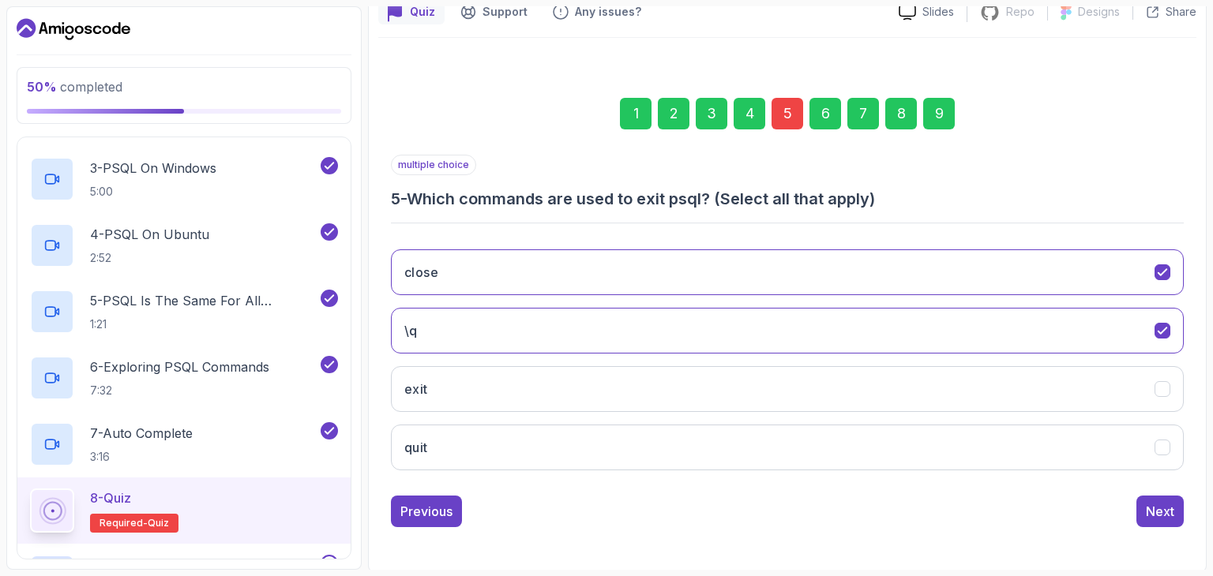
click at [935, 124] on div "9" at bounding box center [939, 114] width 32 height 32
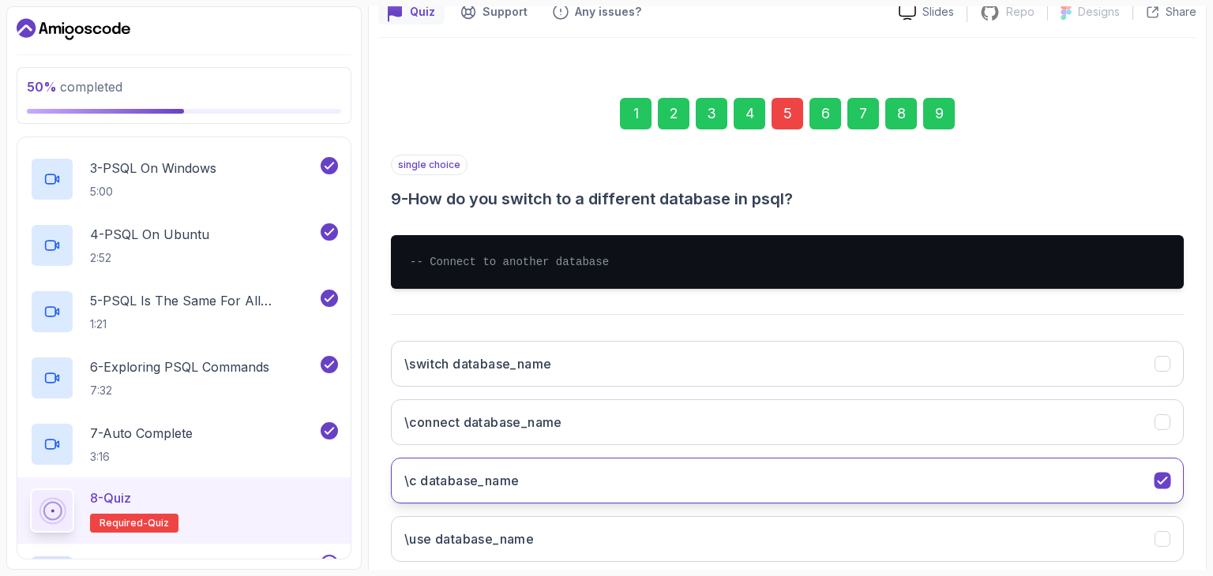
scroll to position [243, 0]
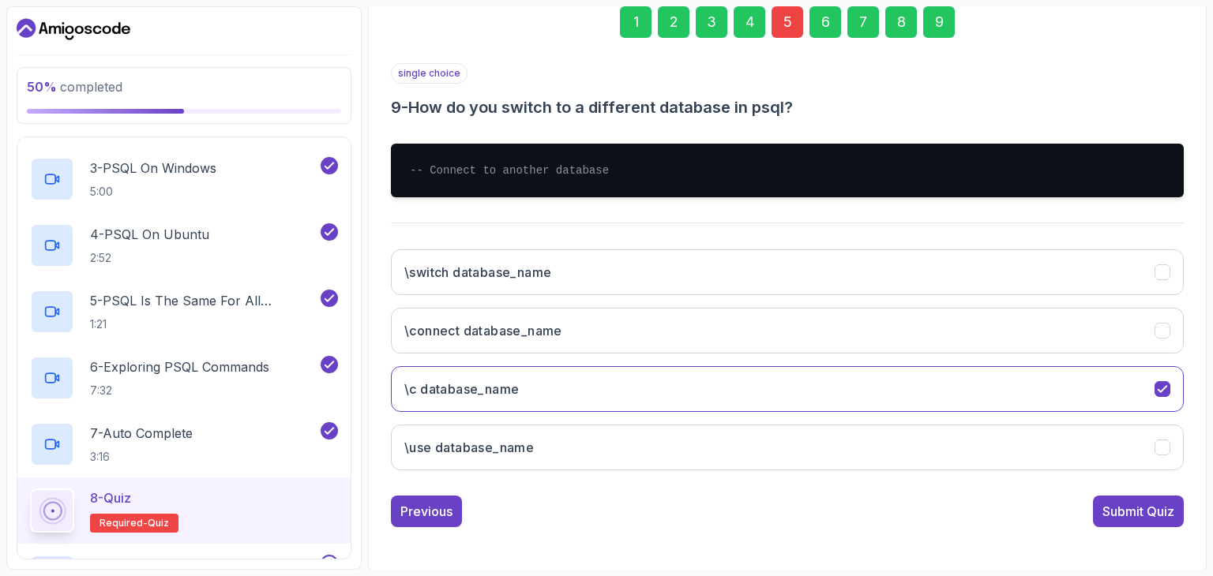
click at [1122, 525] on div "1 2 3 4 5 6 7 8 9 single choice 9 - How do you switch to a different database i…" at bounding box center [787, 254] width 818 height 572
click at [1122, 512] on div "Submit Quiz" at bounding box center [1138, 511] width 72 height 19
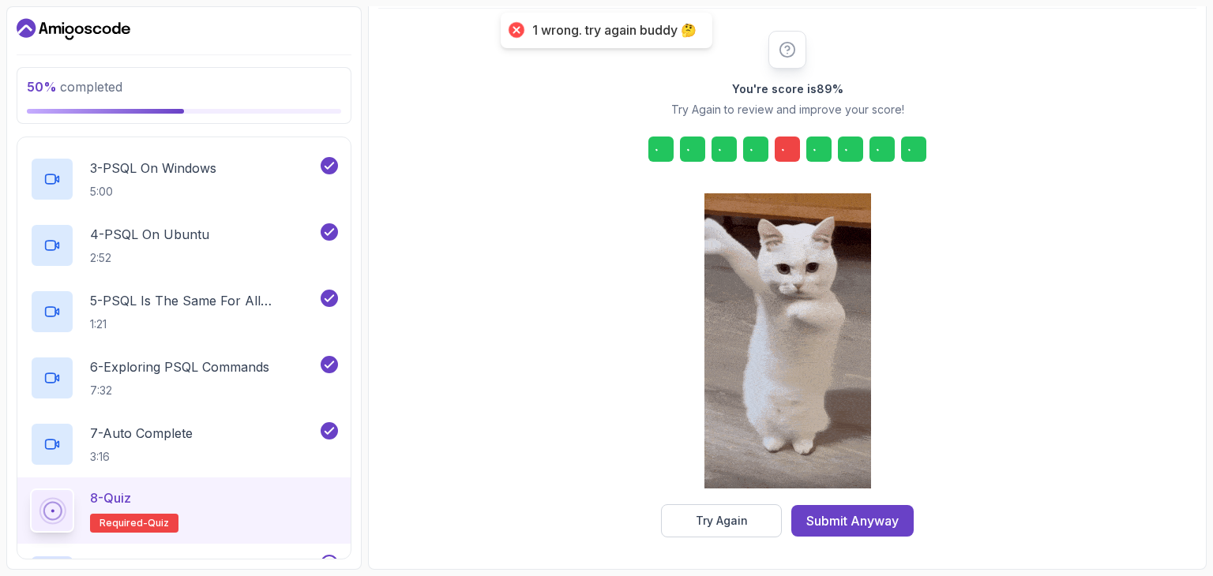
scroll to position [180, 0]
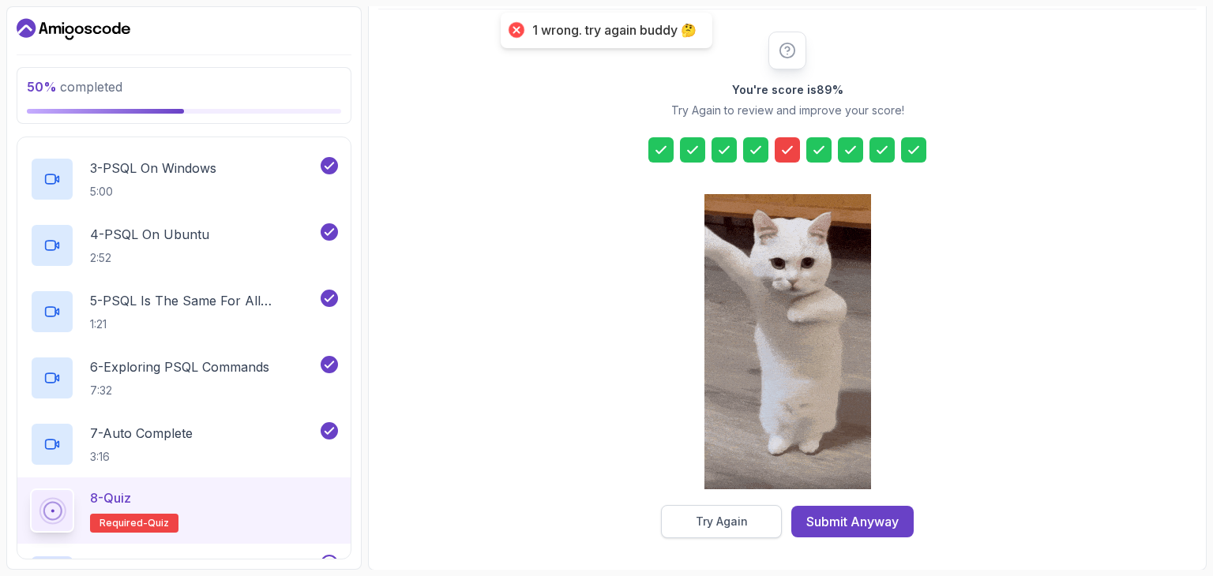
click at [736, 525] on div "Try Again" at bounding box center [722, 522] width 52 height 16
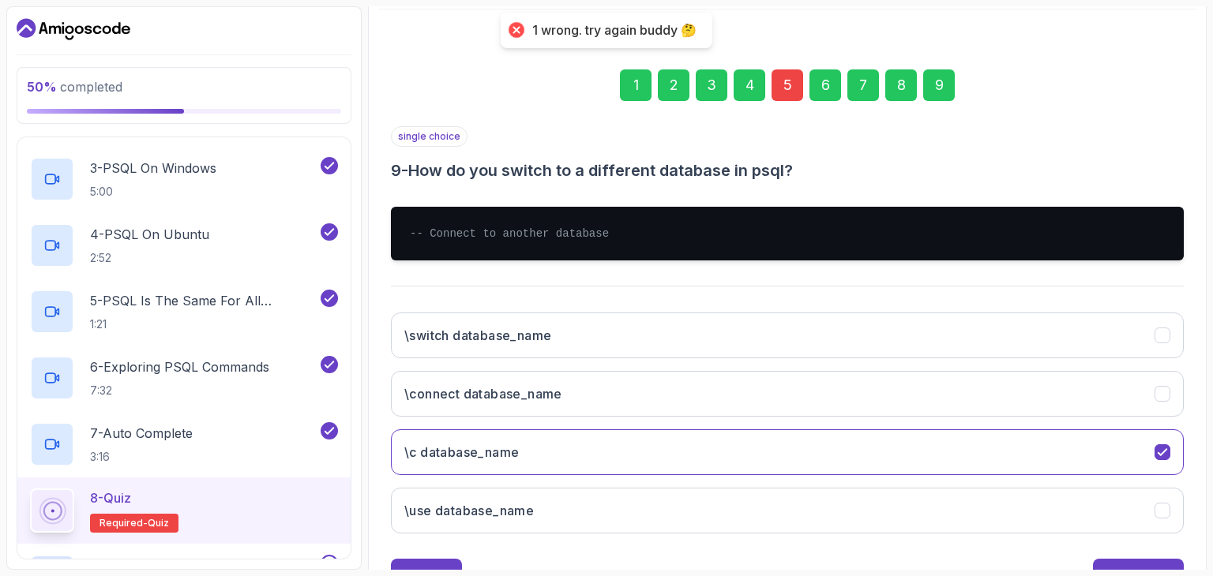
click at [780, 80] on div "5" at bounding box center [787, 85] width 32 height 32
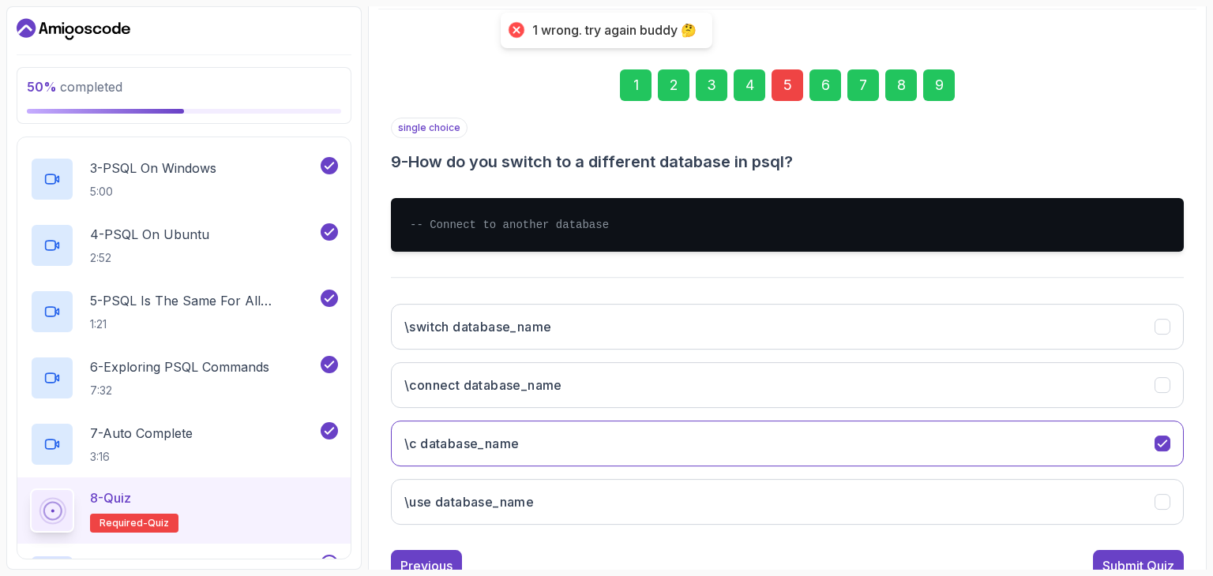
scroll to position [152, 0]
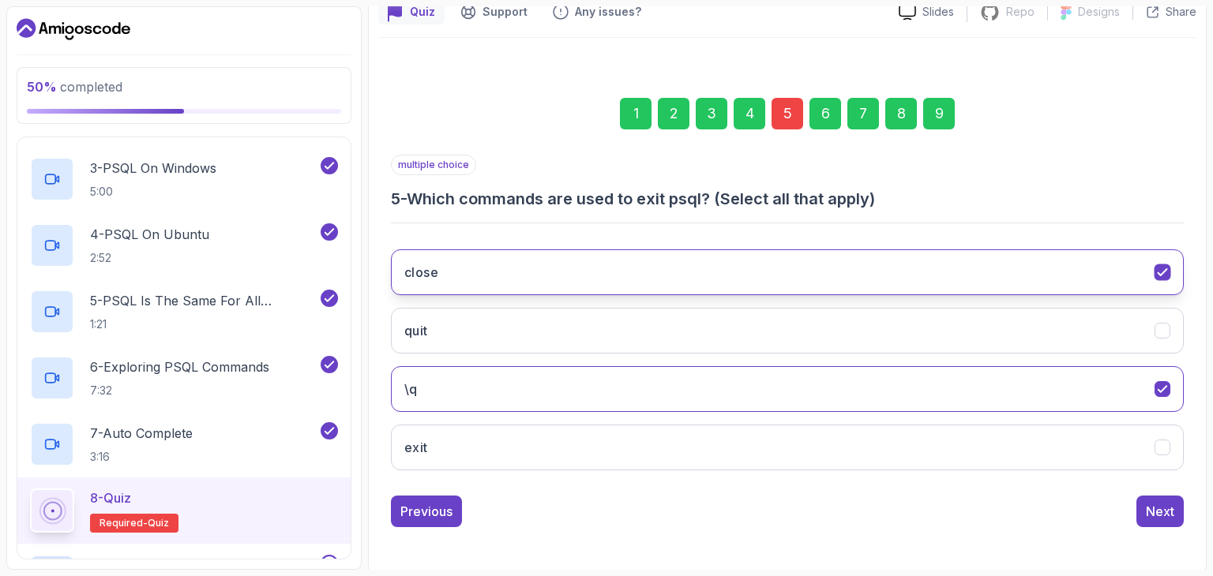
click at [1156, 279] on button "close" at bounding box center [787, 273] width 793 height 46
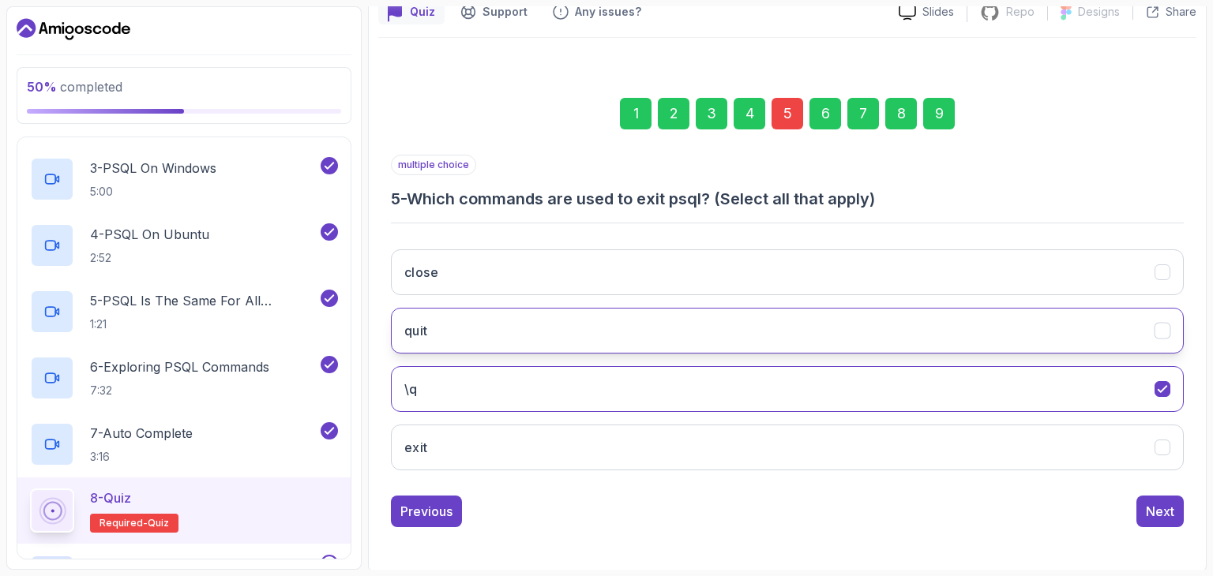
click at [1162, 330] on icon "quit" at bounding box center [1162, 331] width 9 height 6
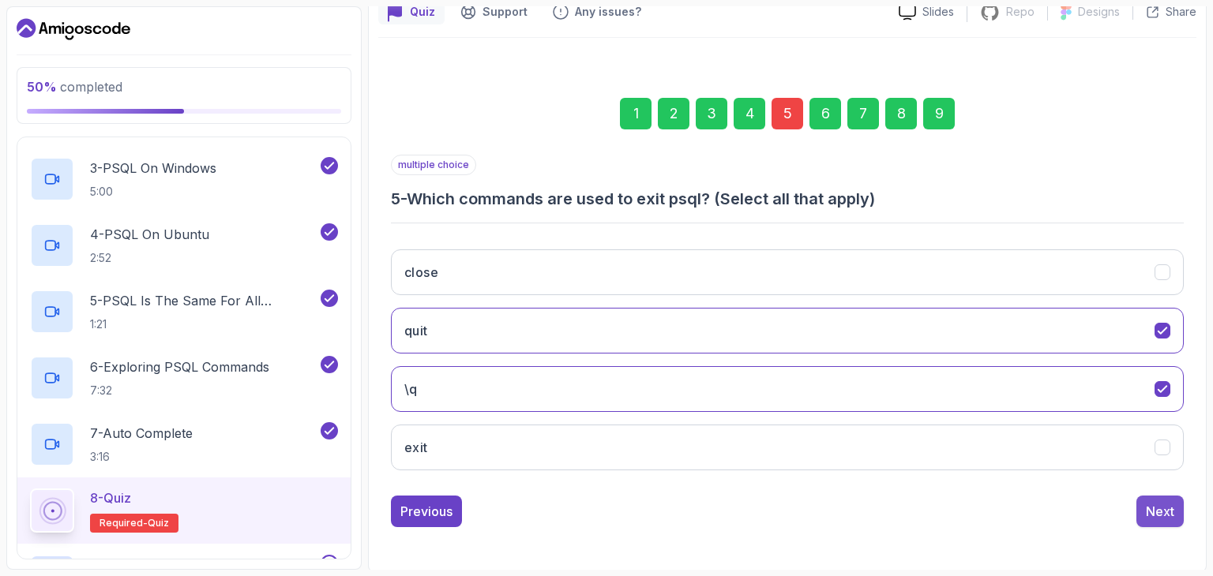
click at [1159, 509] on div "Next" at bounding box center [1160, 511] width 28 height 19
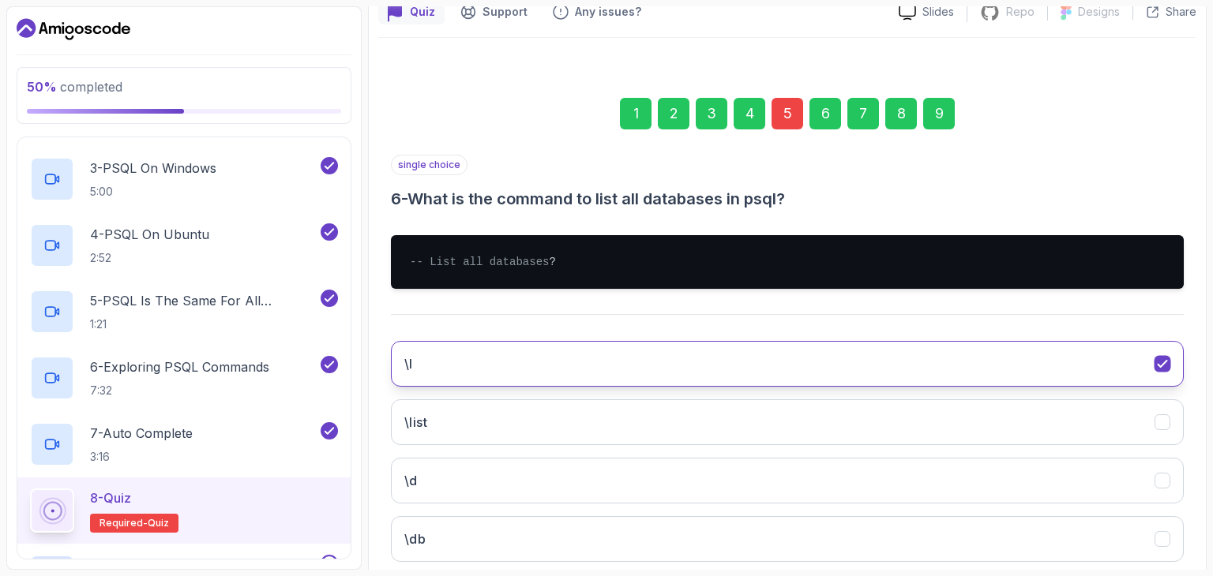
scroll to position [259, 0]
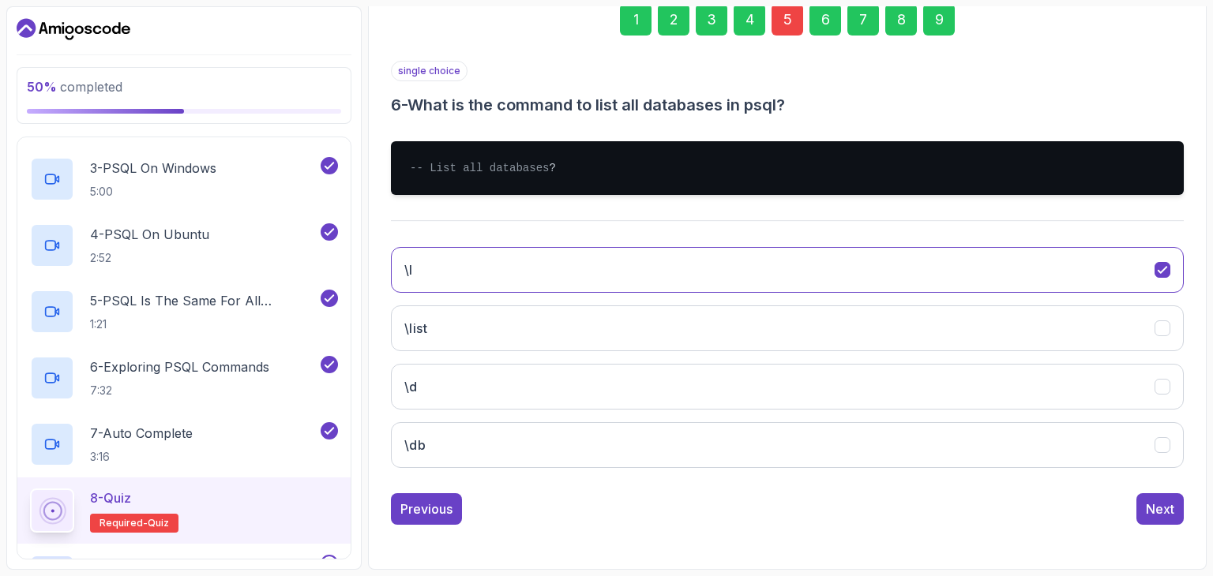
click at [930, 21] on div "1 2 3 4 5 6 7 8 9" at bounding box center [787, 20] width 793 height 82
click at [930, 17] on div "9" at bounding box center [939, 20] width 32 height 32
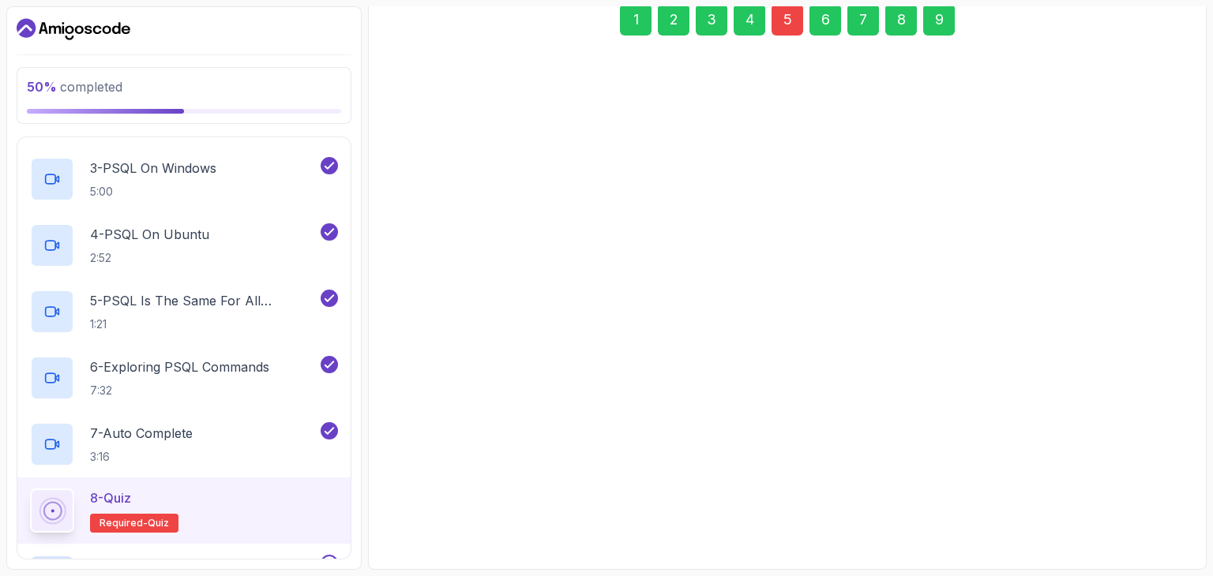
scroll to position [243, 0]
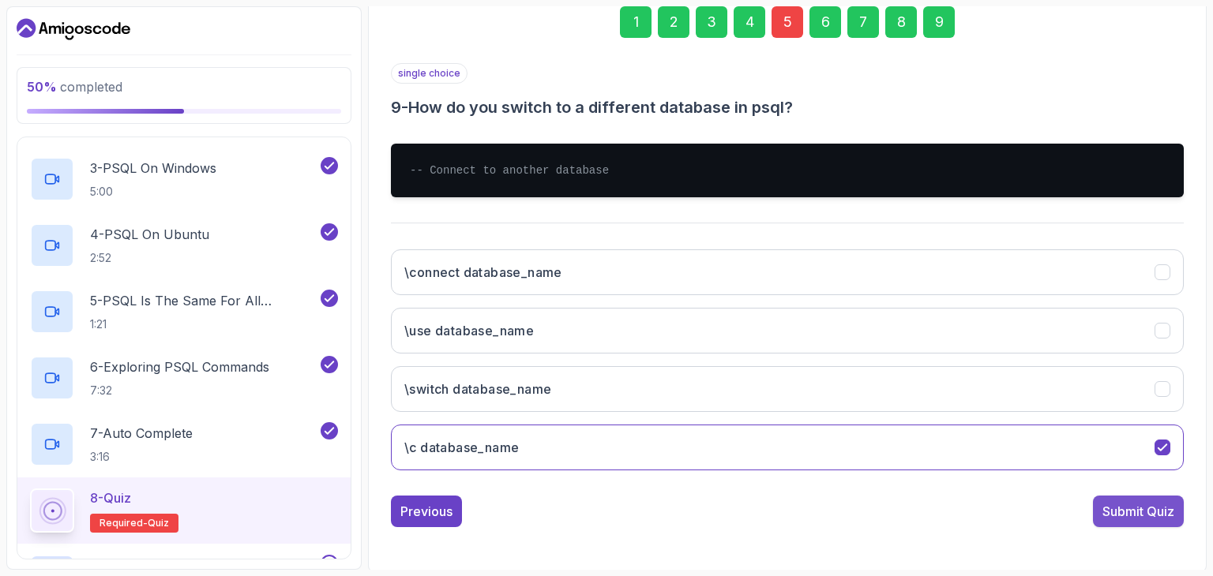
click at [1126, 512] on div "Submit Quiz" at bounding box center [1138, 511] width 72 height 19
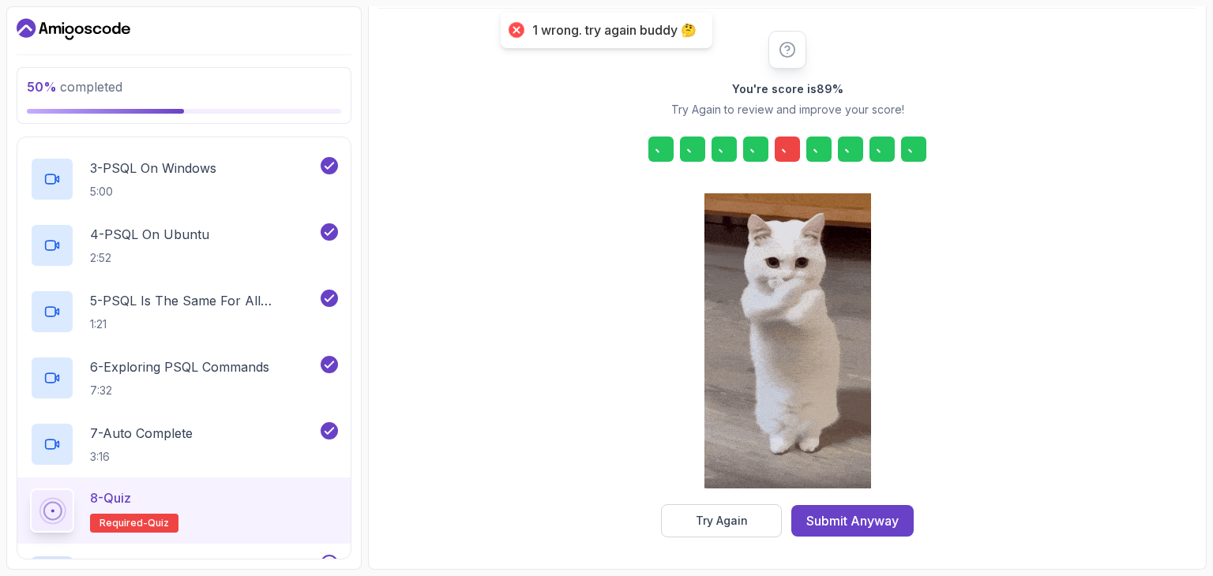
scroll to position [180, 0]
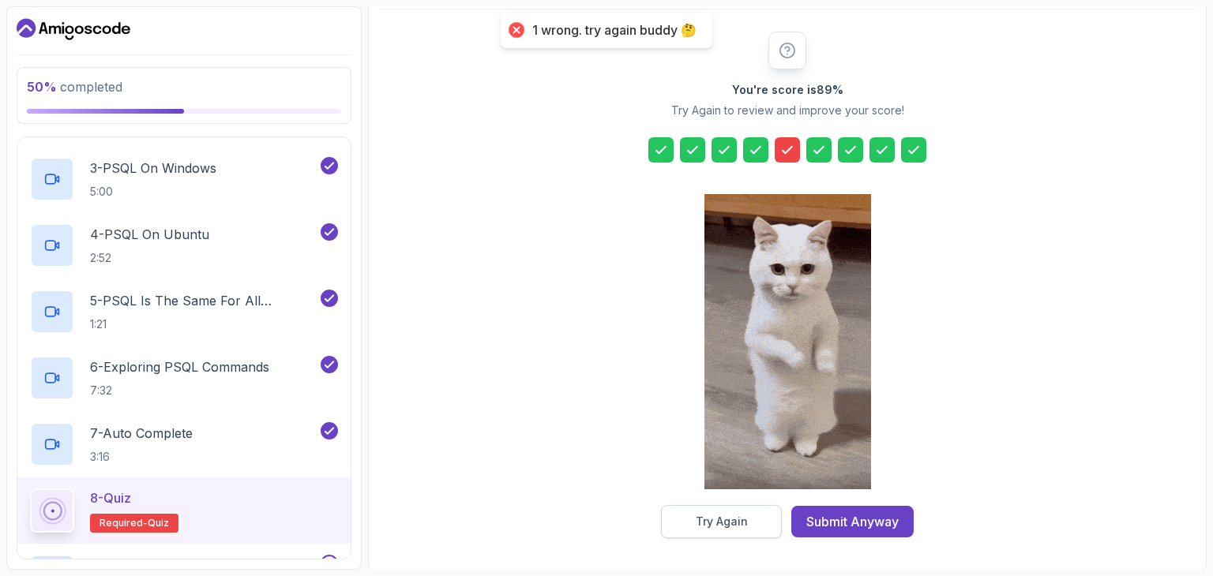
click at [717, 512] on button "Try Again" at bounding box center [721, 521] width 121 height 33
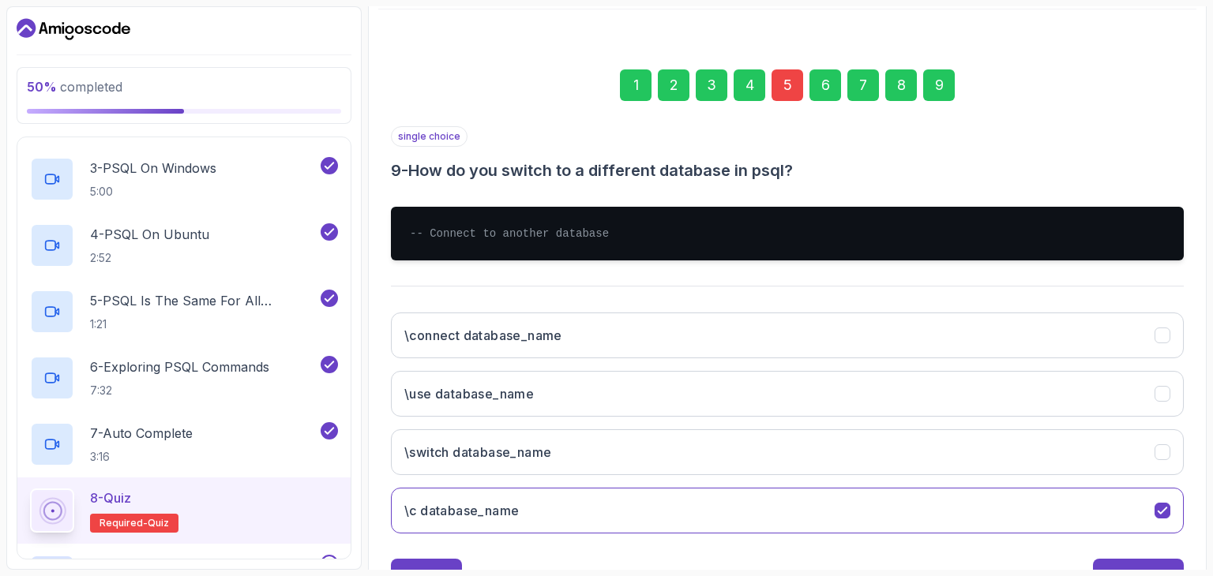
click at [790, 89] on div "5" at bounding box center [787, 85] width 32 height 32
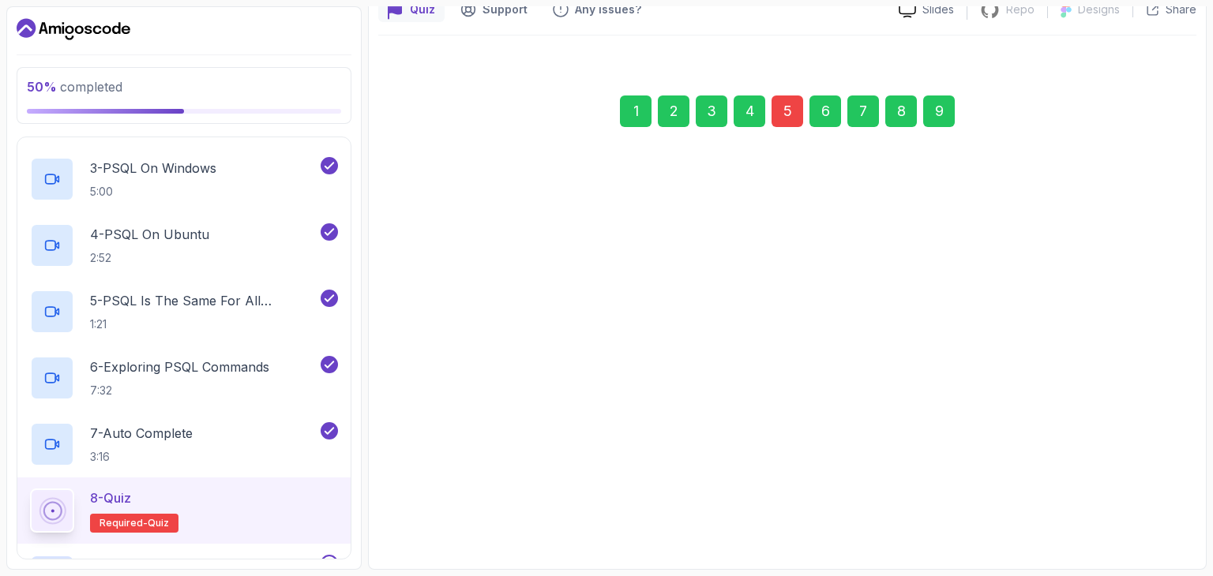
scroll to position [152, 0]
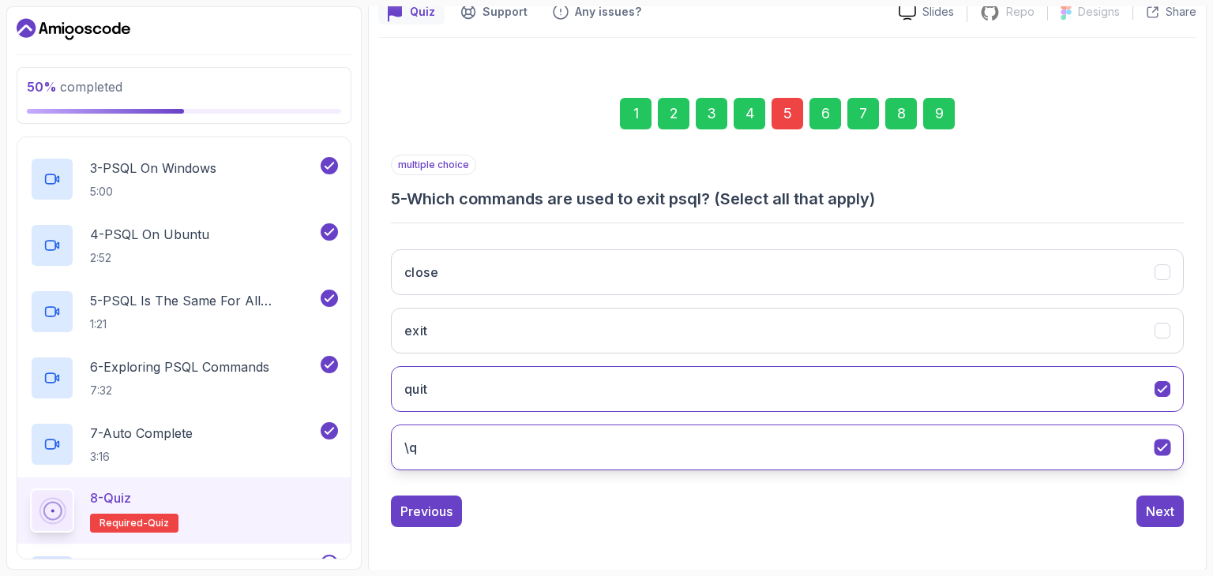
click at [1111, 447] on button "\q" at bounding box center [787, 448] width 793 height 46
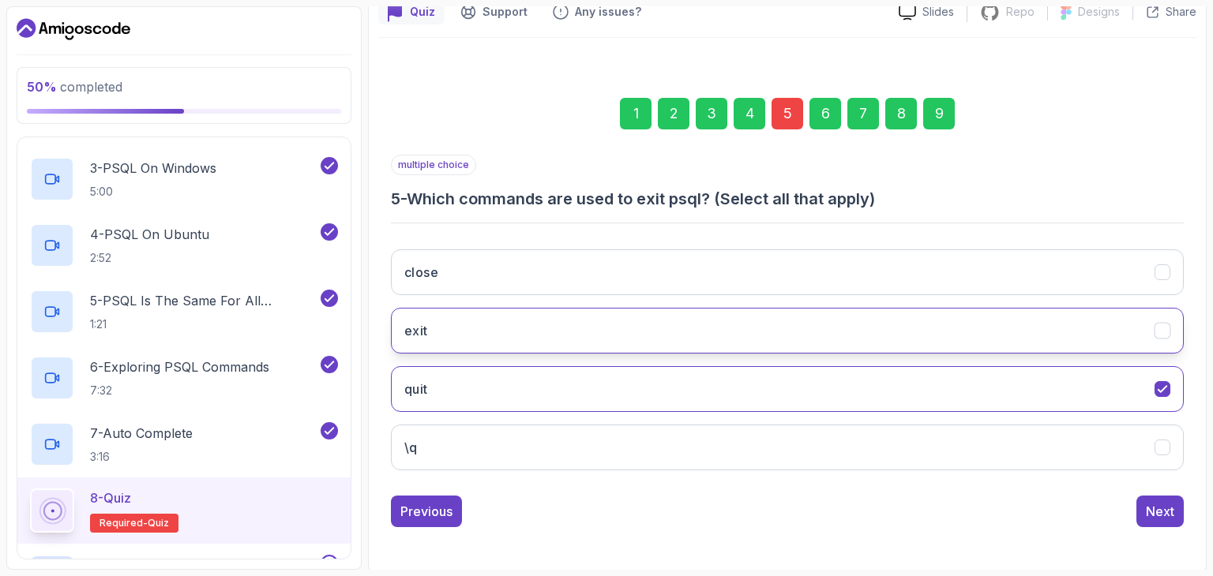
click at [933, 328] on button "exit" at bounding box center [787, 331] width 793 height 46
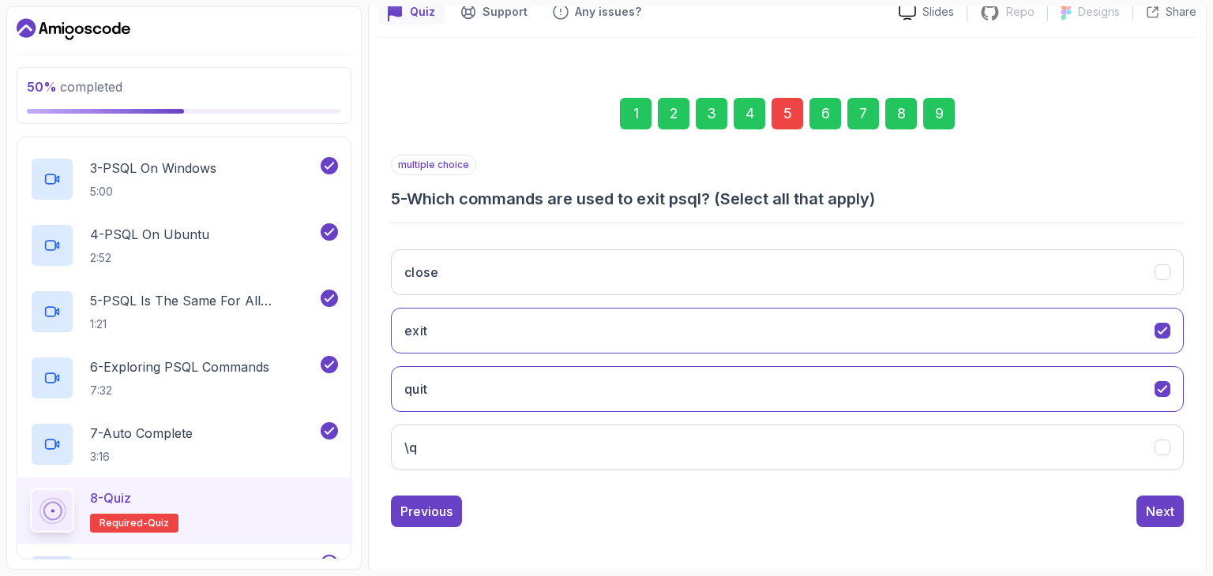
click at [925, 117] on div "9" at bounding box center [939, 114] width 32 height 32
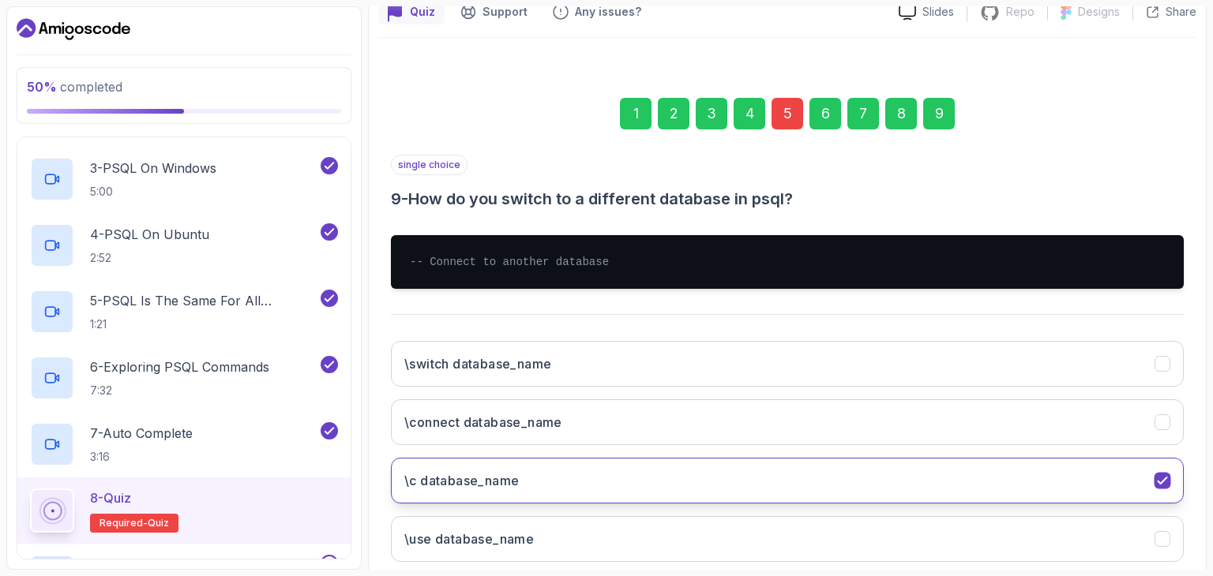
scroll to position [243, 0]
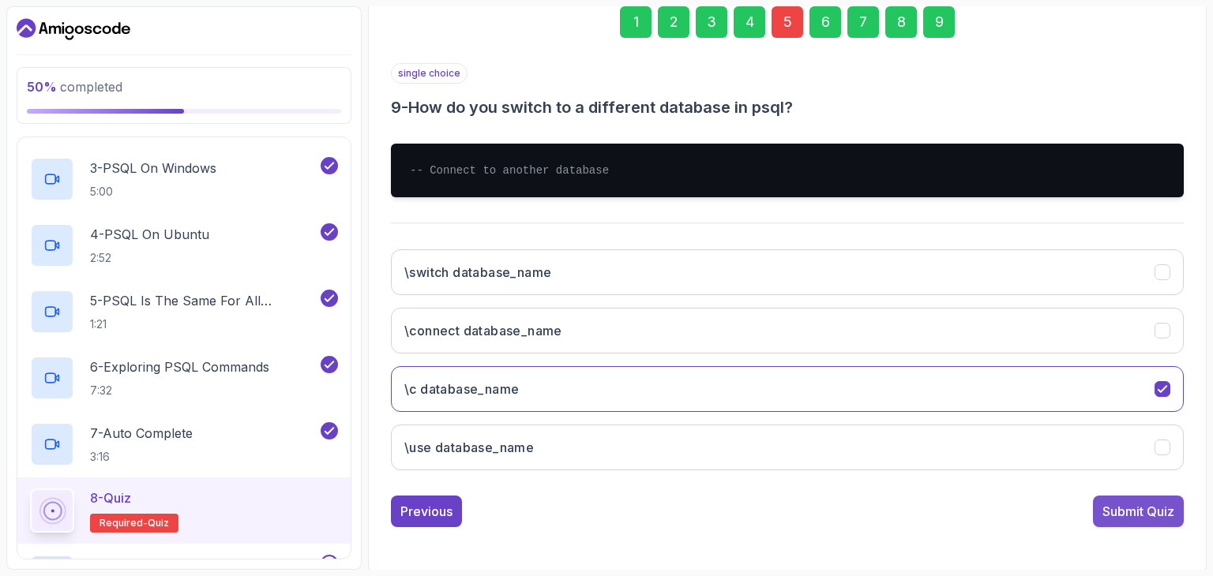
click at [1130, 506] on div "Submit Quiz" at bounding box center [1138, 511] width 72 height 19
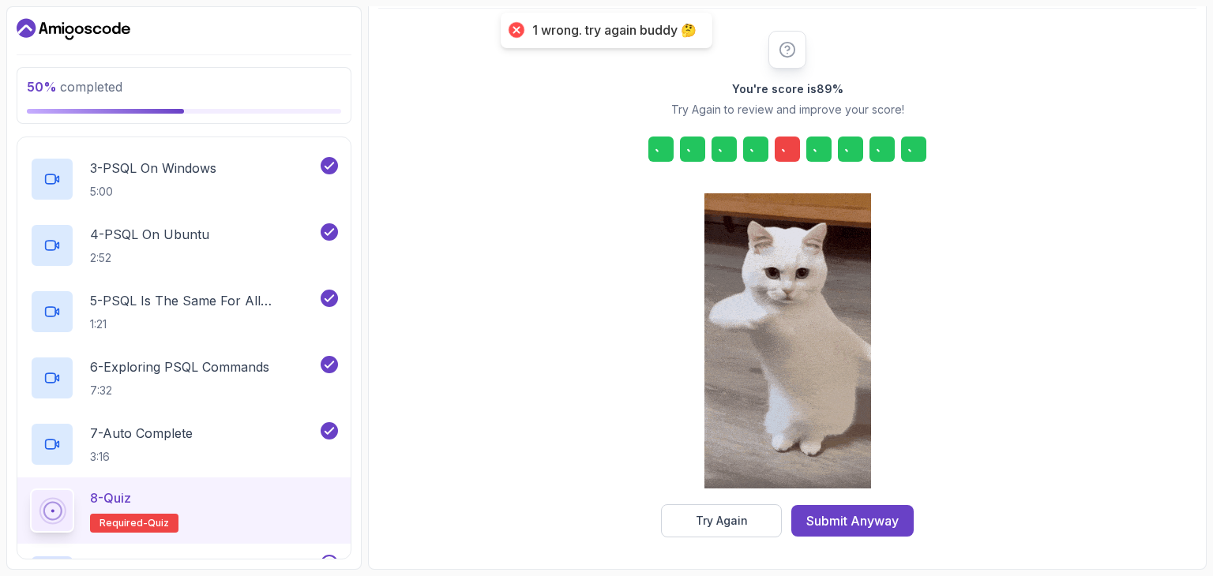
scroll to position [180, 0]
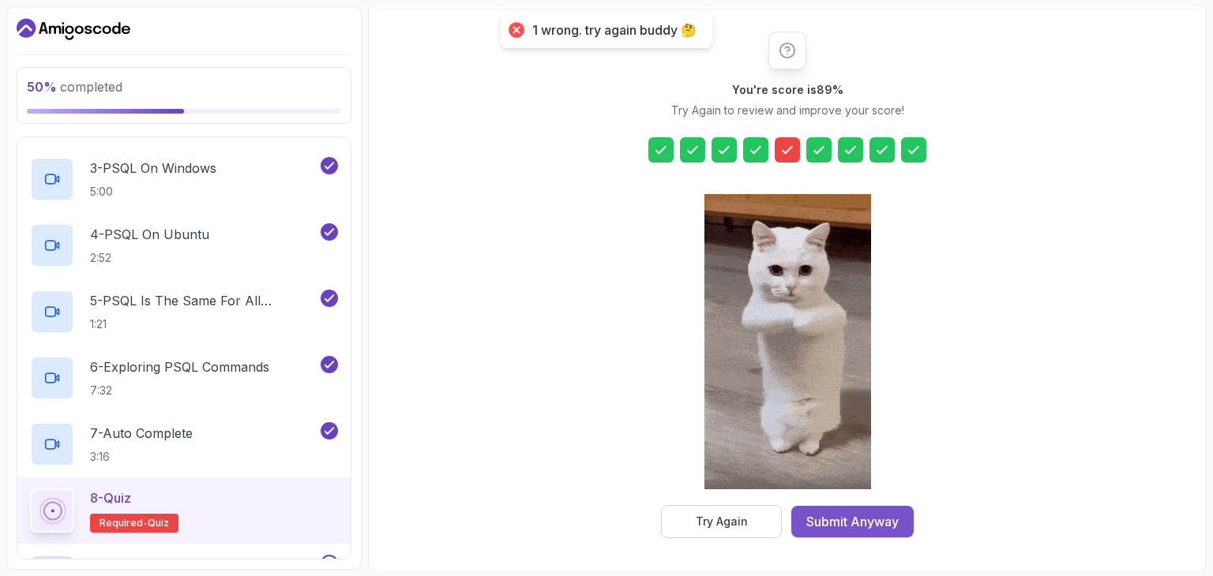
click at [862, 519] on div "Submit Anyway" at bounding box center [852, 521] width 92 height 19
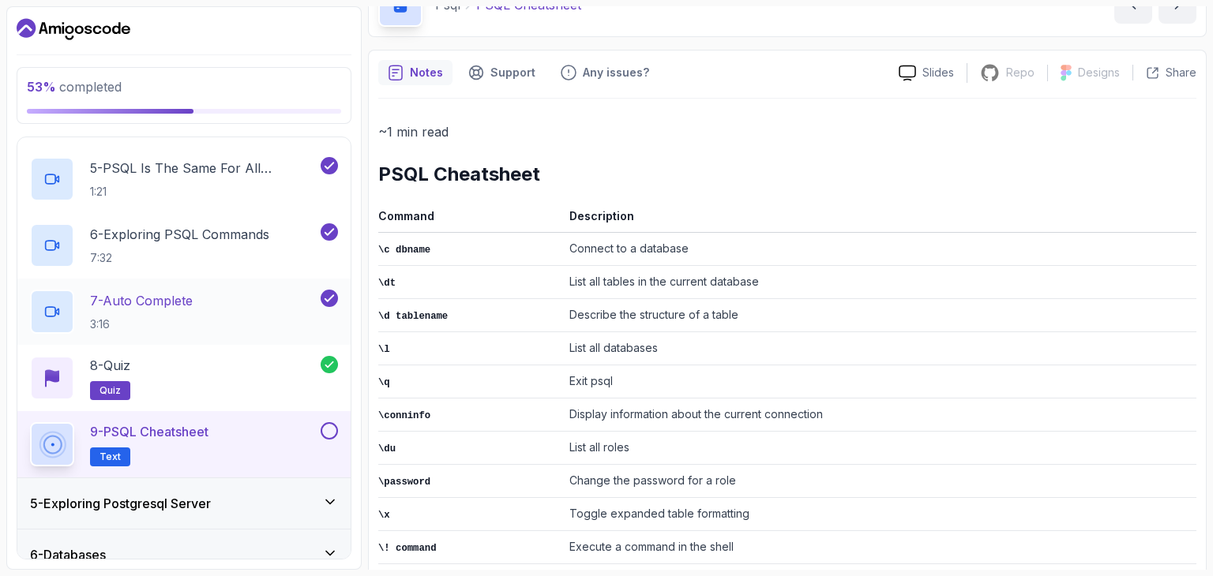
scroll to position [471, 0]
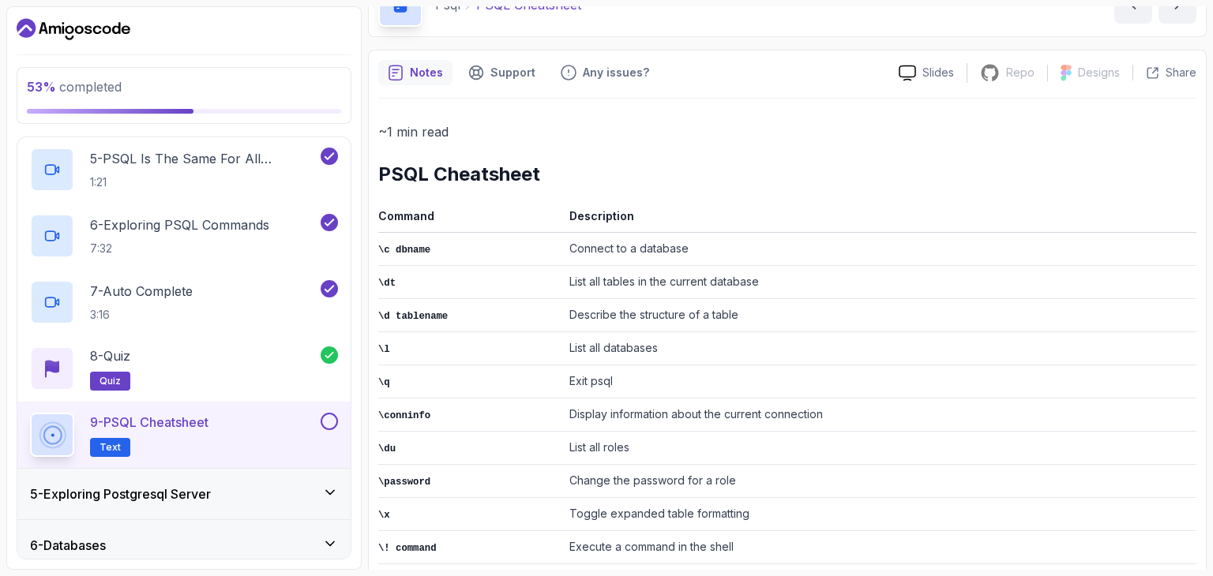
click at [111, 443] on span "Text" at bounding box center [109, 447] width 21 height 13
click at [333, 420] on button at bounding box center [329, 421] width 17 height 17
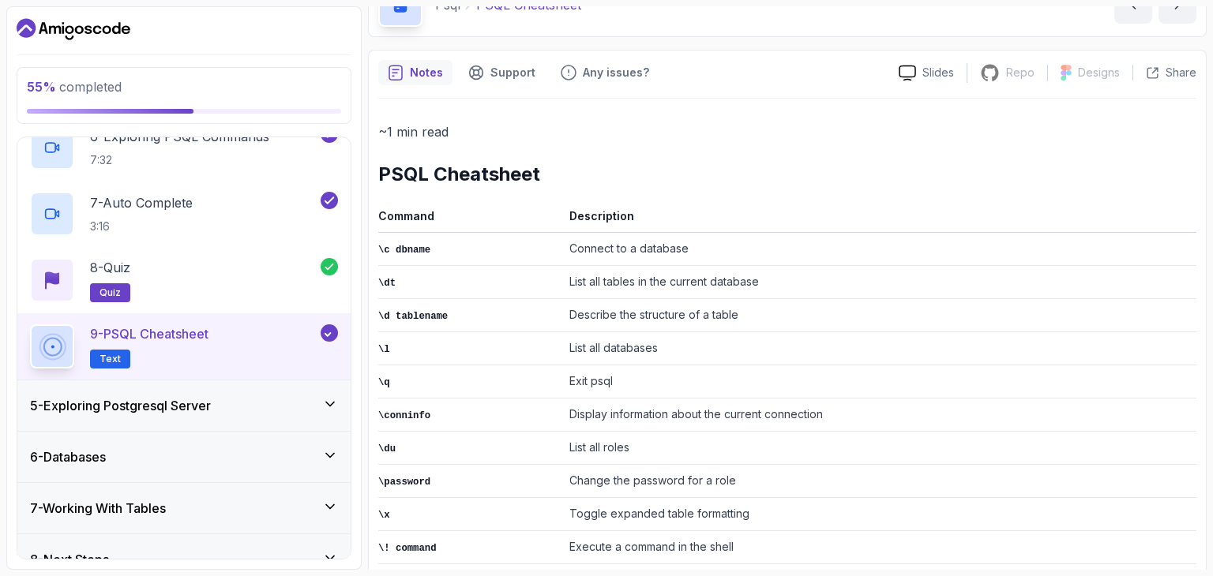
scroll to position [562, 0]
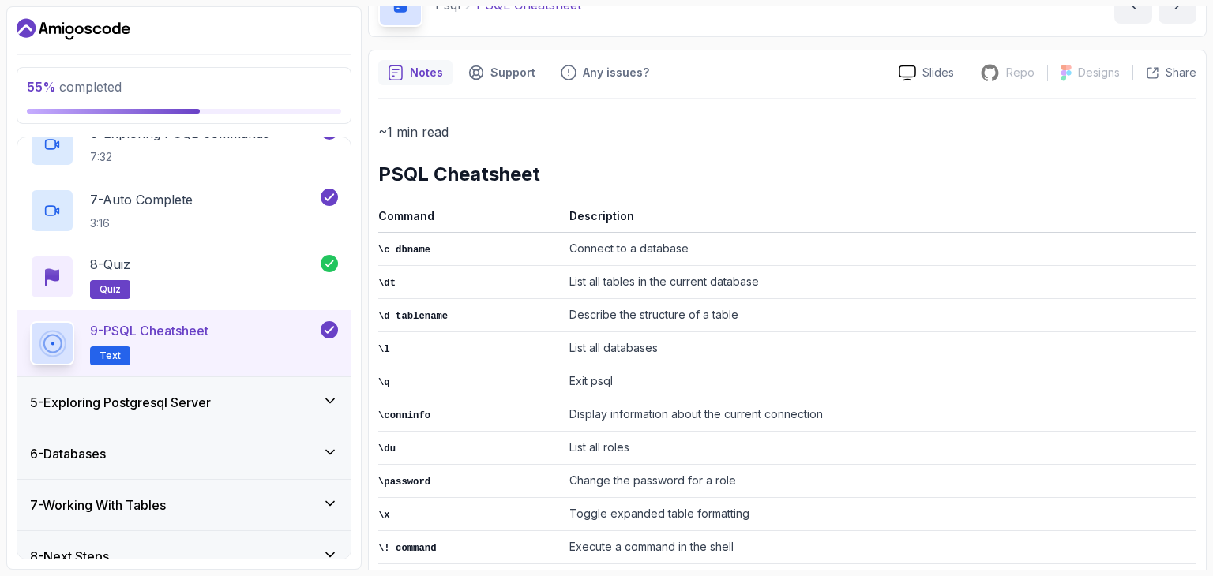
click at [335, 401] on icon at bounding box center [330, 401] width 16 height 16
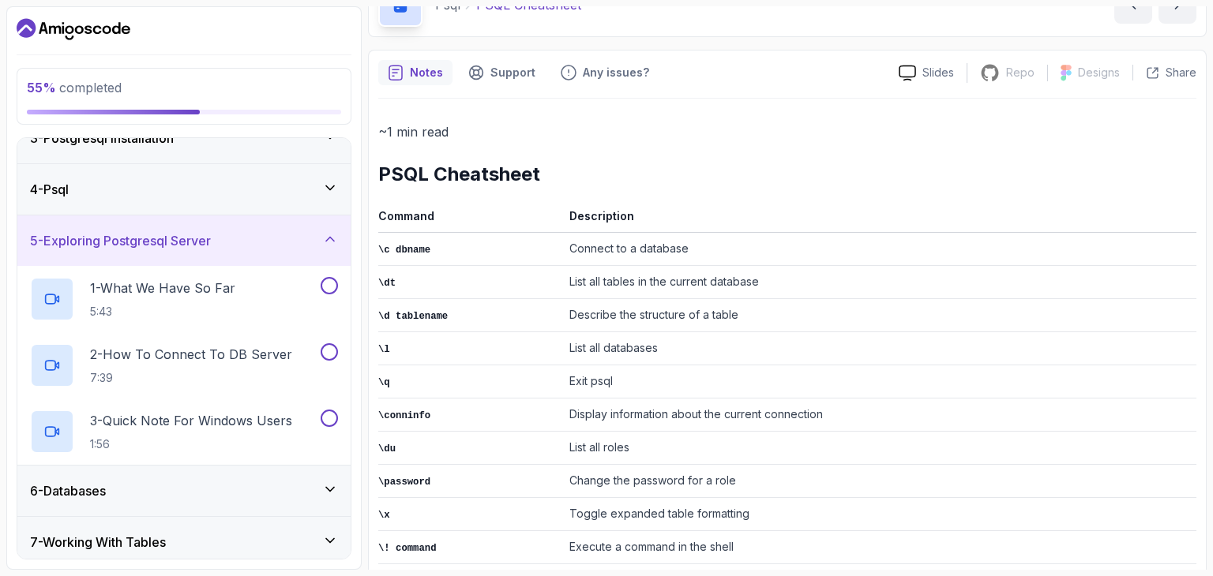
scroll to position [129, 0]
click at [265, 291] on div "1 - What We Have So Far 5:43" at bounding box center [173, 298] width 287 height 44
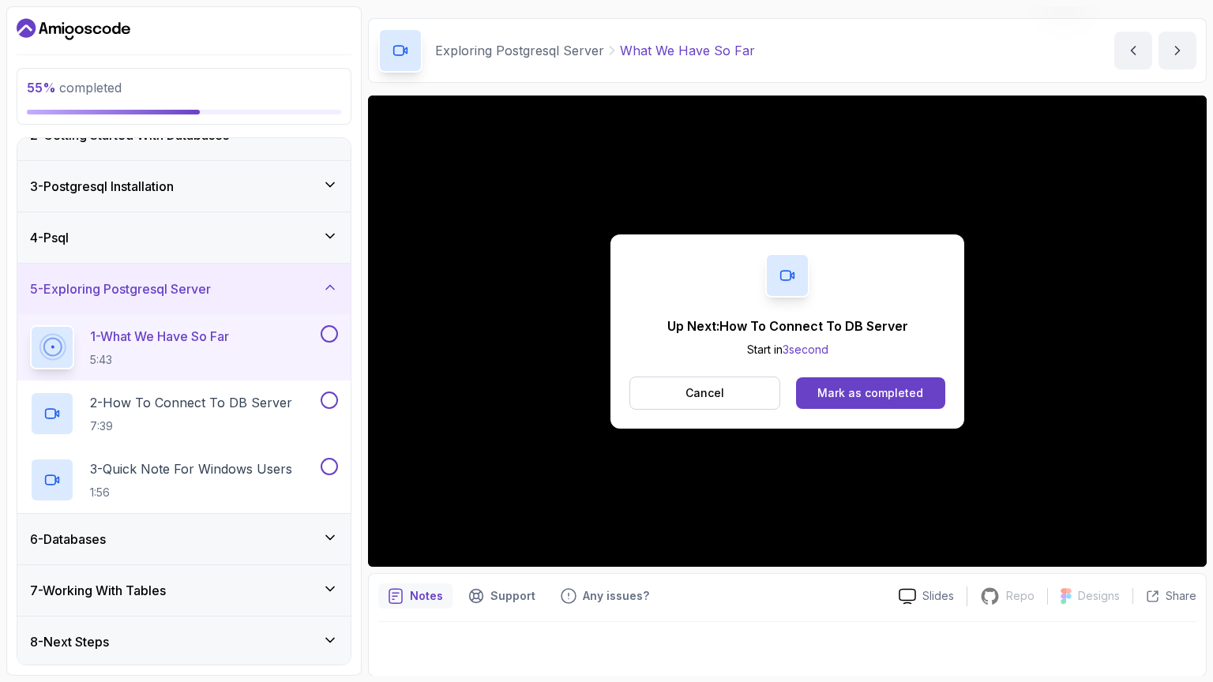
scroll to position [152, 0]
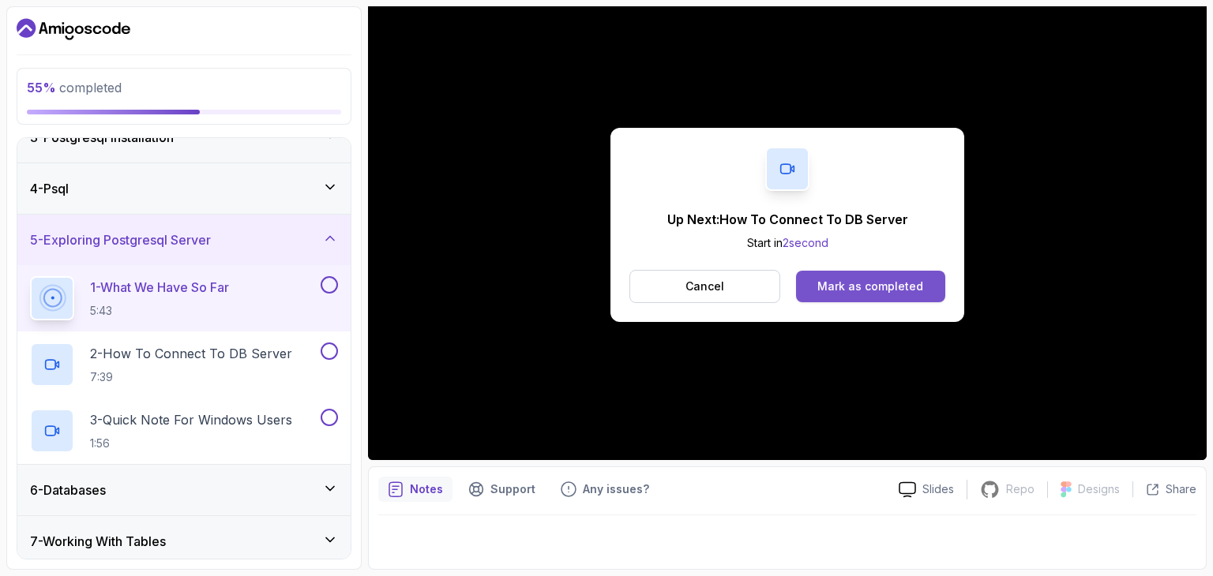
click at [850, 286] on div "Mark as completed" at bounding box center [870, 287] width 106 height 16
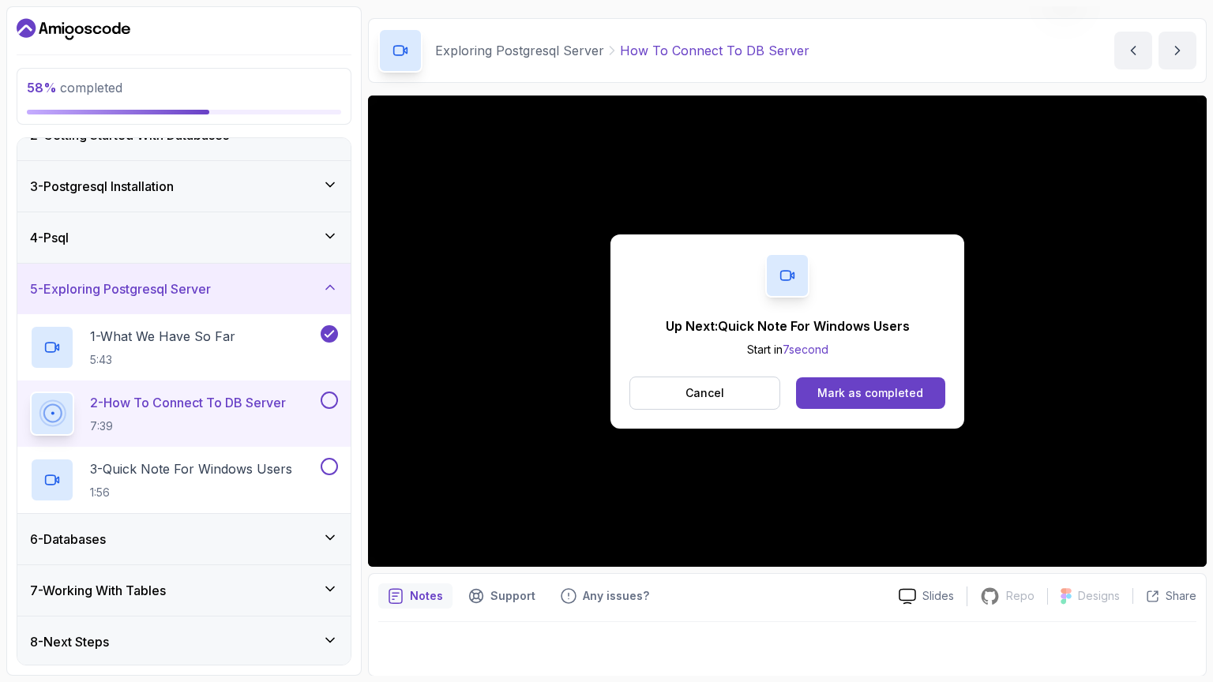
scroll to position [152, 0]
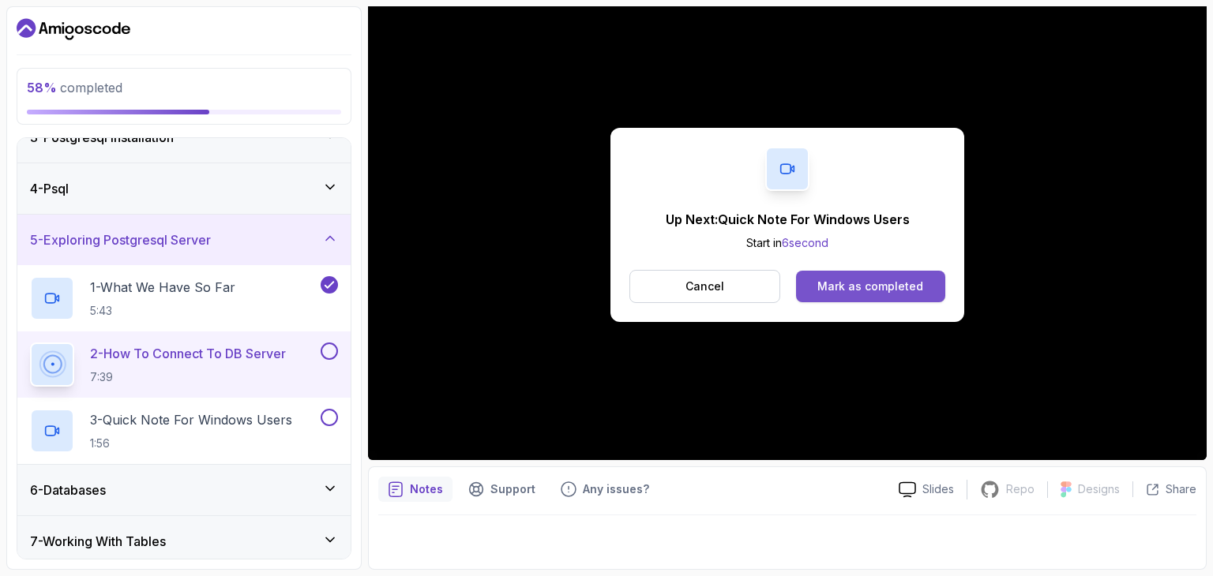
click at [845, 292] on div "Mark as completed" at bounding box center [870, 287] width 106 height 16
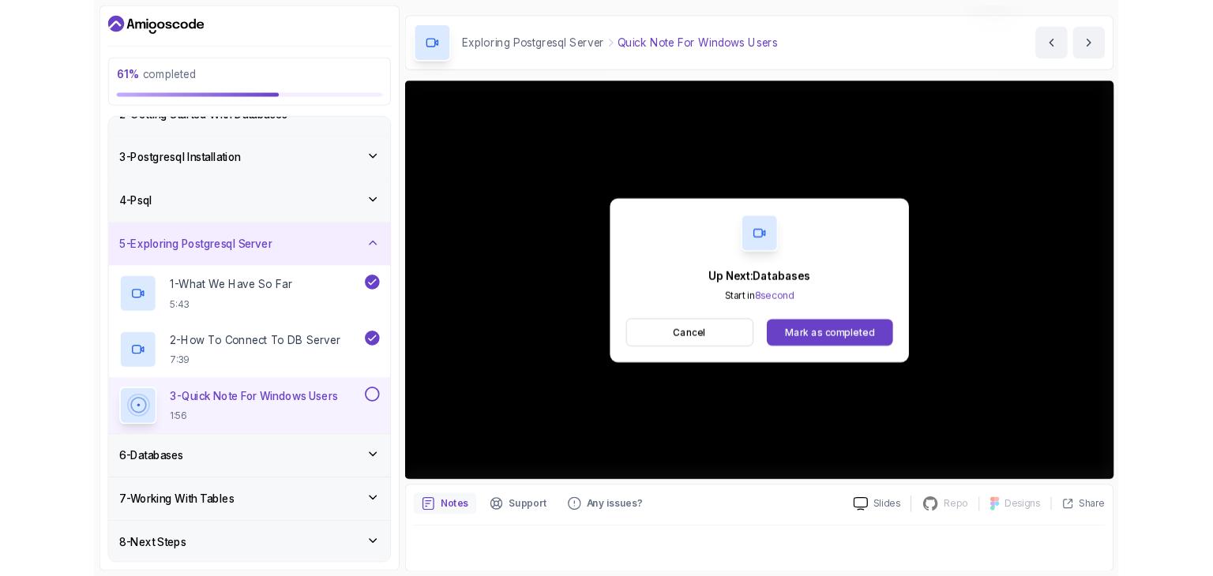
scroll to position [152, 0]
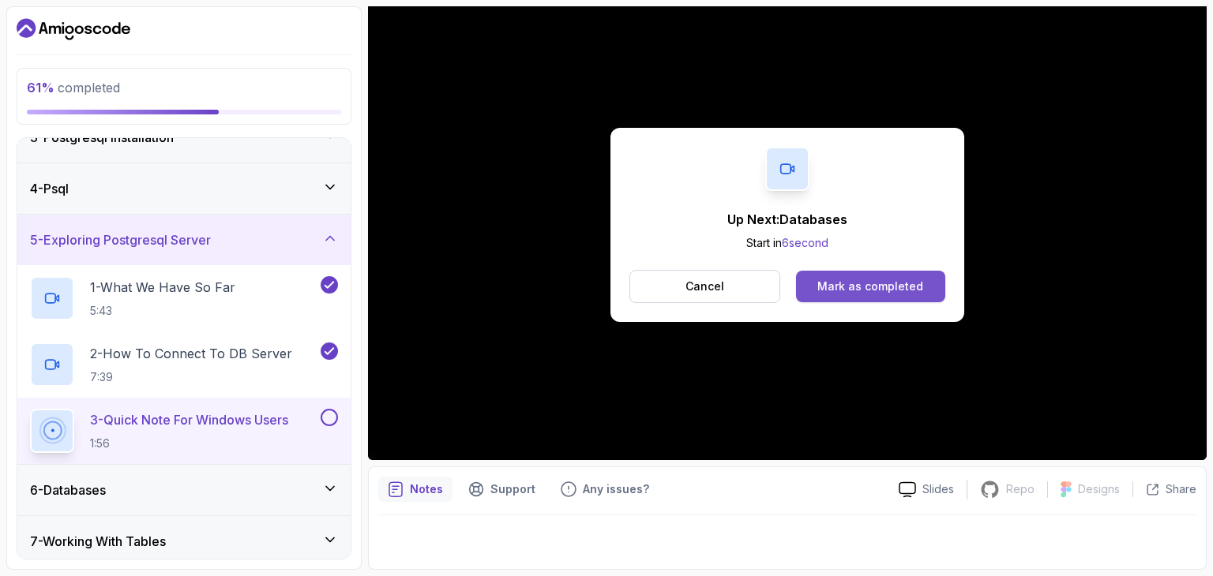
click at [888, 283] on div "Mark as completed" at bounding box center [870, 287] width 106 height 16
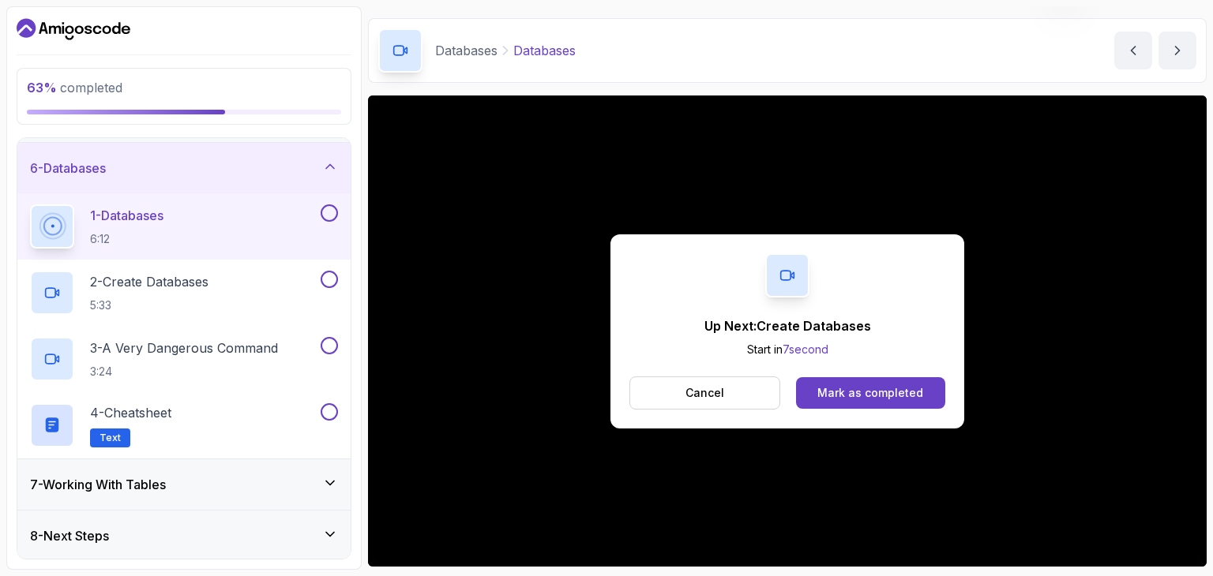
scroll to position [152, 0]
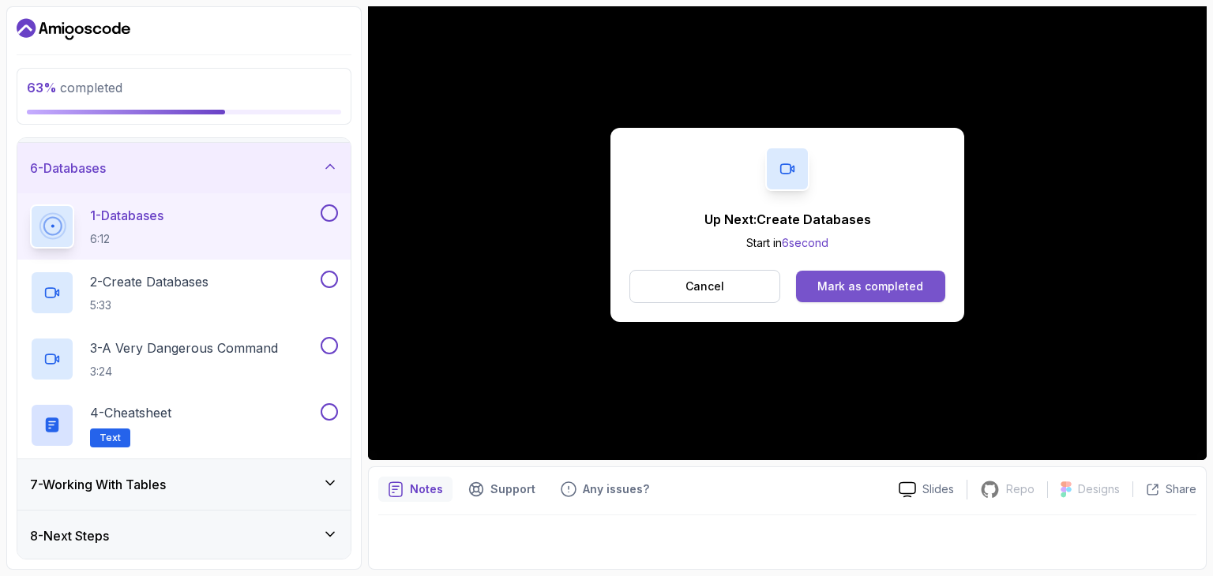
click at [859, 280] on div "Mark as completed" at bounding box center [870, 287] width 106 height 16
